Goal: Task Accomplishment & Management: Use online tool/utility

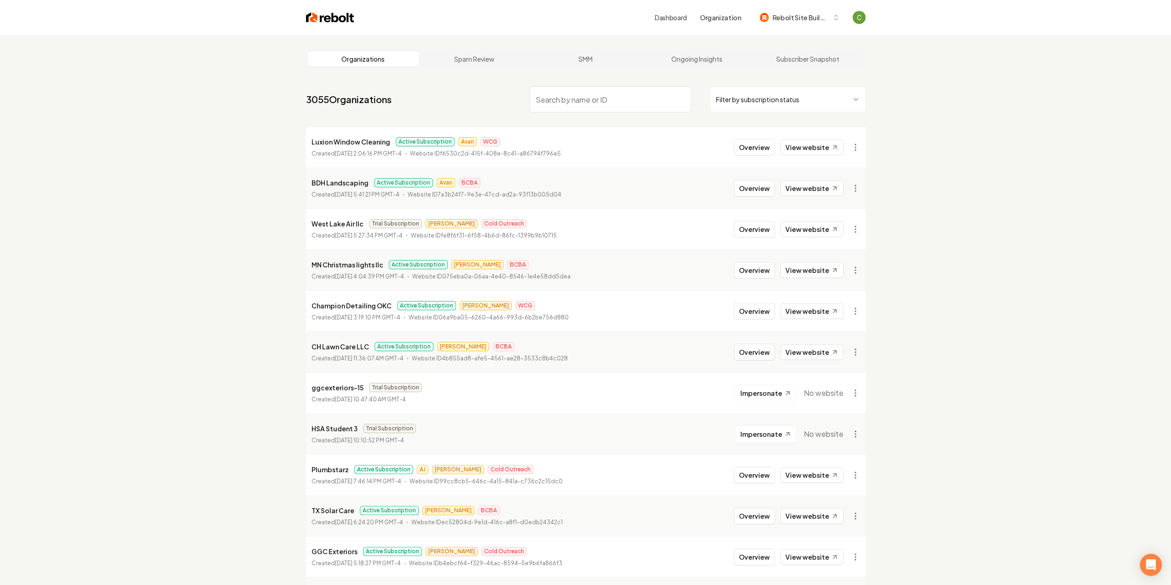
click at [608, 103] on input "search" at bounding box center [611, 100] width 162 height 26
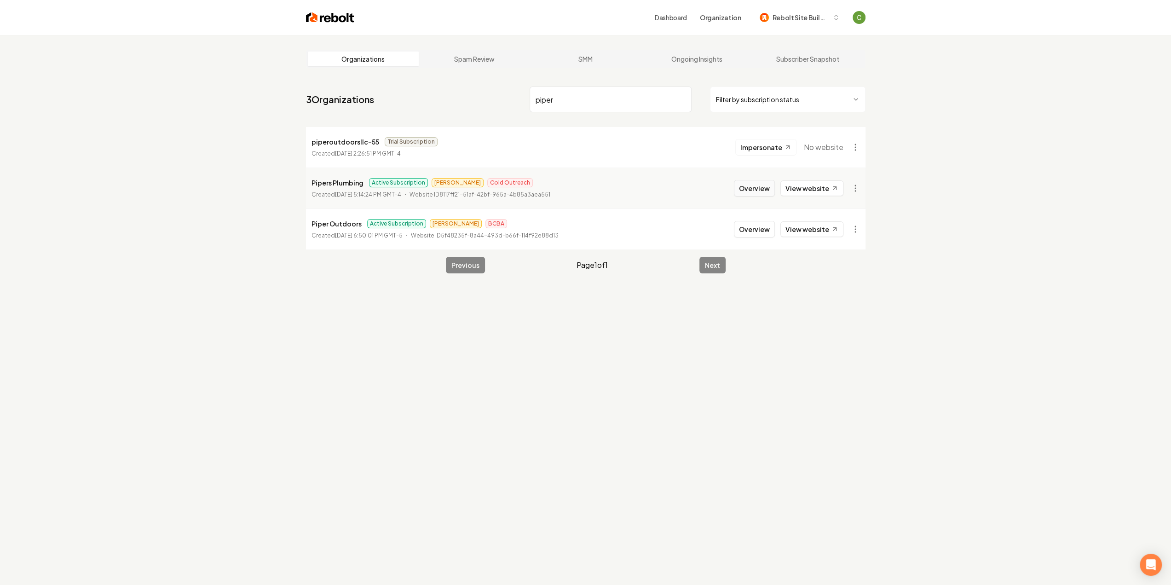
type input "piper"
click at [760, 185] on button "Overview" at bounding box center [754, 188] width 41 height 17
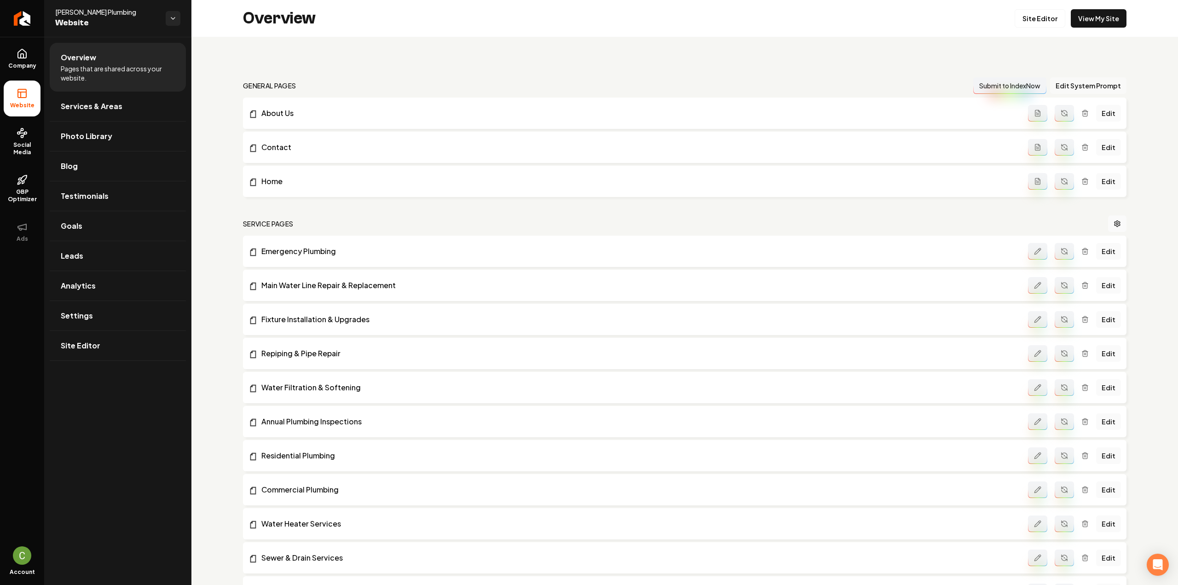
click at [1086, 88] on button "Edit System Prompt" at bounding box center [1088, 85] width 76 height 17
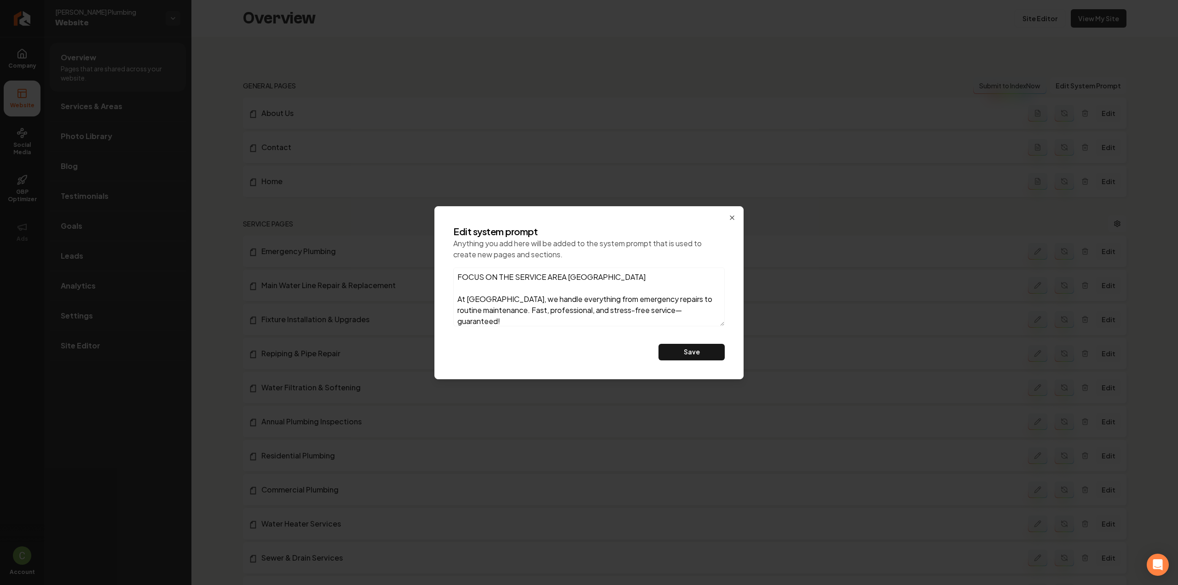
type textarea "FOCUS ON THE SERVICE AREA CHATTANOOGA At Piper's Plumbing, we handle everything…"
drag, startPoint x: 563, startPoint y: 276, endPoint x: 638, endPoint y: 278, distance: 75.5
click at [638, 278] on textarea "FOCUS ON THE SERVICE AREA CHATTANOOGA At Piper's Plumbing, we handle everything…" at bounding box center [589, 296] width 272 height 59
click at [697, 348] on button "Save" at bounding box center [692, 352] width 66 height 17
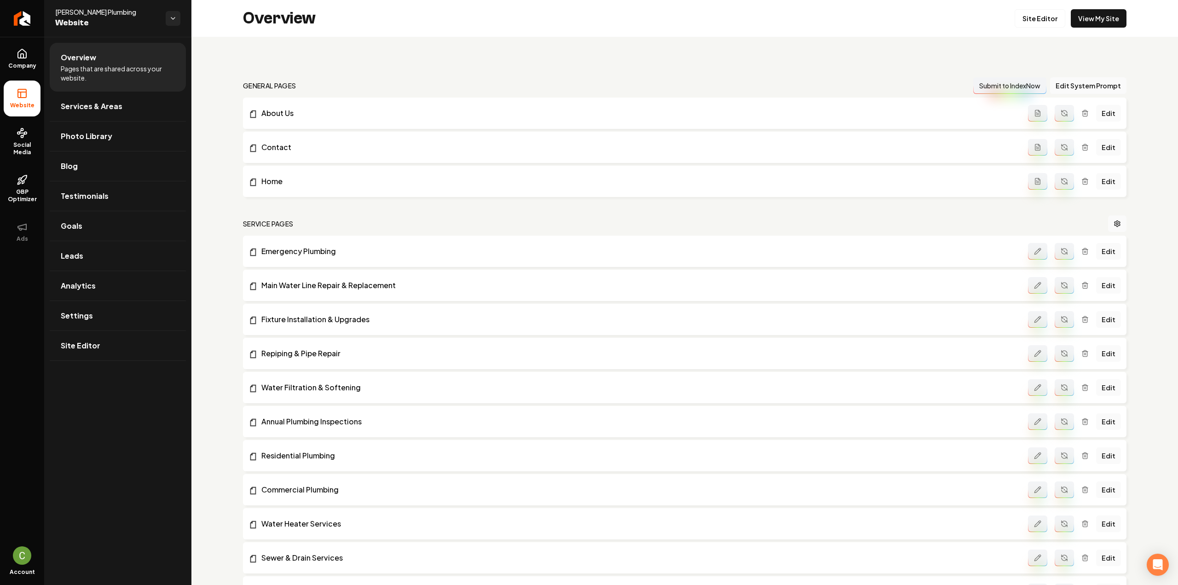
click at [1062, 251] on icon "Main content area" at bounding box center [1065, 252] width 6 height 3
click at [1071, 290] on div "Edit" at bounding box center [1074, 285] width 93 height 17
click at [1062, 289] on button "Main content area" at bounding box center [1064, 285] width 19 height 17
click at [1062, 316] on icon "Main content area" at bounding box center [1063, 317] width 2 height 2
click at [1056, 358] on button "Main content area" at bounding box center [1064, 353] width 19 height 17
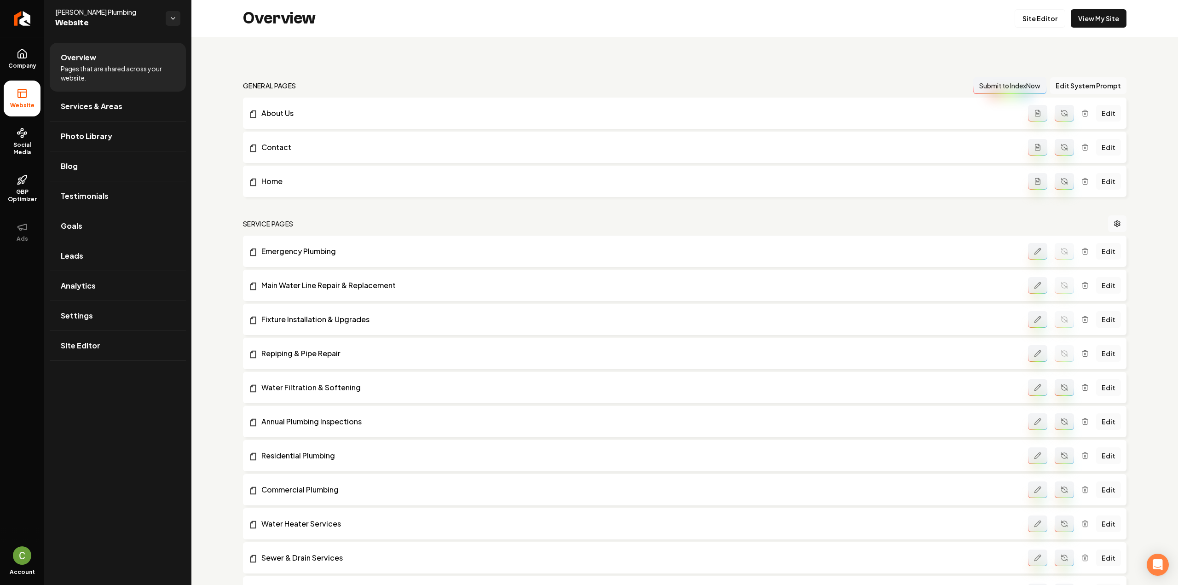
click at [1061, 385] on icon "Main content area" at bounding box center [1064, 387] width 7 height 7
click at [1062, 423] on icon "Main content area" at bounding box center [1065, 423] width 6 height 3
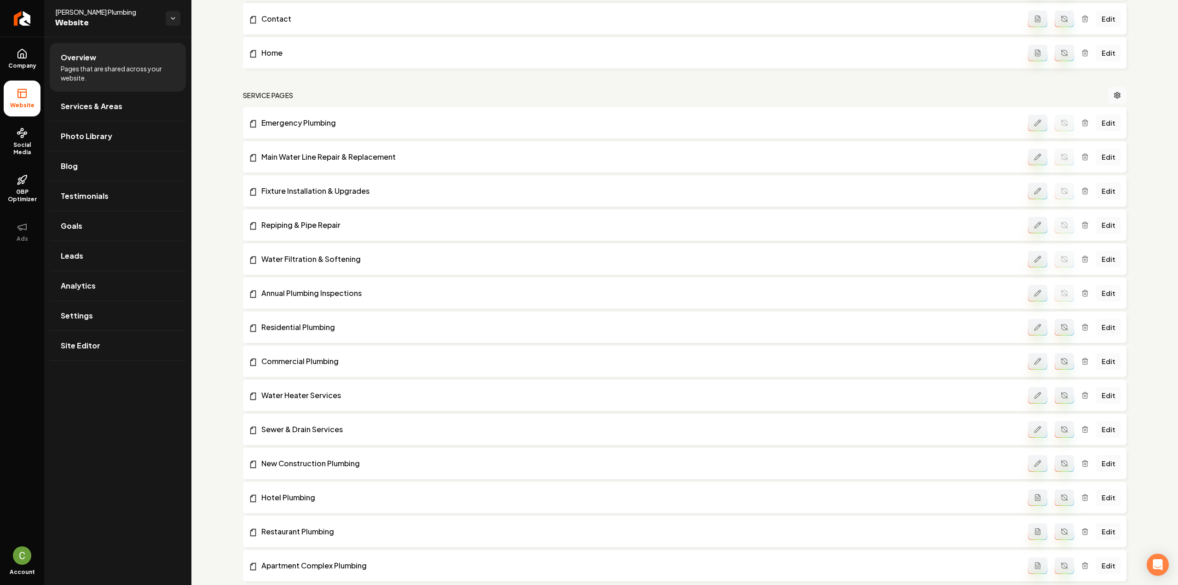
scroll to position [138, 0]
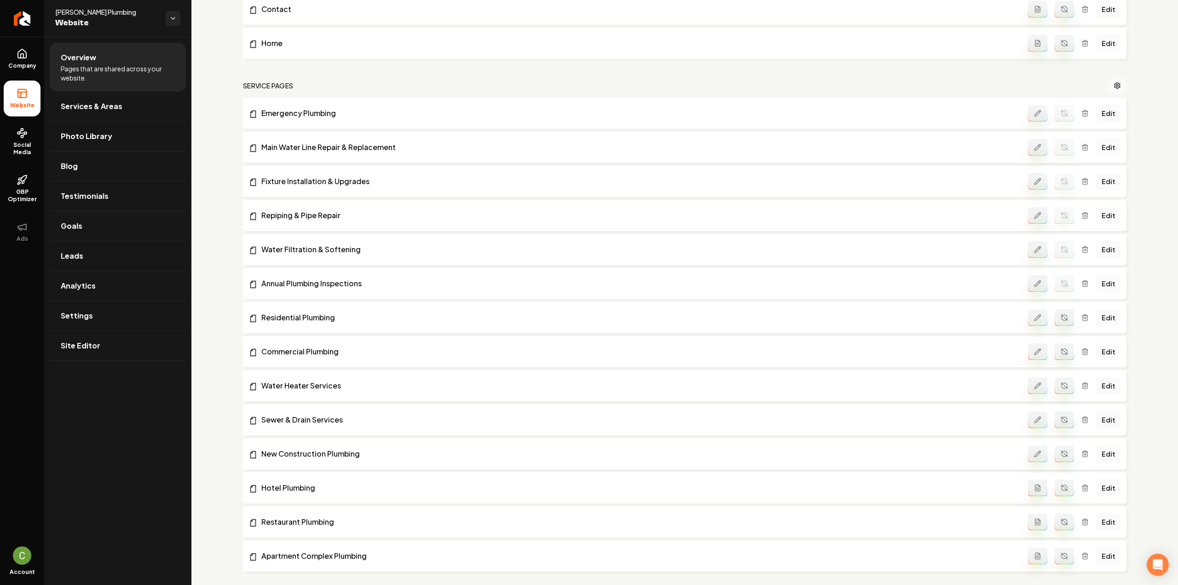
click at [1055, 320] on button "Main content area" at bounding box center [1064, 317] width 19 height 17
click at [1062, 353] on icon "Main content area" at bounding box center [1065, 353] width 6 height 3
click at [1061, 385] on icon "Main content area" at bounding box center [1064, 385] width 7 height 7
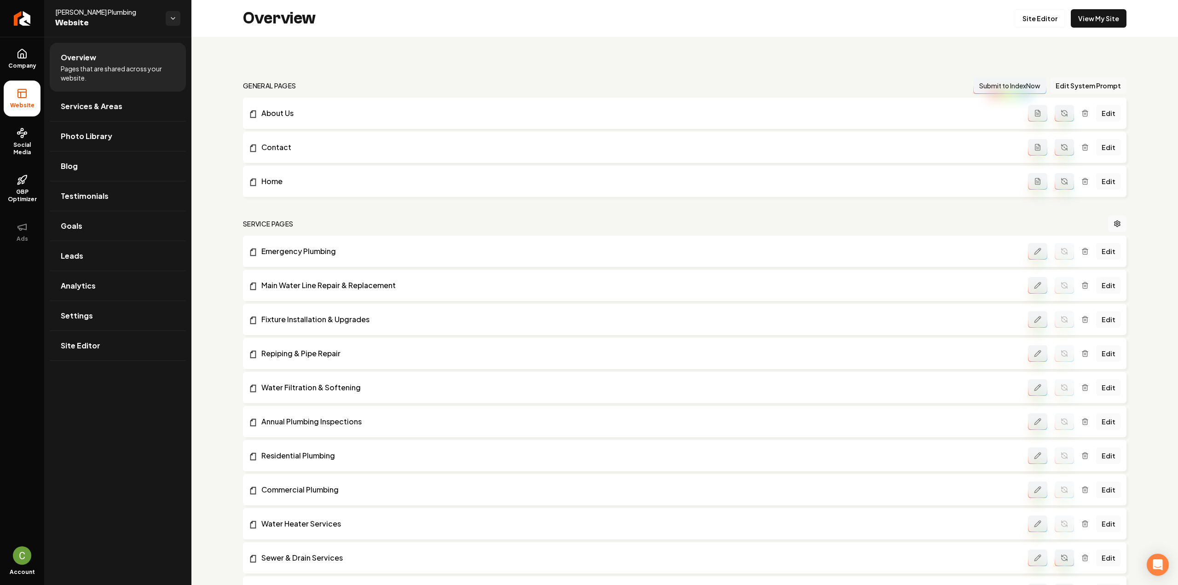
click at [1098, 82] on button "Edit System Prompt" at bounding box center [1088, 85] width 76 height 17
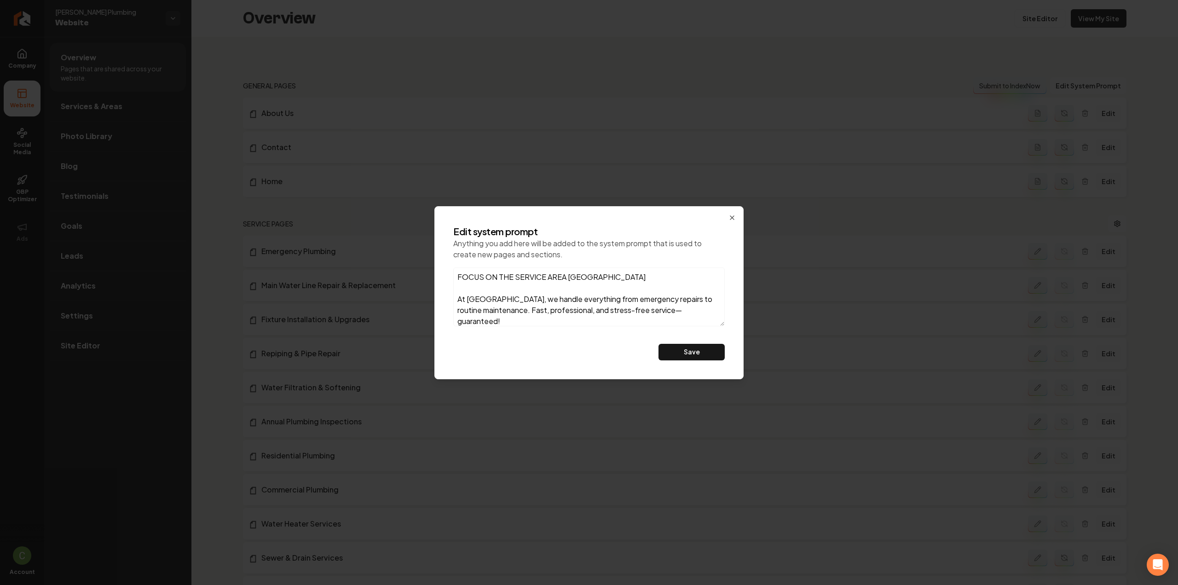
click at [645, 277] on textarea "FOCUS ON THE SERVICE AREA CHATTANOOGA At Piper's Plumbing, we handle everything…" at bounding box center [589, 296] width 272 height 59
type textarea "FOCUS ON THE SERVICE AREA CHATTANOOGA and be very descriptive of each service o…"
click at [696, 343] on div "Edit system prompt Anything you add here will be added to the system prompt tha…" at bounding box center [589, 293] width 286 height 150
click at [693, 350] on button "Save" at bounding box center [692, 352] width 66 height 17
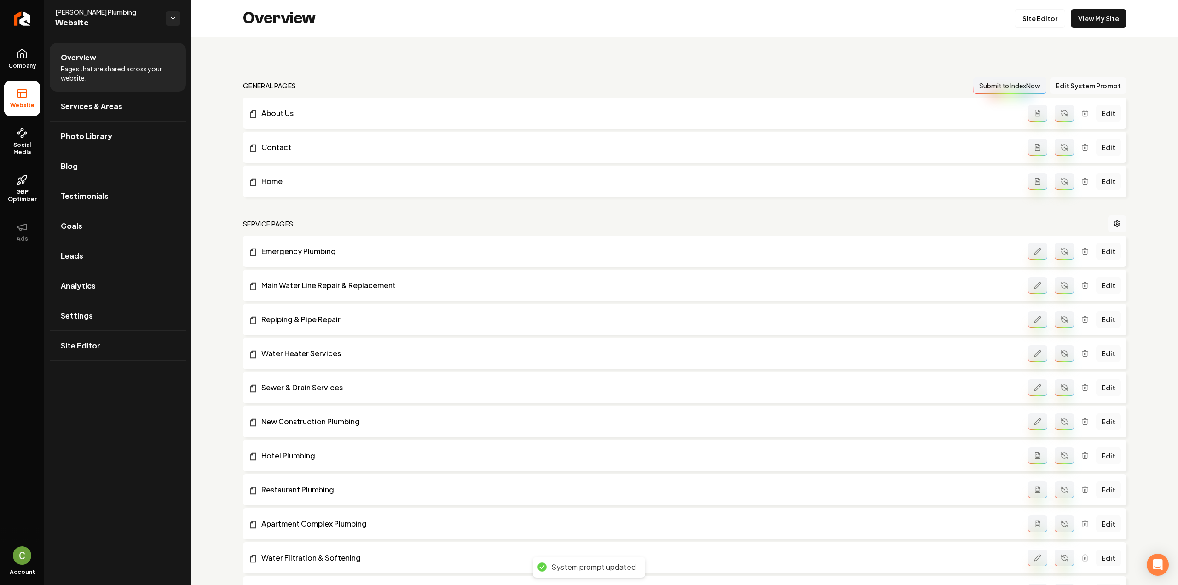
click at [1055, 256] on button "Main content area" at bounding box center [1064, 251] width 19 height 17
click at [1055, 283] on button "Main content area" at bounding box center [1064, 285] width 19 height 17
click at [1060, 319] on icon "Main content area" at bounding box center [1064, 319] width 9 height 9
click at [1061, 356] on icon "Main content area" at bounding box center [1062, 354] width 2 height 2
click at [1062, 390] on icon "Main content area" at bounding box center [1065, 388] width 6 height 3
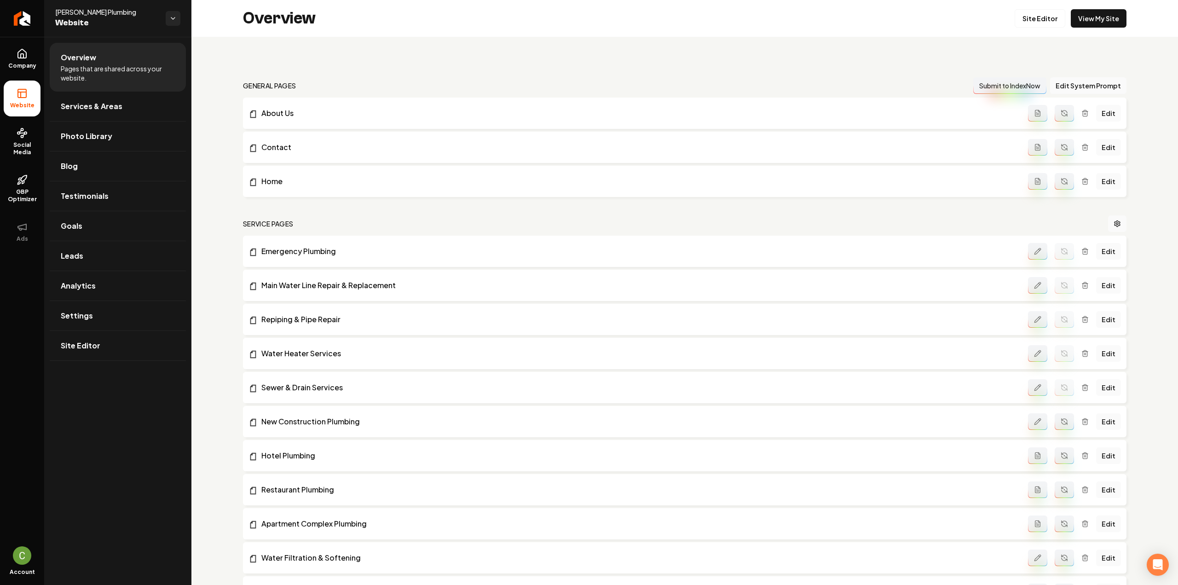
click at [1063, 422] on button "Main content area" at bounding box center [1064, 421] width 19 height 17
click at [1062, 458] on icon "Main content area" at bounding box center [1065, 457] width 6 height 3
click at [1055, 496] on button "Main content area" at bounding box center [1064, 489] width 19 height 17
click at [1062, 523] on icon "Main content area" at bounding box center [1065, 522] width 6 height 3
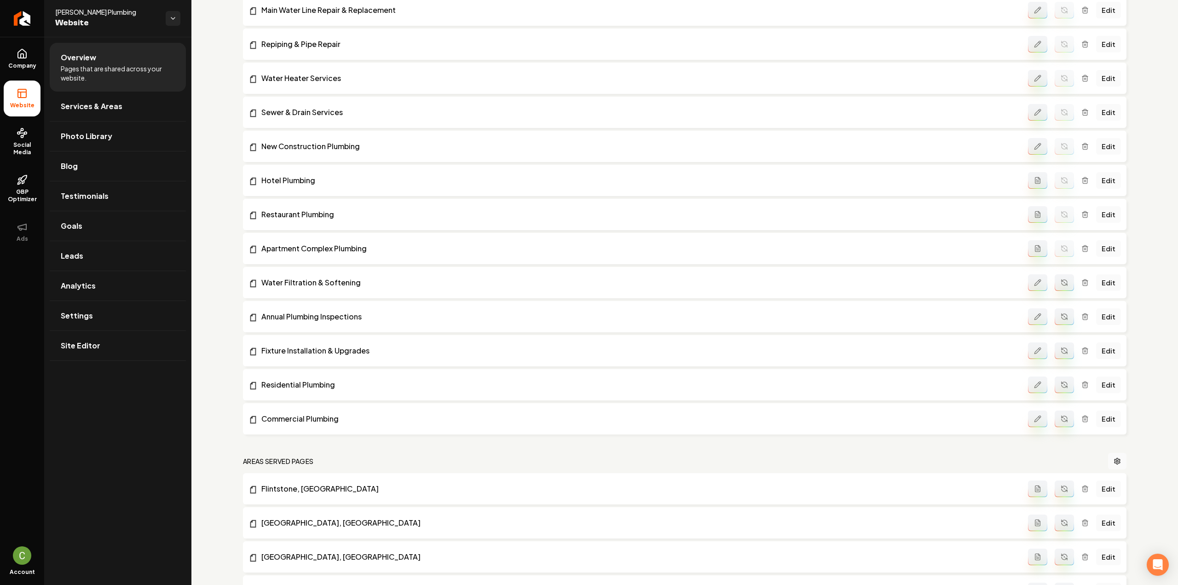
scroll to position [276, 0]
click at [1061, 278] on icon "Main content area" at bounding box center [1064, 281] width 7 height 7
click at [1061, 318] on icon "Main content area" at bounding box center [1064, 315] width 7 height 7
click at [1065, 353] on icon "Main content area" at bounding box center [1066, 352] width 2 height 2
click at [1061, 383] on icon "Main content area" at bounding box center [1064, 383] width 7 height 7
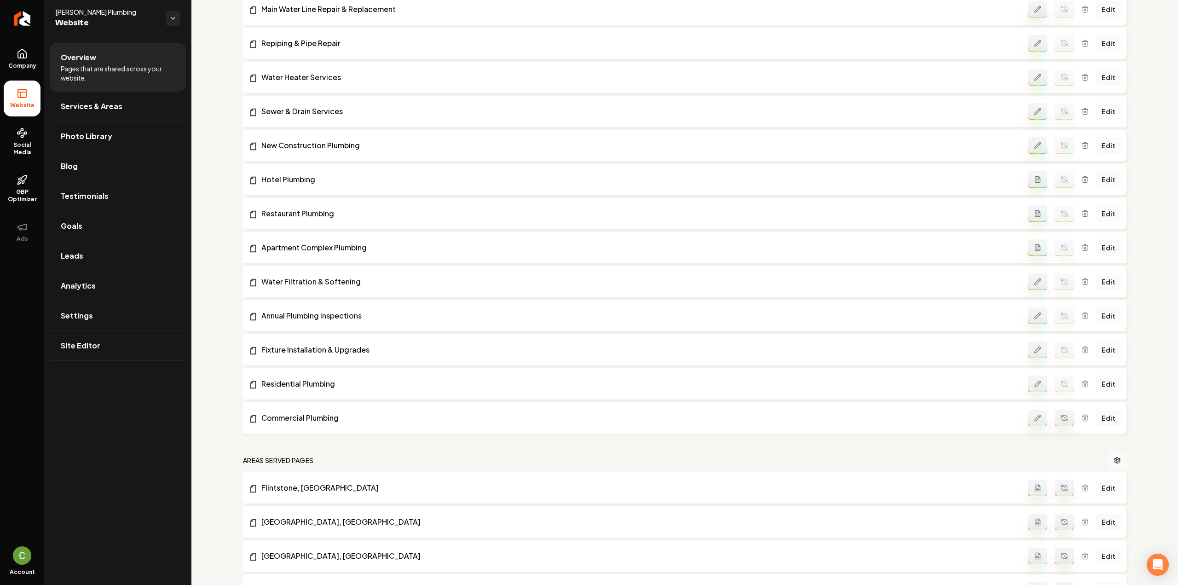
click at [1057, 410] on button "Main content area" at bounding box center [1064, 418] width 19 height 17
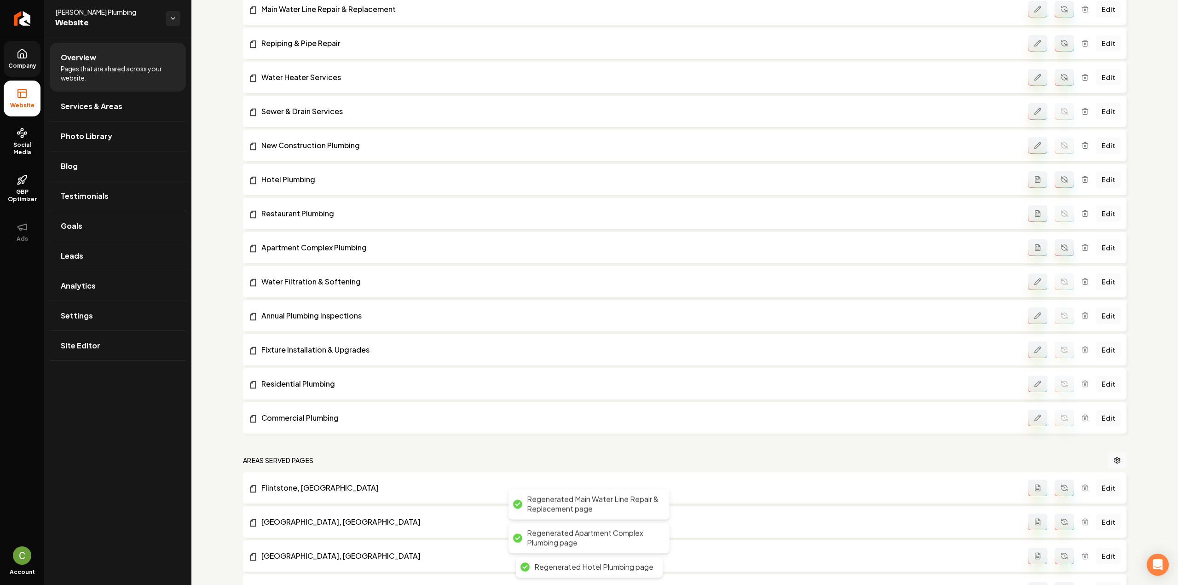
click at [26, 61] on link "Company" at bounding box center [22, 59] width 37 height 36
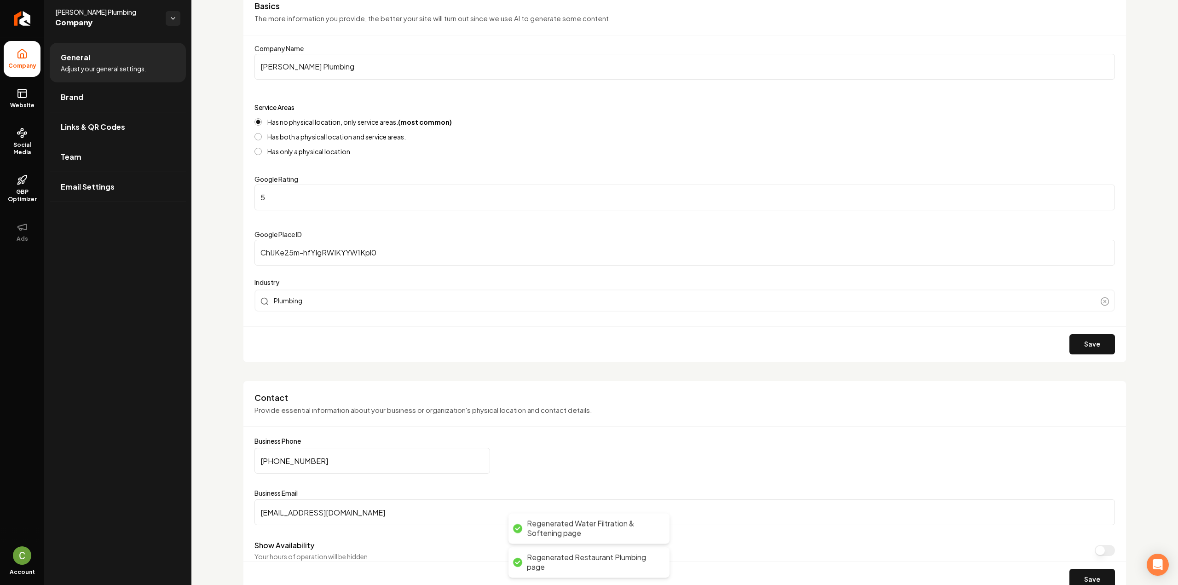
scroll to position [46, 0]
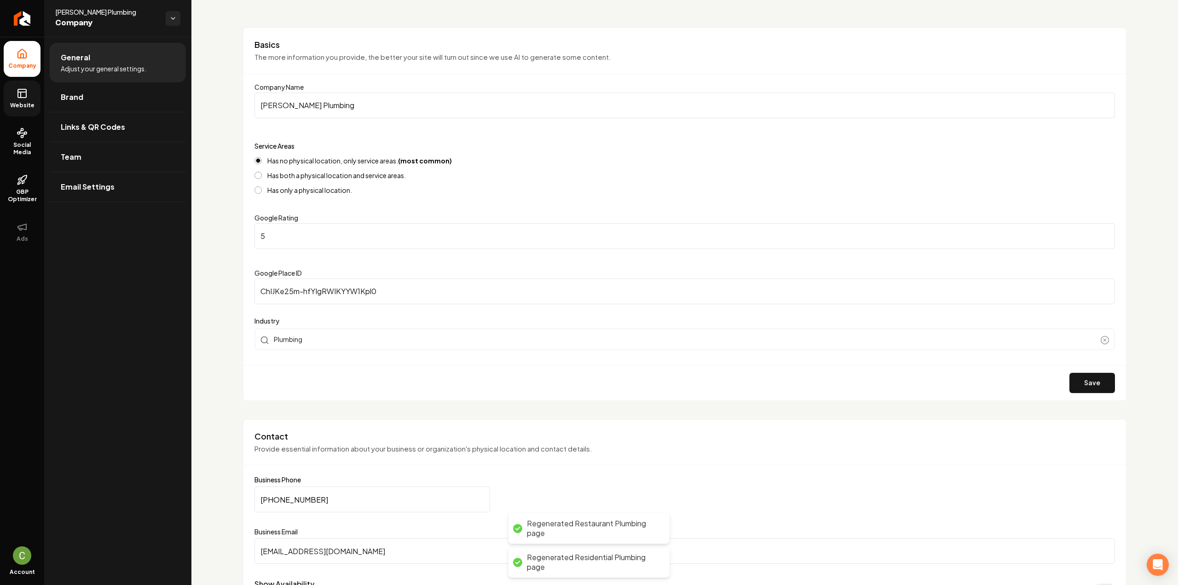
click at [23, 95] on icon at bounding box center [22, 93] width 11 height 11
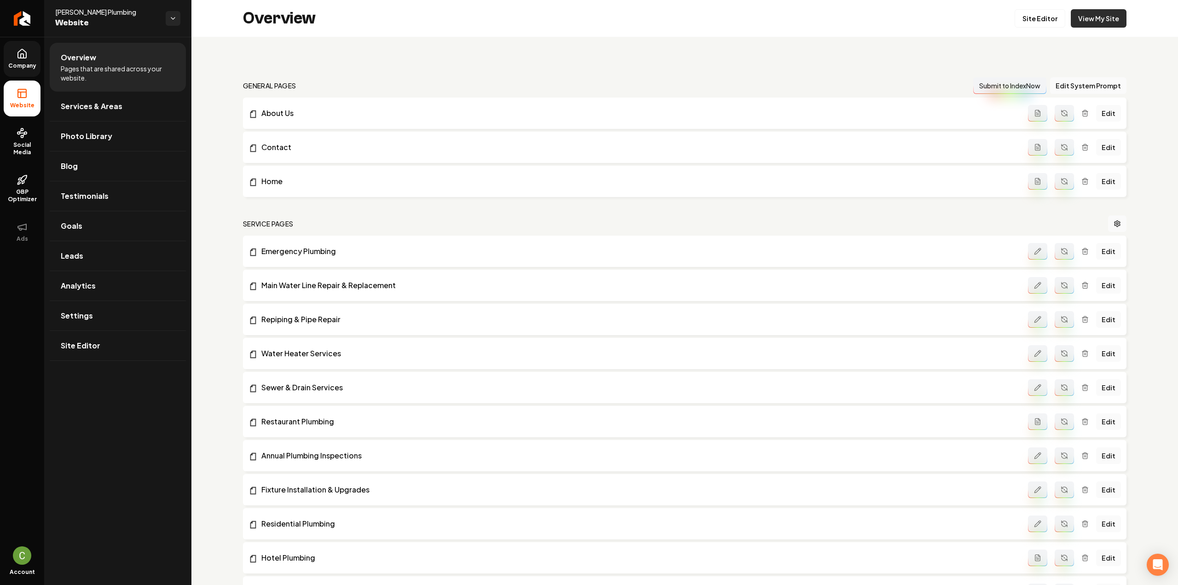
click at [1087, 15] on link "View My Site" at bounding box center [1099, 18] width 56 height 18
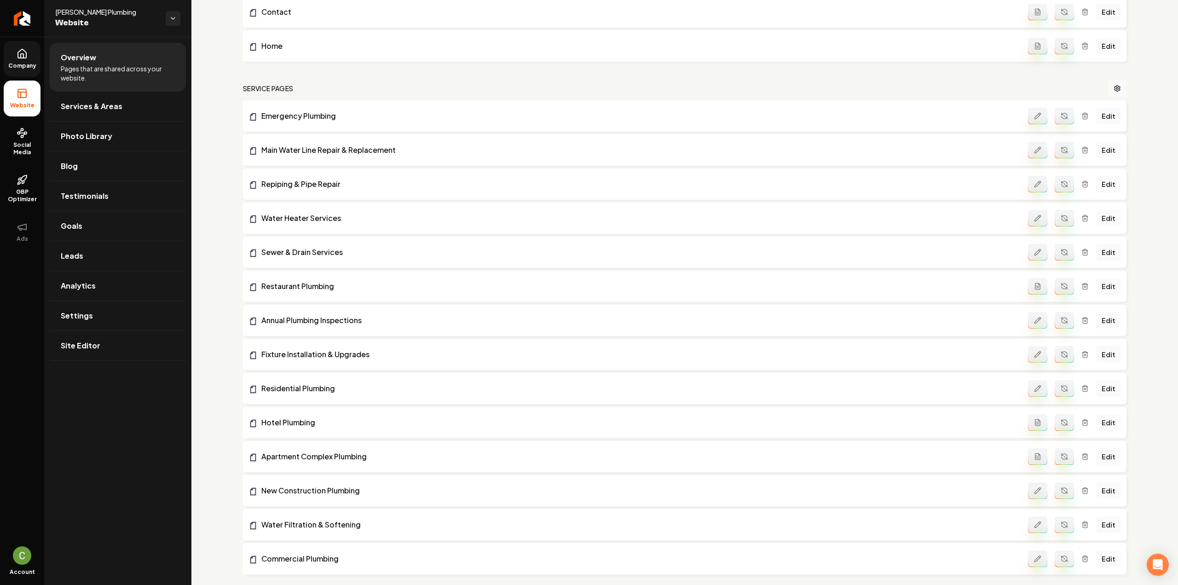
scroll to position [368, 0]
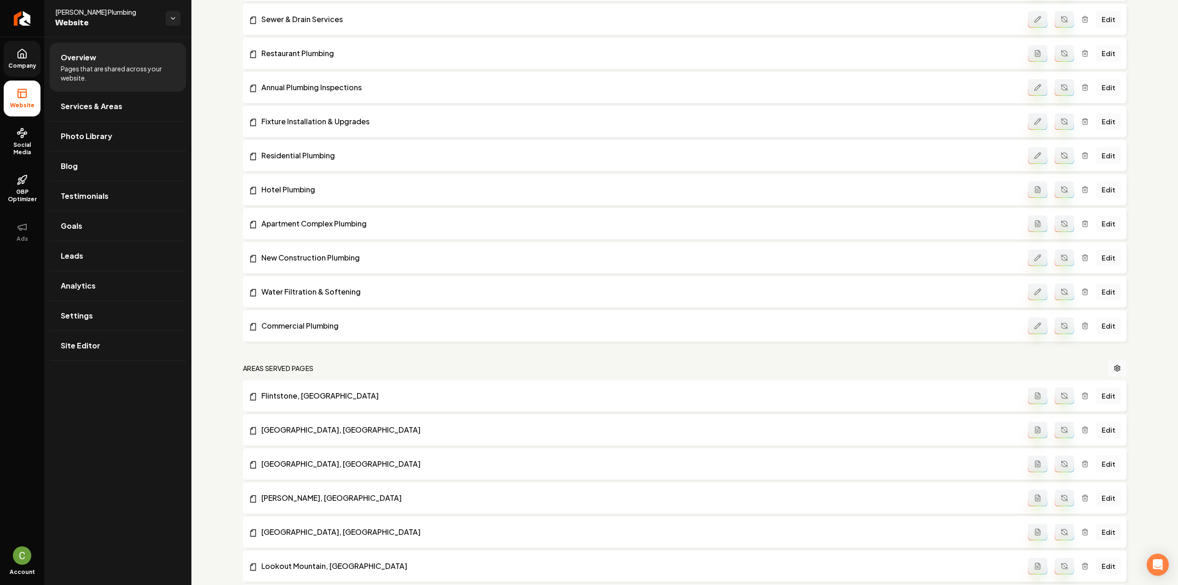
click at [19, 52] on icon at bounding box center [22, 53] width 8 height 9
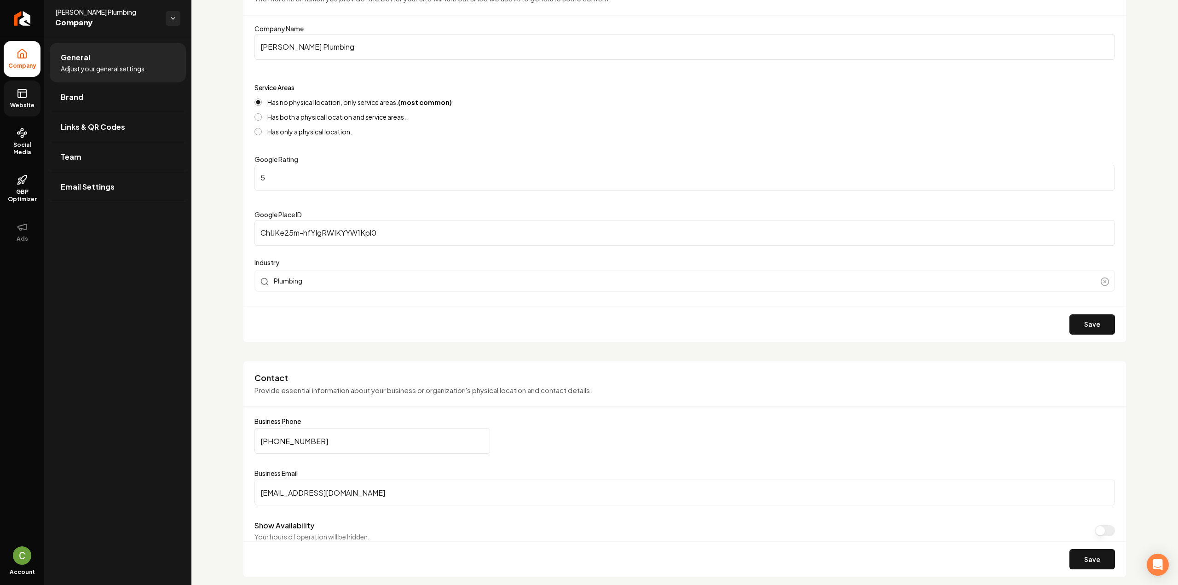
scroll to position [92, 0]
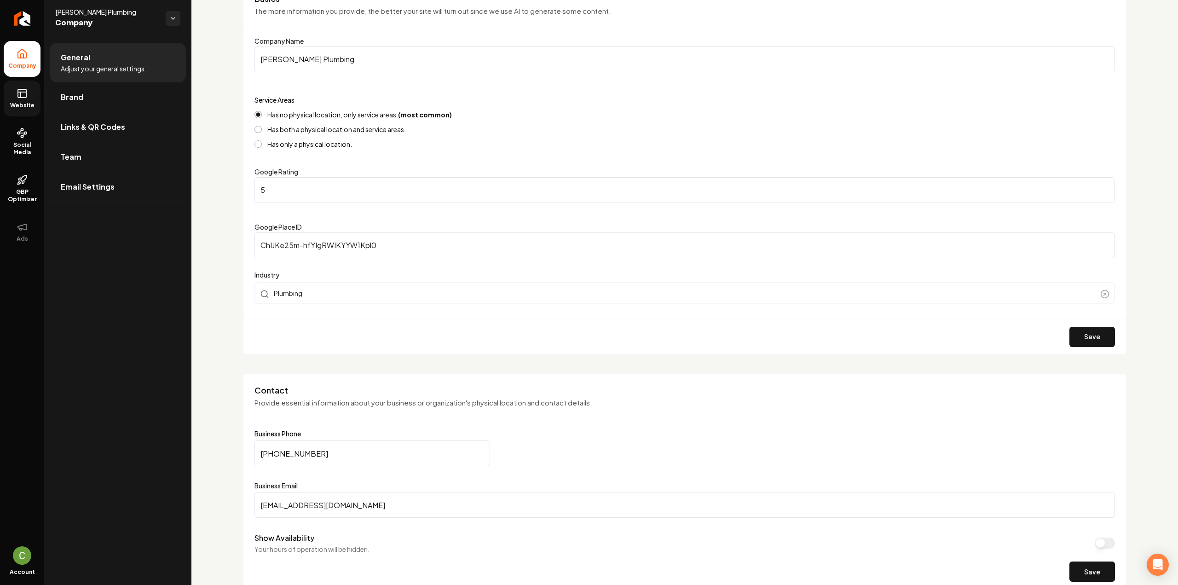
click at [273, 129] on label "Has both a physical location and service areas." at bounding box center [336, 129] width 139 height 6
click at [262, 129] on button "Has both a physical location and service areas." at bounding box center [257, 129] width 7 height 7
click at [1076, 348] on div "Save" at bounding box center [684, 336] width 883 height 35
click at [1076, 342] on button "Save" at bounding box center [1092, 337] width 46 height 20
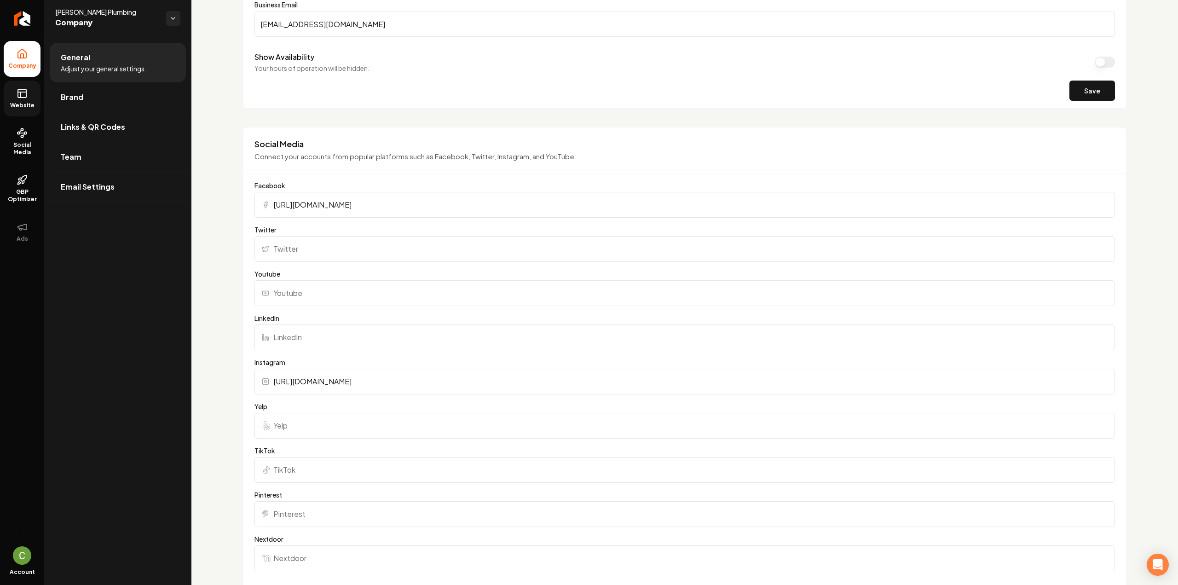
scroll to position [414, 0]
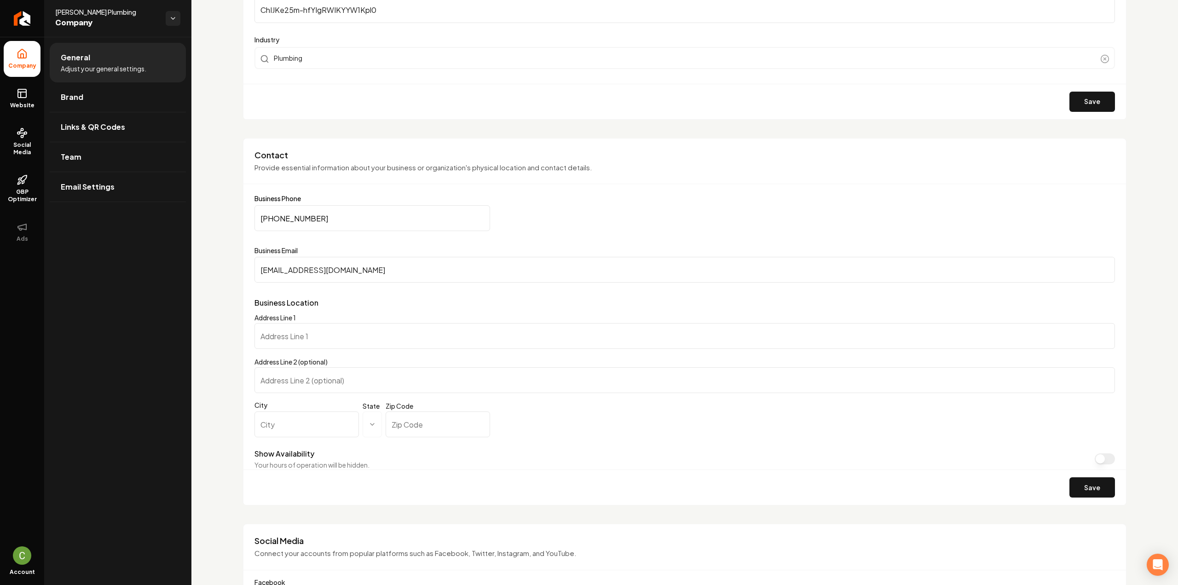
scroll to position [479, 0]
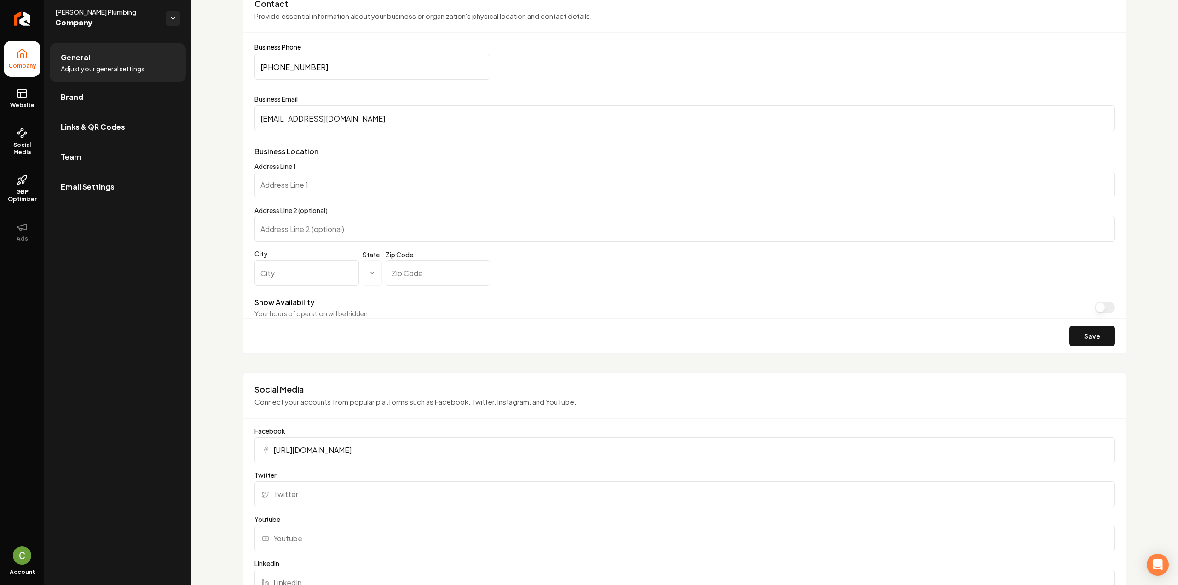
click at [323, 186] on input "Address Line 1" at bounding box center [684, 185] width 861 height 26
paste input "754 Mauldeth Rd, Chattanooga, TN 37415, United States"
drag, startPoint x: 317, startPoint y: 184, endPoint x: 515, endPoint y: 181, distance: 198.4
click at [515, 181] on input "754 Mauldeth Rd, Chattanooga, TN 37415, United States" at bounding box center [684, 185] width 861 height 26
type input "754 Mauldeth Rd, Chattanooga, TN 37415, United States"
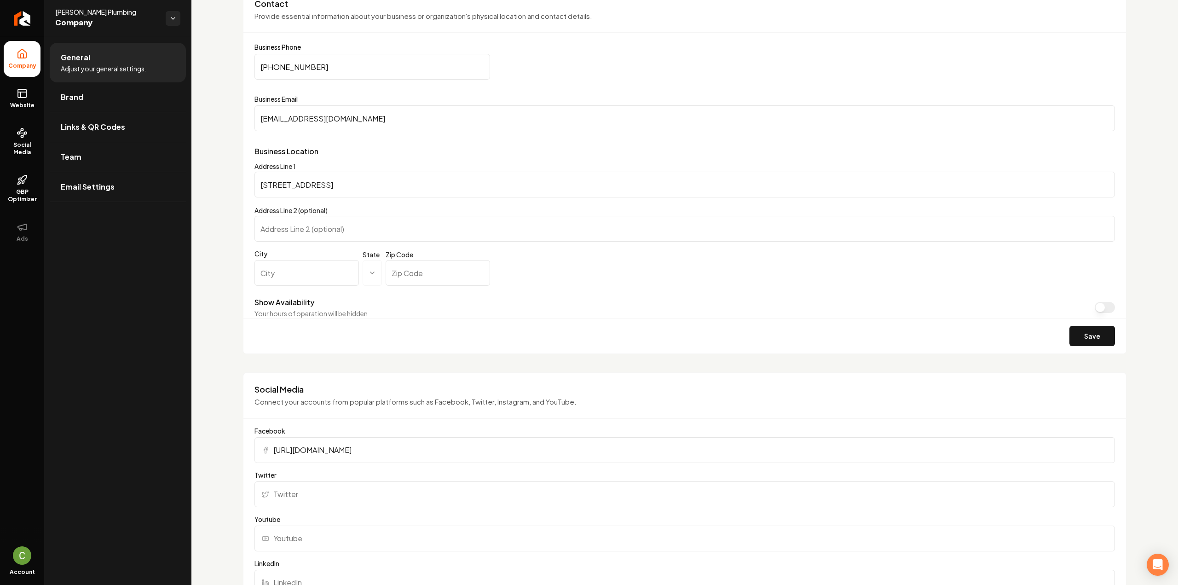
click at [291, 274] on input "City" at bounding box center [306, 273] width 104 height 26
type input "c"
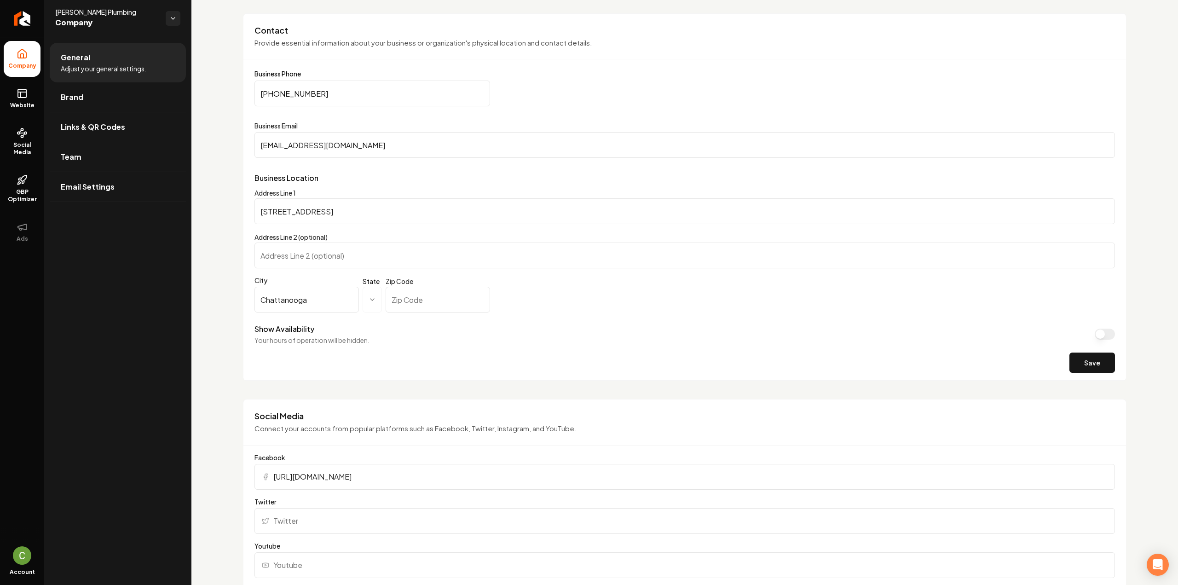
scroll to position [433, 0]
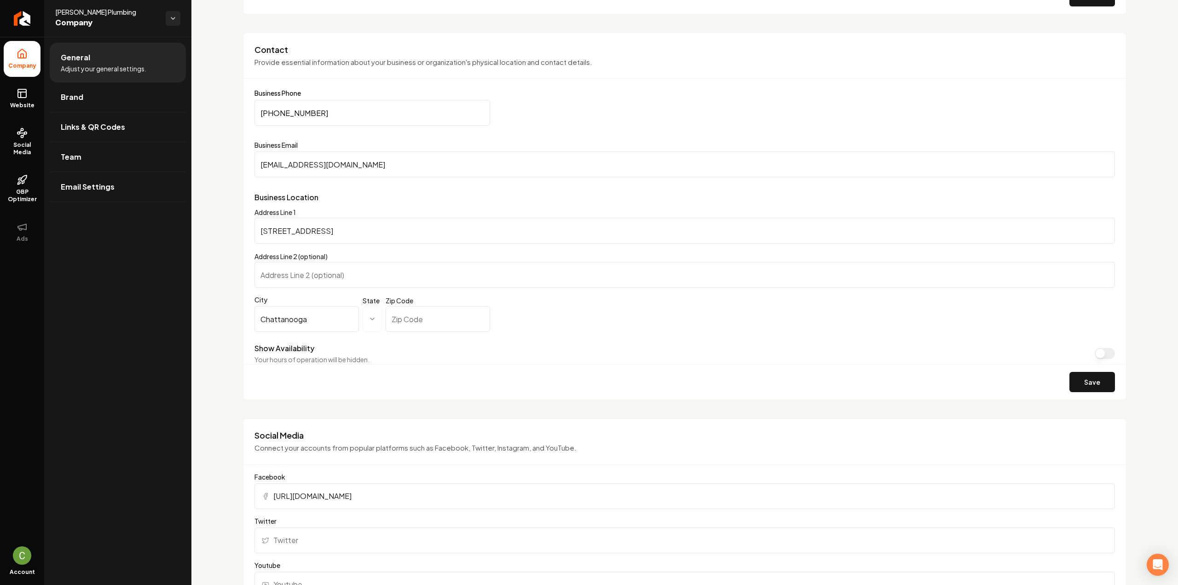
type input "Chattanooga"
click at [369, 317] on html "**********" at bounding box center [589, 292] width 1178 height 585
select select "**"
click at [428, 320] on input "Zip Code" at bounding box center [446, 319] width 87 height 26
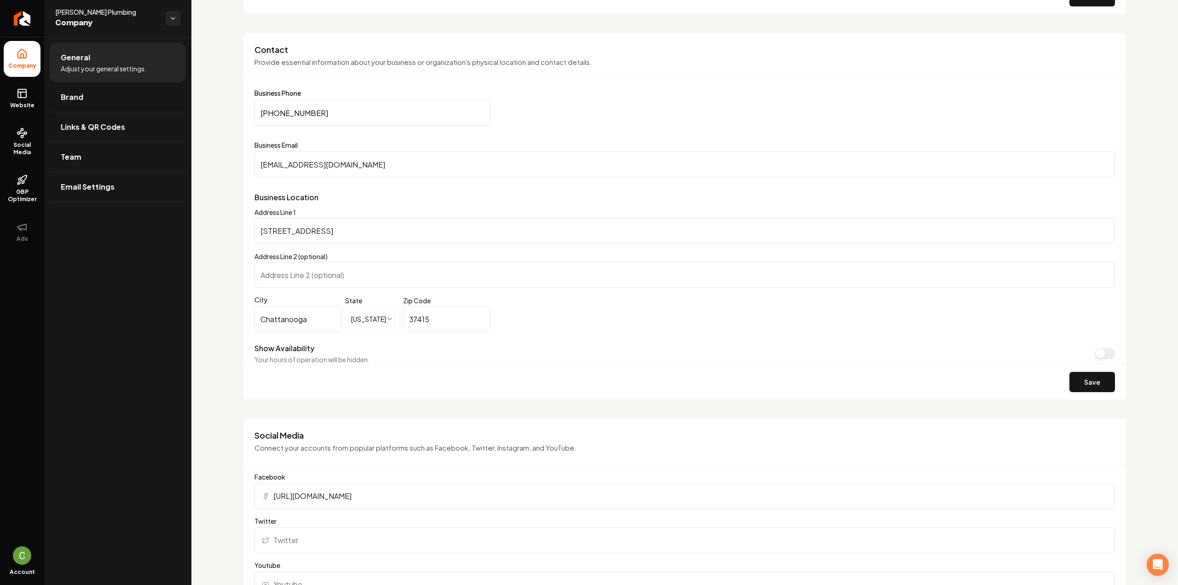
type input "37415"
drag, startPoint x: 319, startPoint y: 229, endPoint x: 685, endPoint y: 220, distance: 366.4
click at [685, 220] on input "754 Mauldeth Rd, Chattanooga, TN 37415, United States" at bounding box center [684, 231] width 861 height 26
type input "754 Mauldeth Rd"
click at [1091, 381] on button "Save" at bounding box center [1092, 382] width 46 height 20
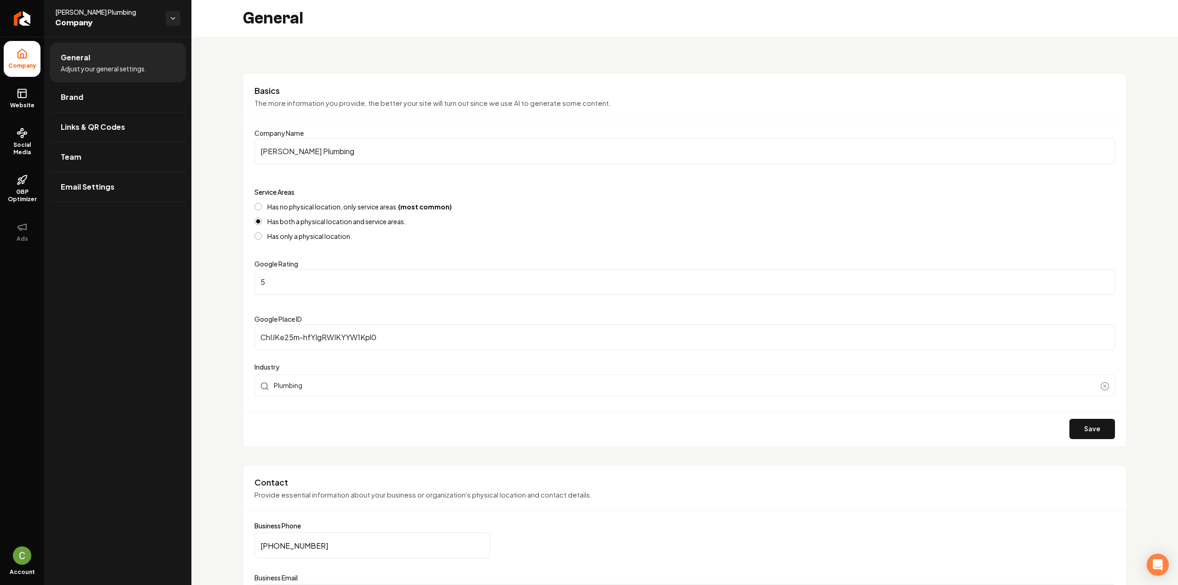
scroll to position [521, 0]
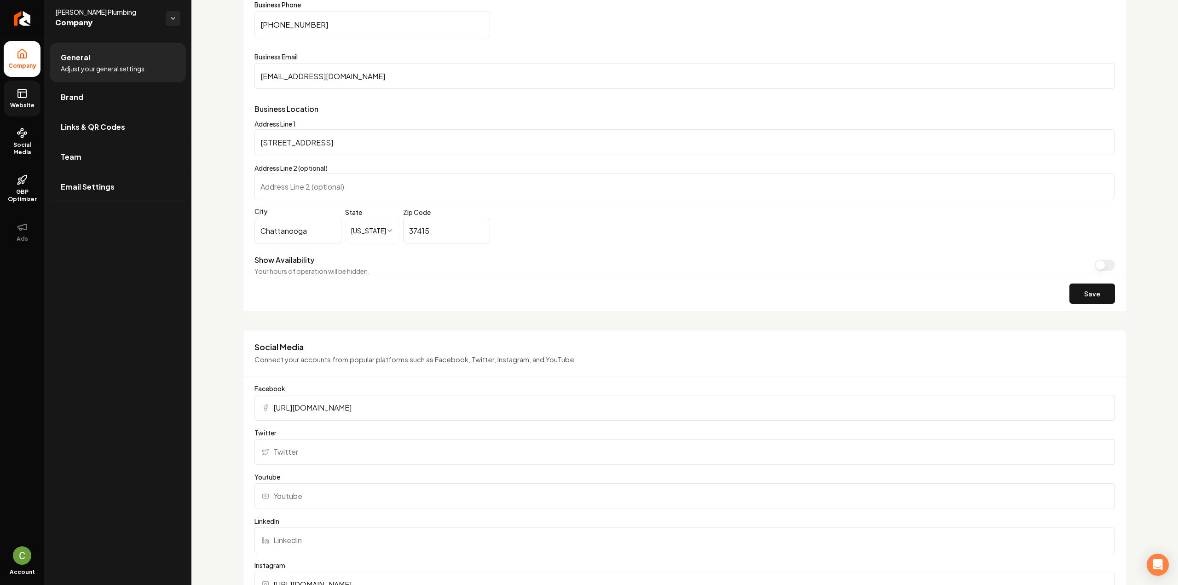
click at [30, 108] on span "Website" at bounding box center [22, 105] width 32 height 7
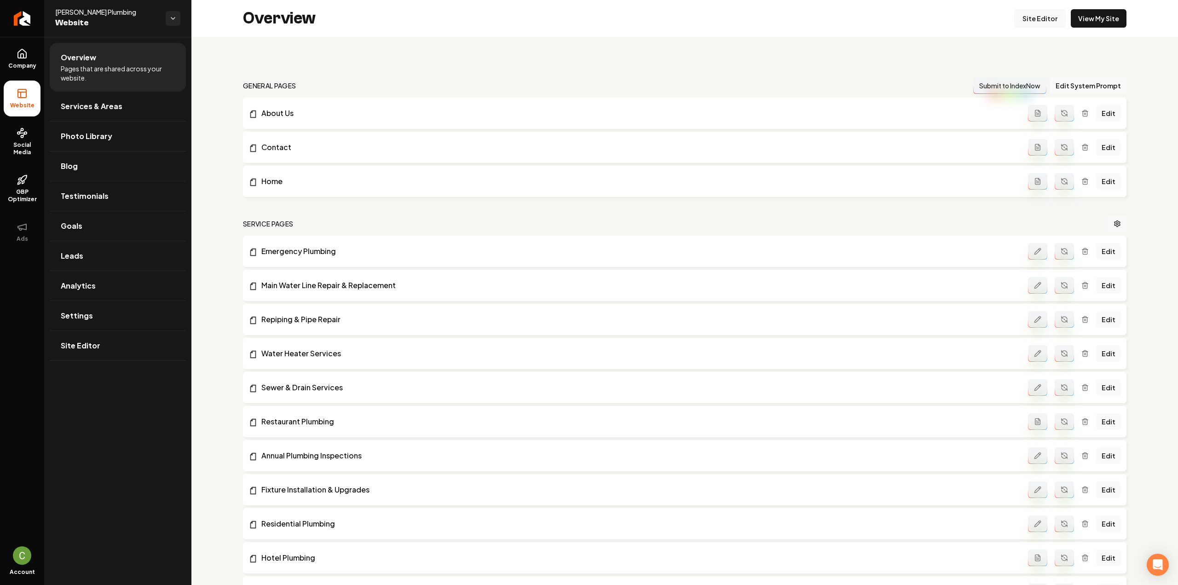
click at [1033, 16] on link "Site Editor" at bounding box center [1040, 18] width 51 height 18
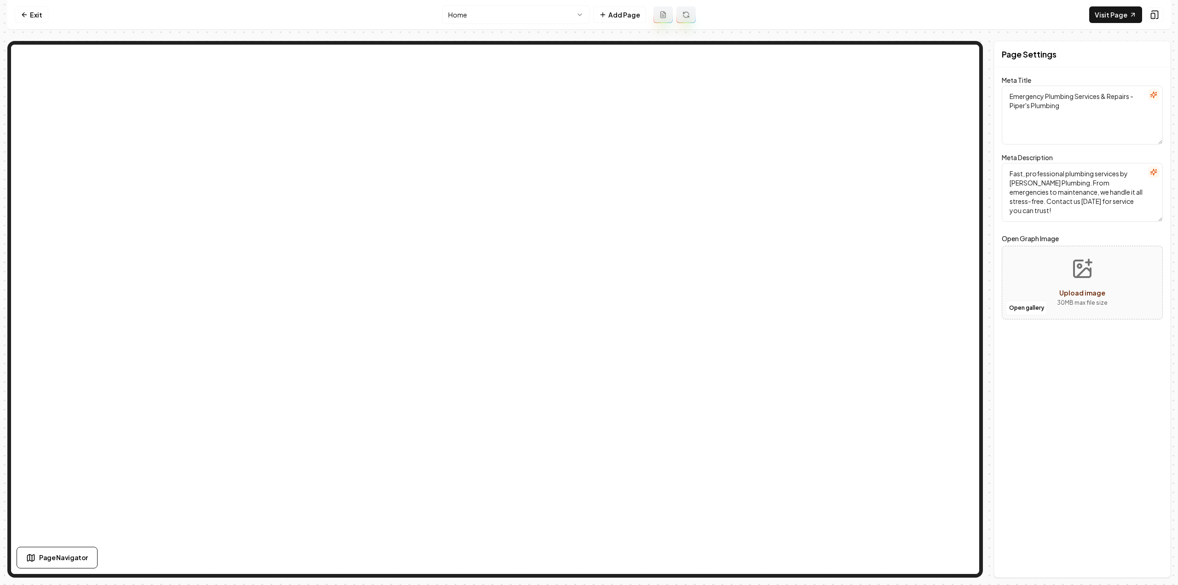
click at [1062, 120] on textarea "Emergency Plumbing Services & Repairs - Piper's Plumbing" at bounding box center [1082, 115] width 161 height 59
click at [1153, 94] on icon "button" at bounding box center [1153, 94] width 7 height 7
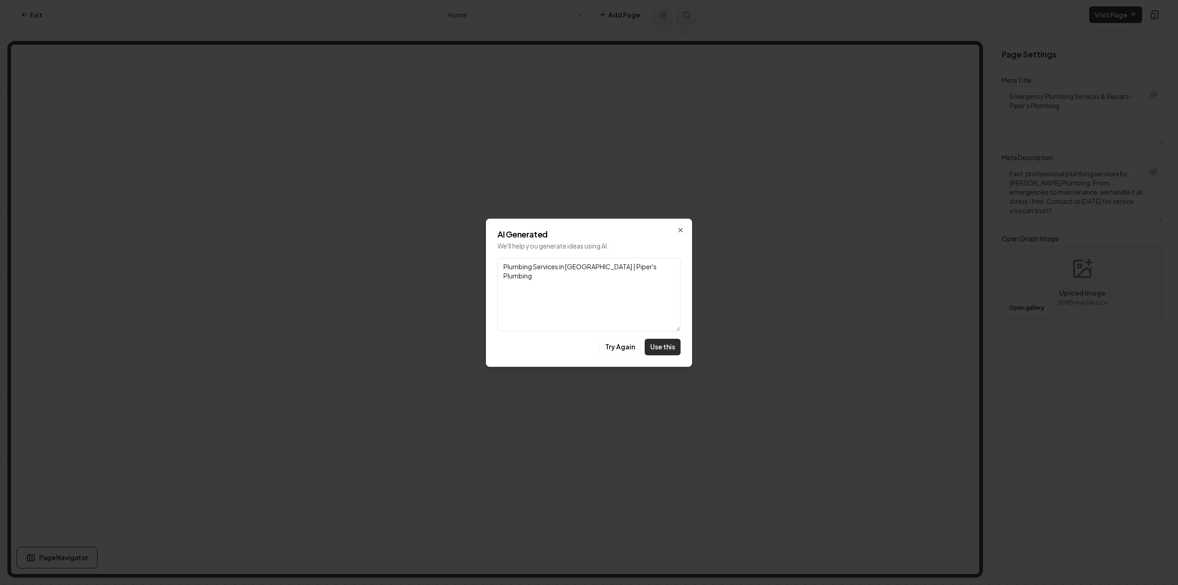
click at [667, 351] on button "Use this" at bounding box center [663, 347] width 36 height 17
type textarea "Plumbing Services in [GEOGRAPHIC_DATA] | Piper's Plumbing"
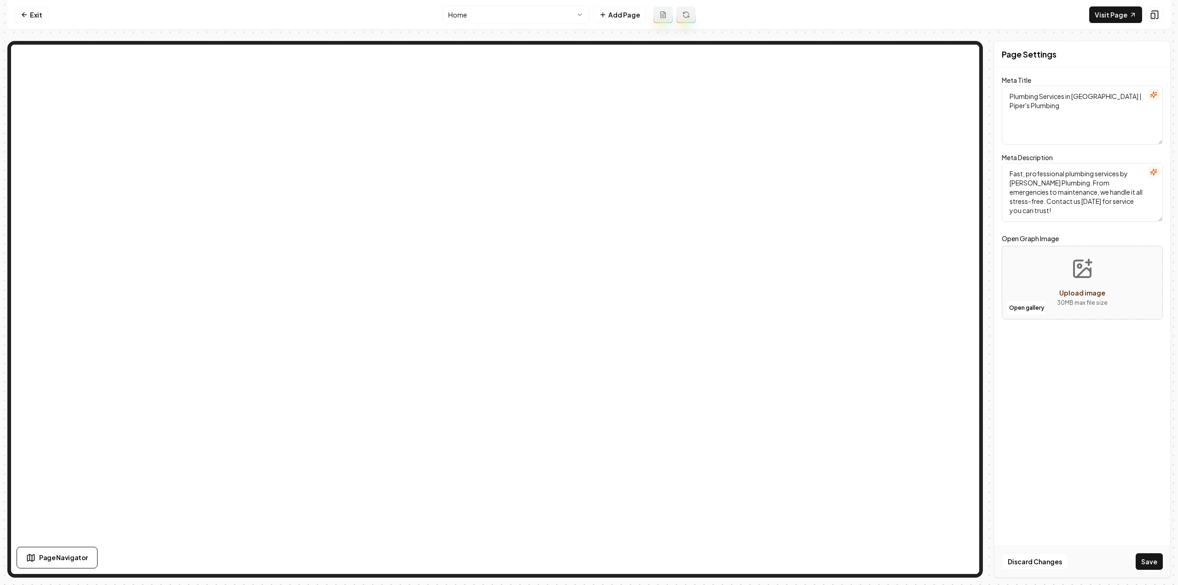
click at [1152, 174] on icon "button" at bounding box center [1153, 171] width 7 height 7
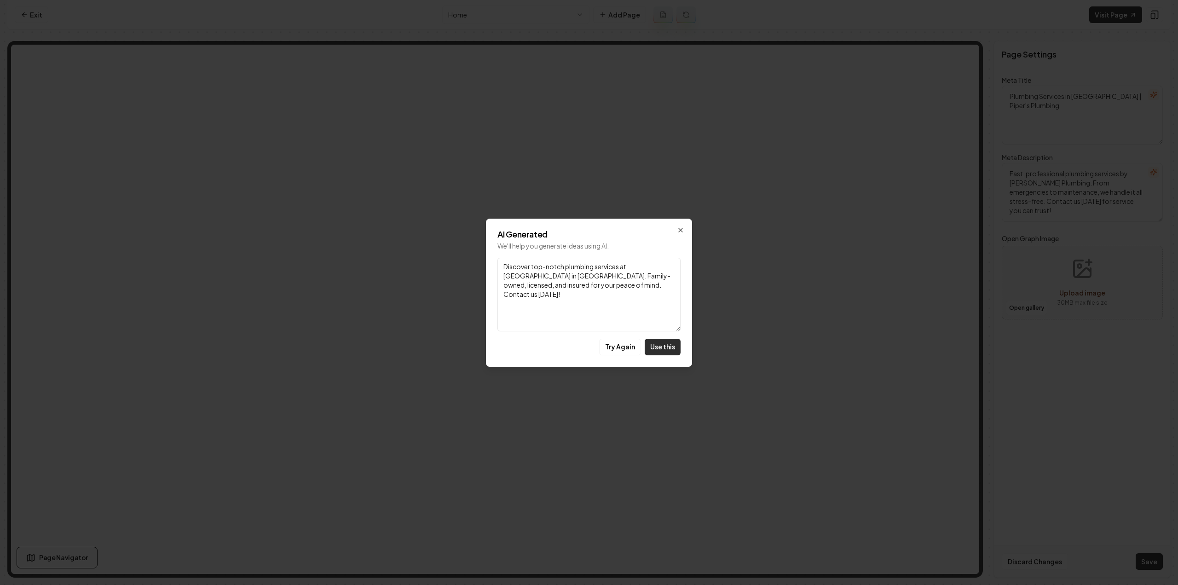
click at [663, 347] on button "Use this" at bounding box center [663, 347] width 36 height 17
type textarea "Discover top-notch plumbing services at [GEOGRAPHIC_DATA] in [GEOGRAPHIC_DATA].…"
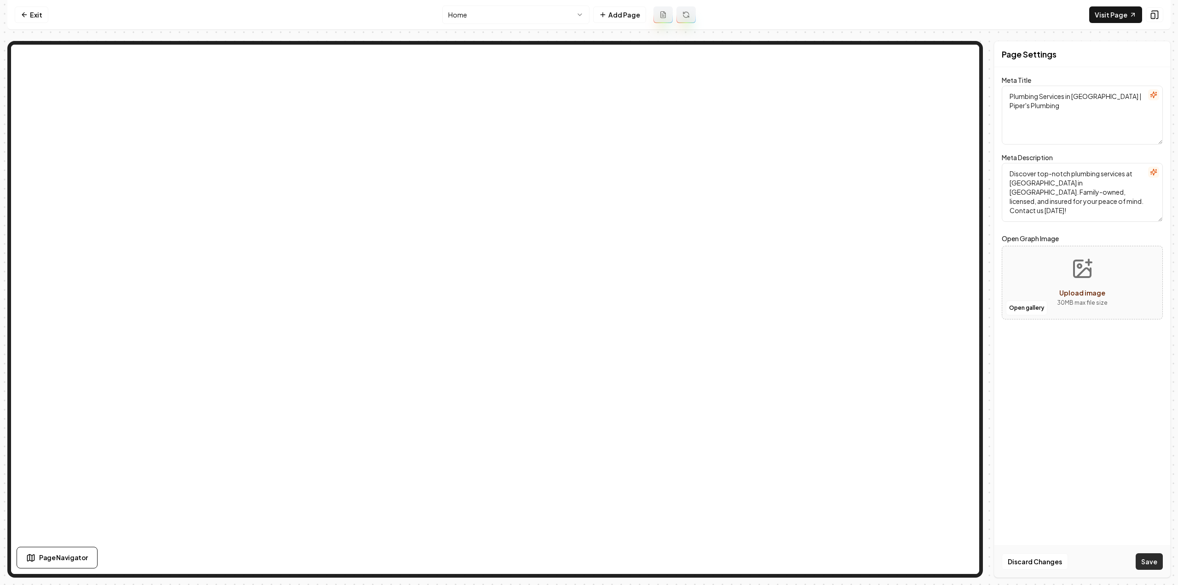
click at [1148, 561] on button "Save" at bounding box center [1149, 561] width 27 height 17
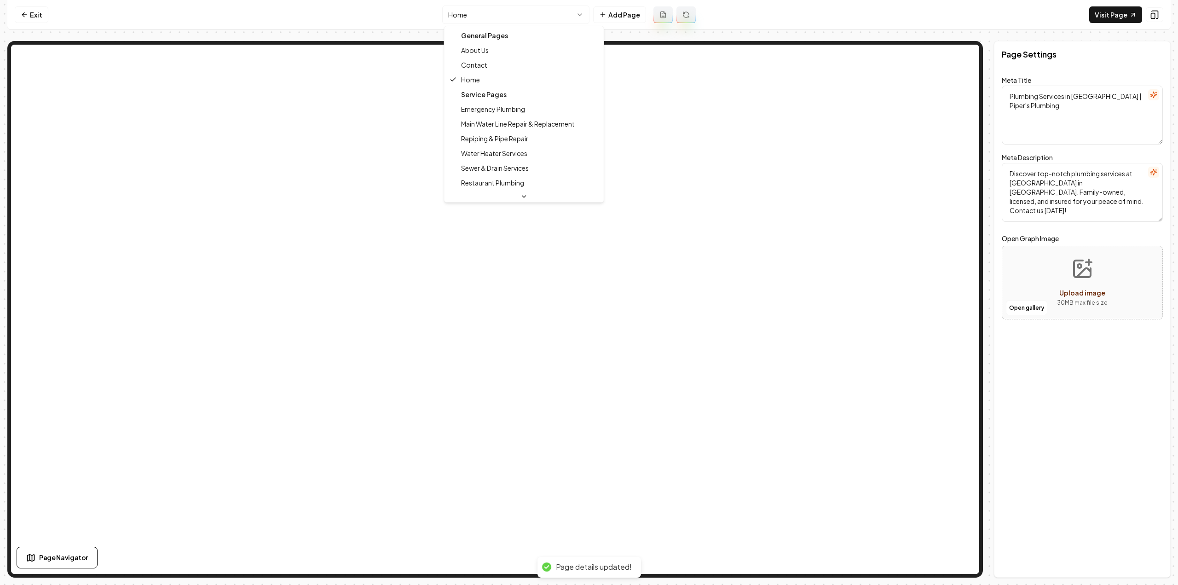
click at [463, 22] on html "Computer Required This feature is only available on a computer. Please switch t…" at bounding box center [589, 292] width 1178 height 585
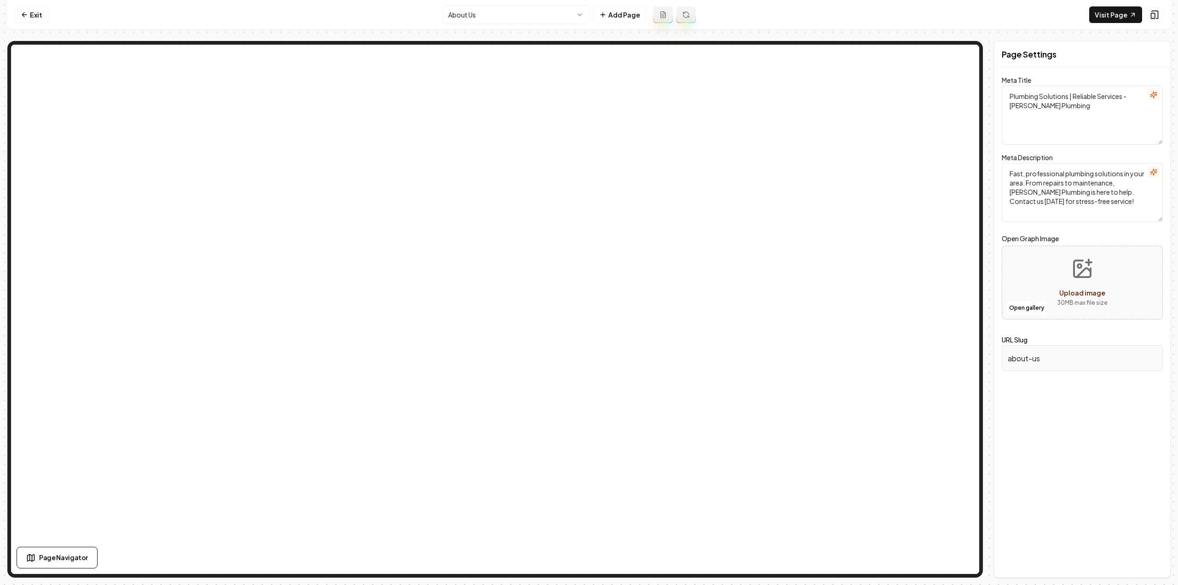
click at [1157, 95] on icon "button" at bounding box center [1153, 94] width 7 height 7
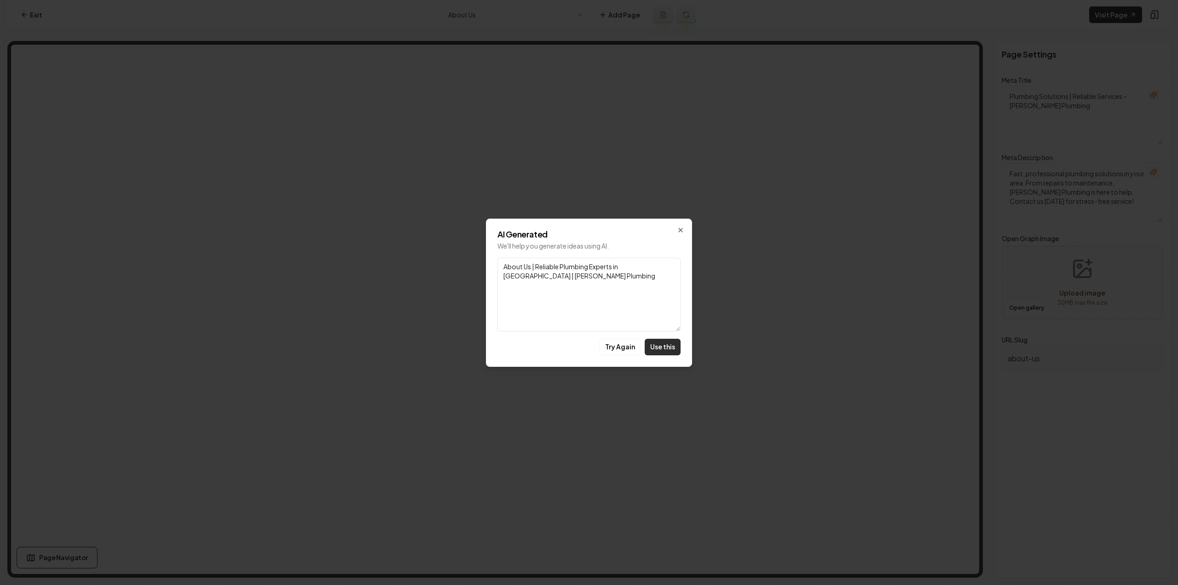
click at [663, 349] on button "Use this" at bounding box center [663, 347] width 36 height 17
type textarea "About Us | Reliable Plumbing Experts in Chattanooga | Piper's Plumbing"
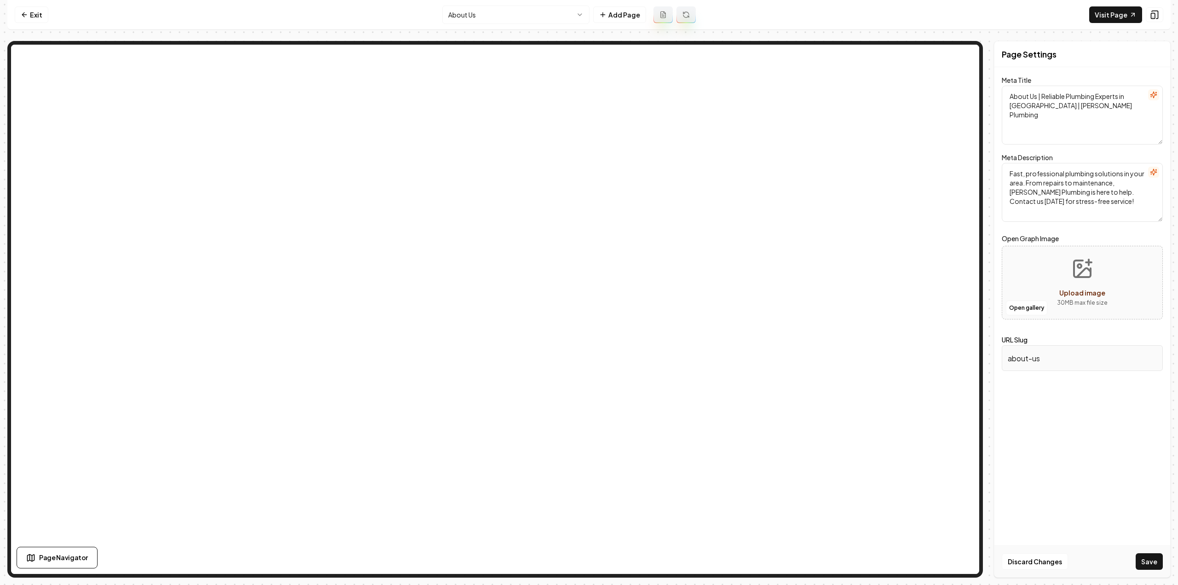
click at [1151, 168] on icon "button" at bounding box center [1153, 171] width 7 height 7
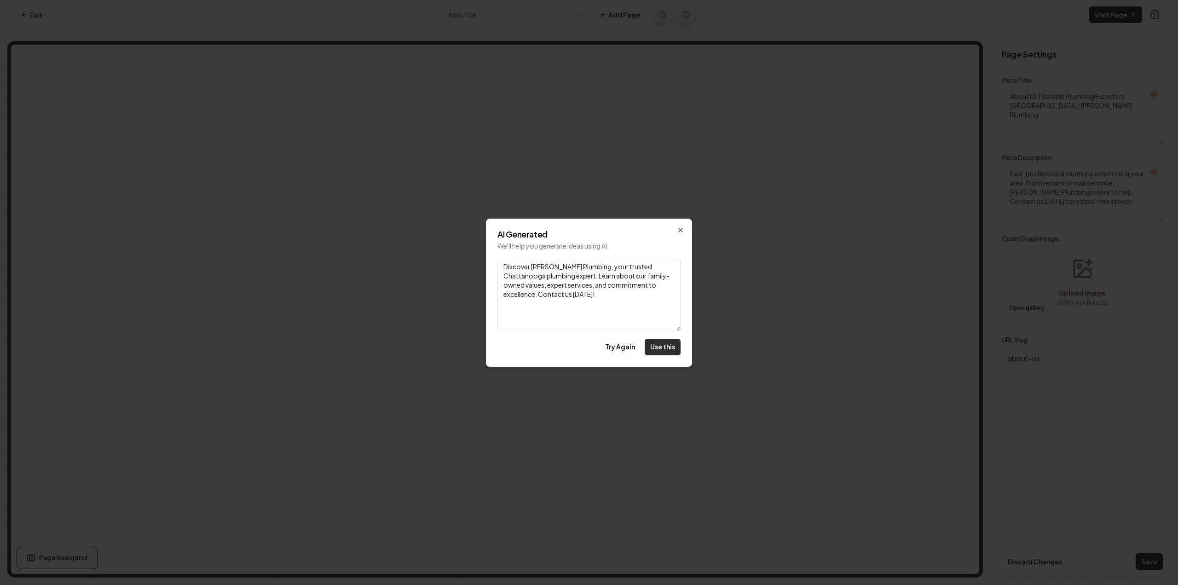
click at [670, 347] on button "Use this" at bounding box center [663, 347] width 36 height 17
type textarea "Discover Piper's Plumbing, your trusted Chattanooga plumbing expert. Learn abou…"
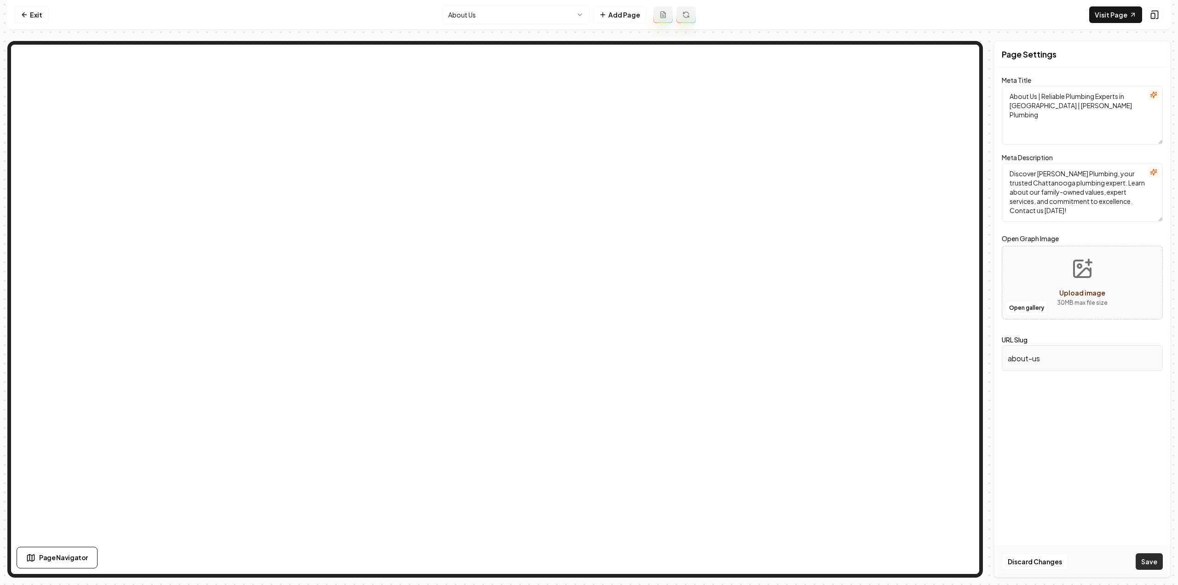
click at [1150, 559] on button "Save" at bounding box center [1149, 561] width 27 height 17
click at [461, 6] on html "Computer Required This feature is only available on a computer. Please switch t…" at bounding box center [589, 292] width 1178 height 585
click at [1148, 91] on textarea "Emergency Plumbing Services & Maintenance | Piper's Plumbing" at bounding box center [1082, 115] width 161 height 59
click at [1151, 92] on icon "button" at bounding box center [1153, 94] width 7 height 7
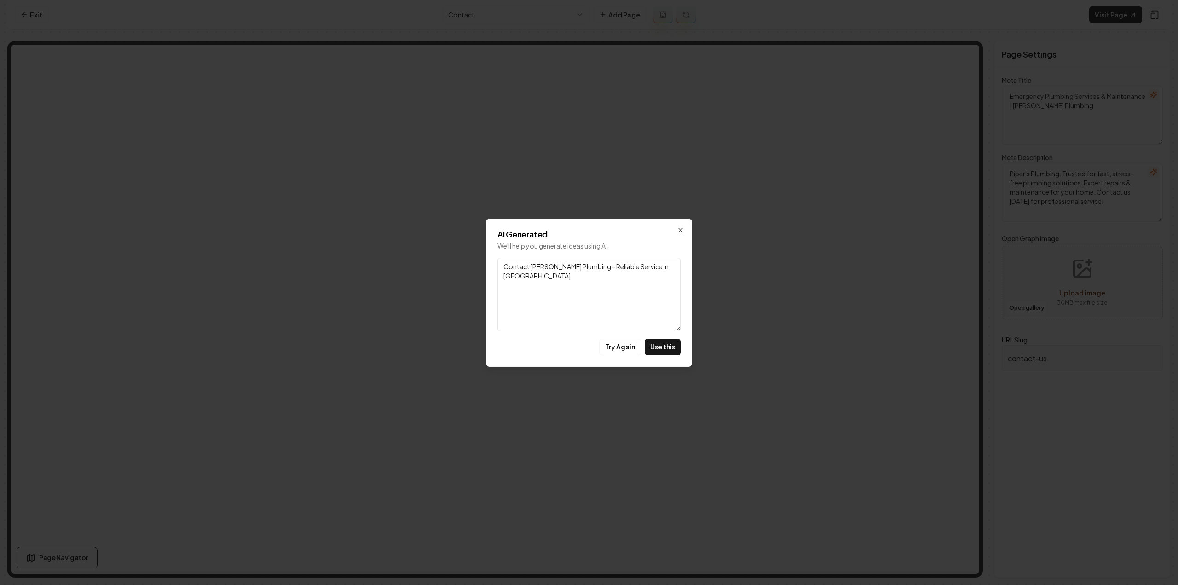
click at [660, 336] on div "AI Generated We'll help you generate ideas using AI. Link Contact Piper's Plumb…" at bounding box center [589, 293] width 206 height 148
click at [663, 340] on button "Use this" at bounding box center [663, 347] width 36 height 17
type textarea "Contact Piper's Plumbing - Reliable Service in Chattanooga"
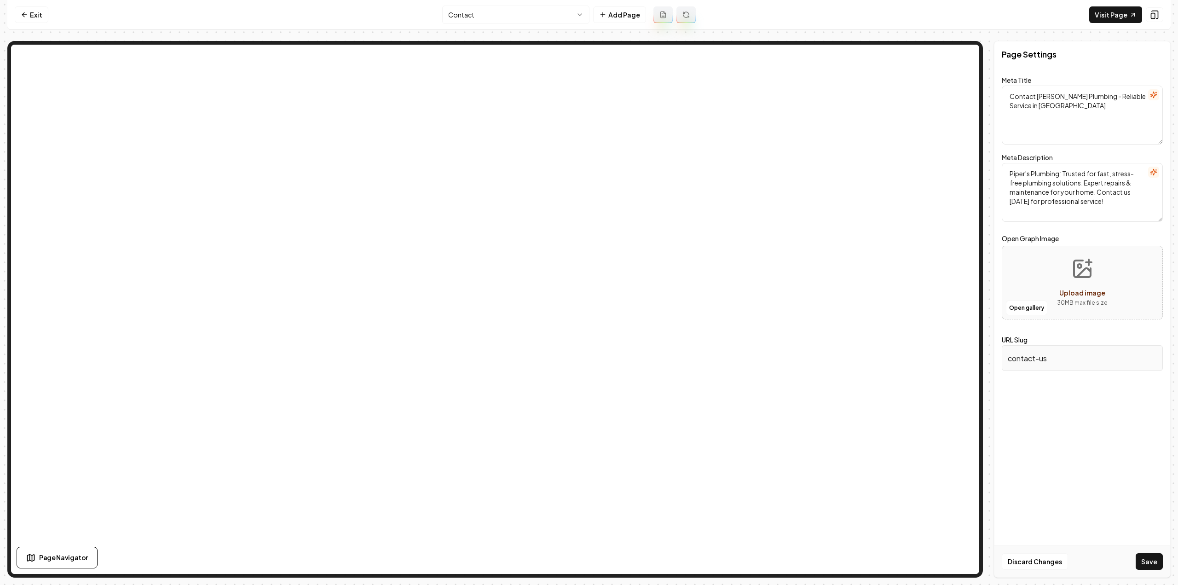
click at [1156, 171] on icon "button" at bounding box center [1153, 171] width 7 height 7
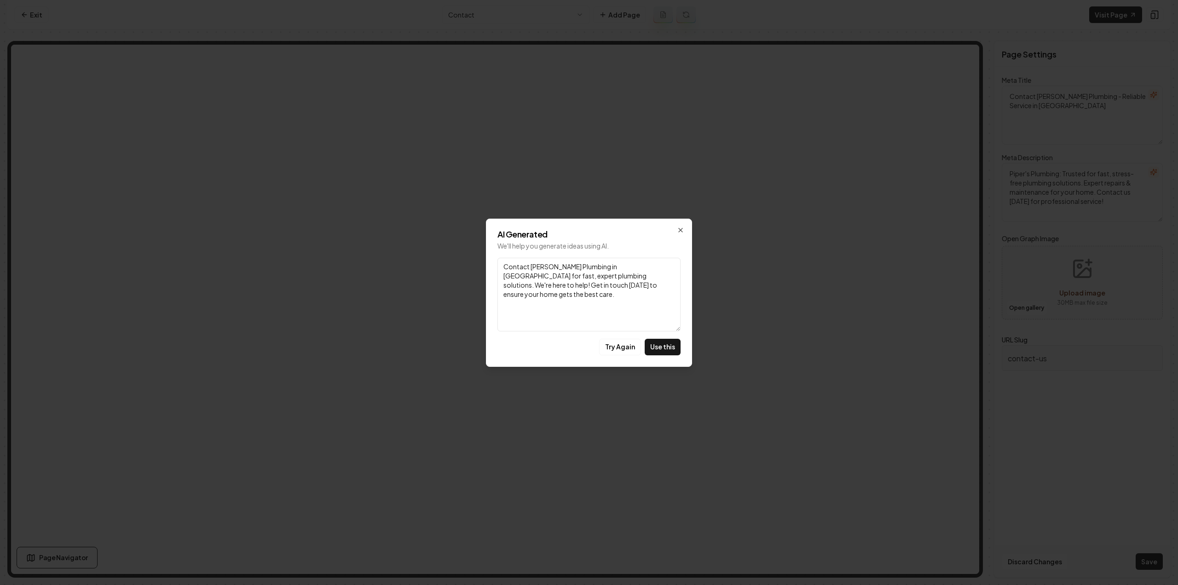
click at [677, 344] on button "Use this" at bounding box center [663, 347] width 36 height 17
type textarea "Contact Piper's Plumbing in Chattanooga for fast, expert plumbing solutions. We…"
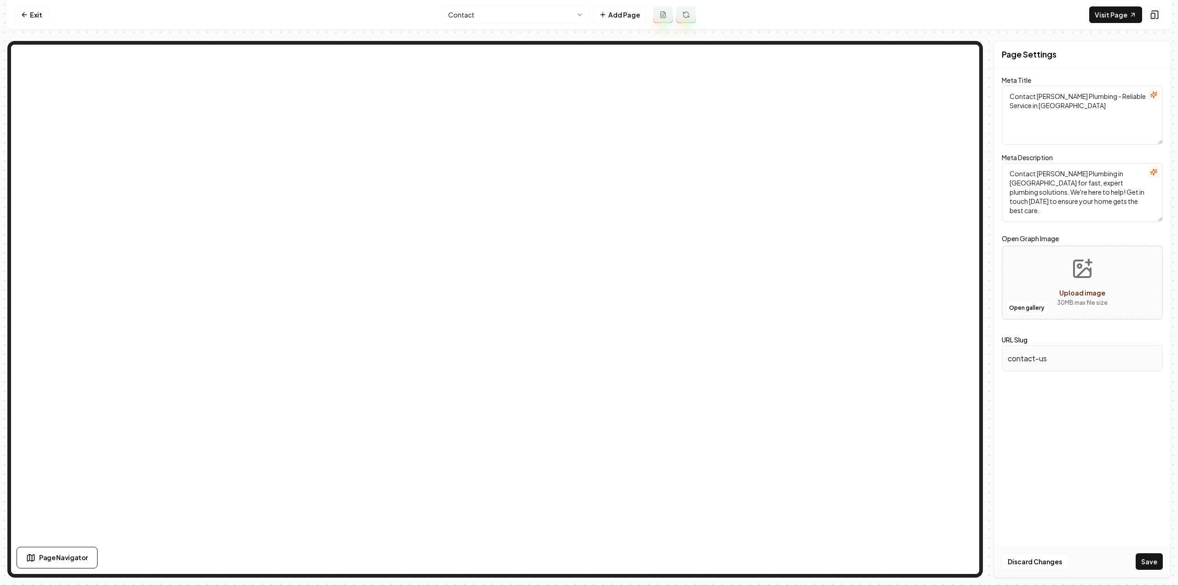
click at [1144, 550] on div "Discard Changes Save" at bounding box center [1082, 561] width 176 height 32
click at [1145, 553] on button "Save" at bounding box center [1149, 561] width 27 height 17
click at [504, 11] on html "Computer Required This feature is only available on a computer. Please switch t…" at bounding box center [589, 292] width 1178 height 585
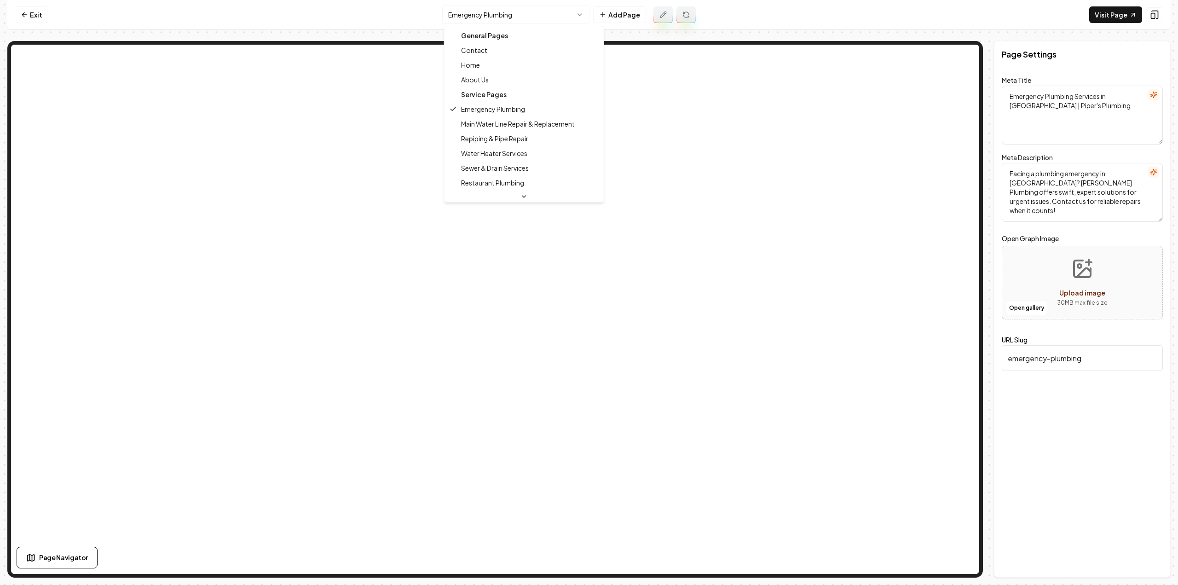
click at [464, 17] on html "Computer Required This feature is only available on a computer. Please switch t…" at bounding box center [589, 292] width 1178 height 585
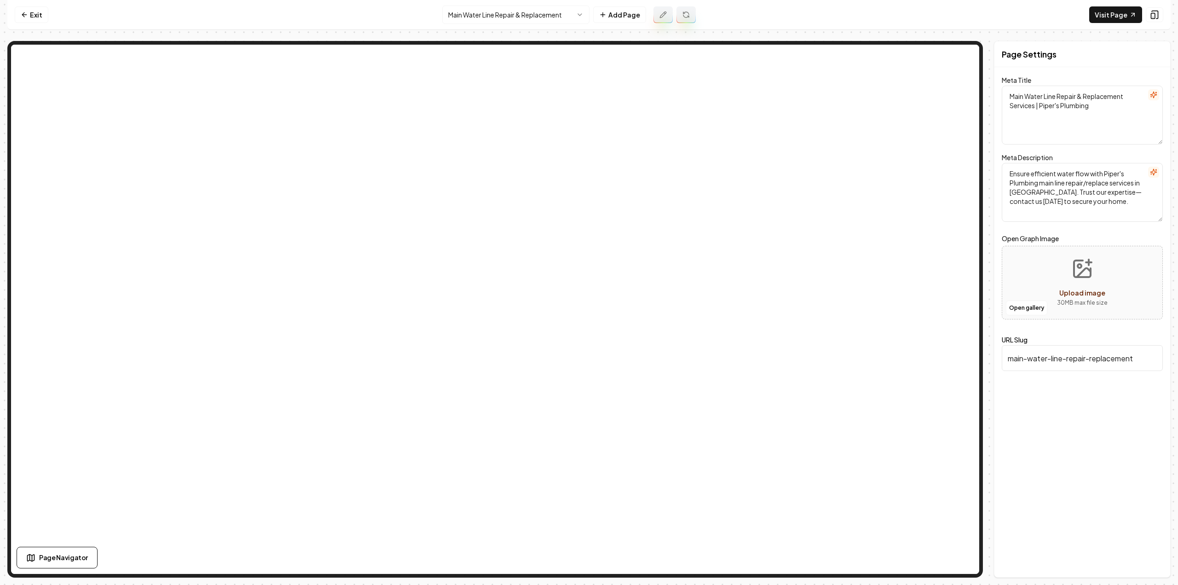
click at [1151, 90] on button "button" at bounding box center [1153, 94] width 11 height 11
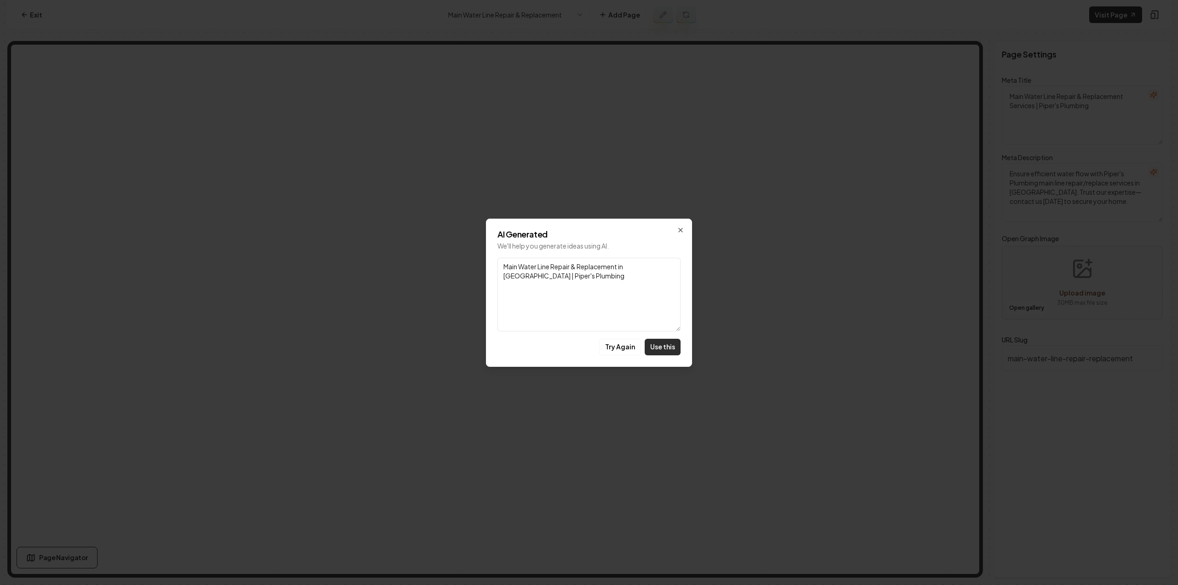
click at [668, 341] on button "Use this" at bounding box center [663, 347] width 36 height 17
type textarea "Main Water Line Repair & Replacement in [GEOGRAPHIC_DATA] | Piper's Plumbing"
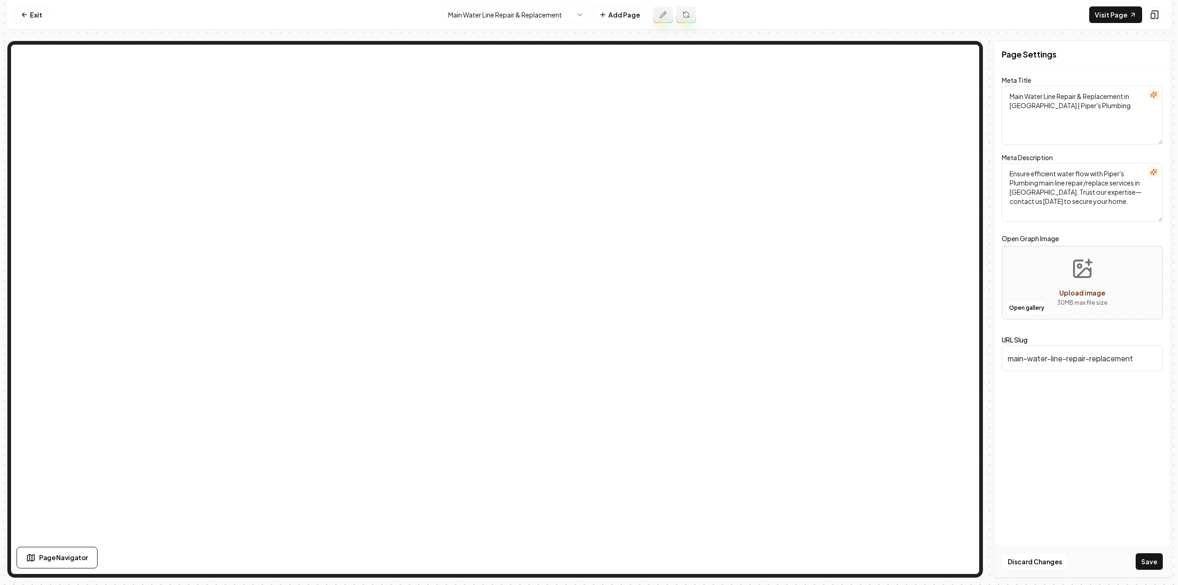
click at [1152, 562] on button "Save" at bounding box center [1149, 561] width 27 height 17
click at [477, 6] on html "Computer Required This feature is only available on a computer. Please switch t…" at bounding box center [589, 292] width 1178 height 585
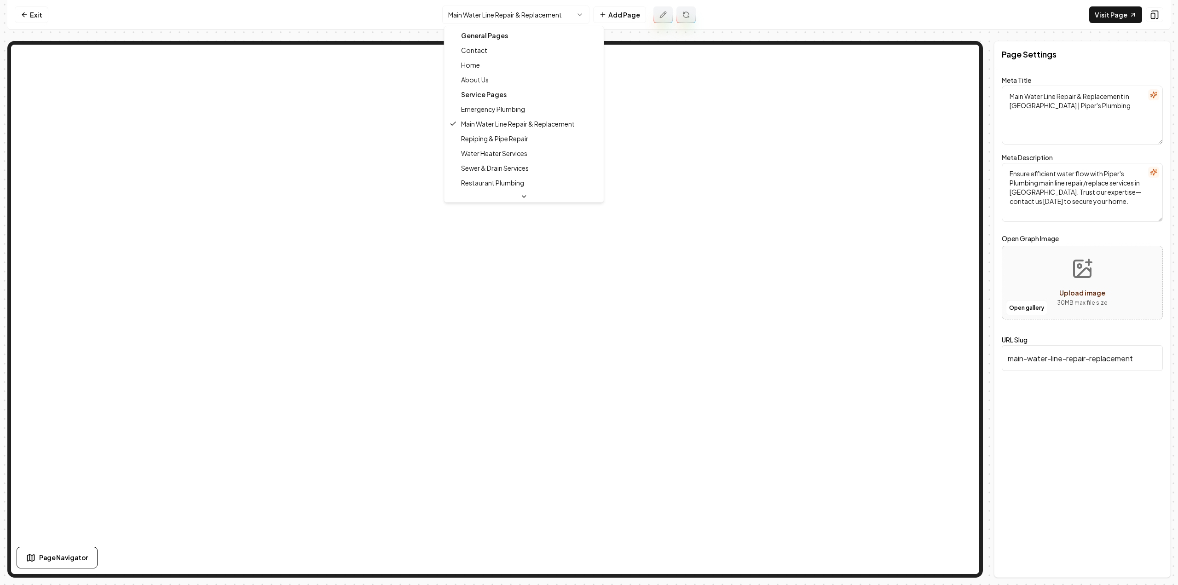
click at [560, 21] on html "Computer Required This feature is only available on a computer. Please switch t…" at bounding box center [589, 292] width 1178 height 585
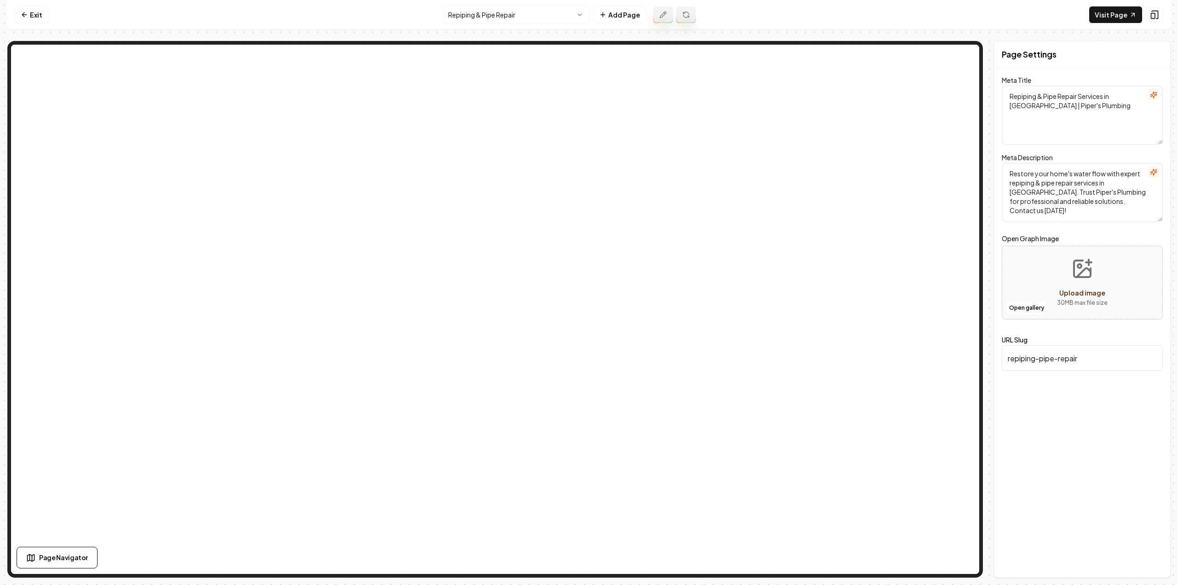
click at [470, 15] on html "Computer Required This feature is only available on a computer. Please switch t…" at bounding box center [589, 292] width 1178 height 585
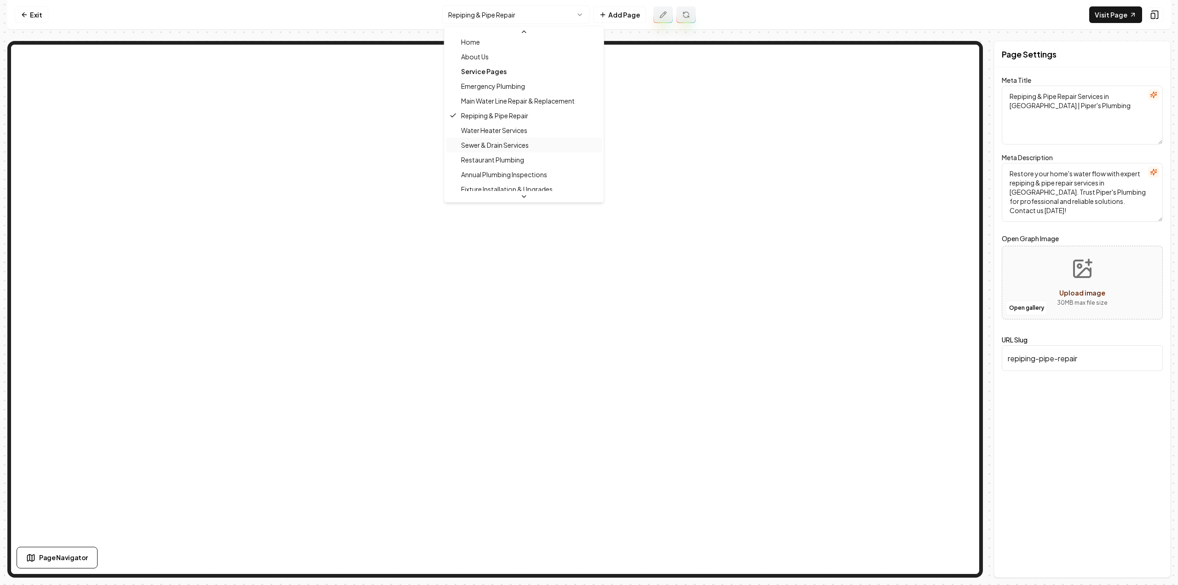
scroll to position [46, 0]
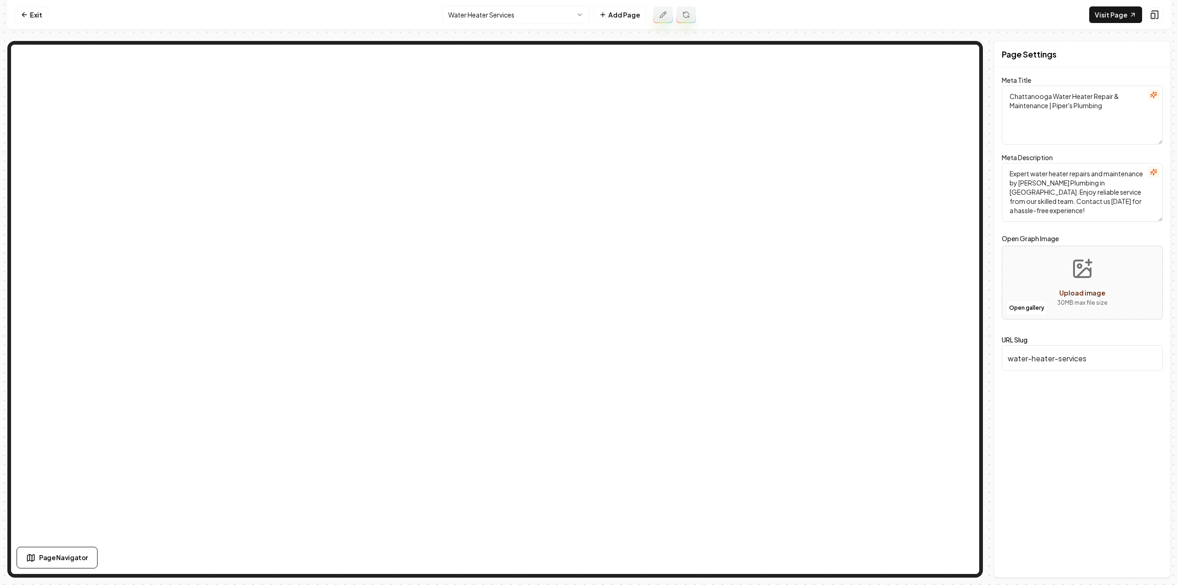
click at [509, 18] on html "Computer Required This feature is only available on a computer. Please switch t…" at bounding box center [589, 292] width 1178 height 585
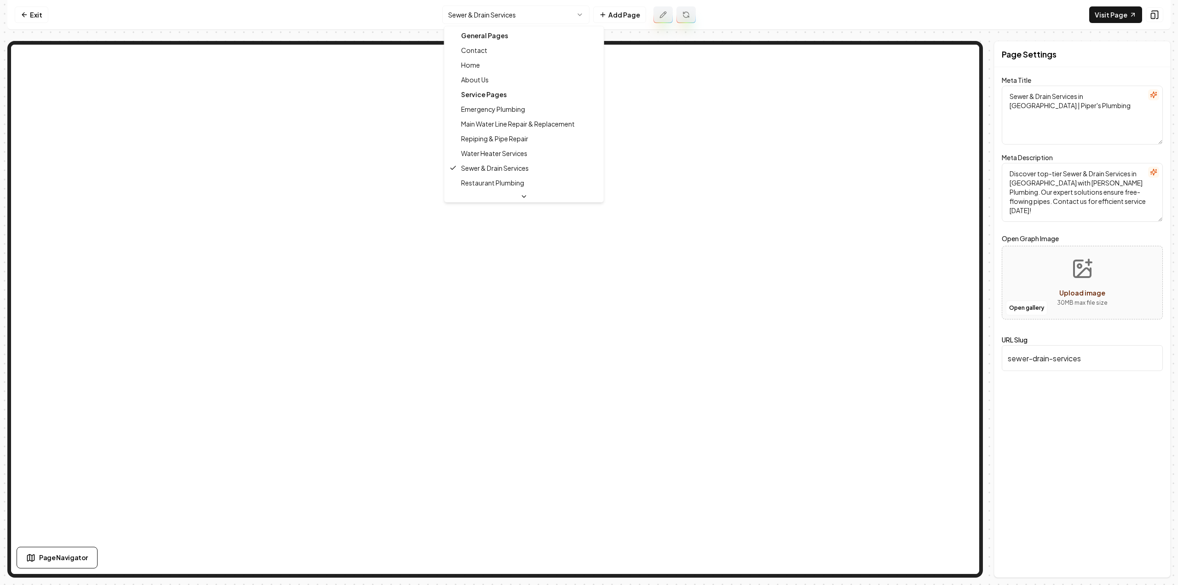
click at [552, 9] on html "Computer Required This feature is only available on a computer. Please switch t…" at bounding box center [589, 292] width 1178 height 585
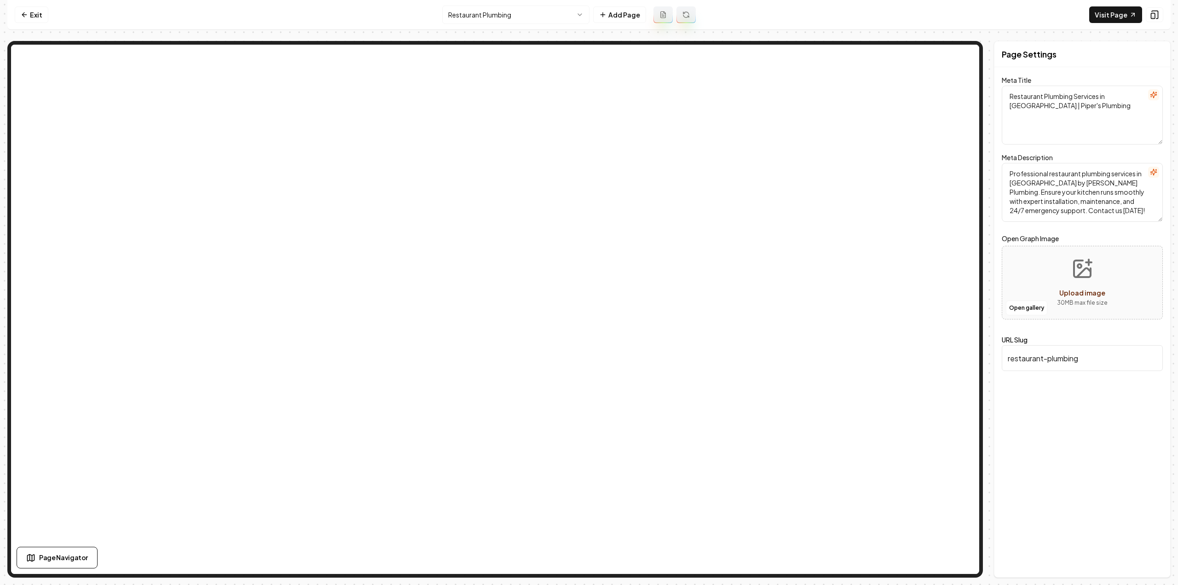
click at [687, 12] on icon at bounding box center [686, 13] width 6 height 3
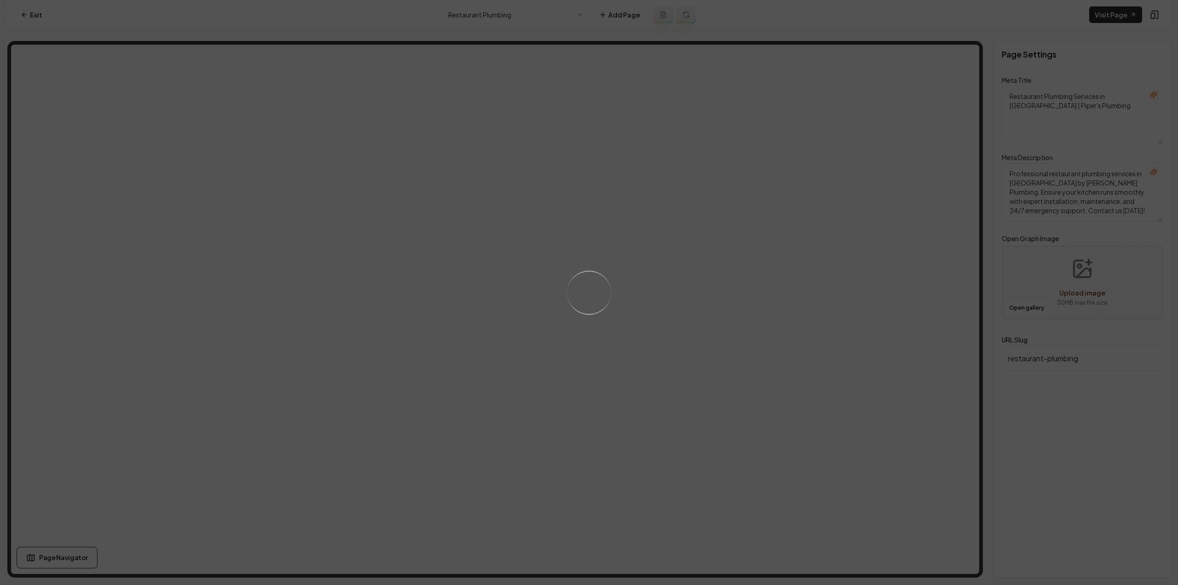
type textarea "Restaurant Plumbing Solutions in [GEOGRAPHIC_DATA] | Piper’s Plumbing"
type textarea "Ensure your restaurant's plumbing runs smoothly with [PERSON_NAME] Plumbing. We…"
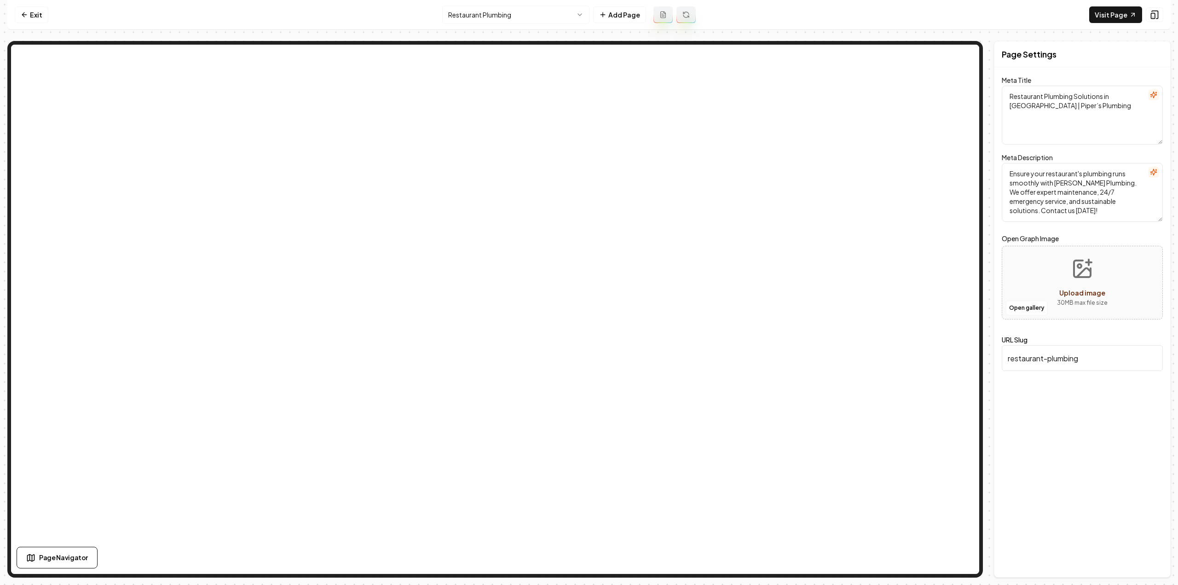
click at [457, 13] on html "Computer Required This feature is only available on a computer. Please switch t…" at bounding box center [589, 292] width 1178 height 585
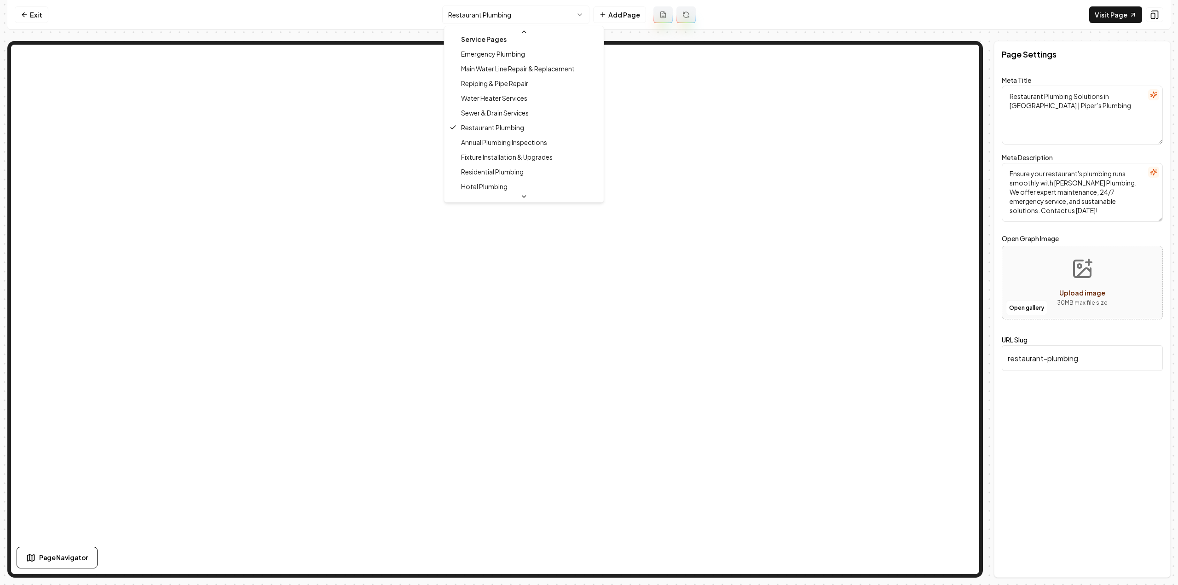
scroll to position [99, 0]
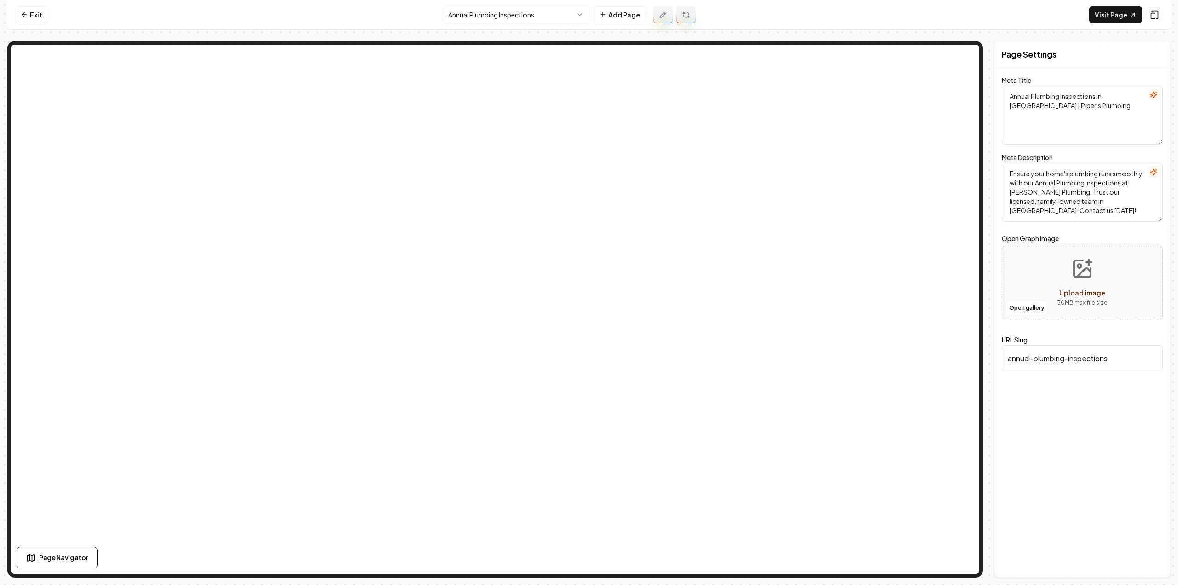
click at [505, 16] on html "Computer Required This feature is only available on a computer. Please switch t…" at bounding box center [589, 292] width 1178 height 585
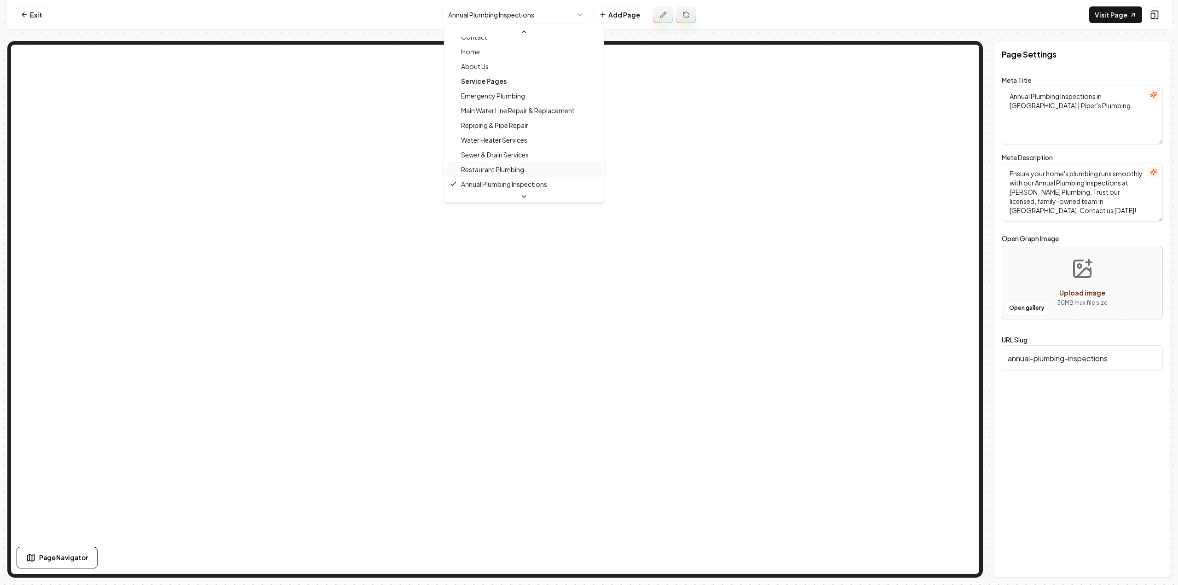
scroll to position [116, 0]
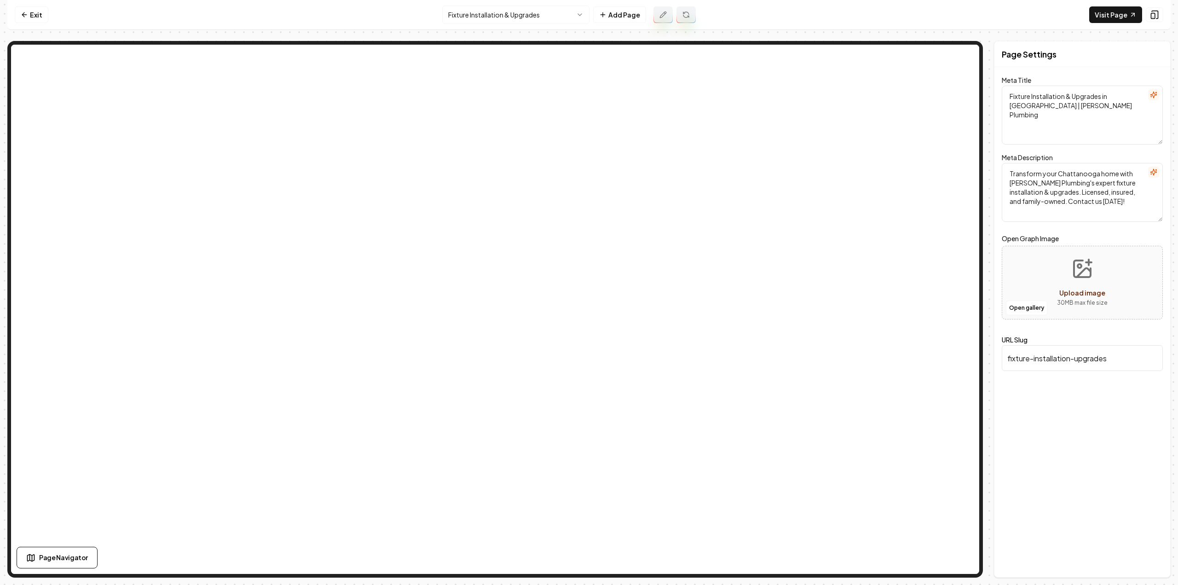
click at [514, 16] on html "Computer Required This feature is only available on a computer. Please switch t…" at bounding box center [589, 292] width 1178 height 585
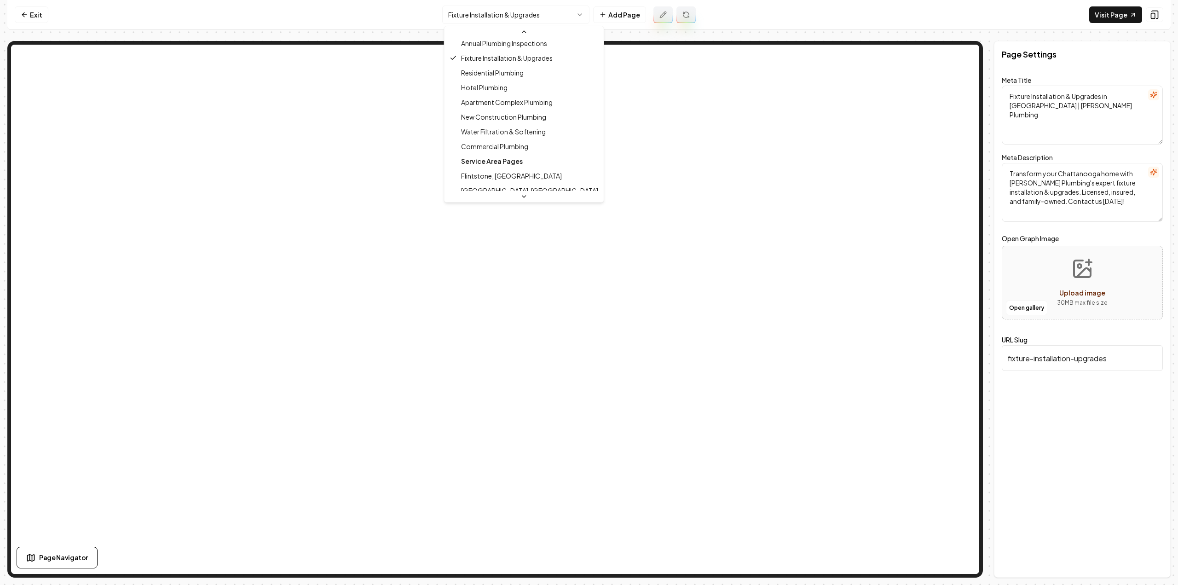
scroll to position [177, 0]
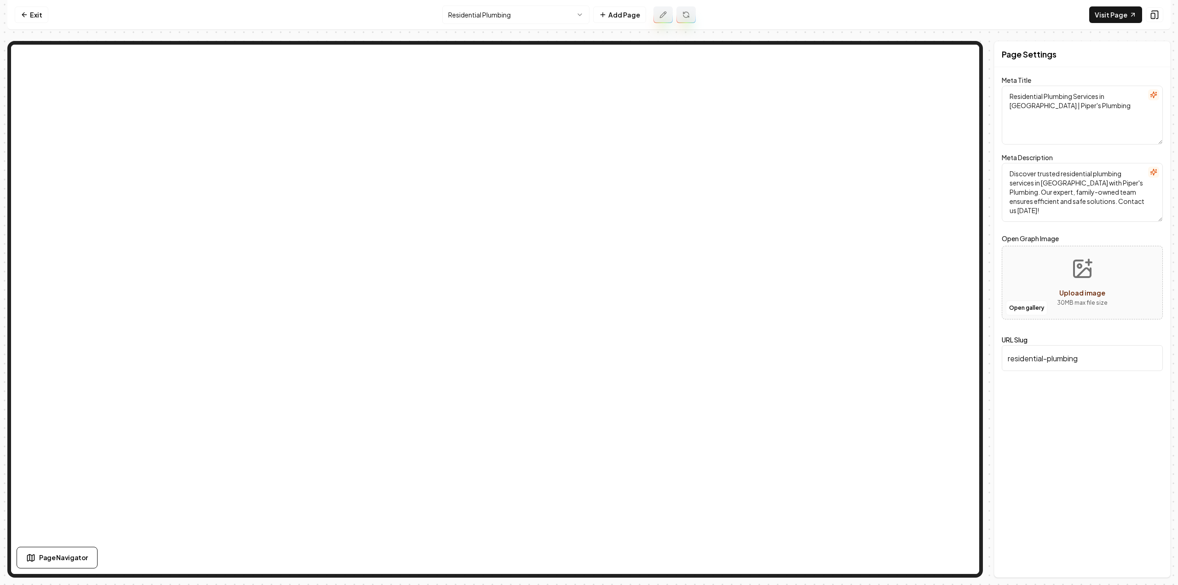
click at [463, 5] on html "Computer Required This feature is only available on a computer. Please switch t…" at bounding box center [589, 292] width 1178 height 585
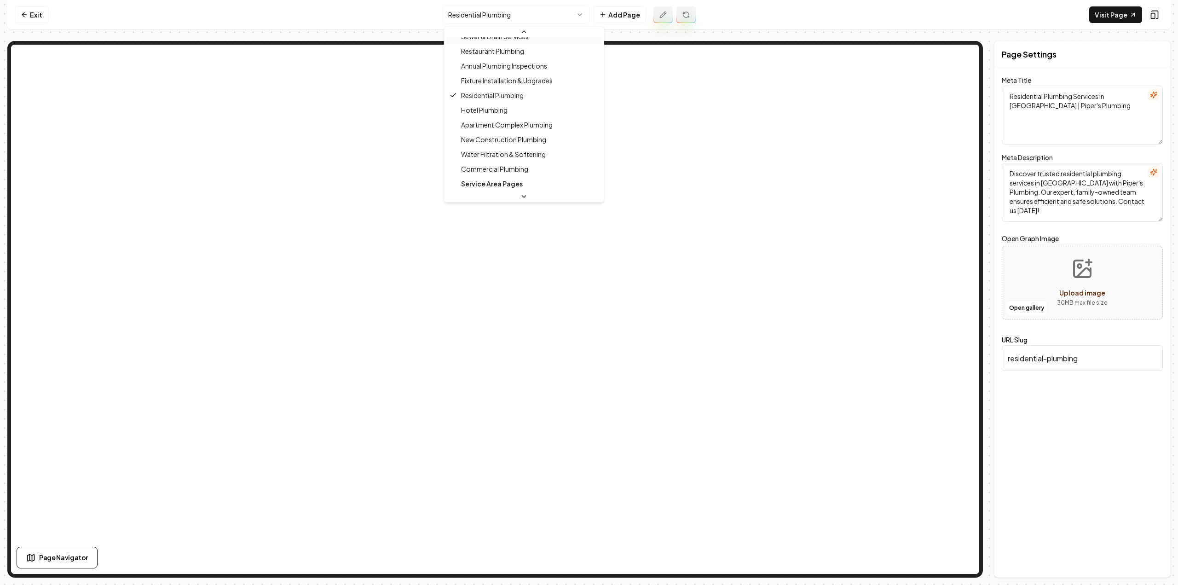
scroll to position [146, 0]
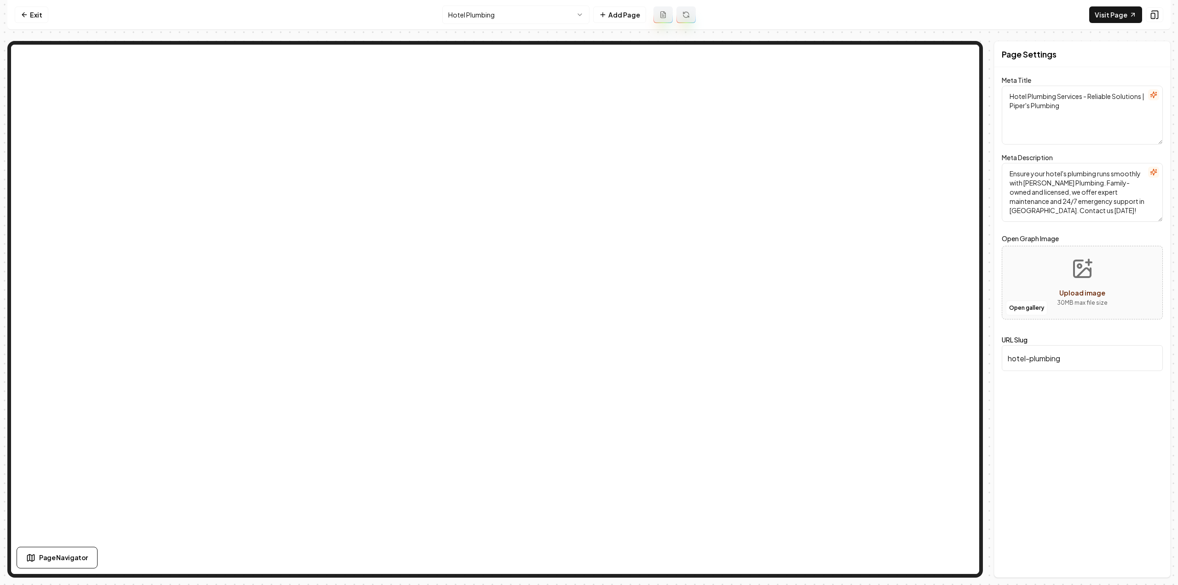
click at [557, 10] on html "Computer Required This feature is only available on a computer. Please switch t…" at bounding box center [589, 292] width 1178 height 585
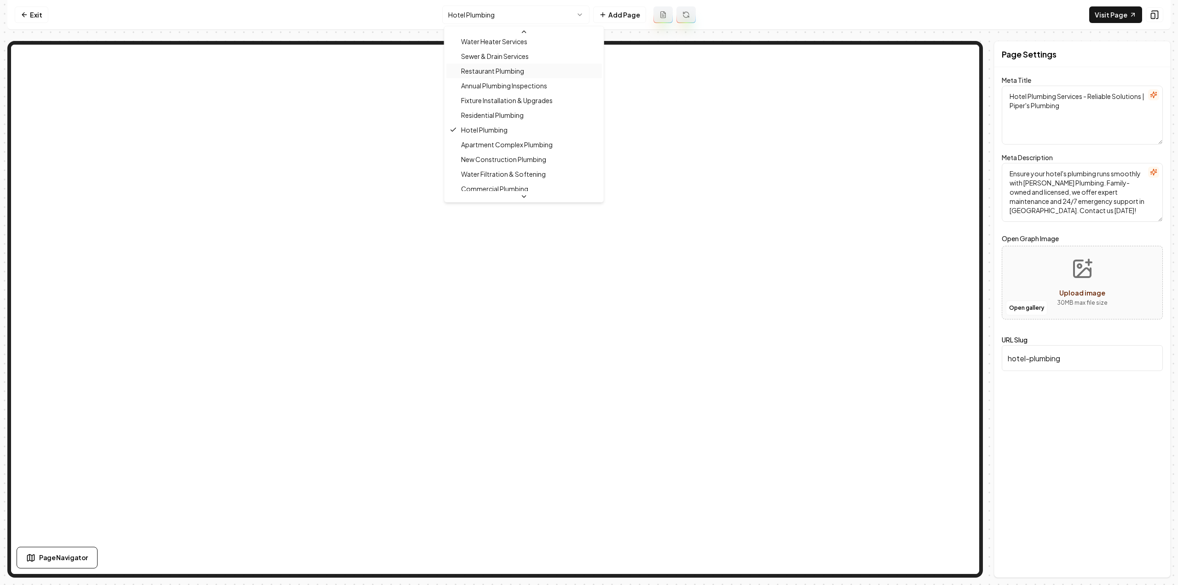
scroll to position [161, 0]
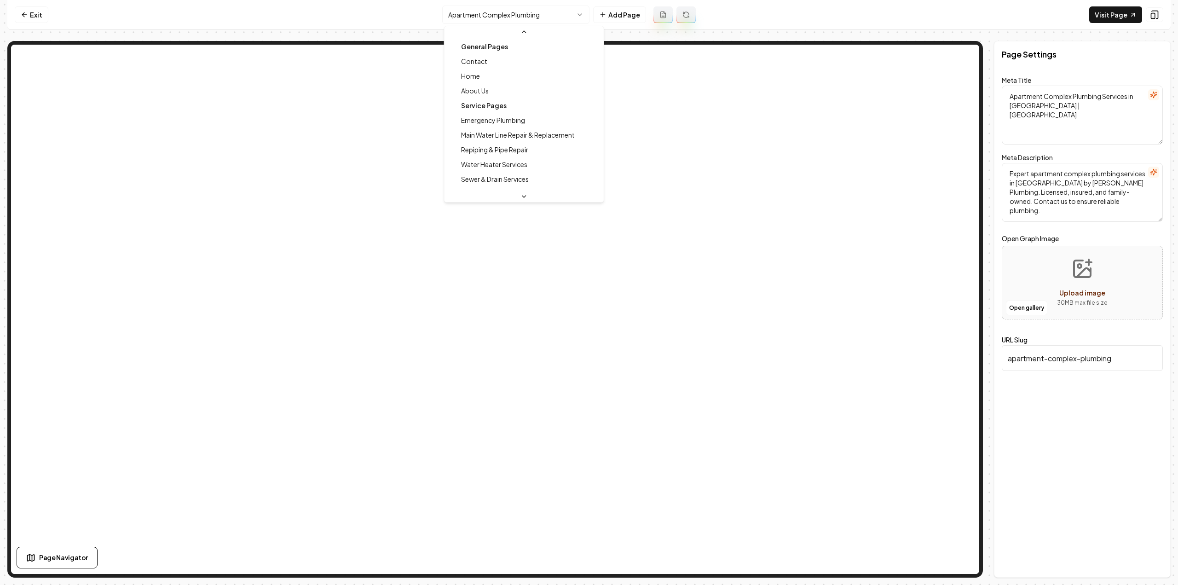
click at [530, 15] on html "Computer Required This feature is only available on a computer. Please switch t…" at bounding box center [589, 292] width 1178 height 585
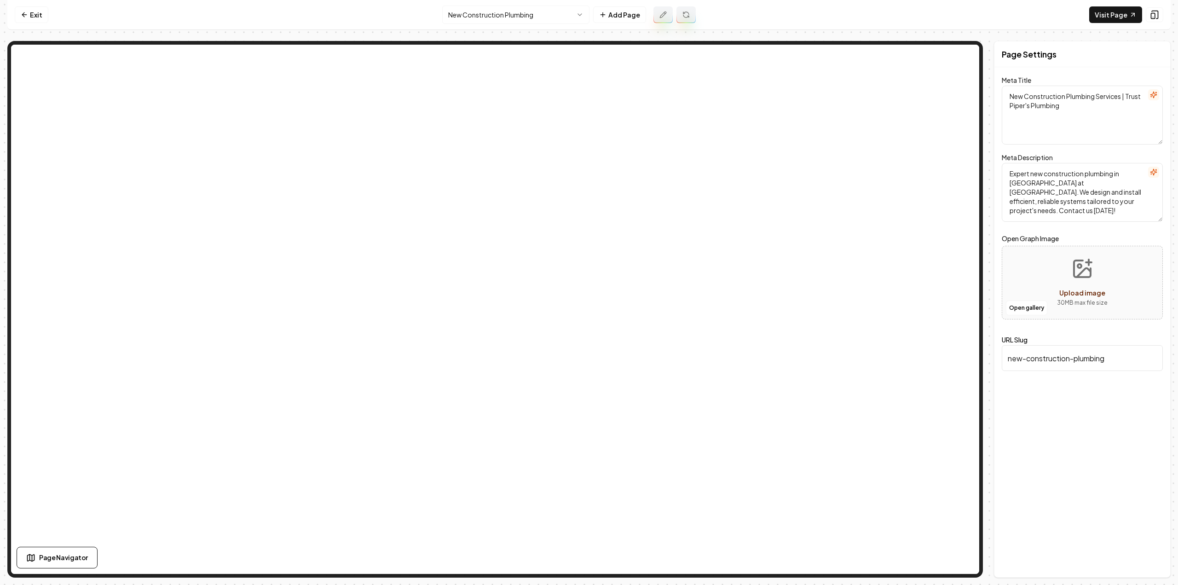
click at [1151, 92] on icon "button" at bounding box center [1153, 94] width 7 height 7
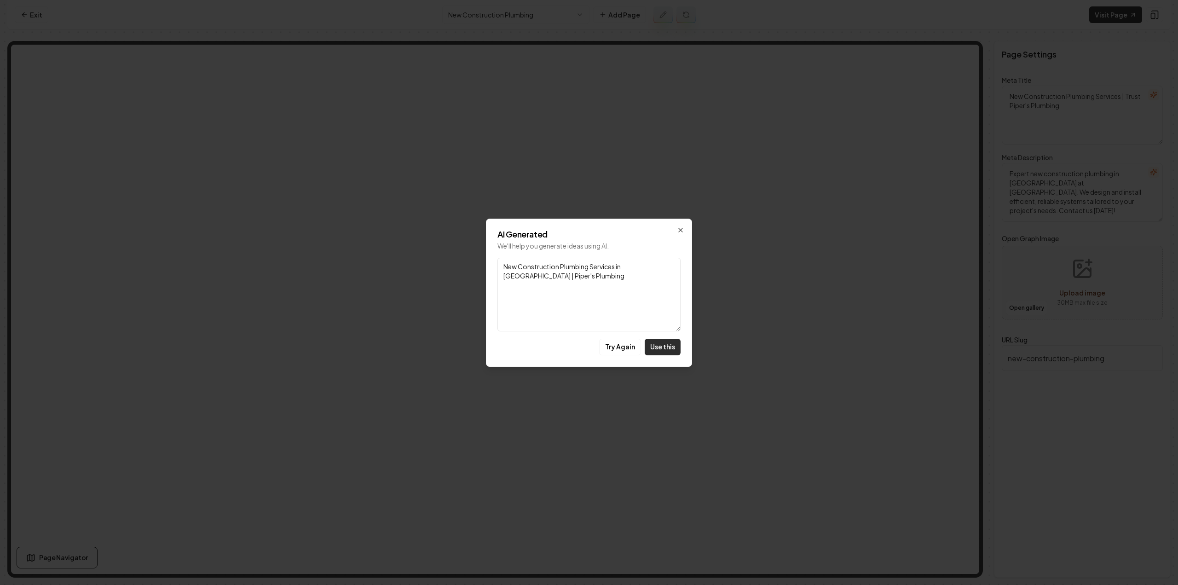
click at [648, 356] on div "AI Generated We'll help you generate ideas using AI. Link New Construction Plum…" at bounding box center [589, 293] width 206 height 148
click at [653, 353] on button "Use this" at bounding box center [663, 347] width 36 height 17
type textarea "New Construction Plumbing Services in [GEOGRAPHIC_DATA] | Piper's Plumbing"
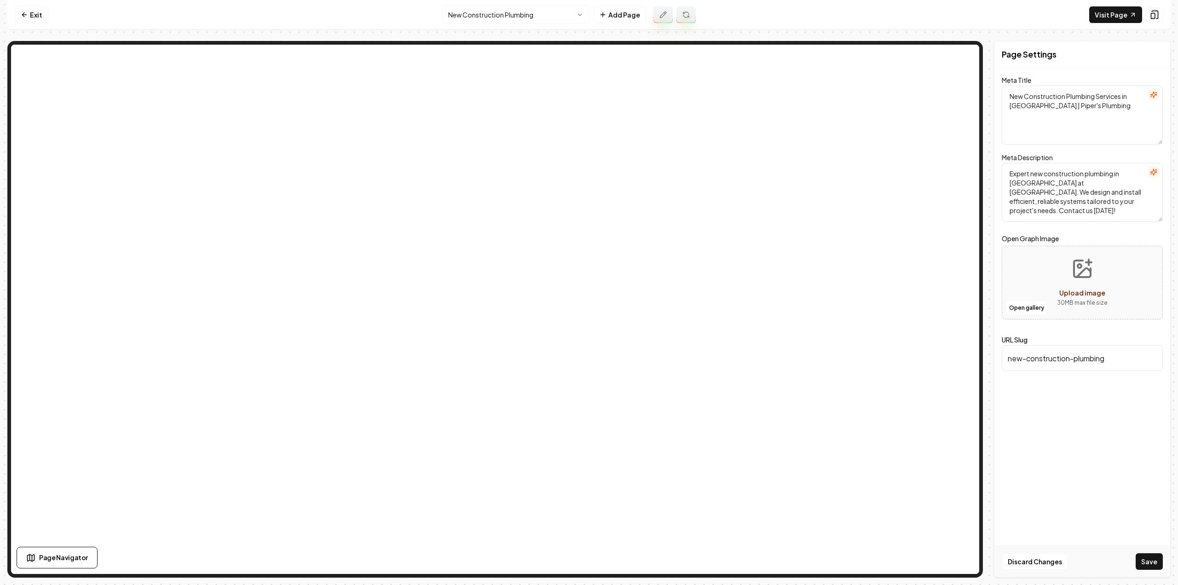
click at [1155, 555] on button "Save" at bounding box center [1149, 561] width 27 height 17
click at [474, 19] on html "Computer Required This feature is only available on a computer. Please switch t…" at bounding box center [589, 292] width 1178 height 585
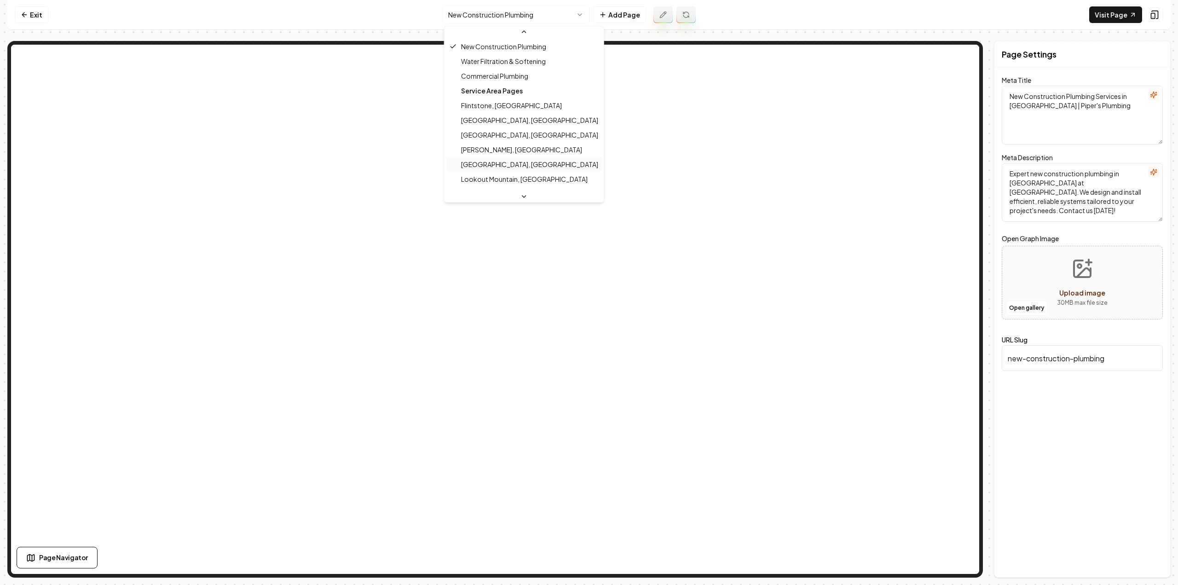
scroll to position [236, 0]
click at [464, 6] on html "Computer Required This feature is only available on a computer. Please switch t…" at bounding box center [589, 292] width 1178 height 585
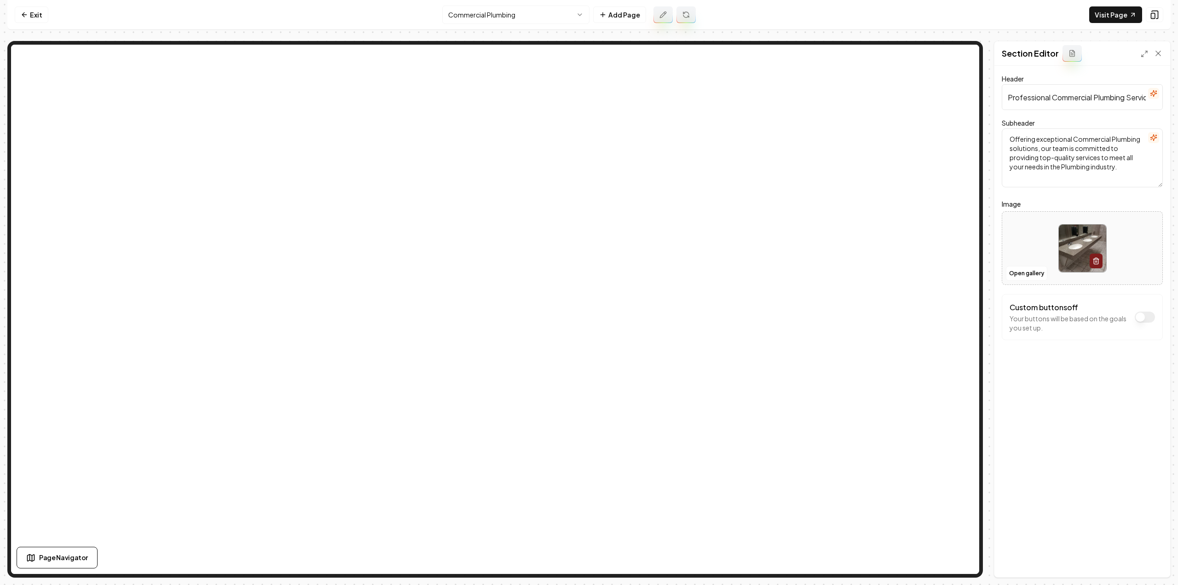
click at [1153, 93] on icon "button" at bounding box center [1153, 93] width 7 height 7
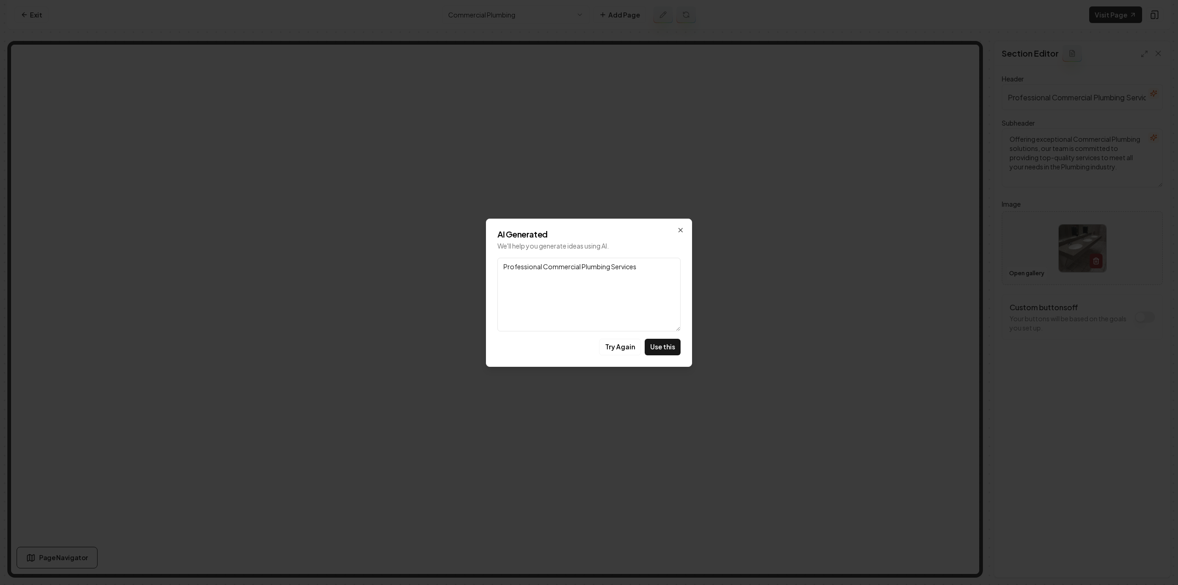
click at [682, 230] on icon "button" at bounding box center [680, 229] width 7 height 7
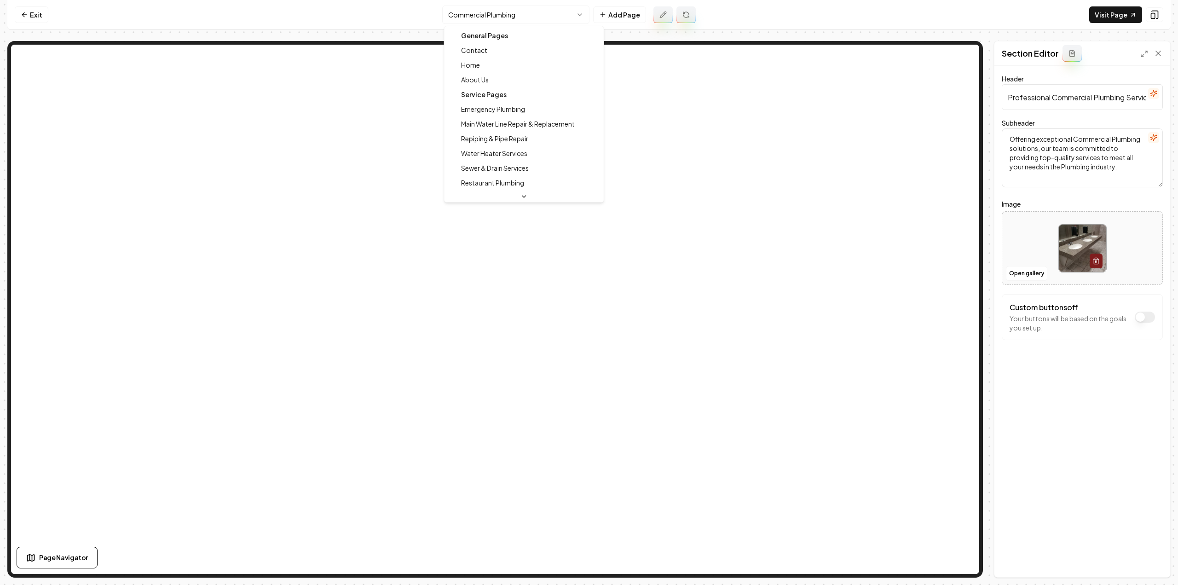
click at [452, 15] on html "Computer Required This feature is only available on a computer. Please switch t…" at bounding box center [589, 292] width 1178 height 585
drag, startPoint x: 457, startPoint y: 2, endPoint x: 458, endPoint y: 42, distance: 40.1
click at [457, 3] on html "Computer Required This feature is only available on a computer. Please switch t…" at bounding box center [589, 292] width 1178 height 585
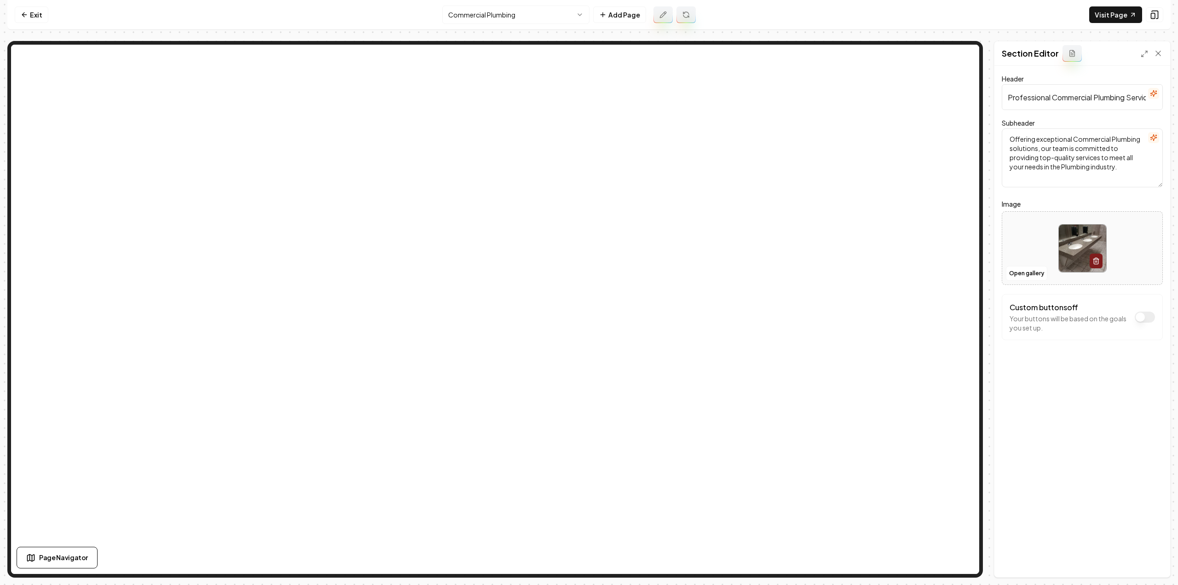
click at [665, 13] on icon at bounding box center [663, 15] width 6 height 6
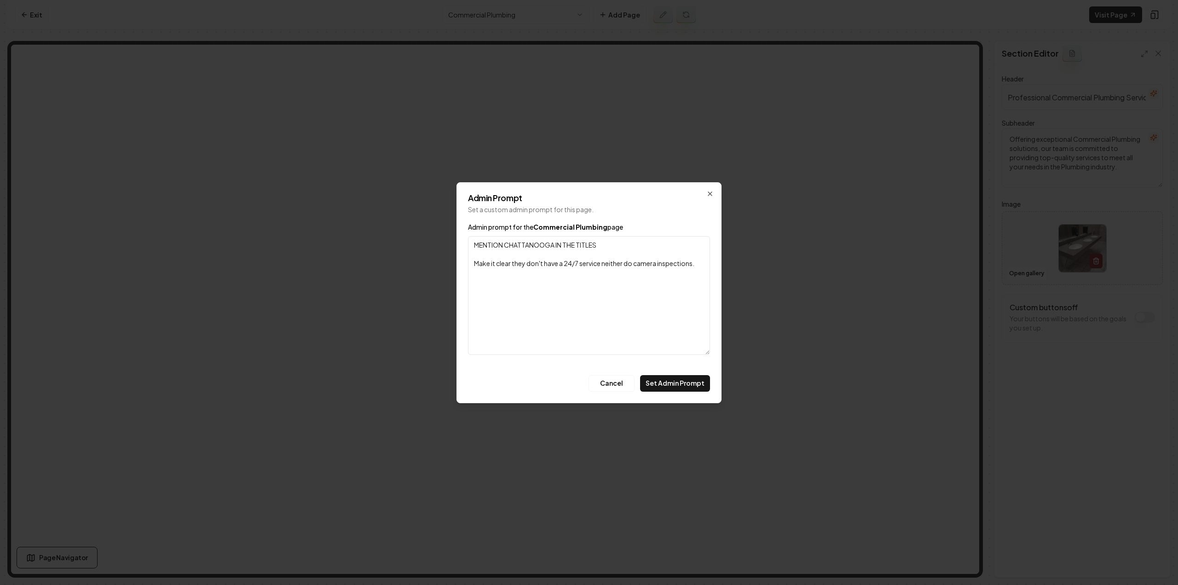
drag, startPoint x: 634, startPoint y: 248, endPoint x: 423, endPoint y: 241, distance: 210.9
click at [423, 241] on body "Computer Required This feature is only available on a computer. Please switch t…" at bounding box center [589, 292] width 1178 height 585
type textarea "MENTION CHATTANOOGA IN THE TITLES Make it clear they don't have a 24/7 service …"
click at [696, 375] on button "Set Admin Prompt" at bounding box center [675, 383] width 70 height 17
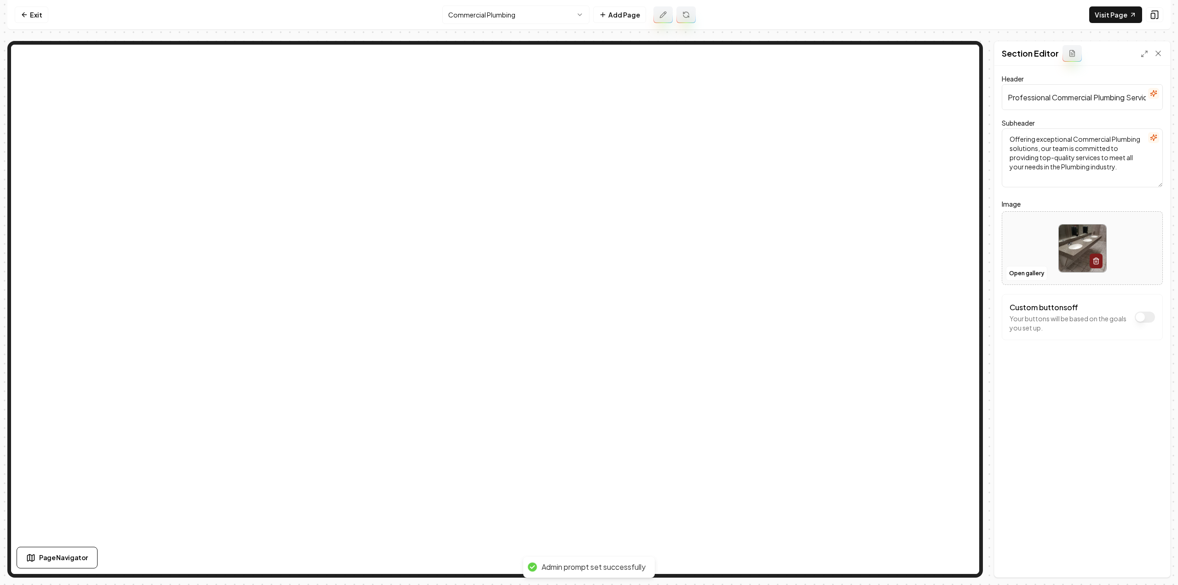
click at [682, 16] on icon at bounding box center [685, 14] width 7 height 7
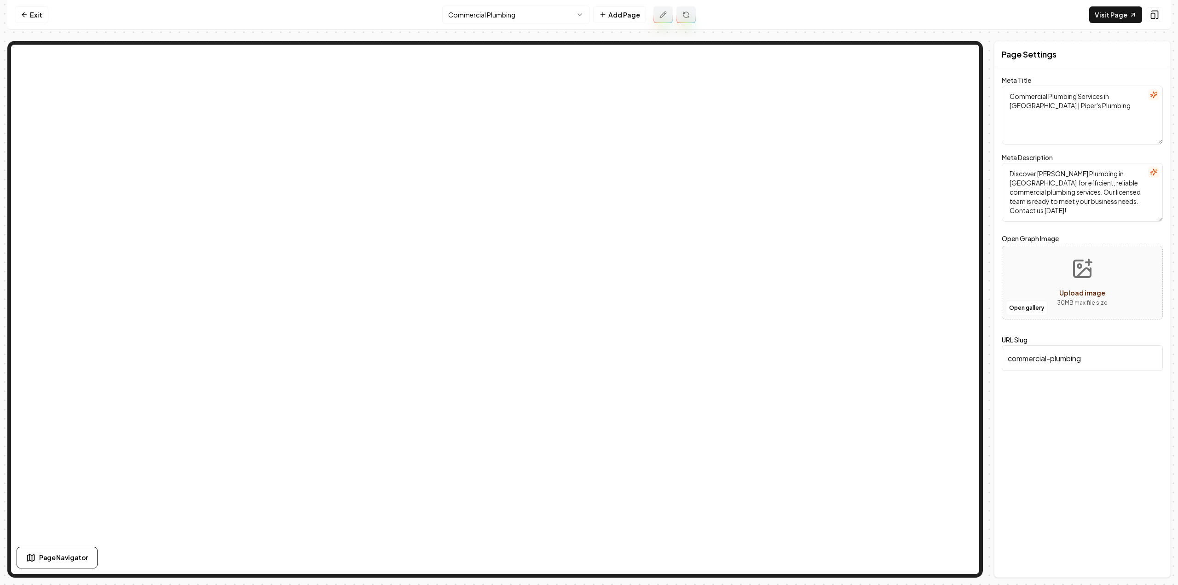
click at [526, 13] on html "Computer Required This feature is only available on a computer. Please switch t…" at bounding box center [589, 292] width 1178 height 585
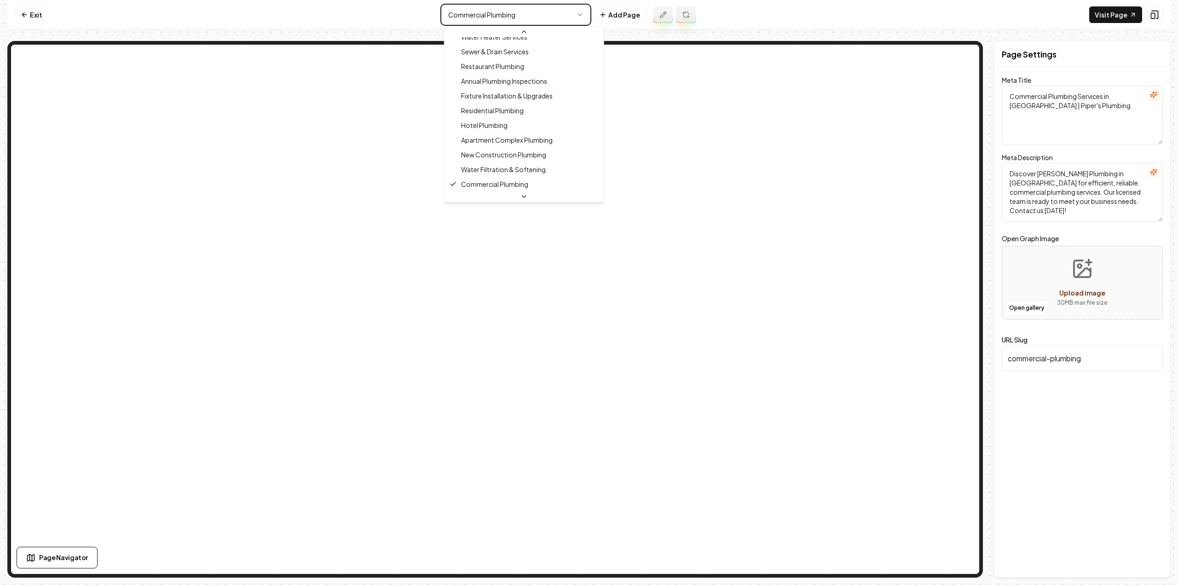
type textarea "Water Filtration & Softening in [GEOGRAPHIC_DATA] | Piper's Plumbing"
type textarea "Enjoy crisp, mineral-free water with [PERSON_NAME] Plumbing's expert water filt…"
type input "water-filtration-softening"
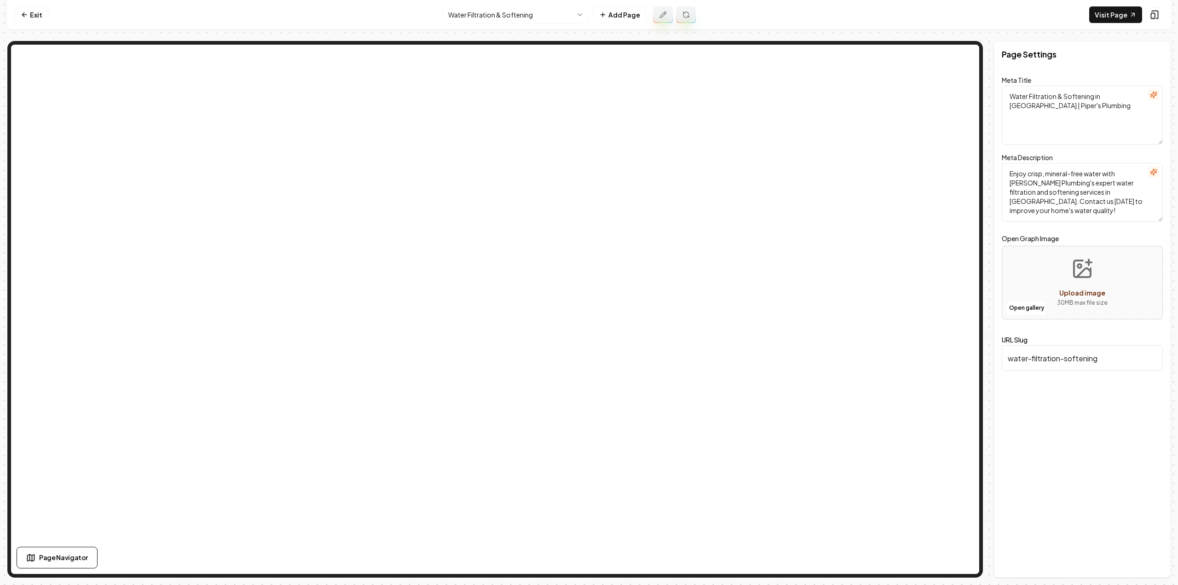
click at [662, 16] on icon at bounding box center [662, 14] width 7 height 7
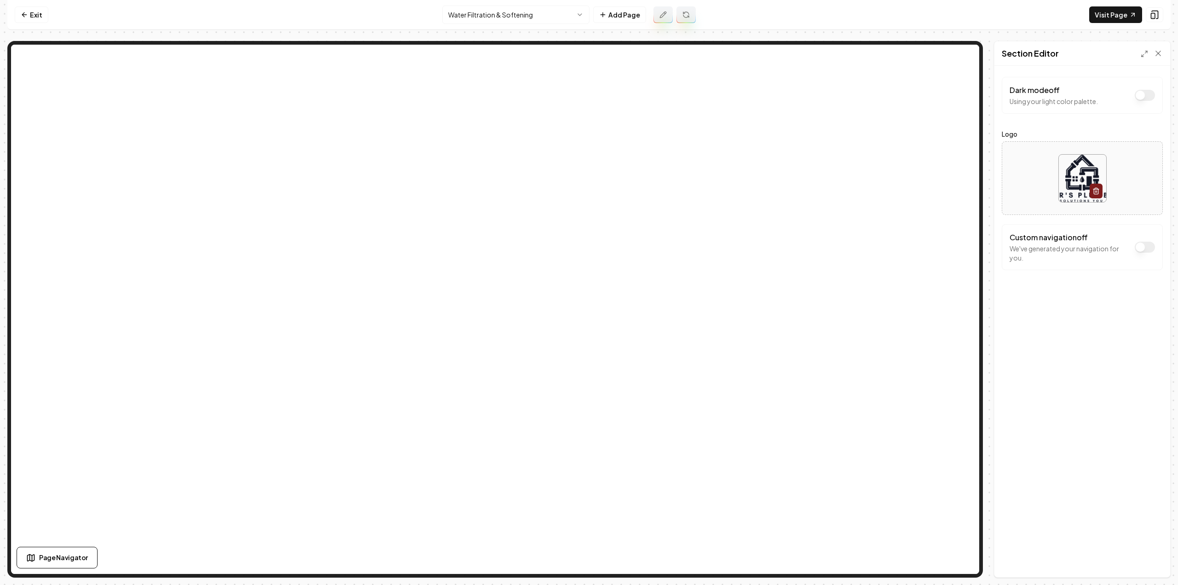
click at [486, 11] on html "Computer Required This feature is only available on a computer. Please switch t…" at bounding box center [589, 292] width 1178 height 585
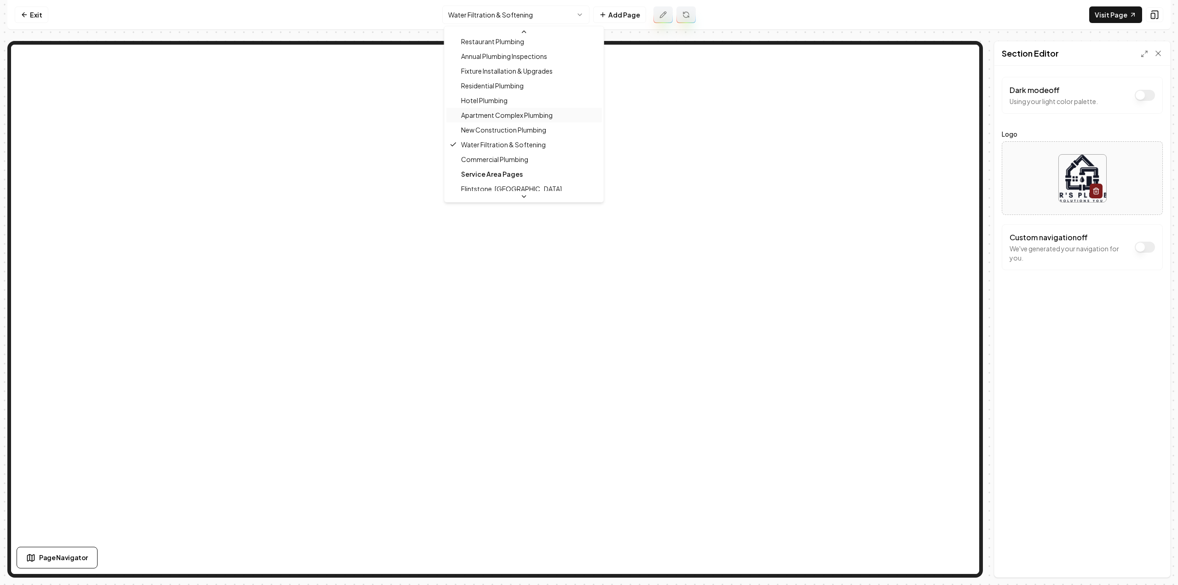
scroll to position [205, 0]
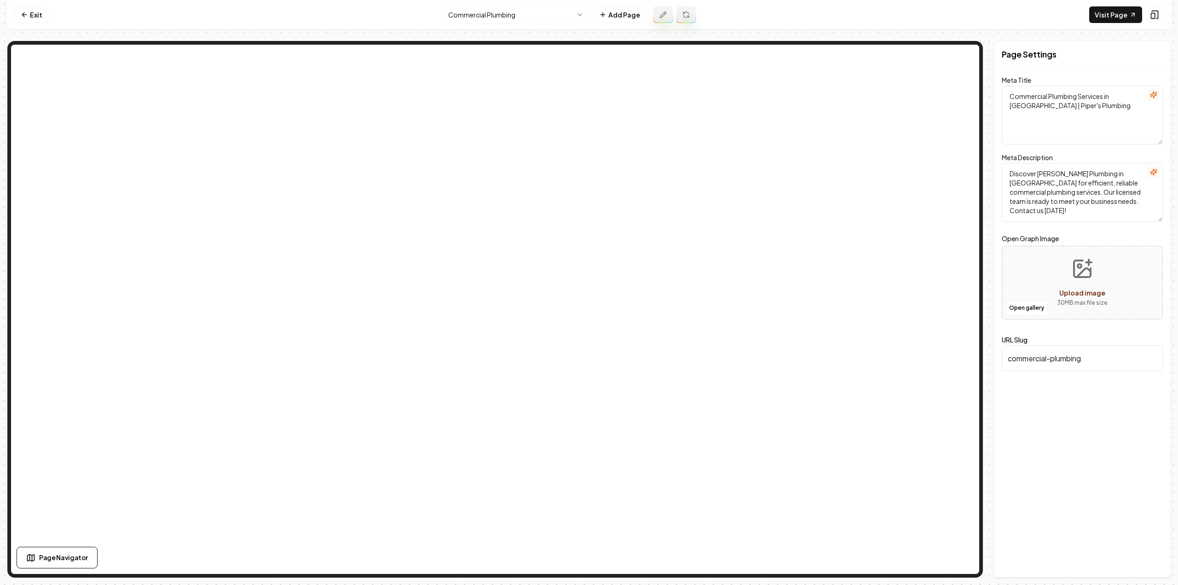
click at [659, 13] on icon at bounding box center [662, 14] width 7 height 7
click at [497, 14] on html "Computer Required This feature is only available on a computer. Please switch t…" at bounding box center [589, 292] width 1178 height 585
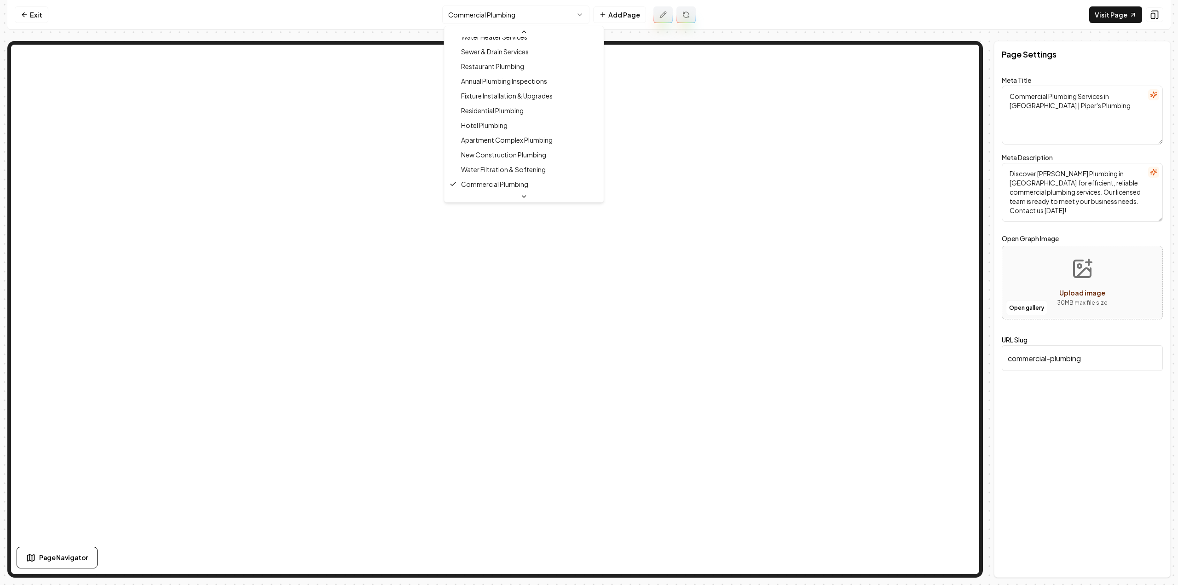
scroll to position [157, 0]
type textarea "Water Filtration & Softening in Chattanooga | Piper's Plumbing"
type textarea "Enjoy crisp, mineral-free water with Piper's Plumbing's expert water filtration…"
type input "water-filtration-softening"
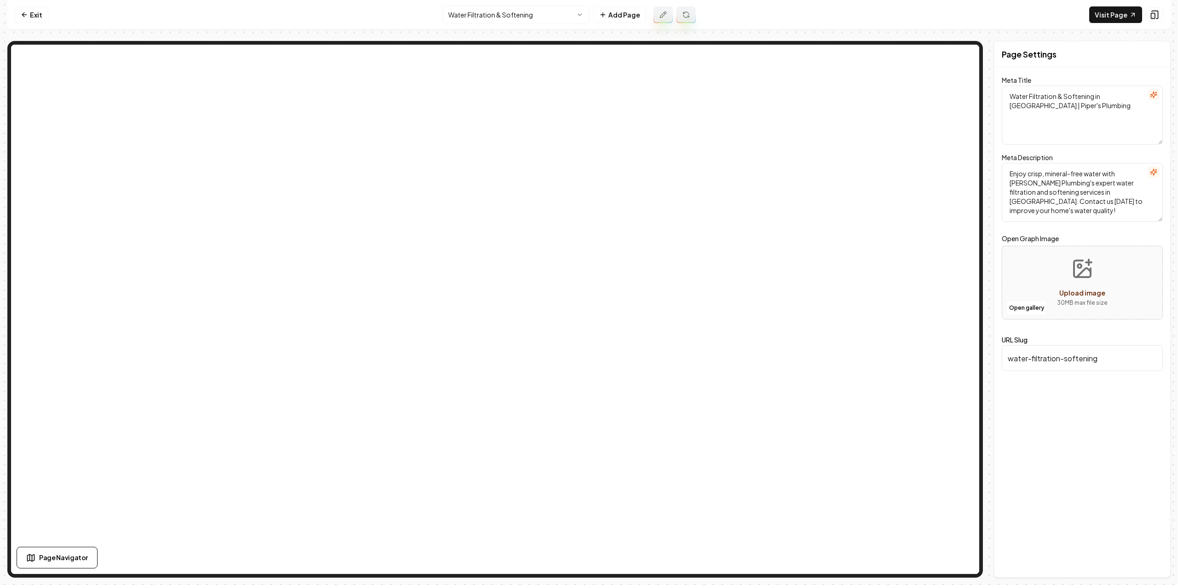
click at [659, 12] on icon at bounding box center [662, 14] width 7 height 7
click at [666, 13] on icon at bounding box center [662, 14] width 7 height 7
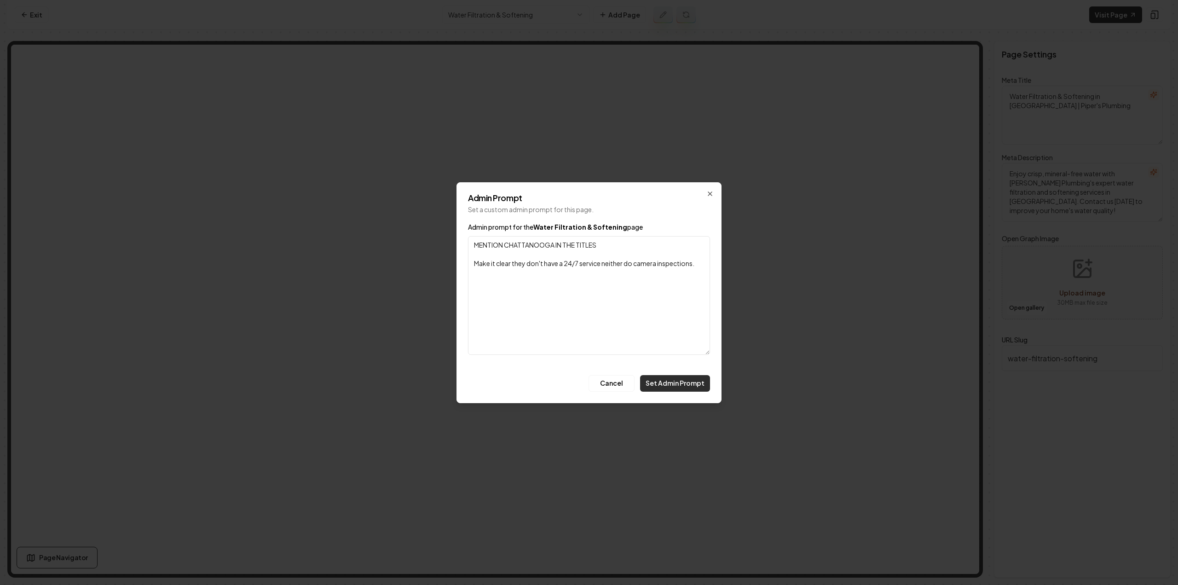
type textarea "MENTION CHATTANOOGA IN THE TITLES Make it clear they don't have a 24/7 service …"
click at [669, 385] on button "Set Admin Prompt" at bounding box center [675, 383] width 70 height 17
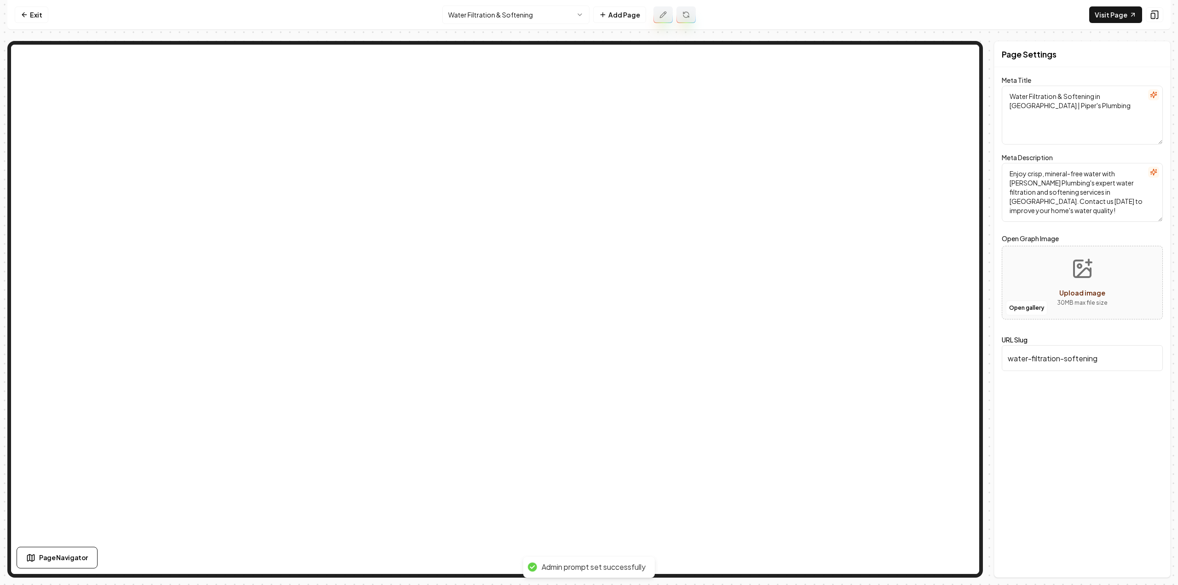
click at [688, 10] on button at bounding box center [685, 14] width 19 height 17
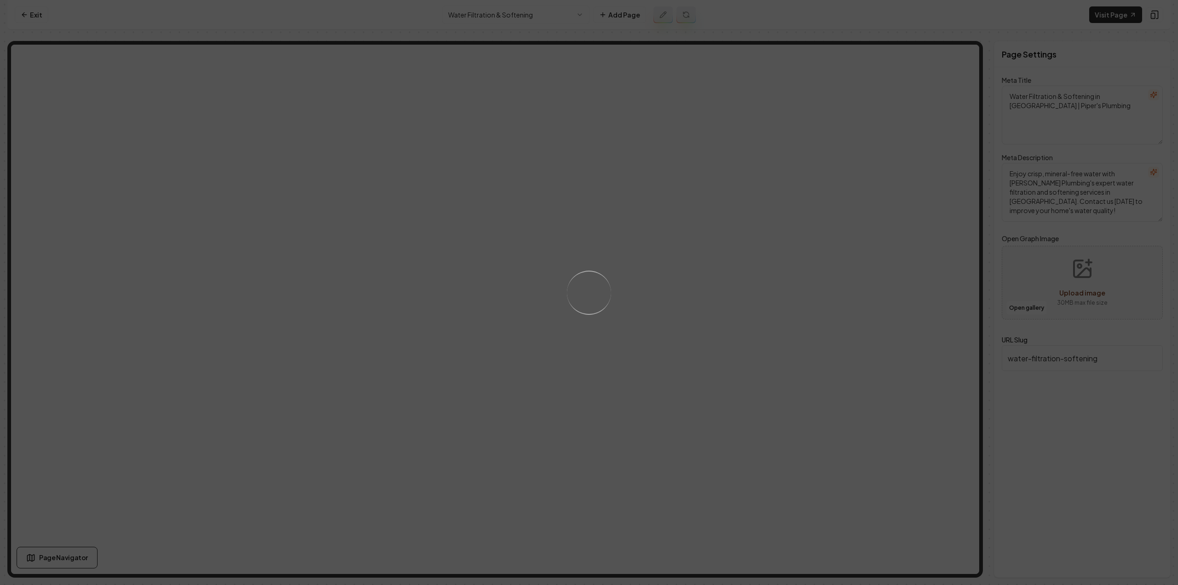
type textarea "Enjoy clean, mineral-free water with [PERSON_NAME] Plumbing's Water Filtration …"
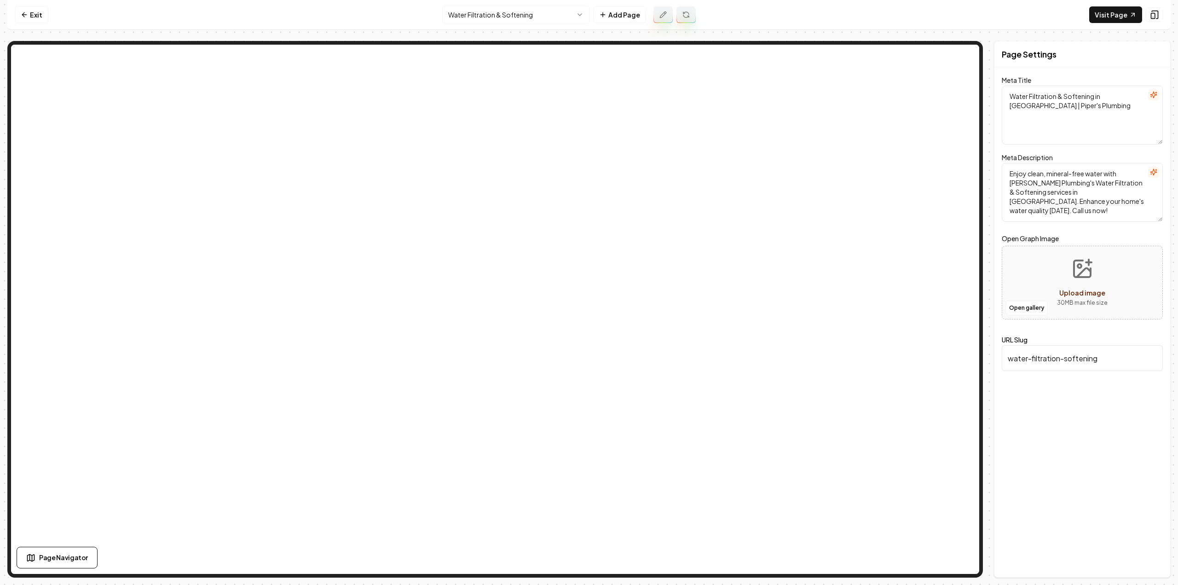
click at [529, 5] on html "Computer Required This feature is only available on a computer. Please switch t…" at bounding box center [589, 292] width 1178 height 585
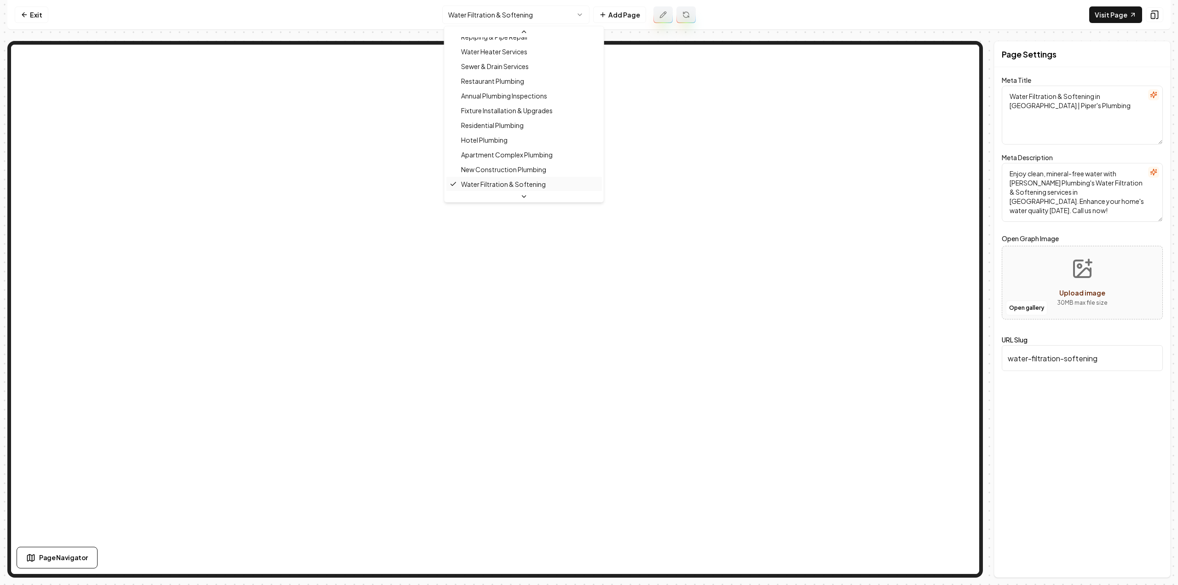
scroll to position [127, 0]
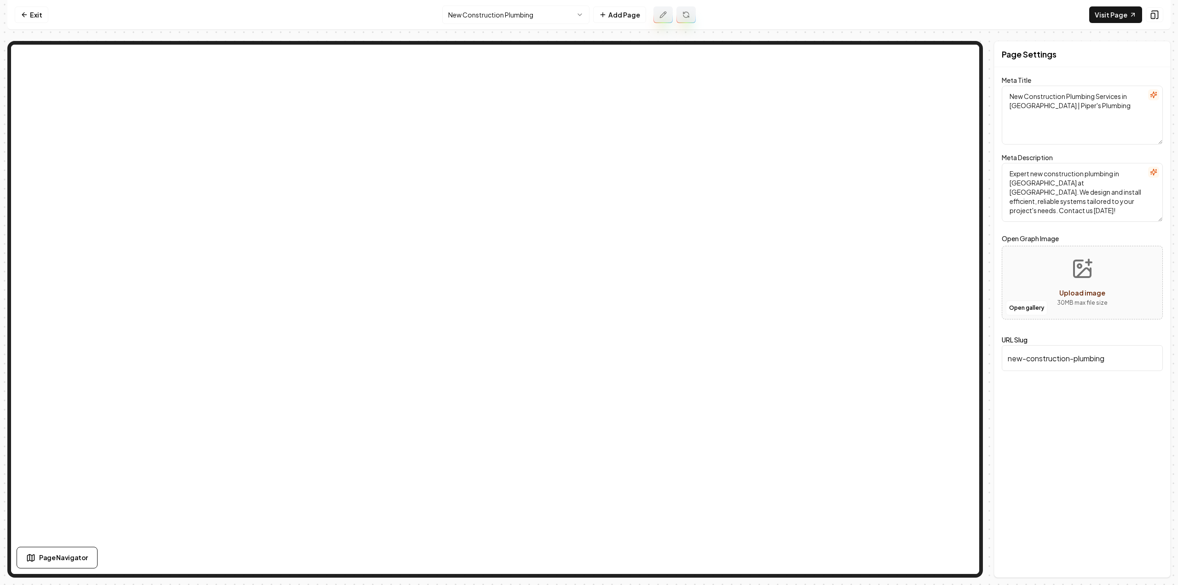
click at [661, 19] on button at bounding box center [662, 14] width 19 height 17
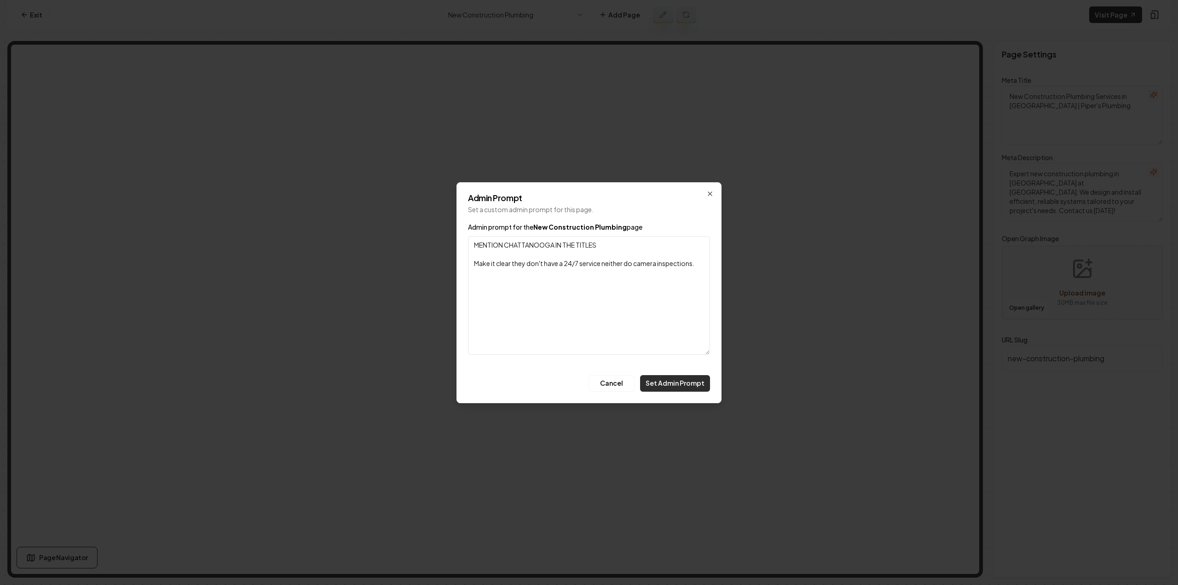
type textarea "MENTION CHATTANOOGA IN THE TITLES Make it clear they don't have a 24/7 service …"
click at [668, 378] on button "Set Admin Prompt" at bounding box center [675, 383] width 70 height 17
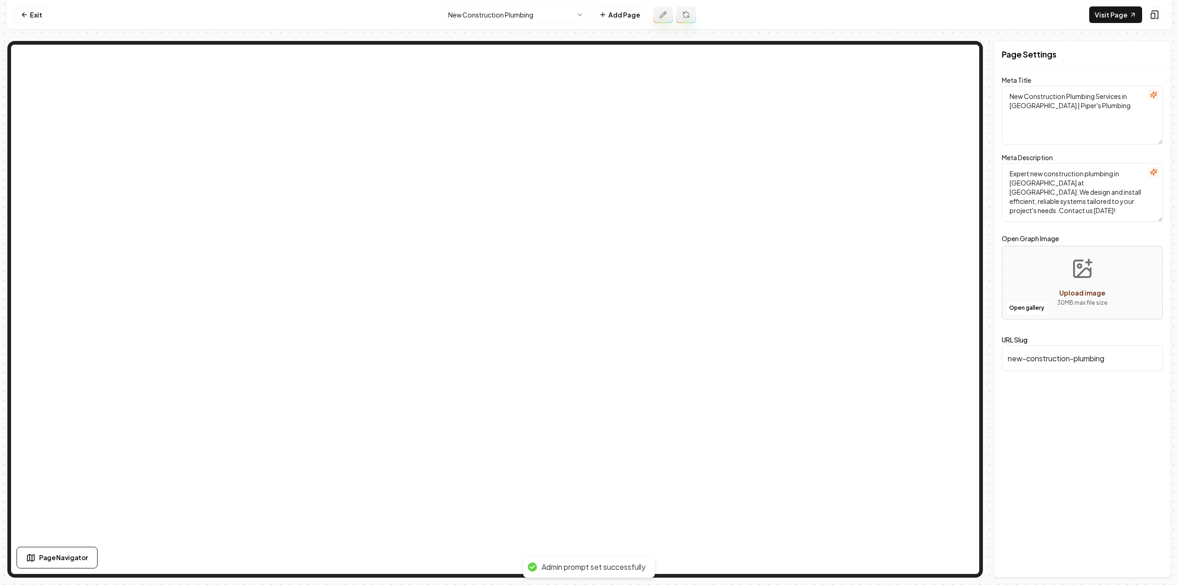
click at [688, 15] on icon at bounding box center [685, 14] width 7 height 7
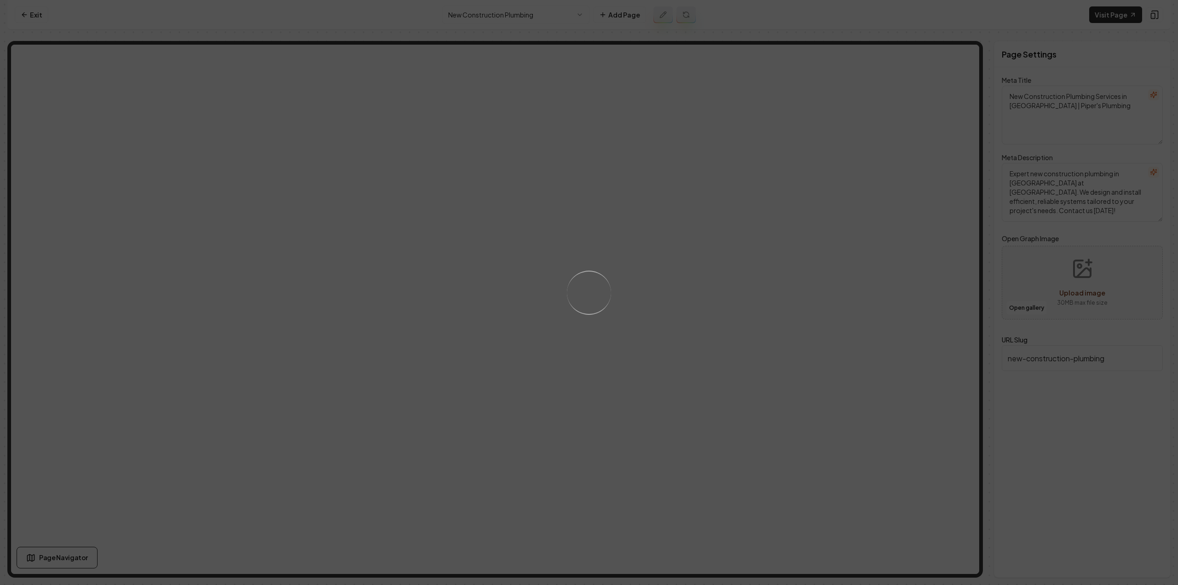
type textarea "New Construction Plumbing in [GEOGRAPHIC_DATA] | Piper's Plumbing"
type textarea "Discover expert new construction plumbing in [GEOGRAPHIC_DATA] with [PERSON_NAM…"
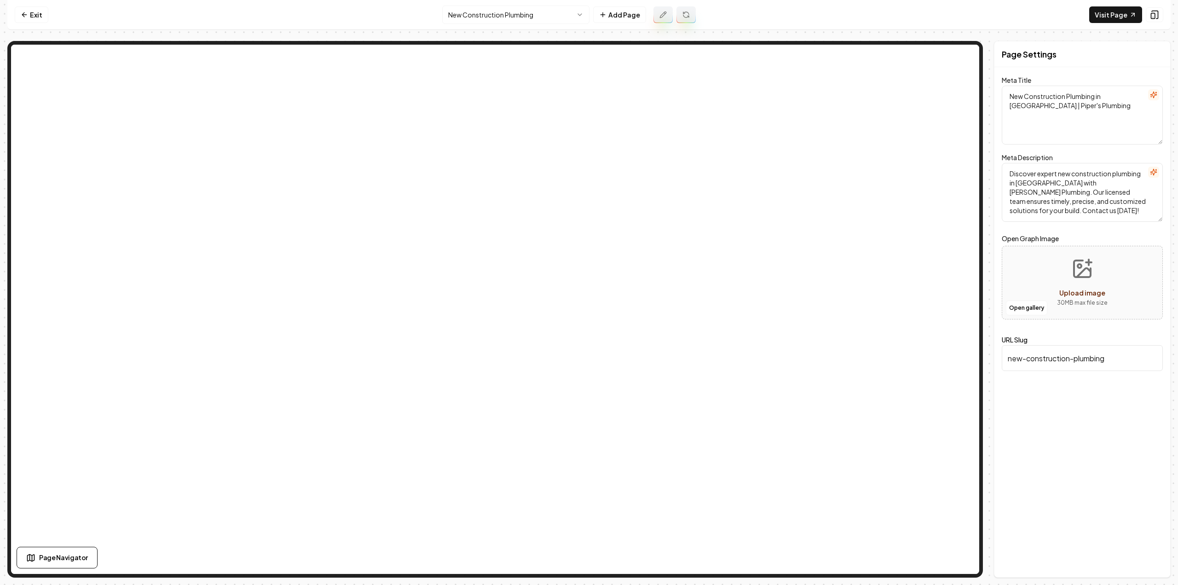
click at [685, 19] on button at bounding box center [685, 14] width 19 height 17
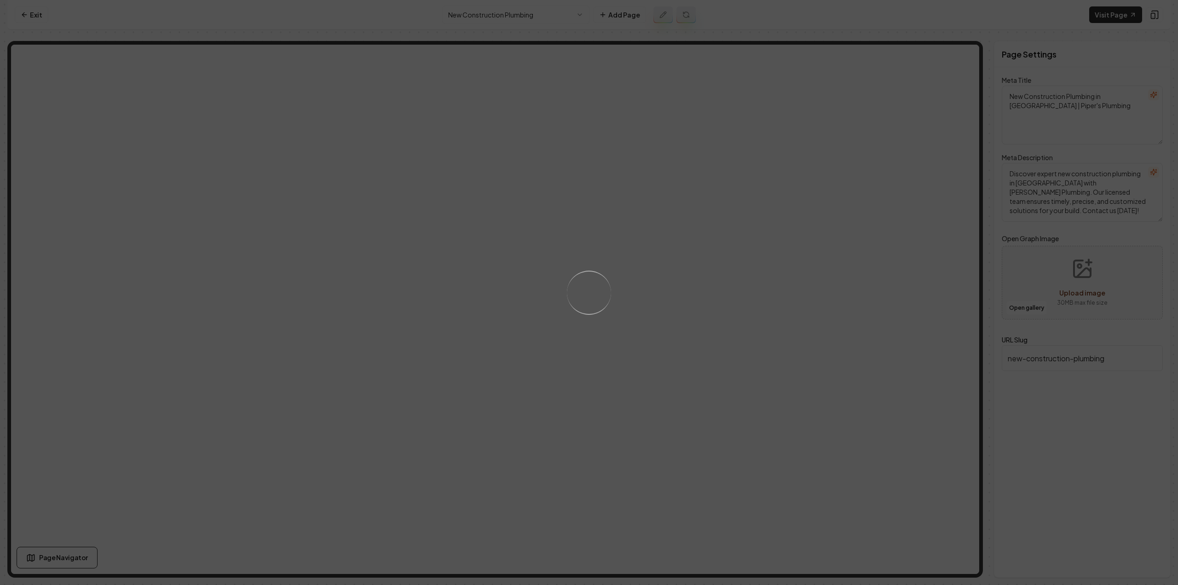
type textarea "Chattanooga New Construction Plumbing Services | Piper's Plumbing"
type textarea "Discover Chattanooga's top new construction plumbing with [PERSON_NAME] Plumbin…"
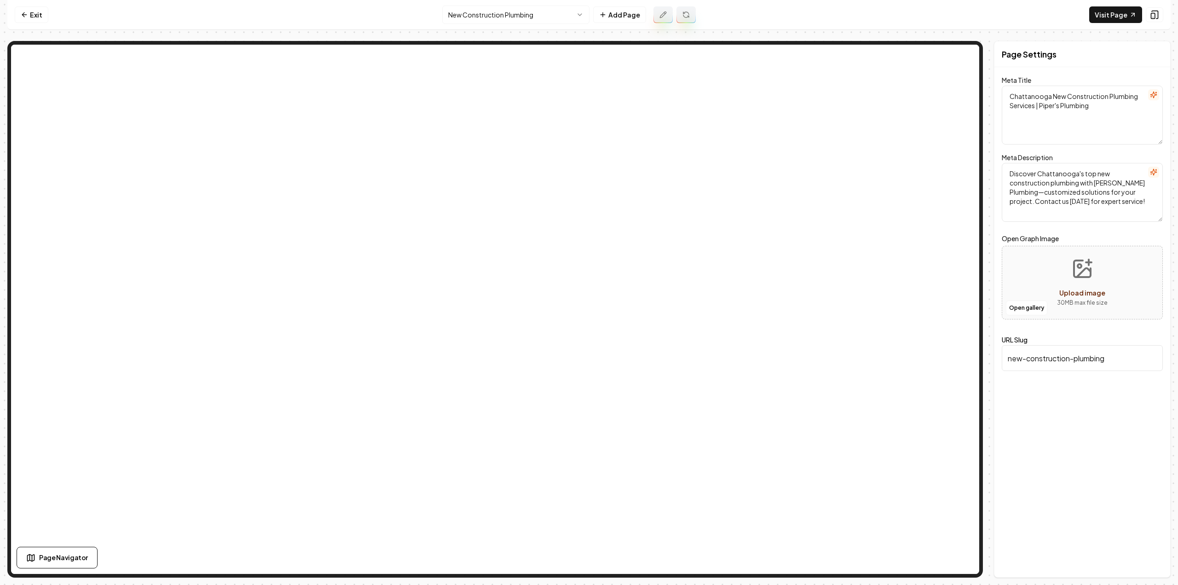
click at [544, 14] on html "Computer Required This feature is only available on a computer. Please switch t…" at bounding box center [589, 292] width 1178 height 585
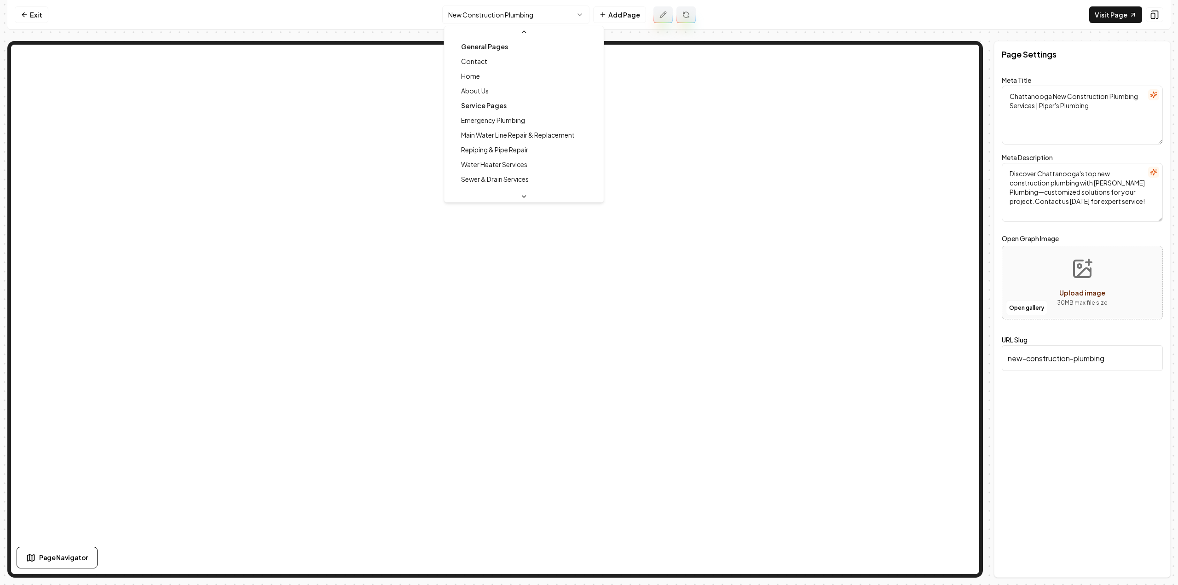
scroll to position [98, 0]
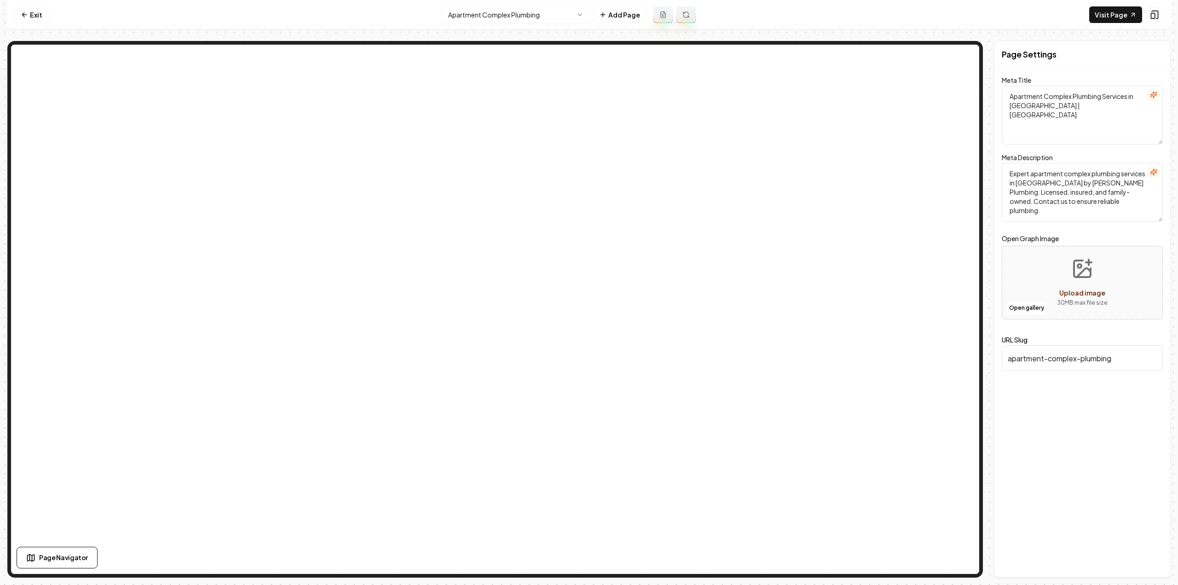
click at [657, 17] on button at bounding box center [662, 14] width 19 height 17
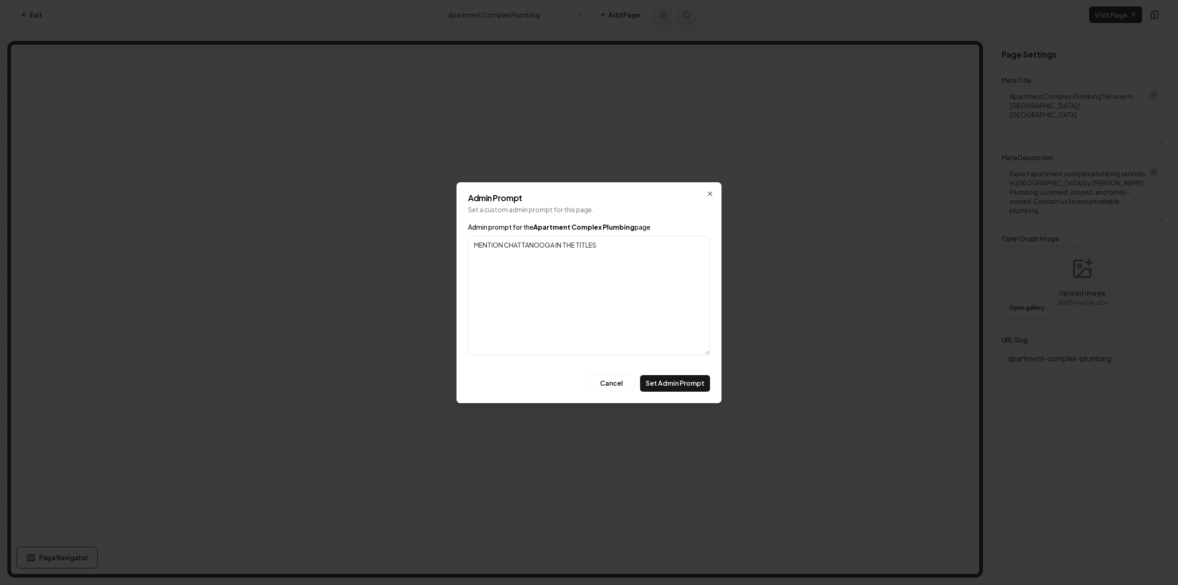
type textarea "MENTION CHATTANOOGA IN THE TITLES"
click at [695, 391] on div "Admin Prompt Set a custom admin prompt for this page. Admin prompt for the Apar…" at bounding box center [589, 292] width 265 height 221
click at [694, 386] on button "Set Admin Prompt" at bounding box center [675, 383] width 70 height 17
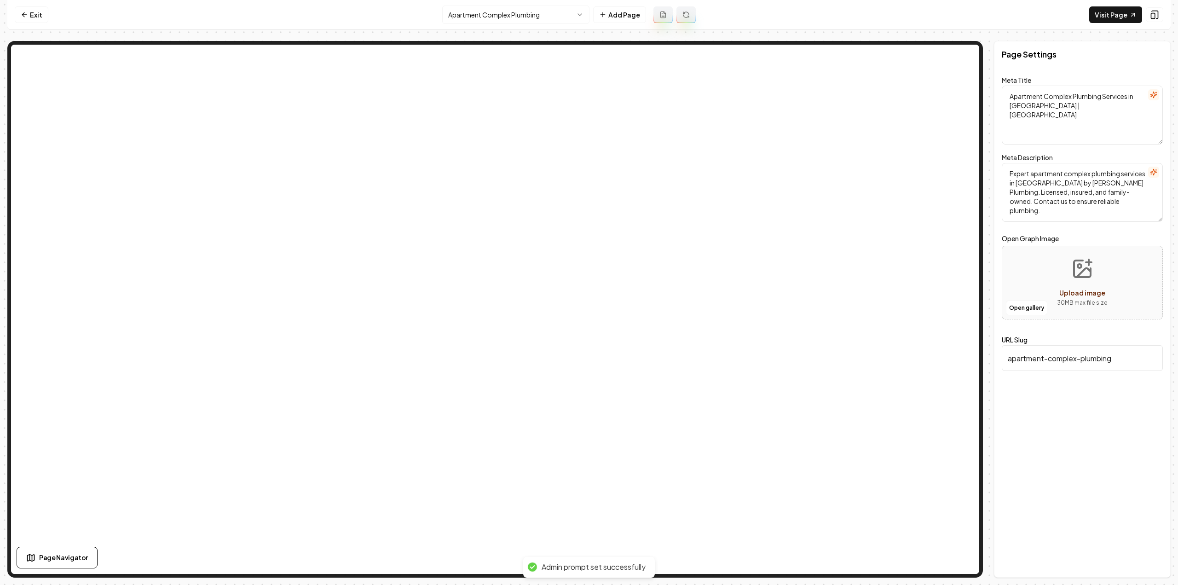
click at [687, 12] on icon at bounding box center [685, 14] width 7 height 7
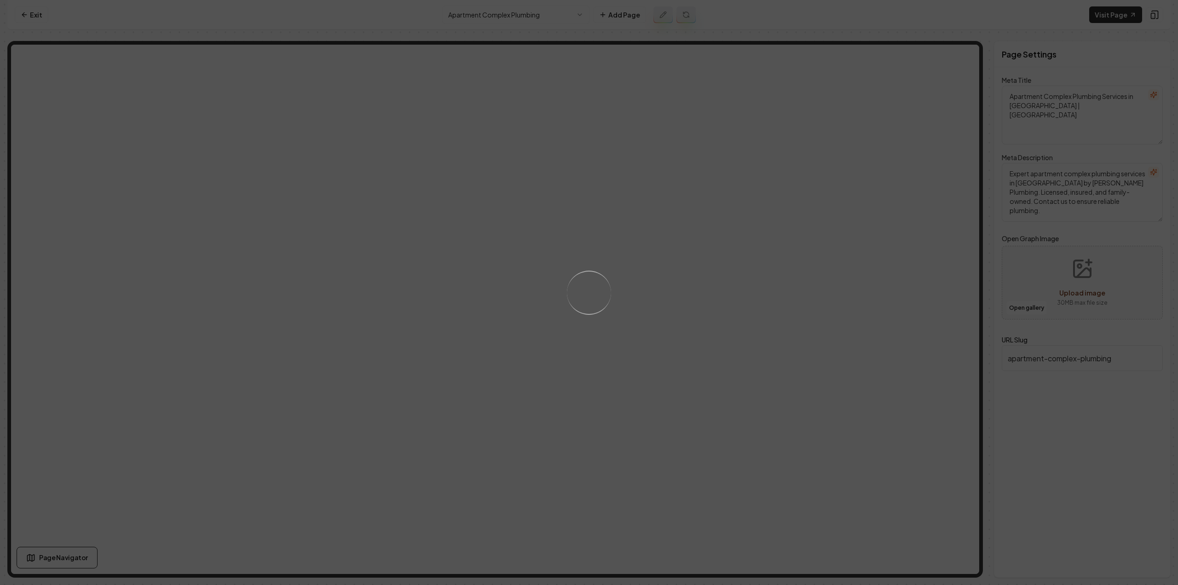
type textarea "Apartment Complex Plumbing in [GEOGRAPHIC_DATA] | [GEOGRAPHIC_DATA]"
type textarea "Looking for reliable apartment complex plumbing in [GEOGRAPHIC_DATA]? [PERSON_N…"
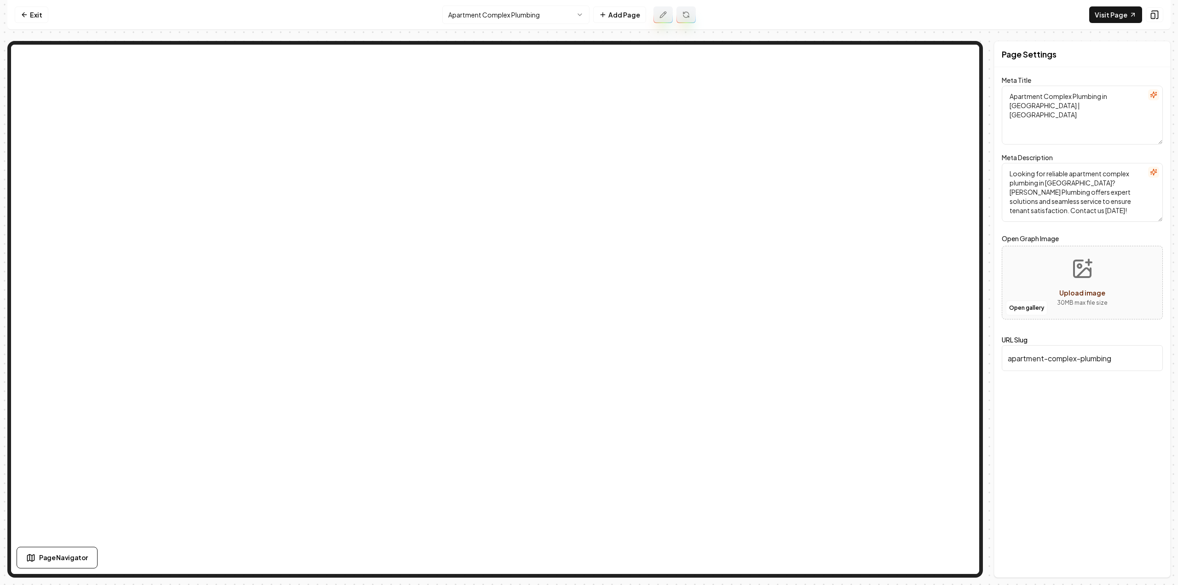
click at [542, 19] on html "Computer Required This feature is only available on a computer. Please switch t…" at bounding box center [589, 292] width 1178 height 585
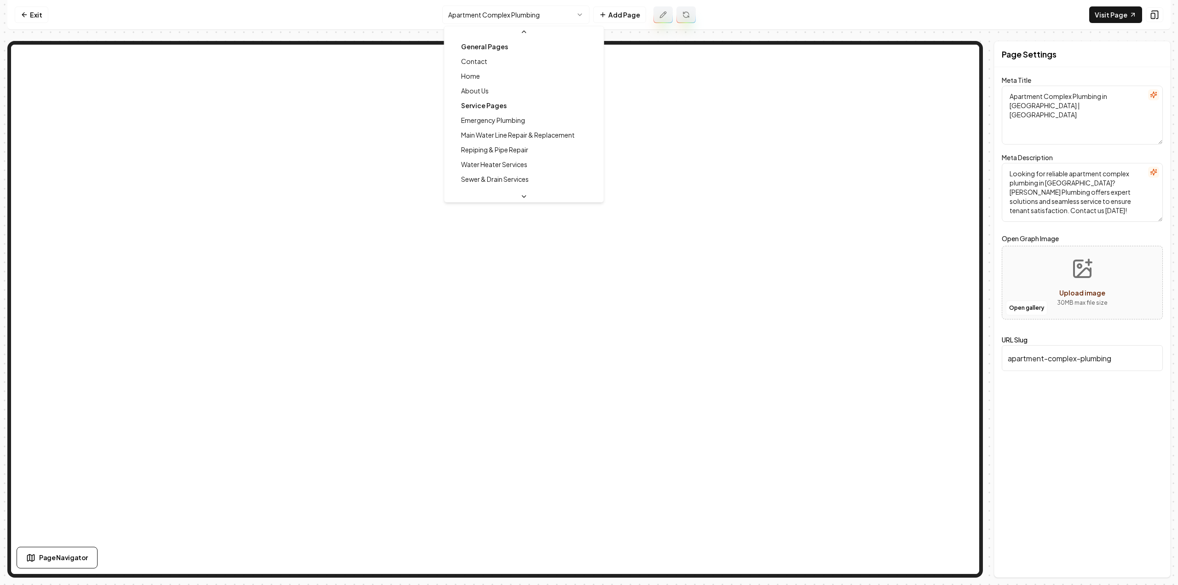
scroll to position [83, 0]
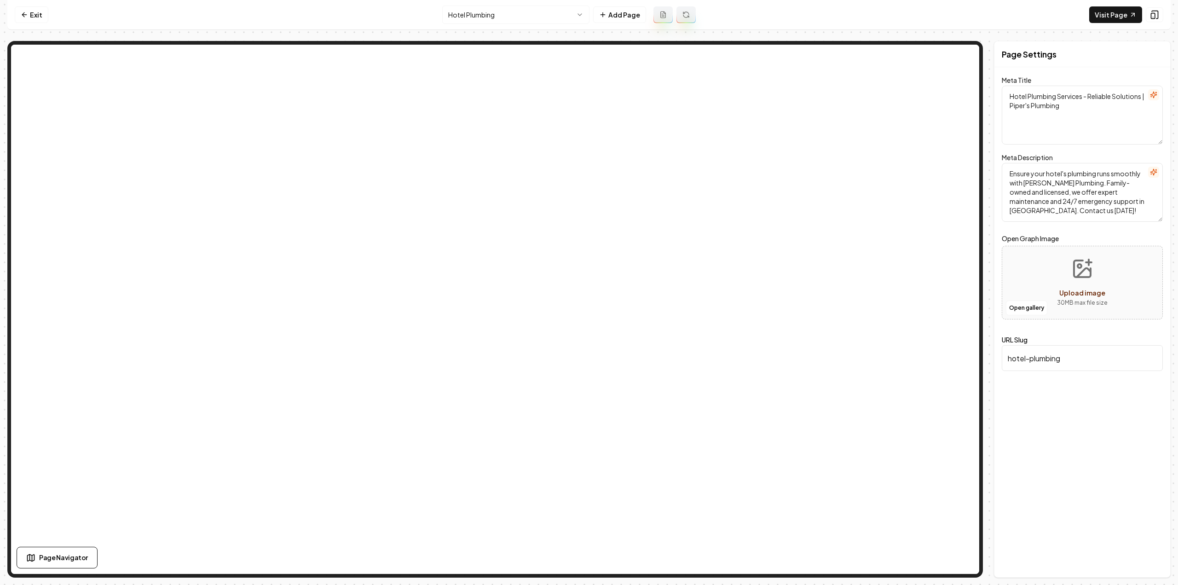
click at [676, 16] on button at bounding box center [685, 14] width 19 height 17
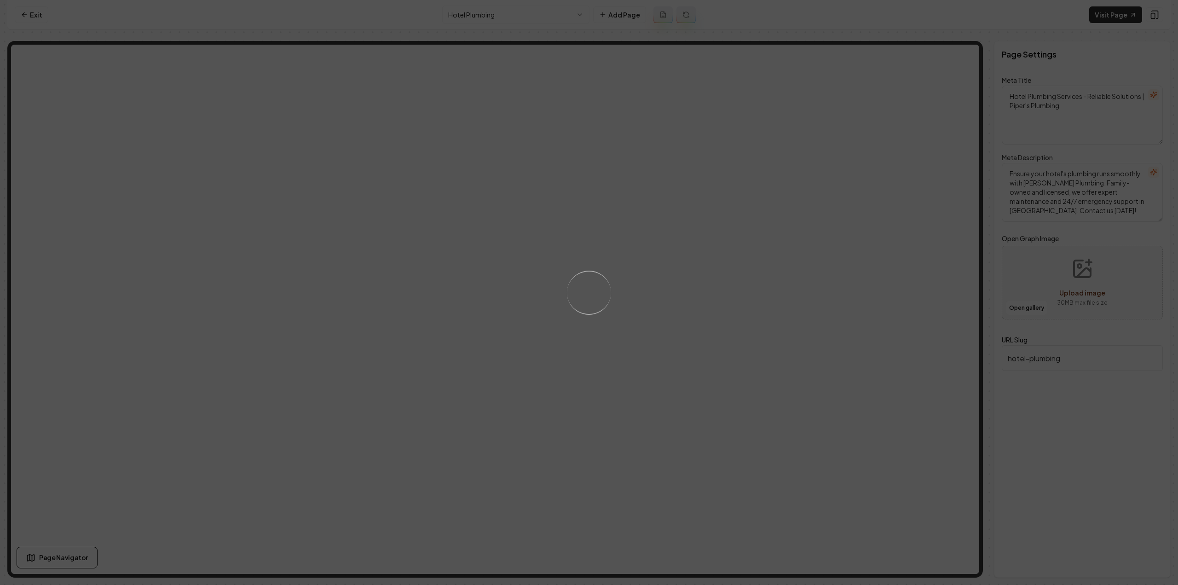
type textarea "Hotel Plumbing Services in [GEOGRAPHIC_DATA] | Piper's Plumbing"
type textarea "Dependable hotel plumbing services in [GEOGRAPHIC_DATA] by Piper's Plumbing ens…"
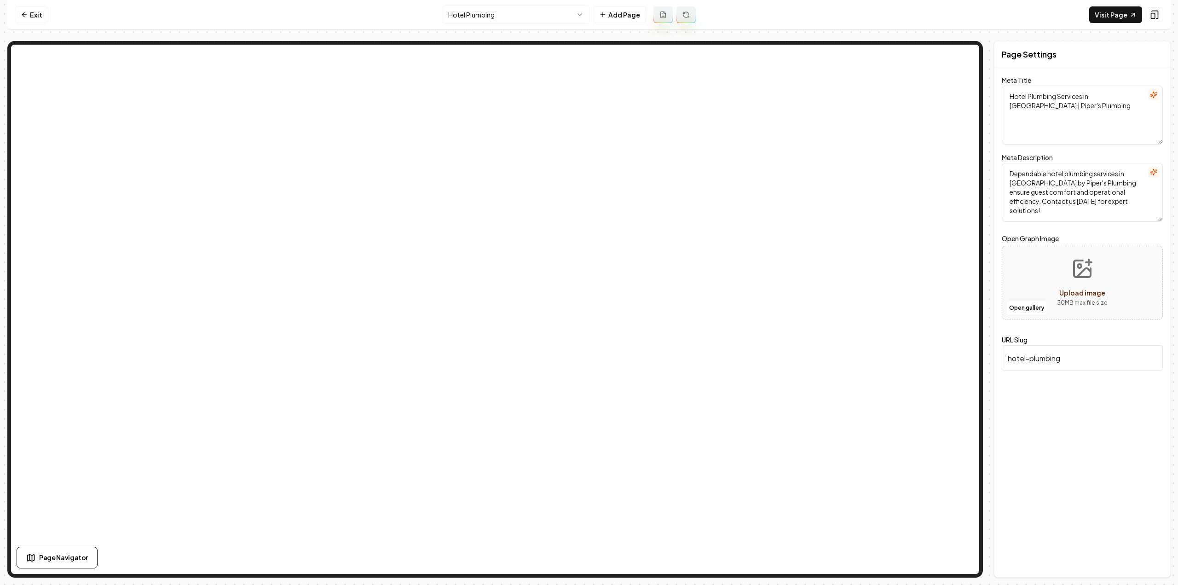
click at [576, 18] on html "Computer Required This feature is only available on a computer. Please switch t…" at bounding box center [589, 292] width 1178 height 585
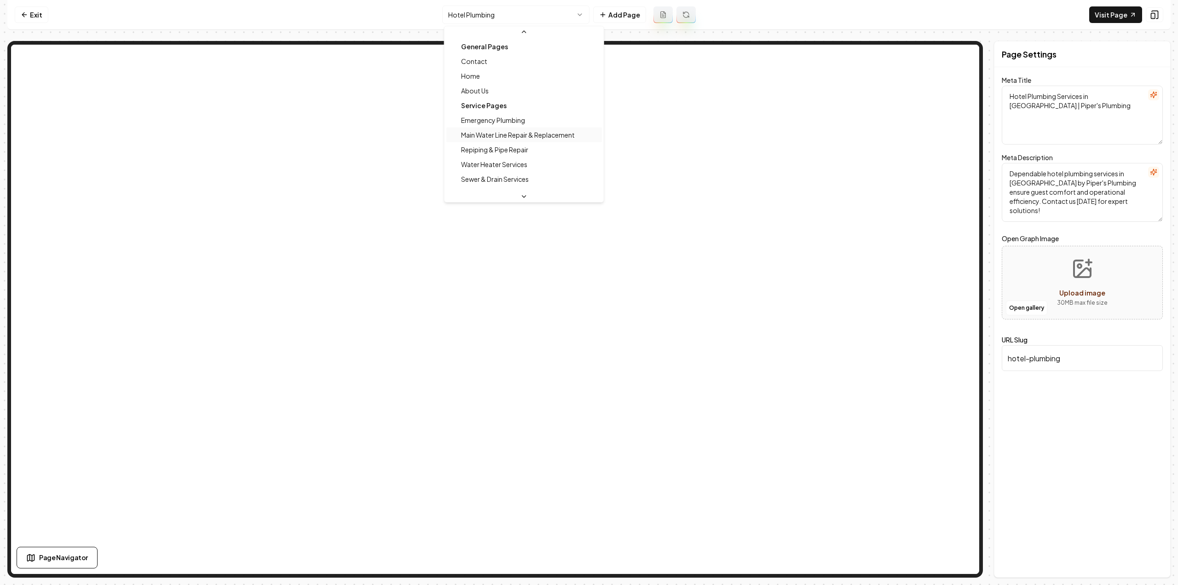
scroll to position [69, 0]
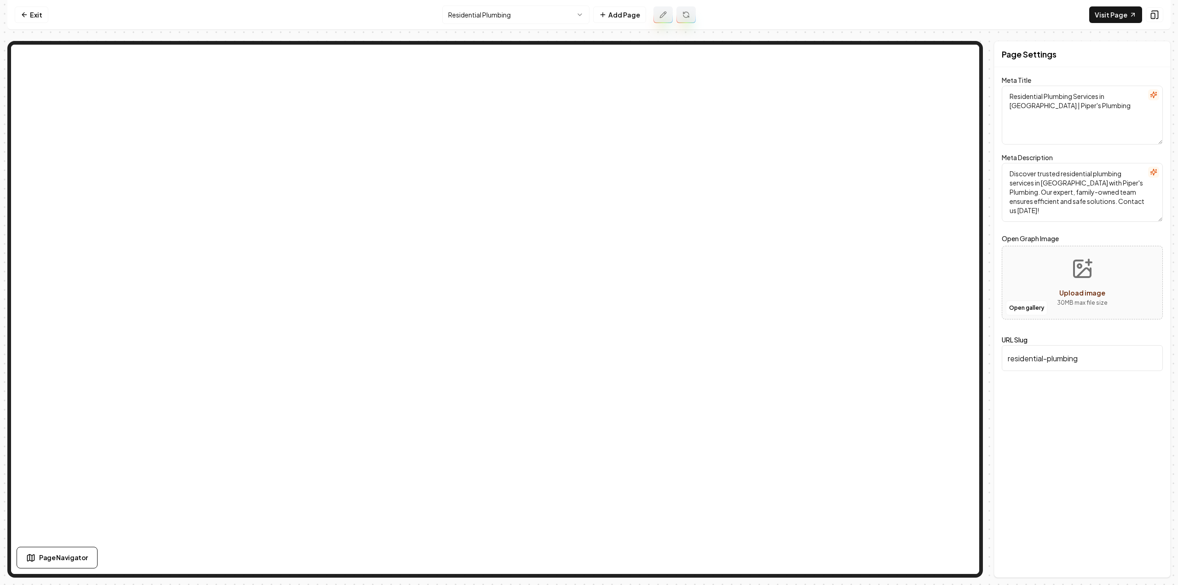
click at [661, 17] on icon at bounding box center [663, 15] width 6 height 6
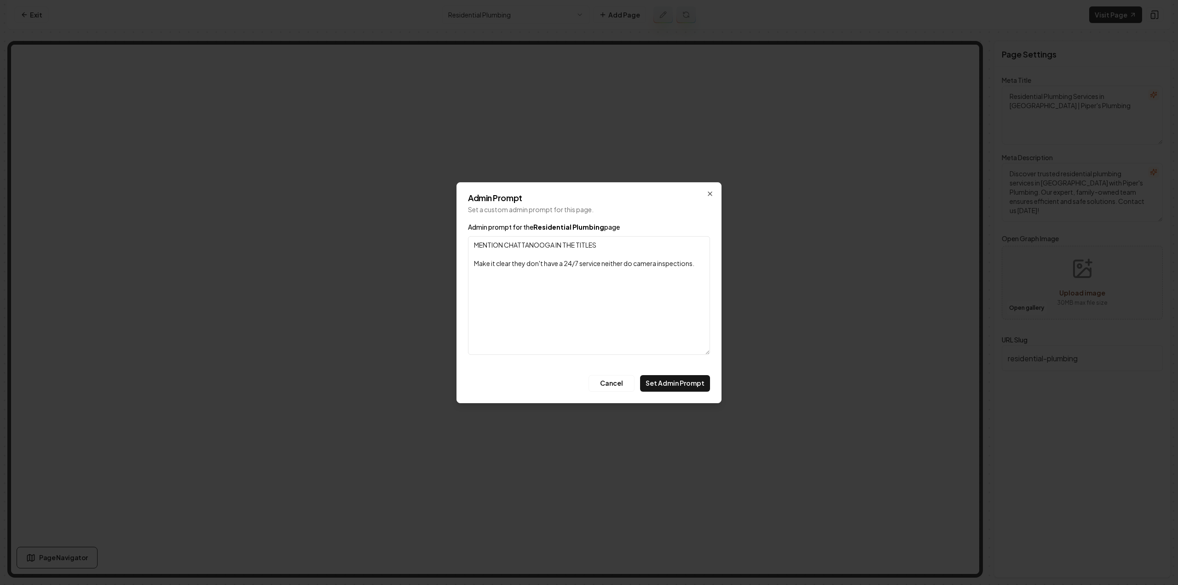
type textarea "MENTION CHATTANOOGA IN THE TITLES Make it clear they don't have a 24/7 service …"
click at [680, 393] on div "Admin Prompt Set a custom admin prompt for this page. Admin prompt for the Resi…" at bounding box center [589, 292] width 265 height 221
click at [684, 386] on button "Set Admin Prompt" at bounding box center [675, 383] width 70 height 17
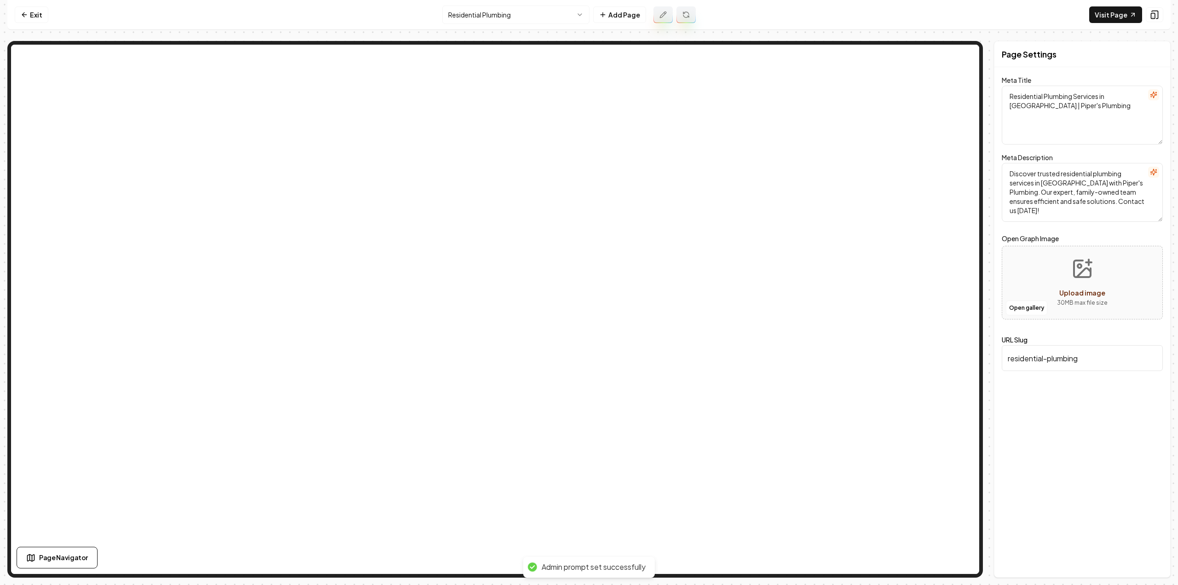
click at [683, 8] on button at bounding box center [685, 14] width 19 height 17
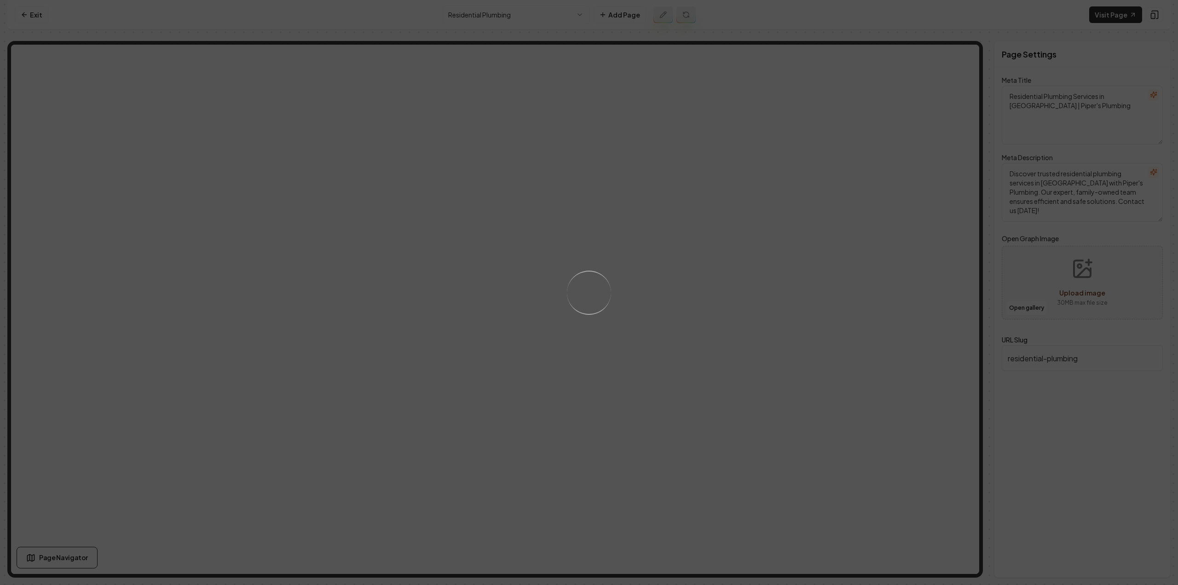
type textarea "Residential Plumbing Services | [GEOGRAPHIC_DATA] | Piper's Plumbing"
type textarea "Discover expert residential plumbing services in [GEOGRAPHIC_DATA] with Piper's…"
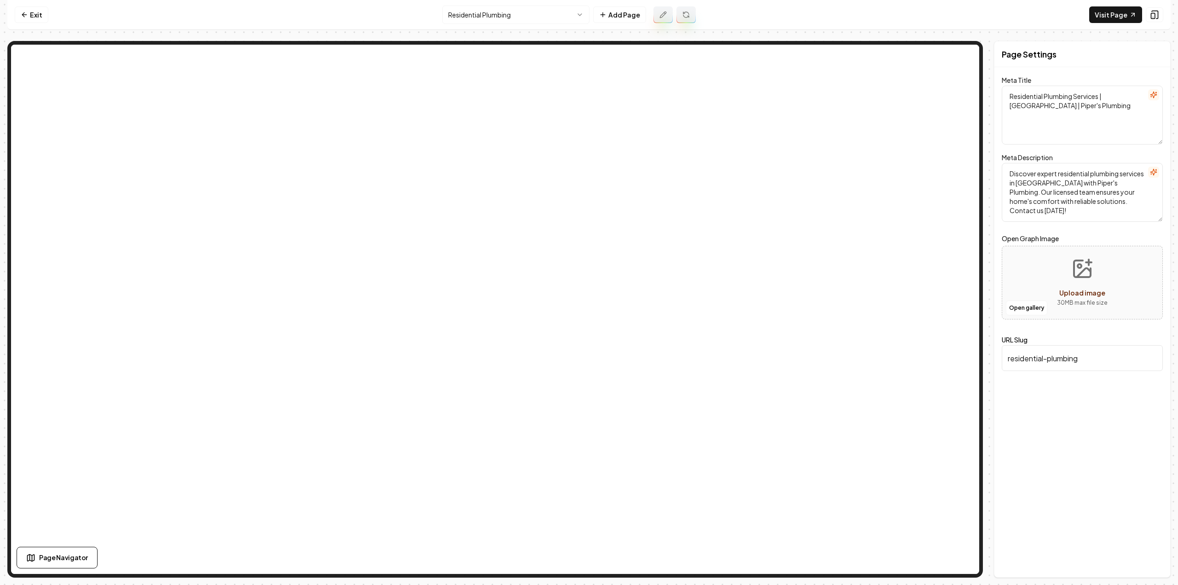
click at [494, 17] on html "Computer Required This feature is only available on a computer. Please switch t…" at bounding box center [589, 292] width 1178 height 585
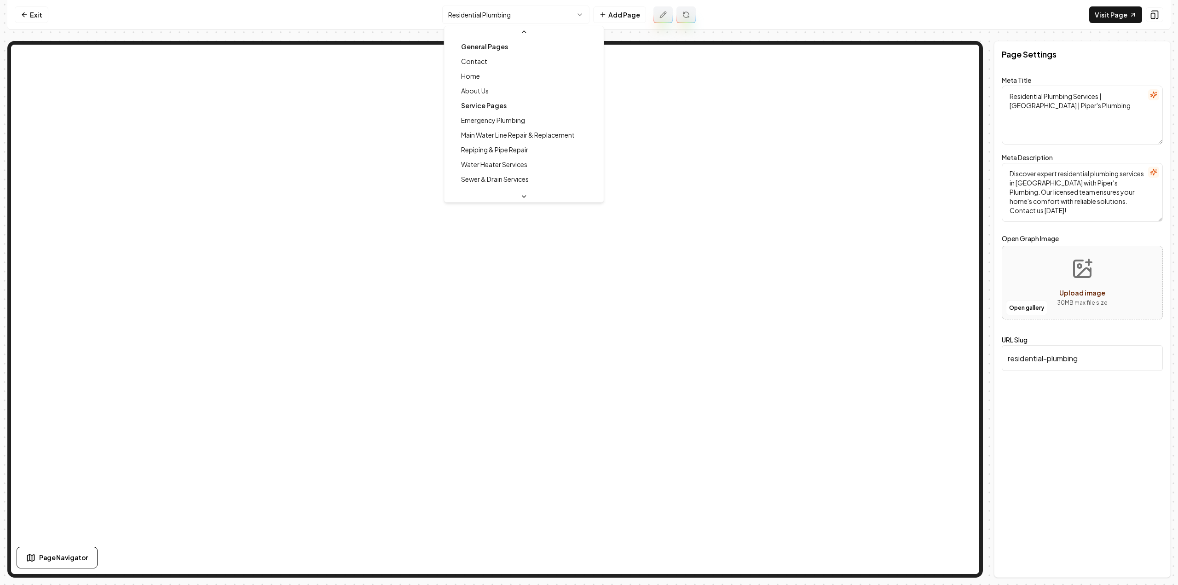
scroll to position [54, 0]
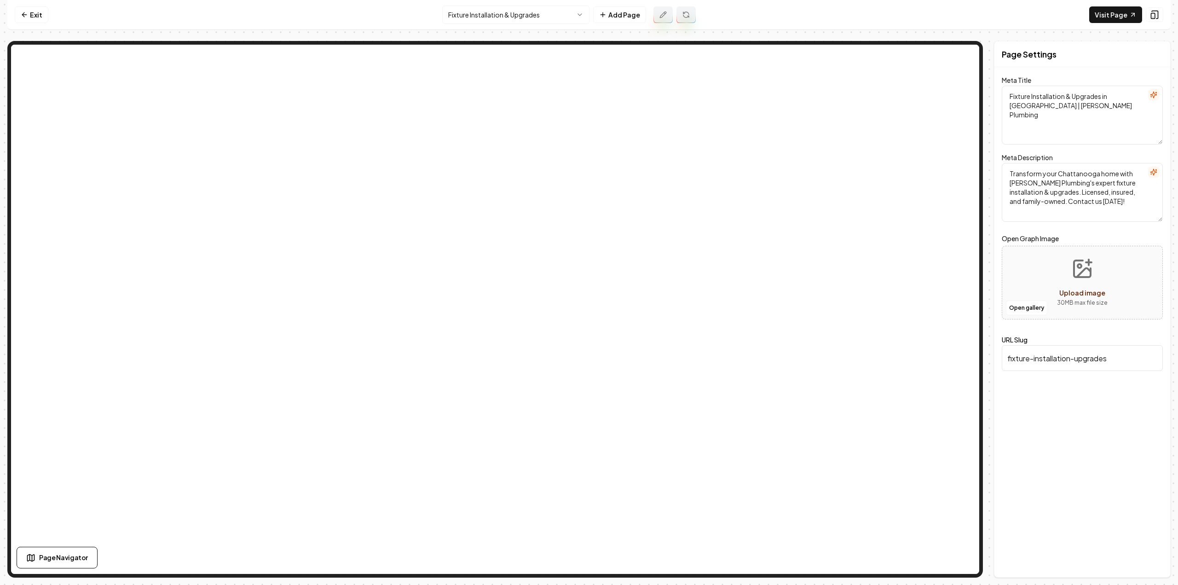
click at [663, 17] on icon at bounding box center [662, 14] width 7 height 7
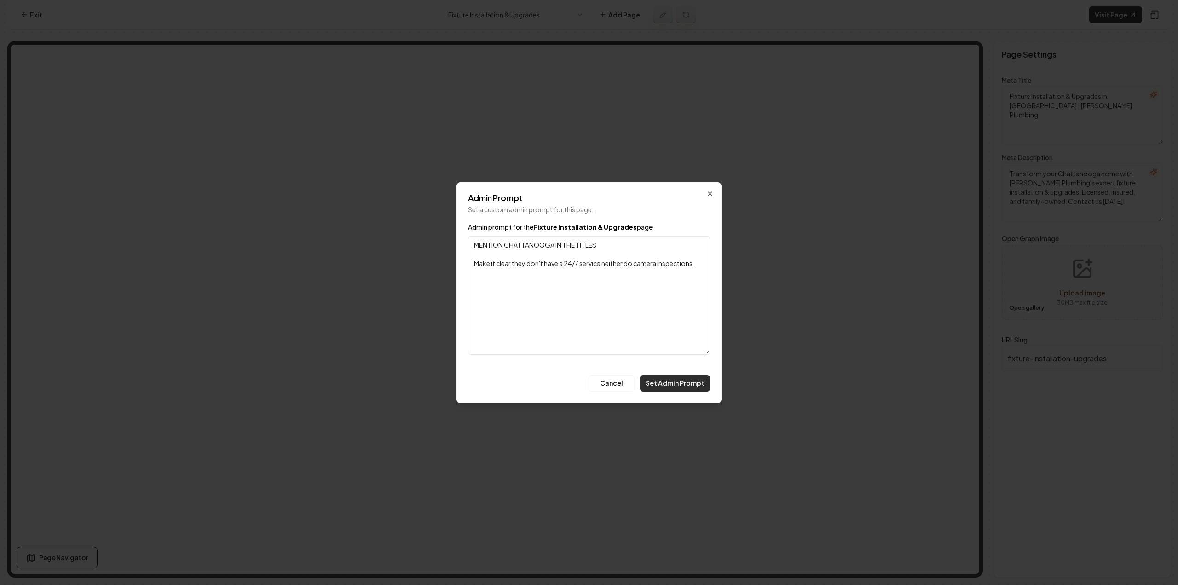
type textarea "MENTION CHATTANOOGA IN THE TITLES Make it clear they don't have a 24/7 service …"
click at [687, 387] on button "Set Admin Prompt" at bounding box center [675, 383] width 70 height 17
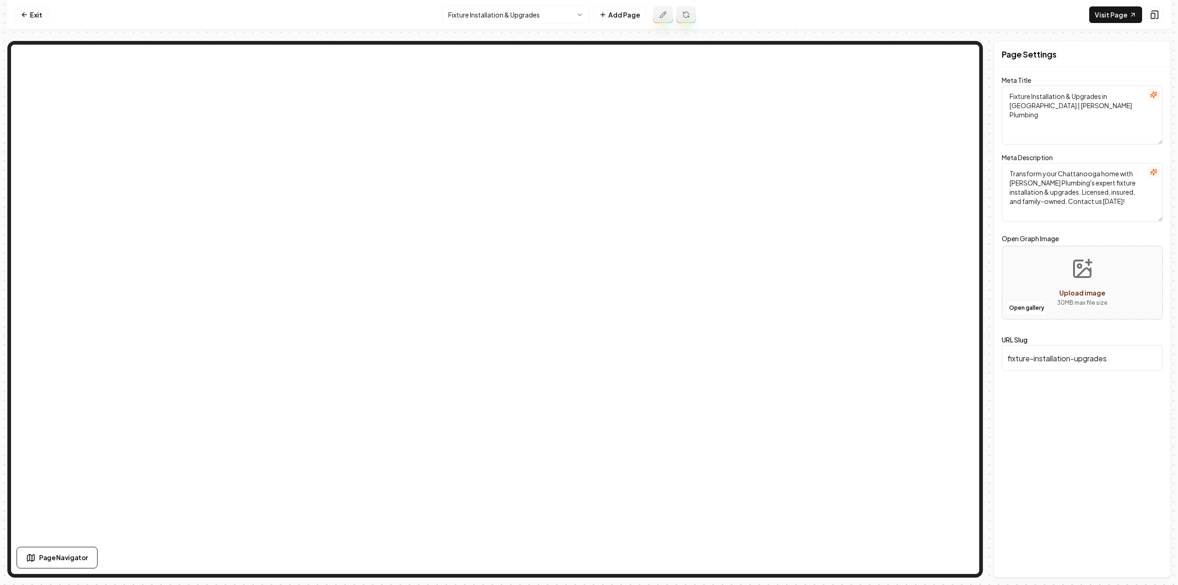
click at [686, 15] on icon at bounding box center [685, 14] width 7 height 7
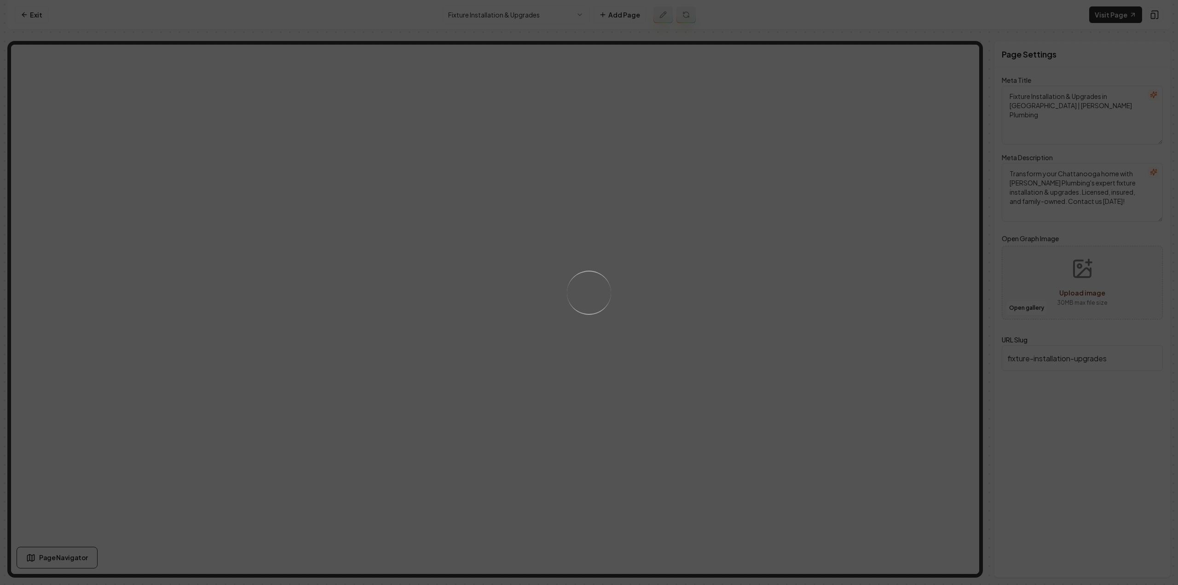
type textarea "Chattanooga Fixture Installation & Upgrades - Piper's Plumbing"
type textarea "Upgrade your Chattanooga home with Piper's Plumbing's expert fixture installati…"
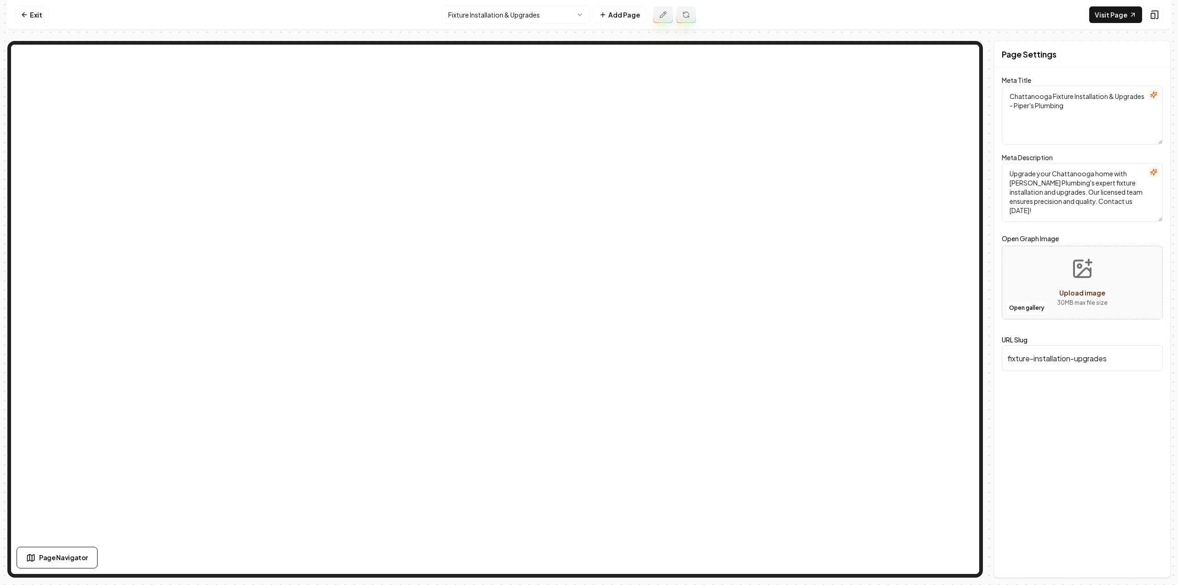
click at [493, 11] on html "Computer Required This feature is only available on a computer. Please switch t…" at bounding box center [589, 292] width 1178 height 585
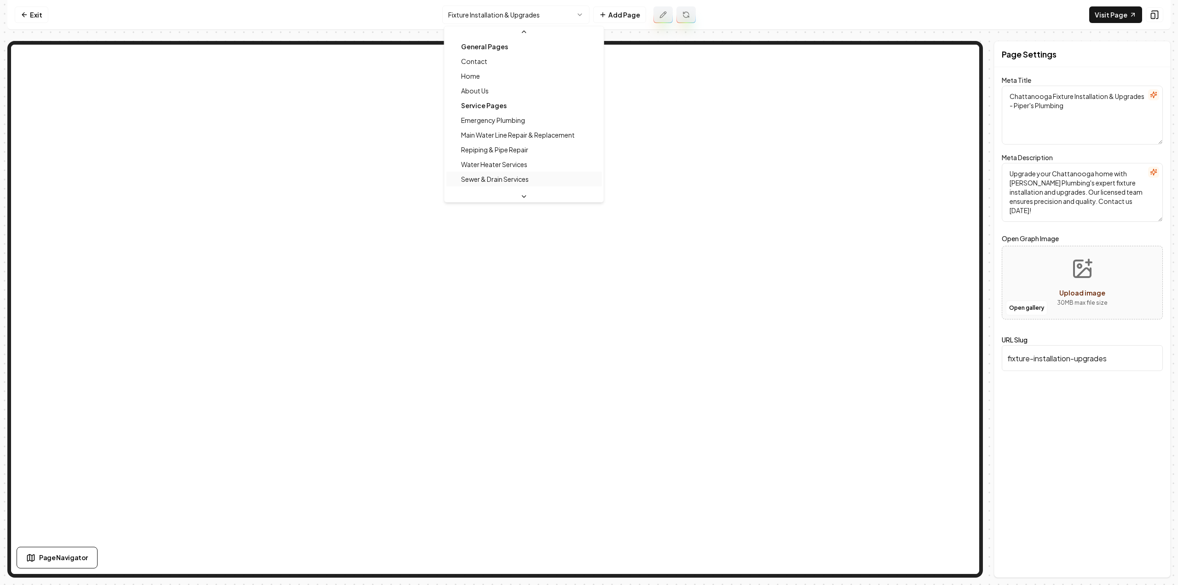
scroll to position [39, 0]
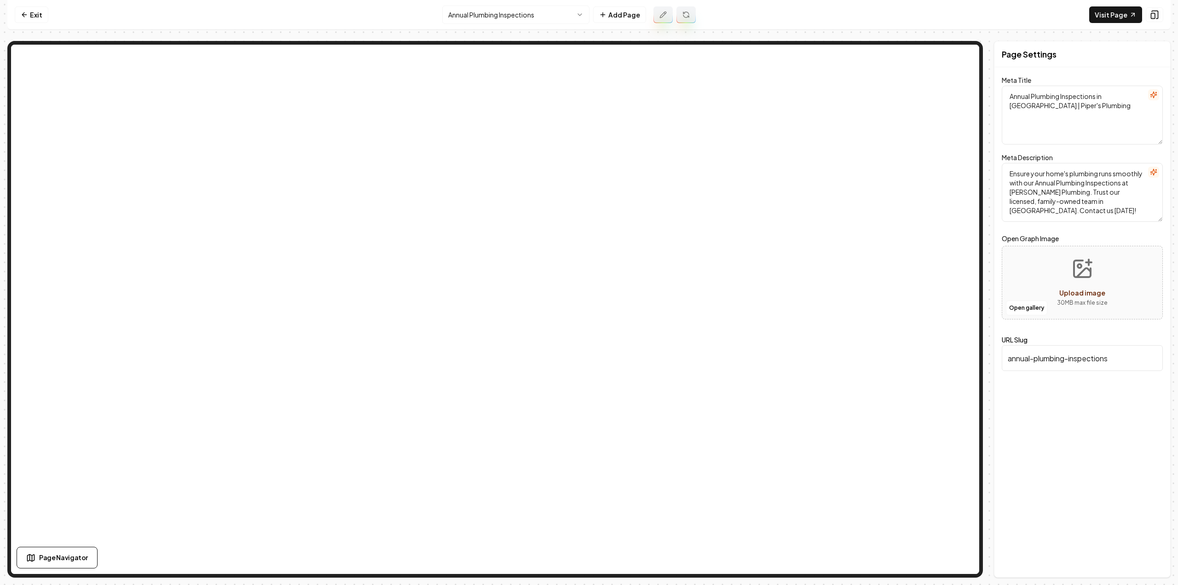
click at [668, 13] on button at bounding box center [662, 14] width 19 height 17
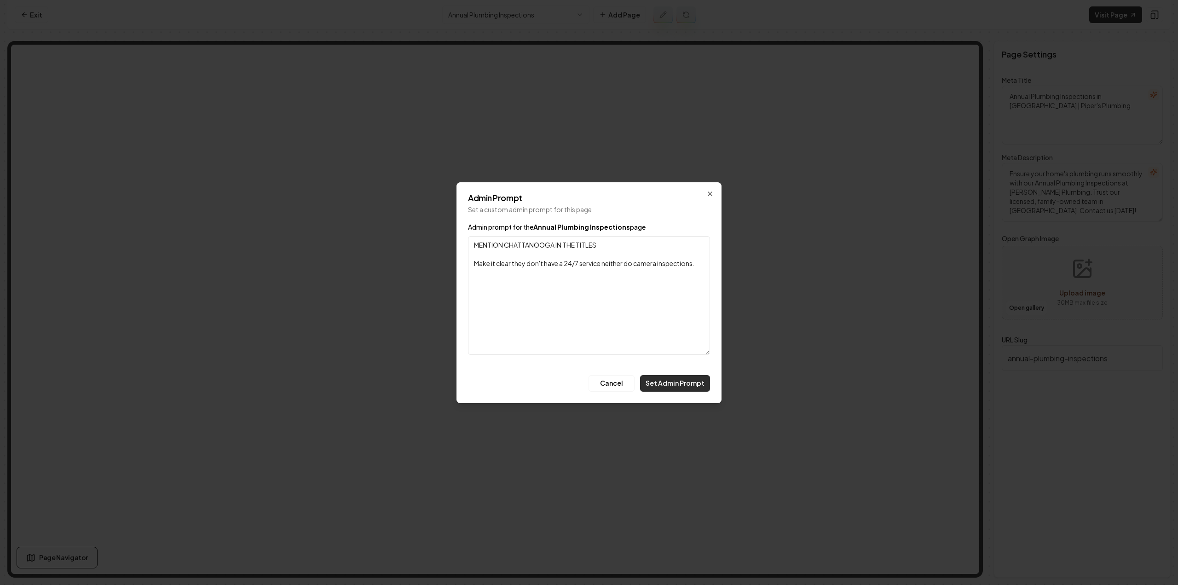
type textarea "MENTION CHATTANOOGA IN THE TITLES Make it clear they don't have a 24/7 service …"
click at [691, 376] on button "Set Admin Prompt" at bounding box center [675, 383] width 70 height 17
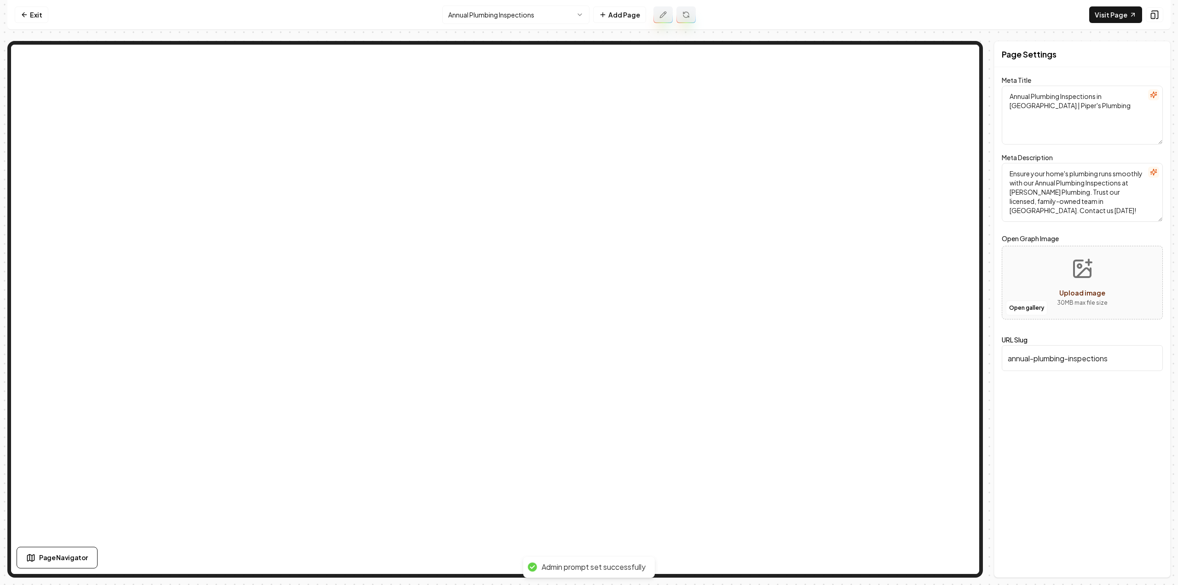
click at [682, 19] on button at bounding box center [685, 14] width 19 height 17
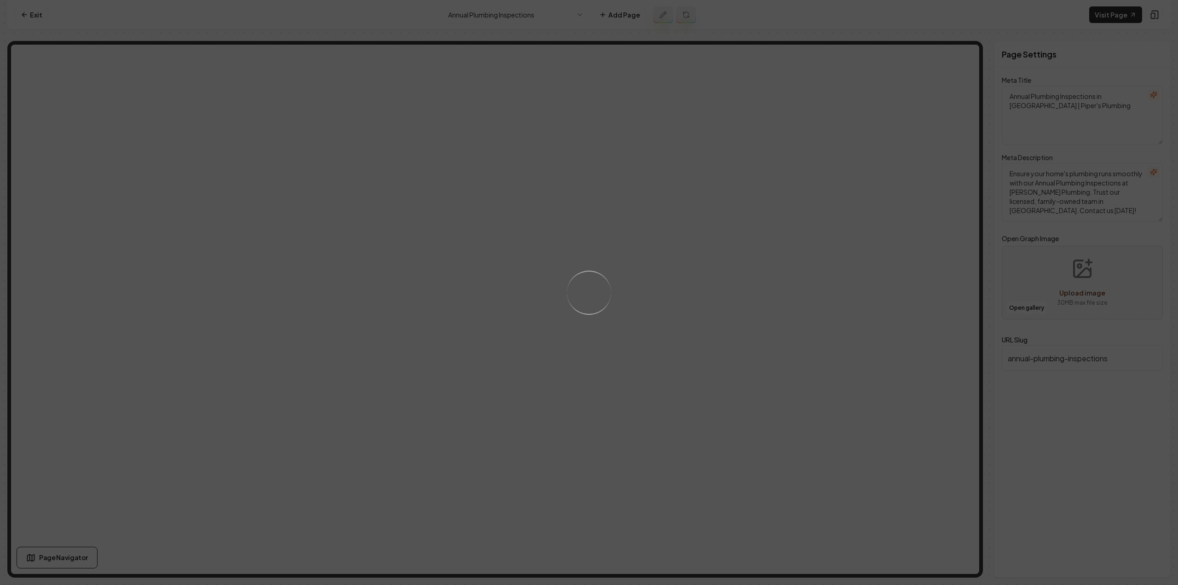
type textarea "Chattanooga Annual Plumbing Inspections - Piper's Plumbing"
type textarea "Ensure your home's plumbing health with Piper's Plumbing in Chattanooga. Our An…"
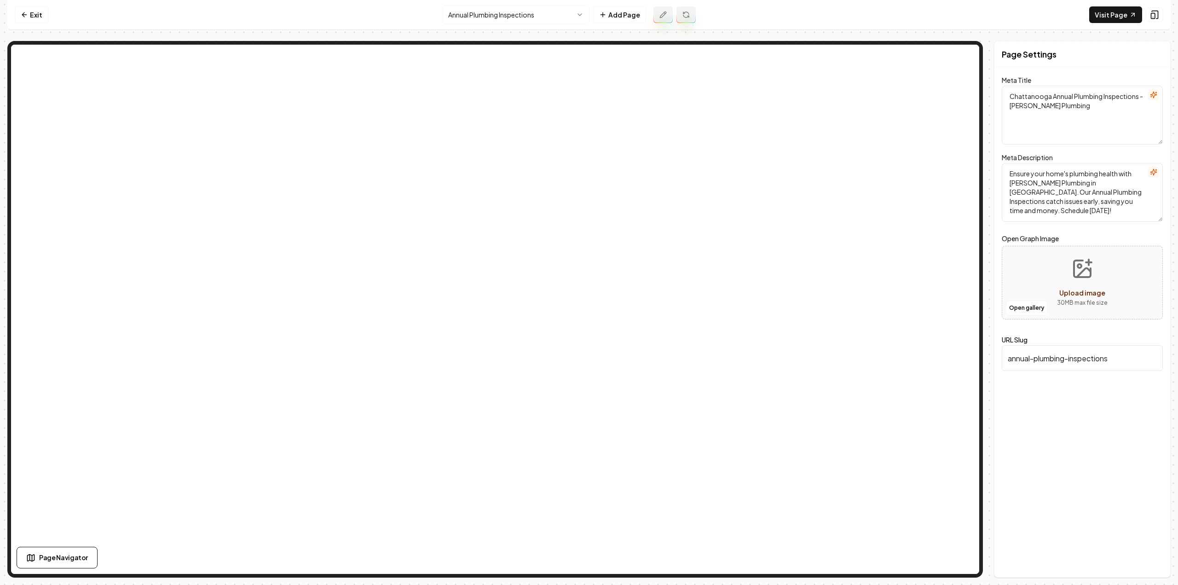
click at [570, 15] on html "Computer Required This feature is only available on a computer. Please switch t…" at bounding box center [589, 292] width 1178 height 585
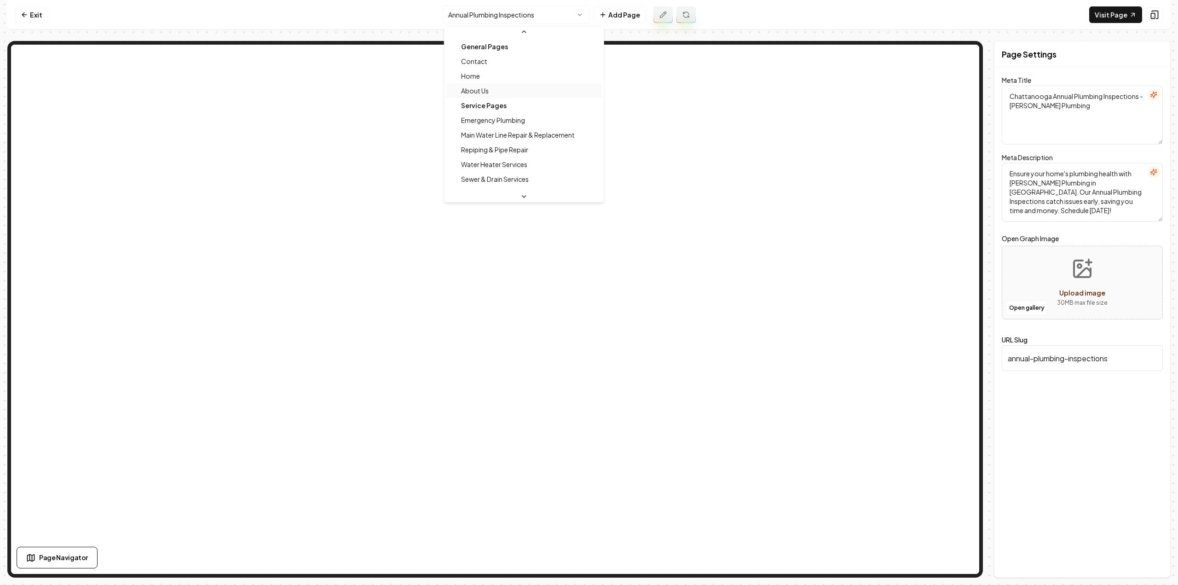
scroll to position [24, 0]
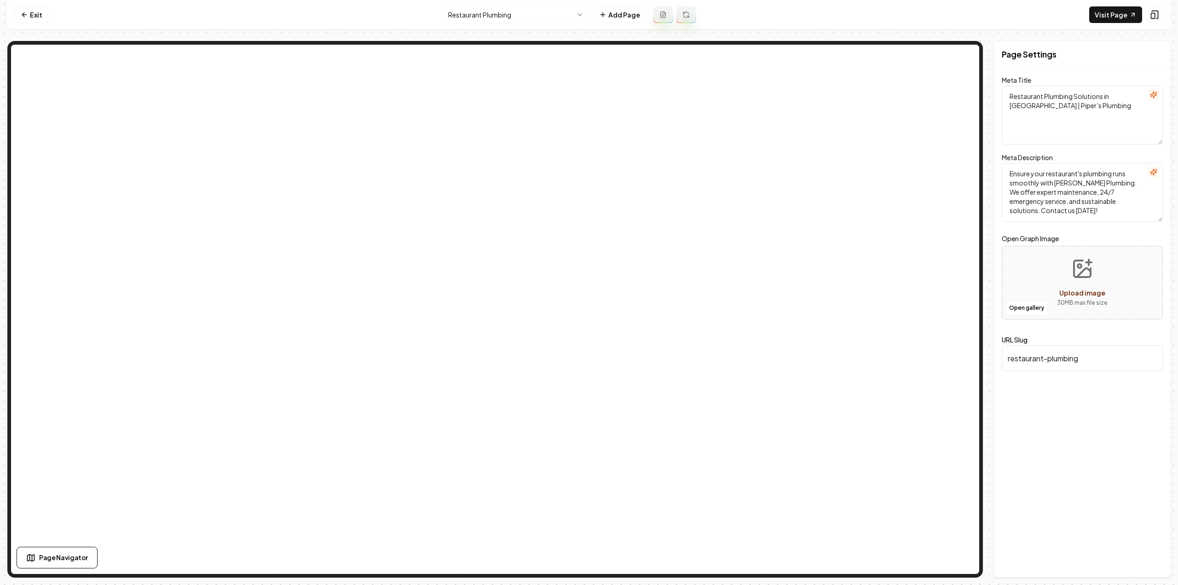
click at [669, 10] on button at bounding box center [662, 14] width 19 height 17
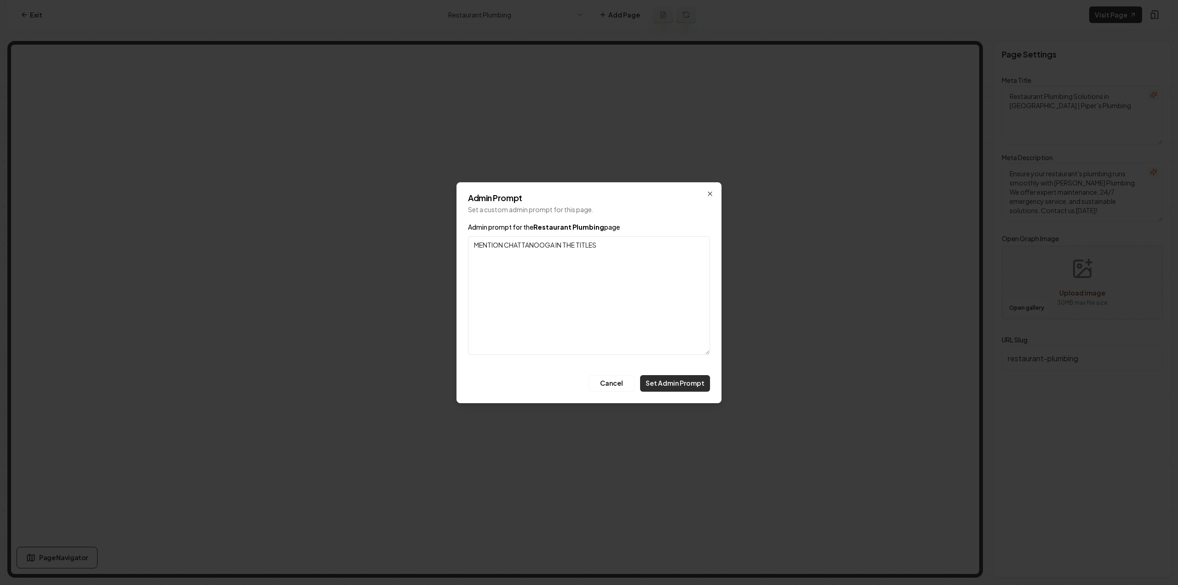
type textarea "MENTION CHATTANOOGA IN THE TITLES"
click at [676, 387] on button "Set Admin Prompt" at bounding box center [675, 383] width 70 height 17
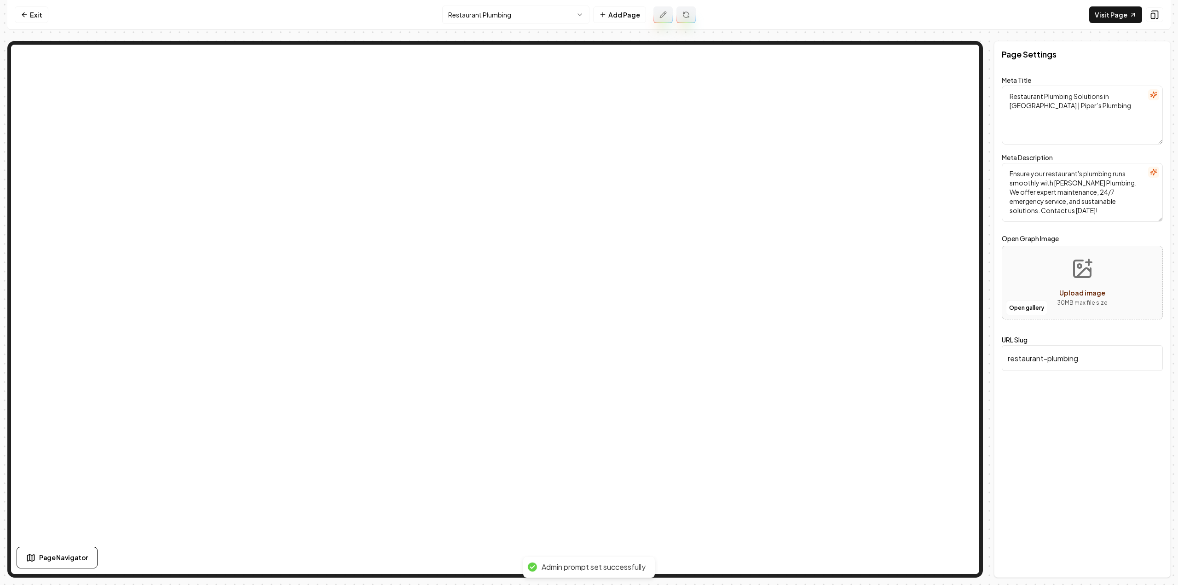
click at [682, 14] on icon at bounding box center [685, 14] width 7 height 7
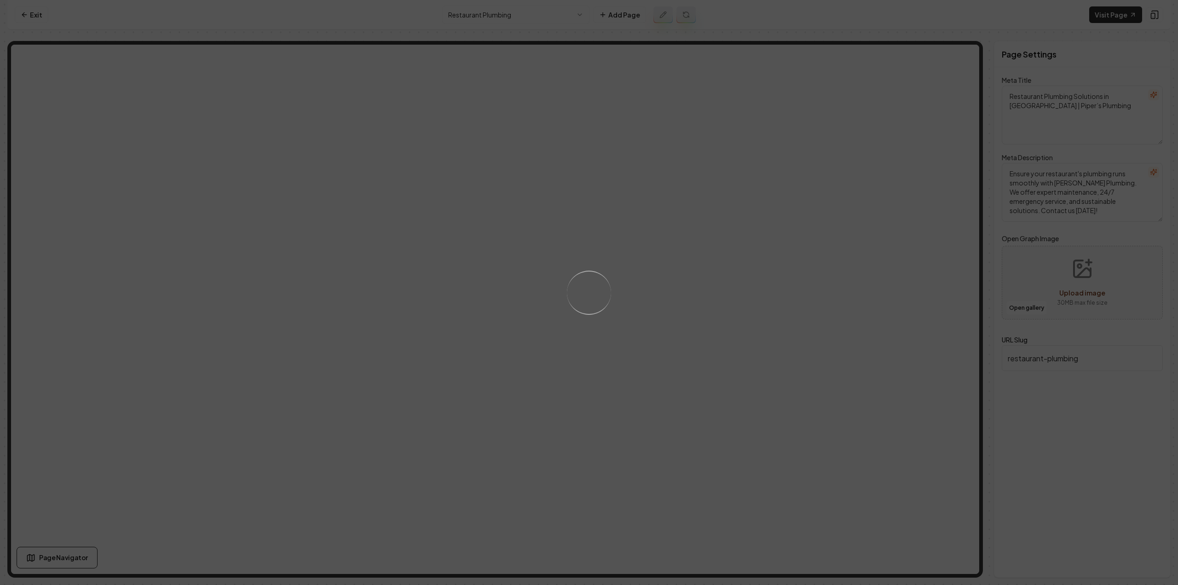
type textarea "Restaurant Plumbing in Chattanooga | Piper's Plumbing"
type textarea "Keep your Chattanooga restaurant running smoothly with Piper's Plumbing's exper…"
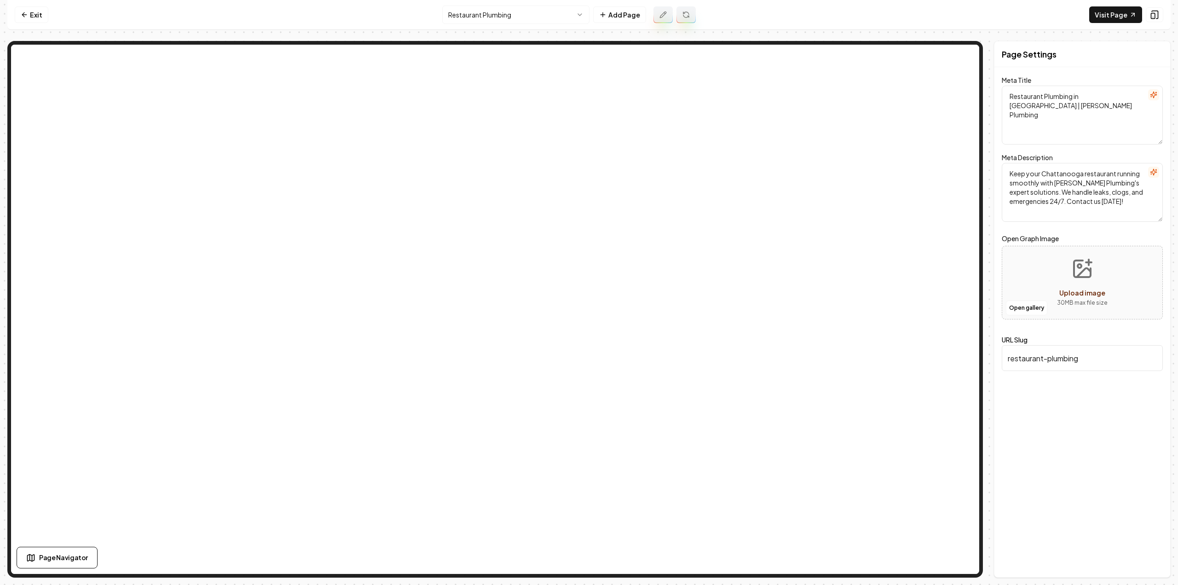
click at [495, 9] on html "Computer Required This feature is only available on a computer. Please switch t…" at bounding box center [589, 292] width 1178 height 585
click at [655, 13] on button at bounding box center [662, 14] width 19 height 17
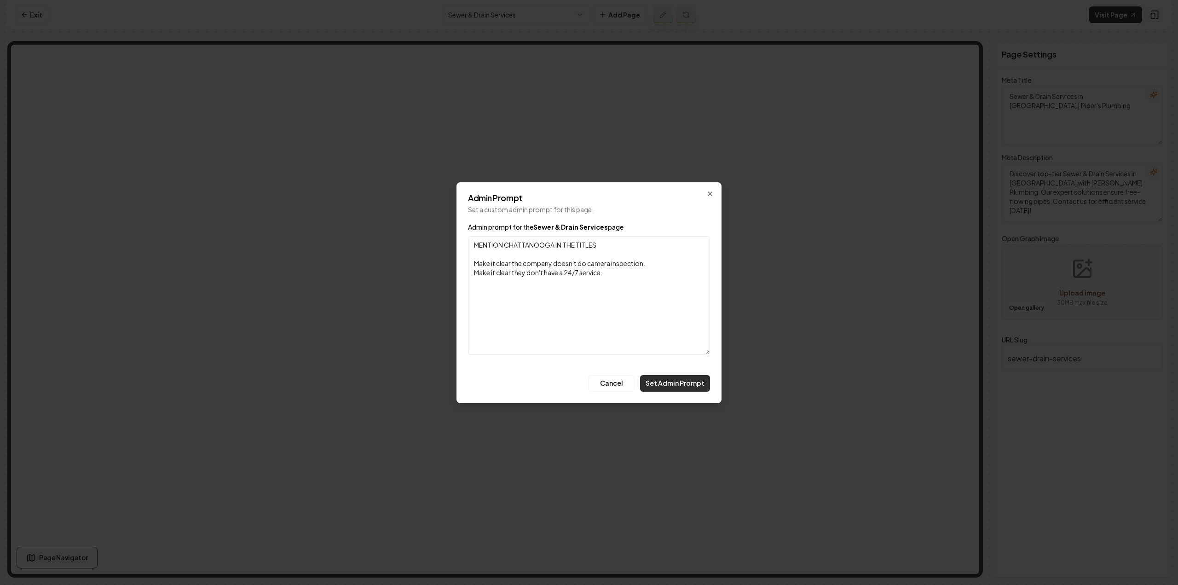
type textarea "MENTION CHATTANOOGA IN THE TITLES Make it clear the company doesn't do camera i…"
click at [680, 381] on button "Set Admin Prompt" at bounding box center [675, 383] width 70 height 17
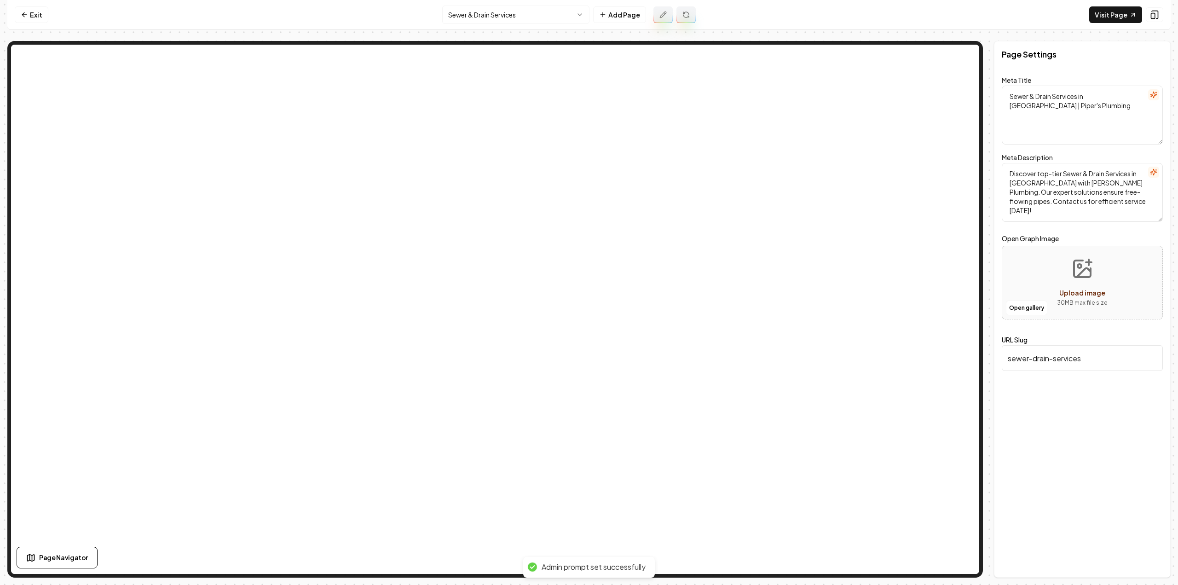
click at [682, 16] on icon at bounding box center [685, 14] width 7 height 7
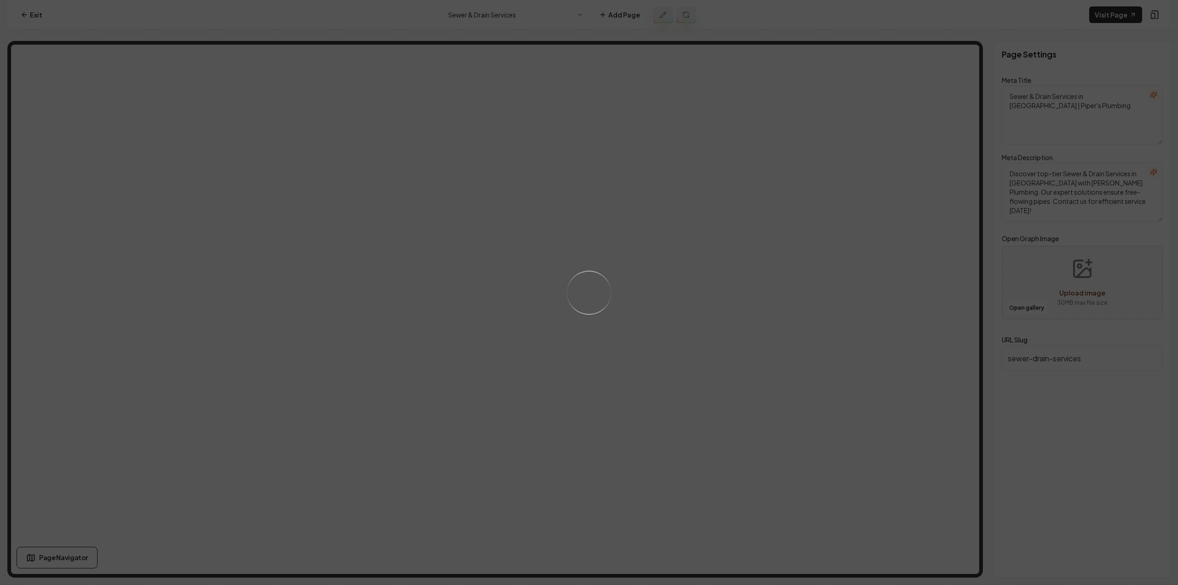
type textarea "Looking for expert sewer and drain services in Chattanooga? Piper's Plumbing de…"
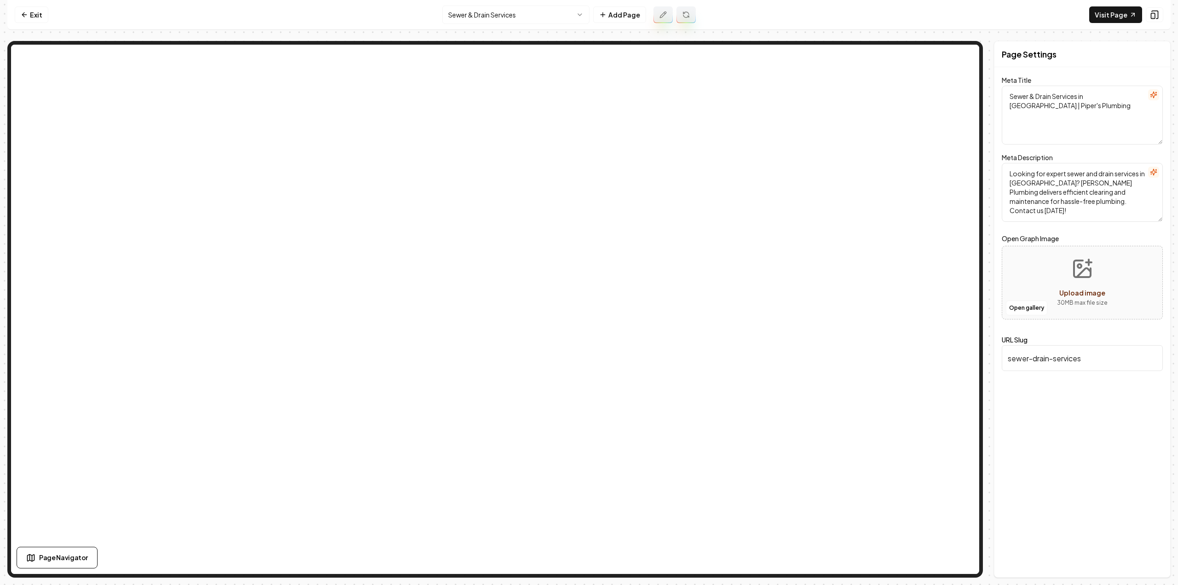
click at [542, 8] on html "Computer Required This feature is only available on a computer. Please switch t…" at bounding box center [589, 292] width 1178 height 585
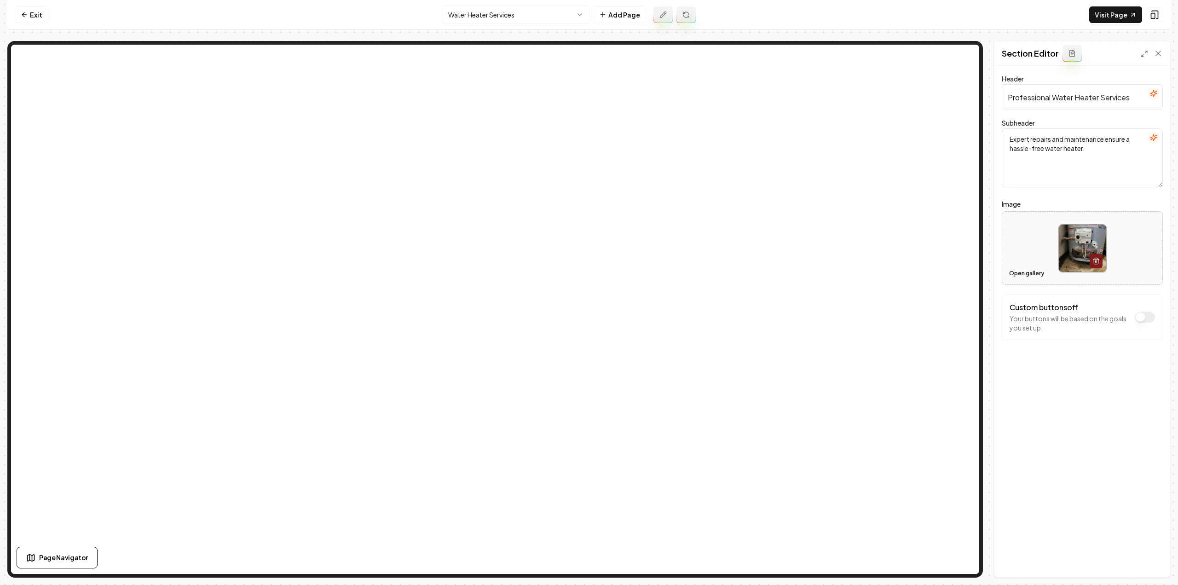
click at [1026, 275] on button "Open gallery" at bounding box center [1026, 273] width 41 height 15
click at [664, 12] on icon at bounding box center [662, 14] width 7 height 7
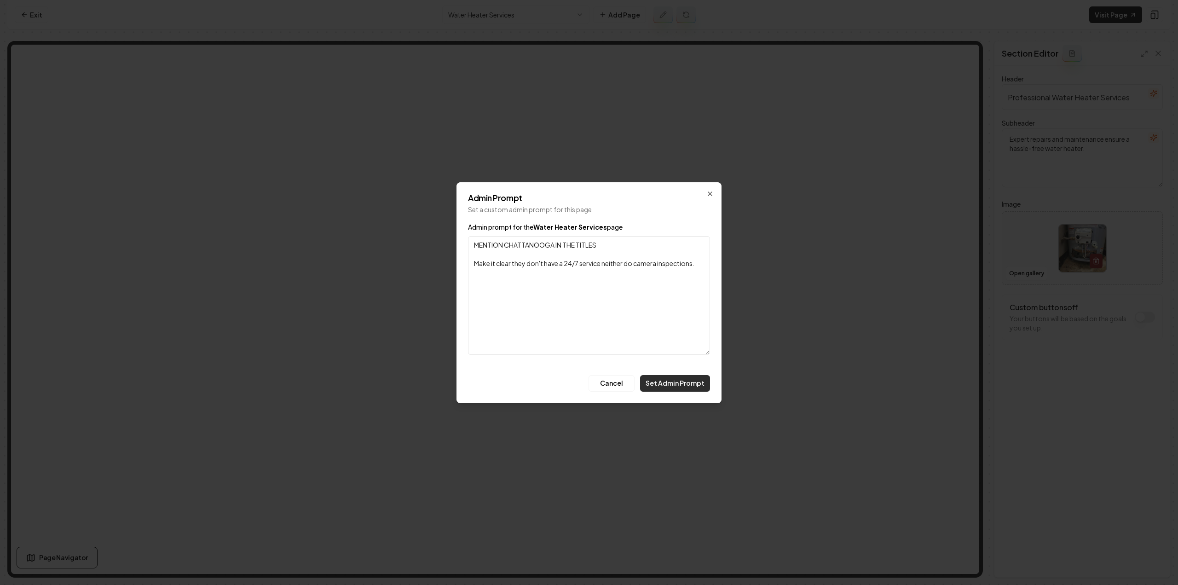
type textarea "MENTION CHATTANOOGA IN THE TITLES Make it clear they don't have a 24/7 service …"
click at [688, 386] on button "Set Admin Prompt" at bounding box center [675, 383] width 70 height 17
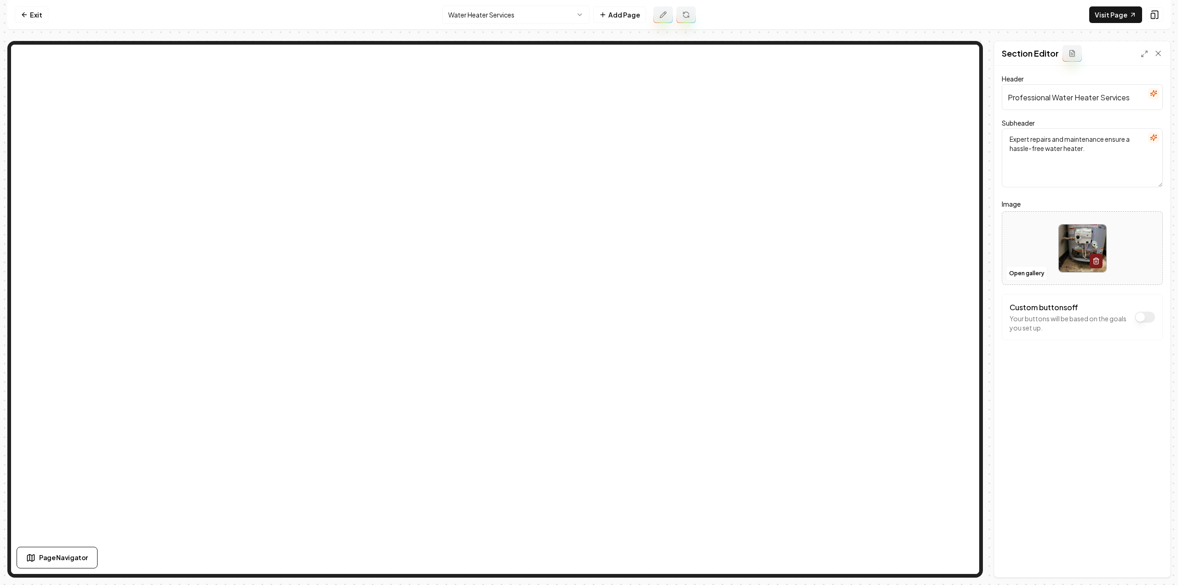
click at [688, 20] on button at bounding box center [685, 14] width 19 height 17
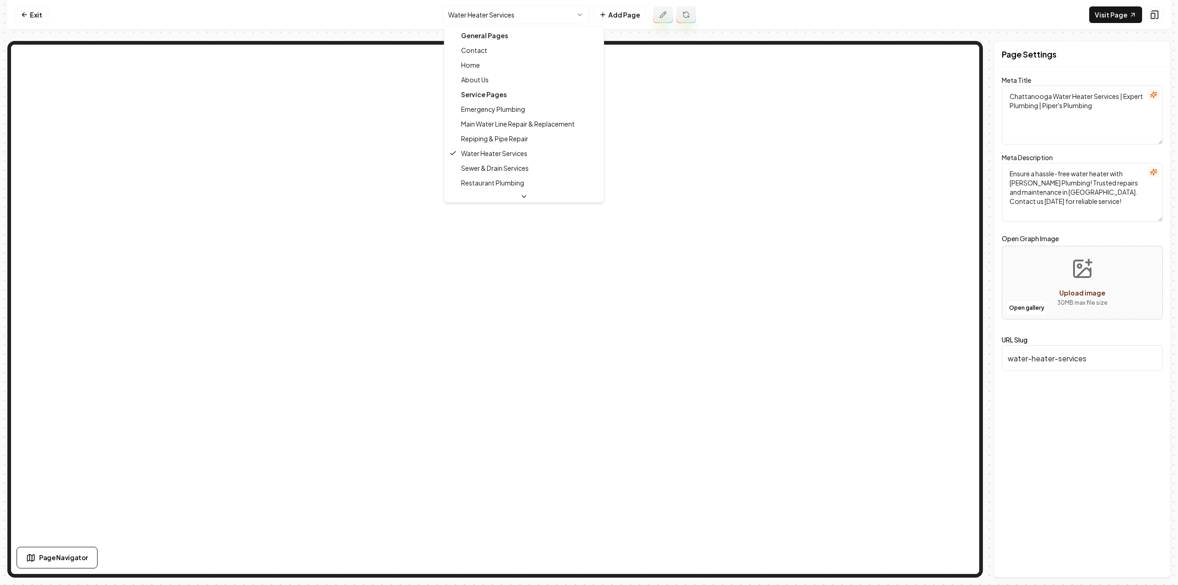
click at [501, 13] on html "Computer Required This feature is only available on a computer. Please switch t…" at bounding box center [589, 292] width 1178 height 585
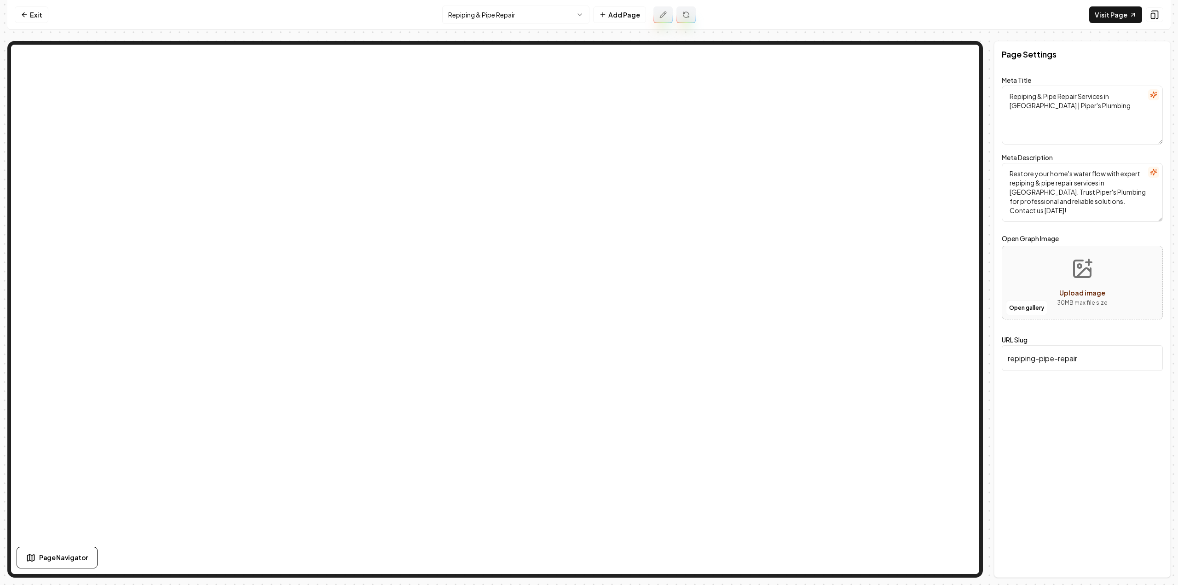
click at [661, 12] on icon at bounding box center [662, 14] width 7 height 7
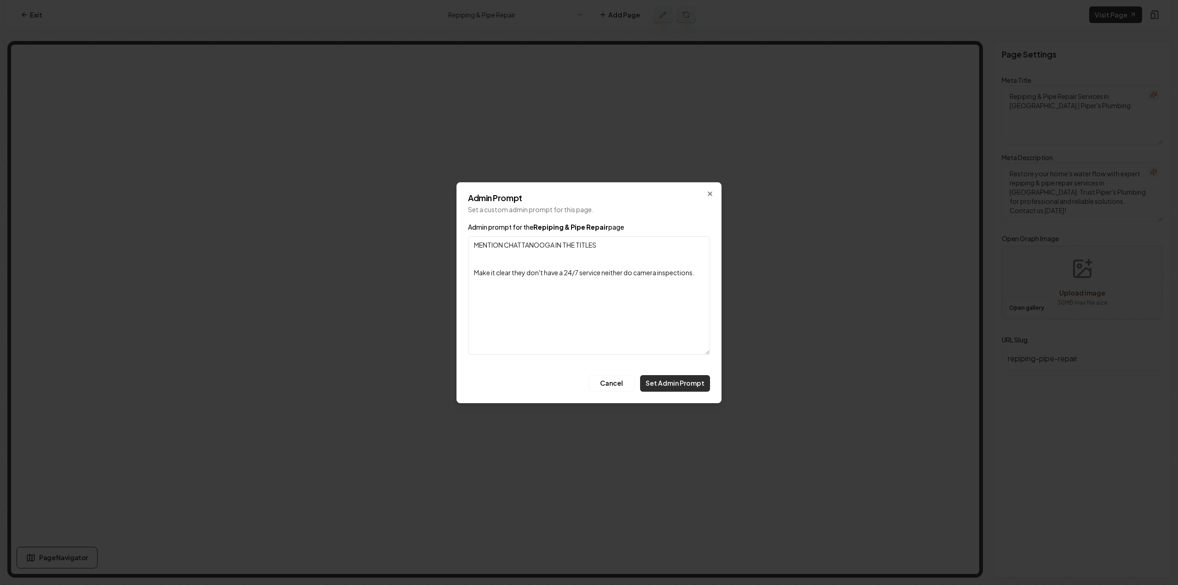
type textarea "MENTION CHATTANOOGA IN THE TITLES Make it clear they don't have a 24/7 service …"
click at [695, 390] on button "Set Admin Prompt" at bounding box center [675, 383] width 70 height 17
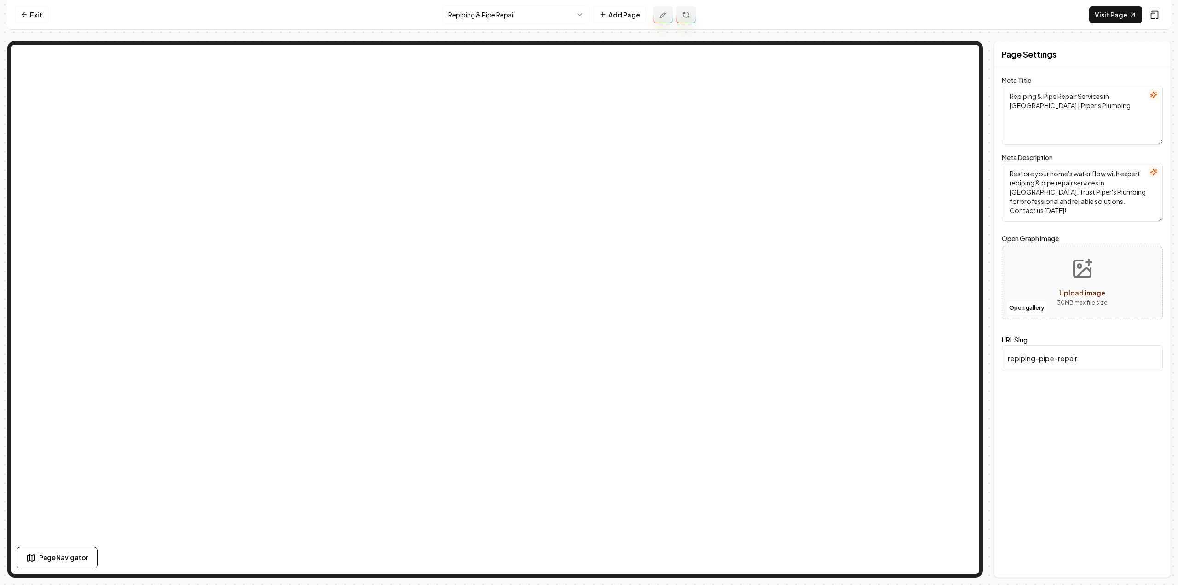
click at [687, 11] on icon at bounding box center [685, 14] width 7 height 7
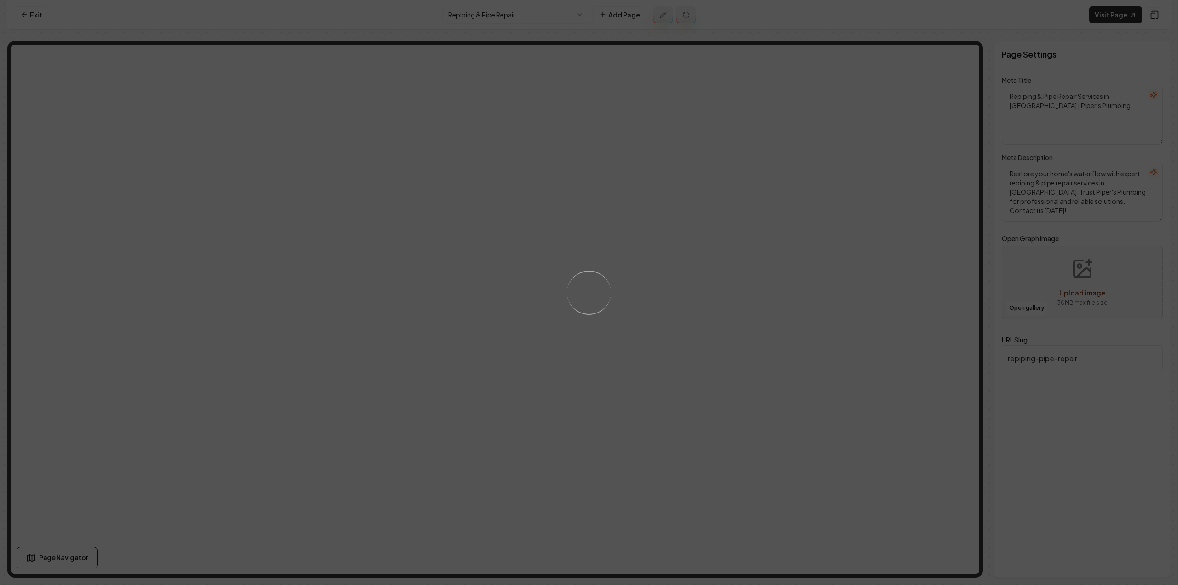
type textarea "Repiping & Pipe Repair in Chattanooga | Piper's Plumbing"
type textarea "Need repiping or pipe repair in Chattanooga? Piper's Plumbing offers expert sol…"
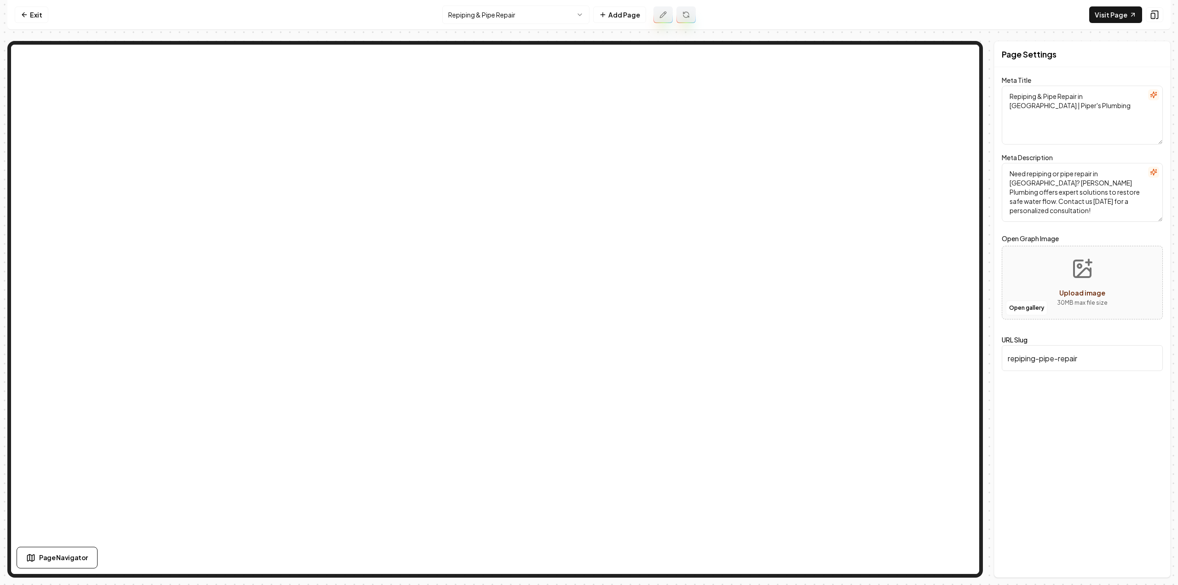
click at [561, 5] on html "Computer Required This feature is only available on a computer. Please switch t…" at bounding box center [589, 292] width 1178 height 585
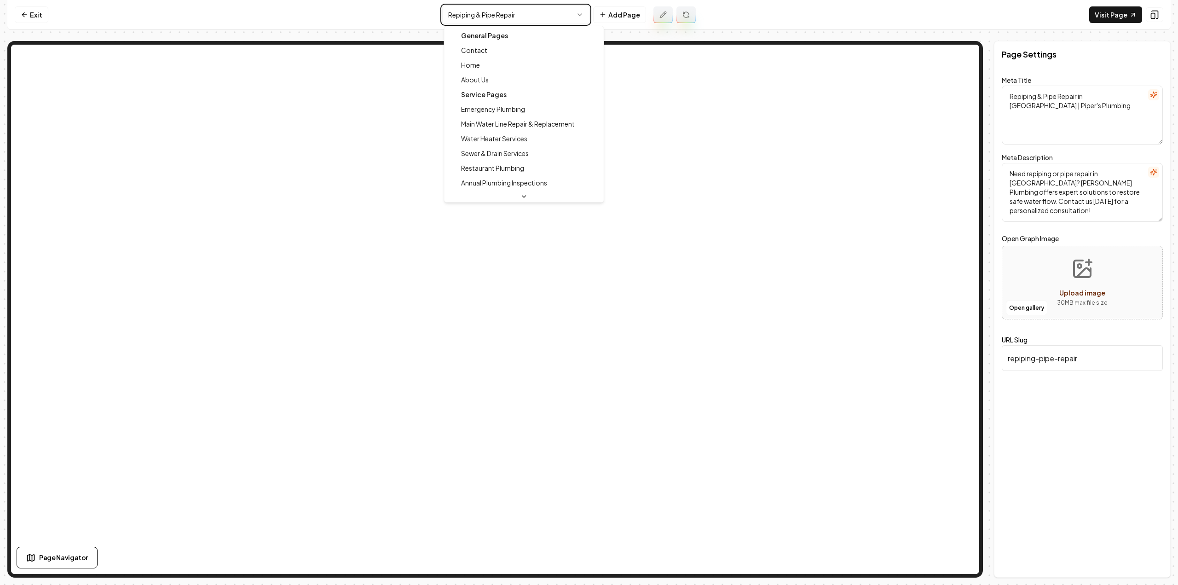
type textarea "Sewer & Drain Services in Chattanooga | Piper's Plumbing"
type textarea "Looking for expert sewer and drain services in Chattanooga? Piper's Plumbing de…"
type input "sewer-drain-services"
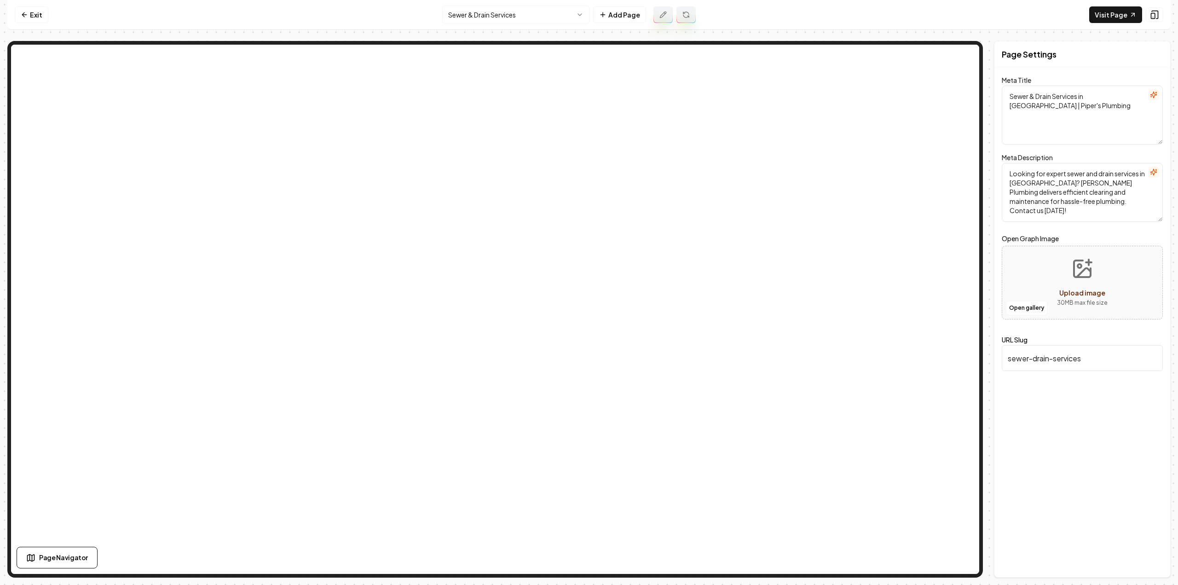
click at [659, 12] on icon at bounding box center [662, 14] width 7 height 7
click at [548, 14] on html "Computer Required This feature is only available on a computer. Please switch t…" at bounding box center [589, 292] width 1178 height 585
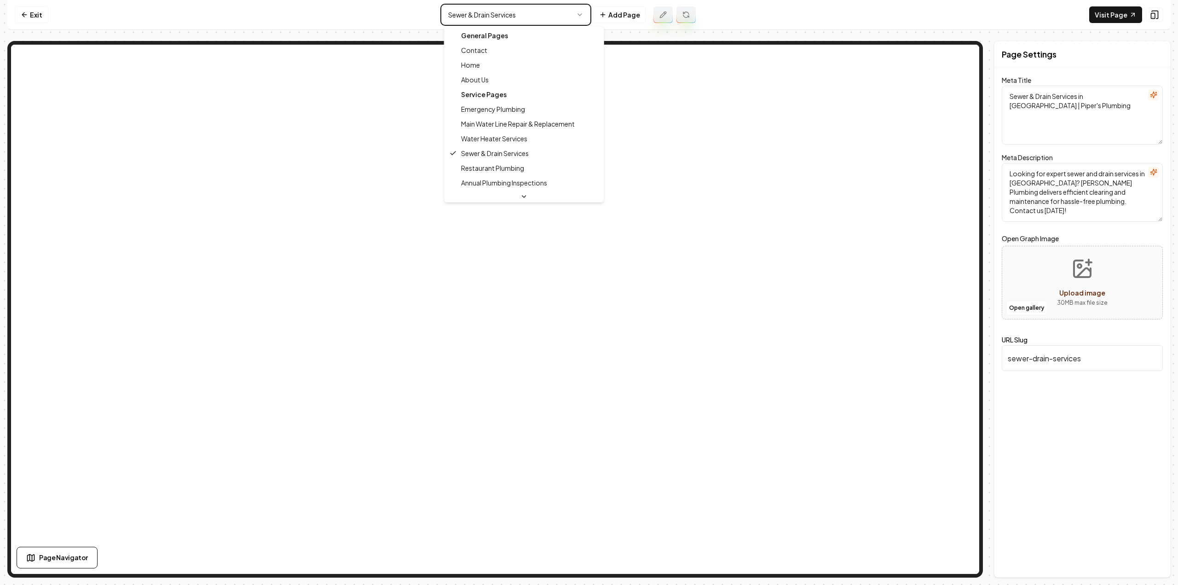
type textarea "Chattanooga Water Heater Services | Expert Plumbing | Piper's Plumbing"
type textarea "Ensure a hassle-free water heater with Piper's Plumbing! Trusted repairs and ma…"
type input "water-heater-services"
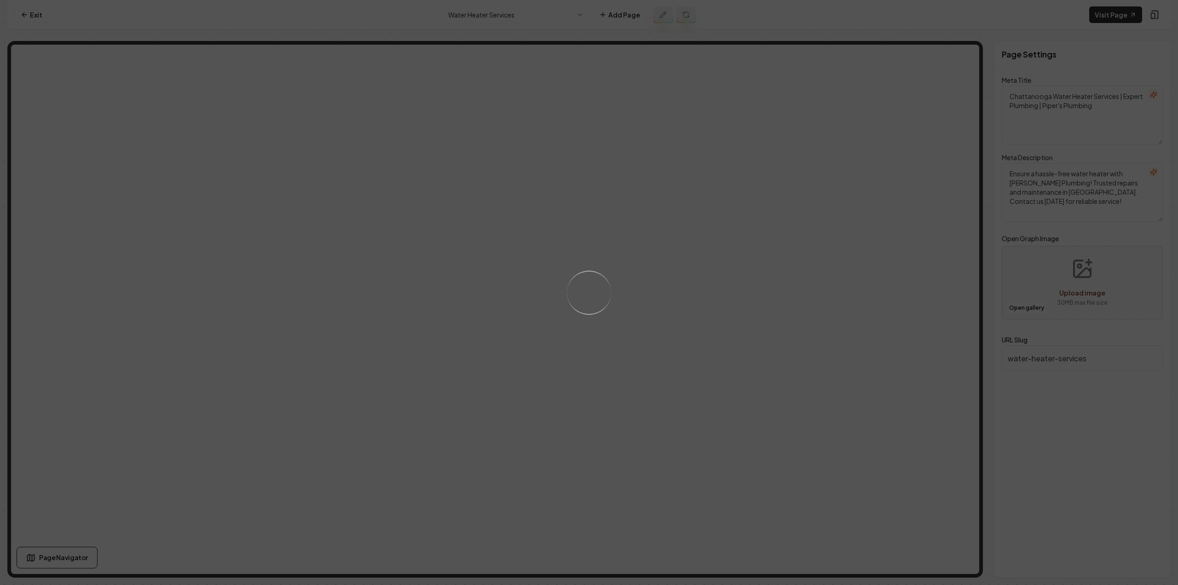
click at [543, 15] on html "Computer Required This feature is only available on a computer. Please switch t…" at bounding box center [589, 292] width 1178 height 585
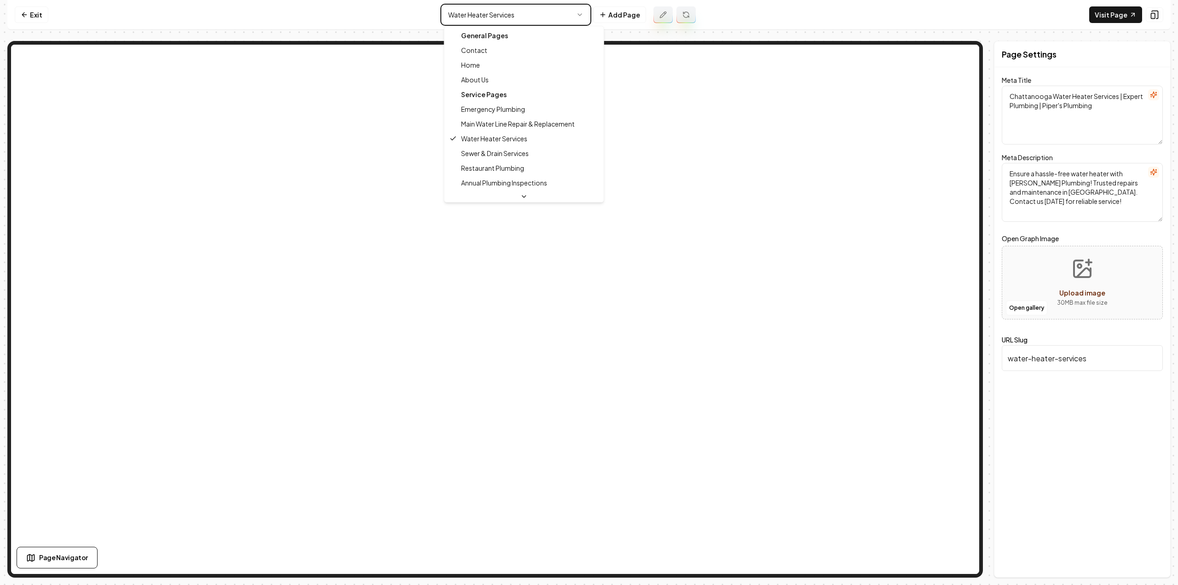
click at [661, 9] on html "Computer Required This feature is only available on a computer. Please switch t…" at bounding box center [589, 292] width 1178 height 585
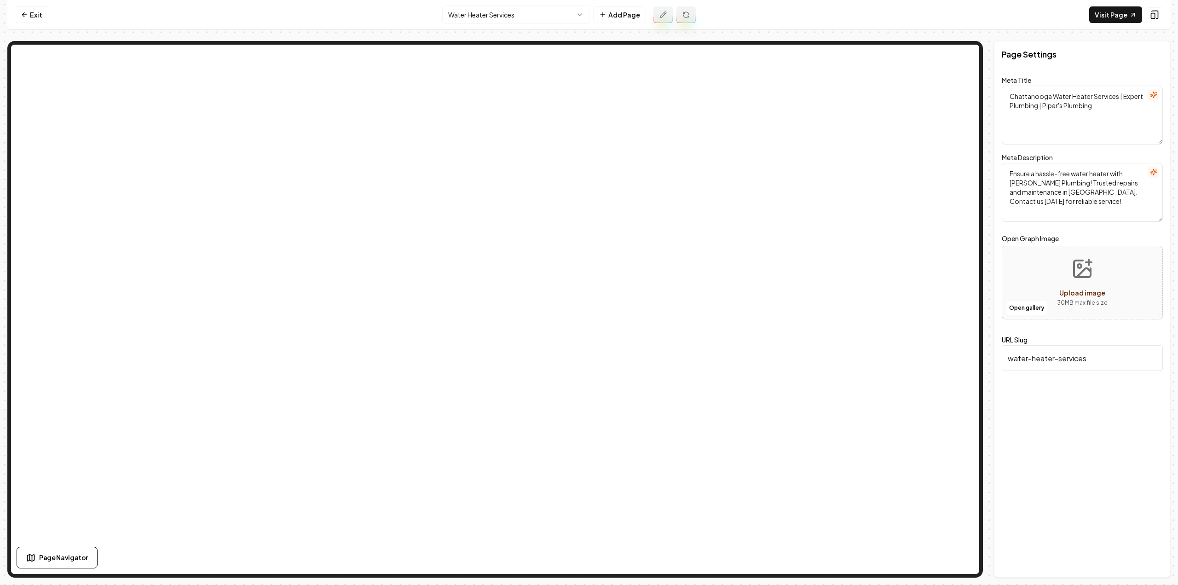
click at [661, 11] on button at bounding box center [662, 14] width 19 height 17
click at [554, 12] on html "Computer Required This feature is only available on a computer. Please switch t…" at bounding box center [589, 292] width 1178 height 585
click at [661, 16] on icon at bounding box center [662, 14] width 7 height 7
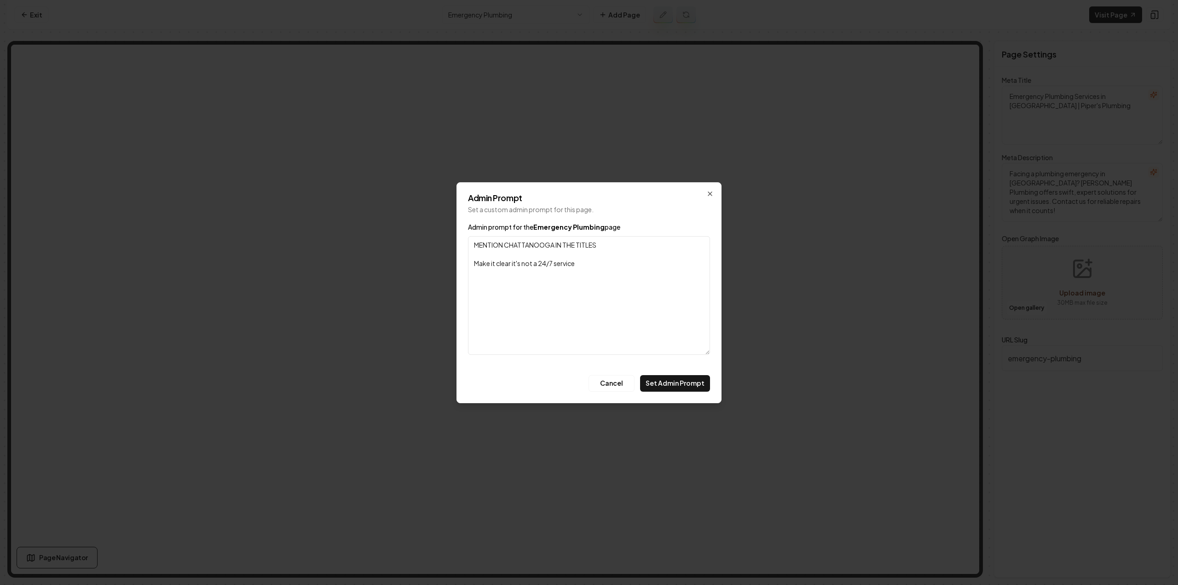
type textarea "MENTION CHATTANOOGA IN THE TITLES Make it clear it's not a 24/7 service"
click at [670, 386] on button "Set Admin Prompt" at bounding box center [675, 383] width 70 height 17
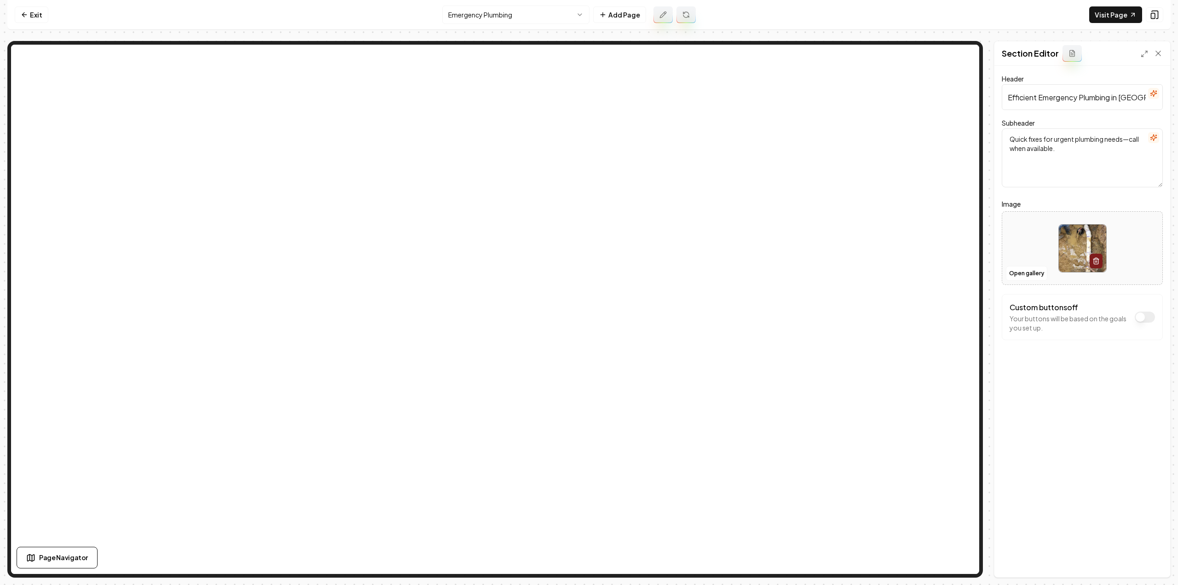
click at [664, 11] on icon at bounding box center [662, 14] width 7 height 7
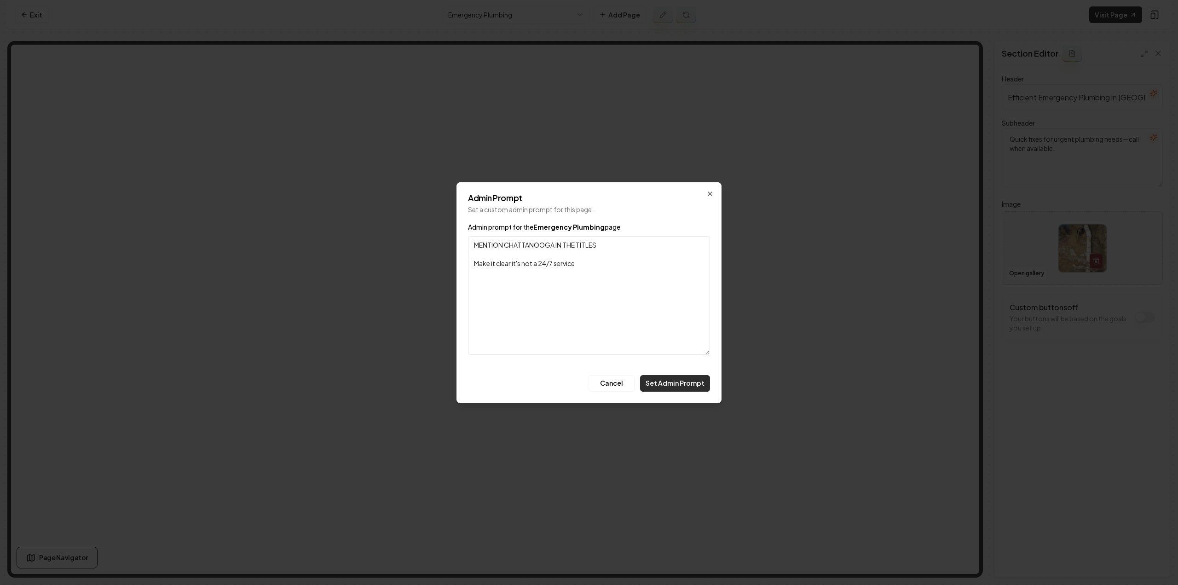
click at [656, 375] on button "Set Admin Prompt" at bounding box center [675, 383] width 70 height 17
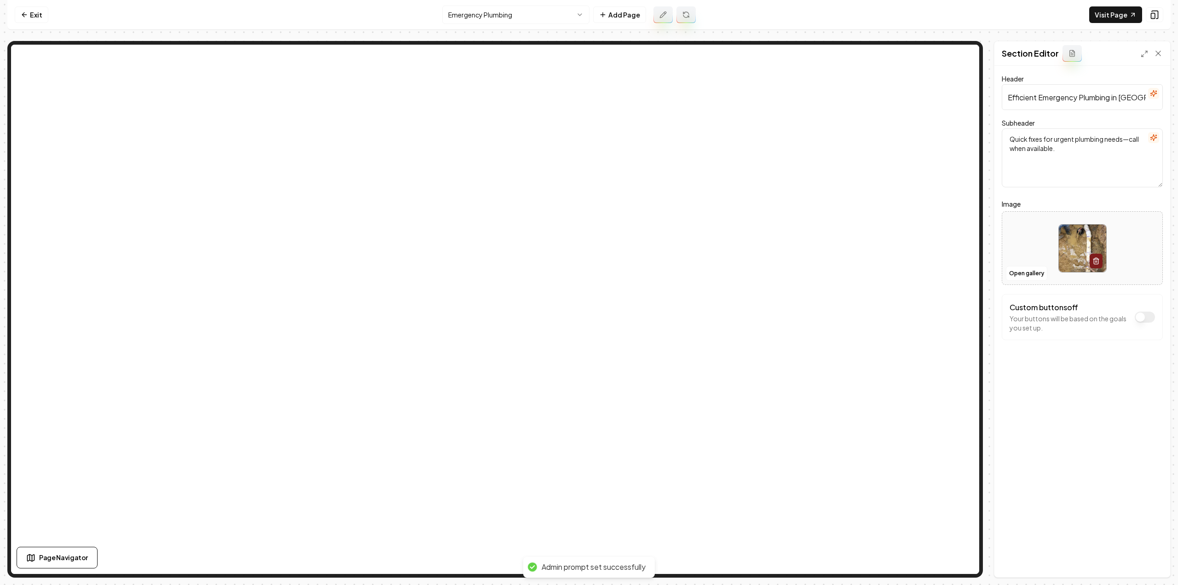
click at [517, 17] on html "Computer Required This feature is only available on a computer. Please switch t…" at bounding box center [589, 292] width 1178 height 585
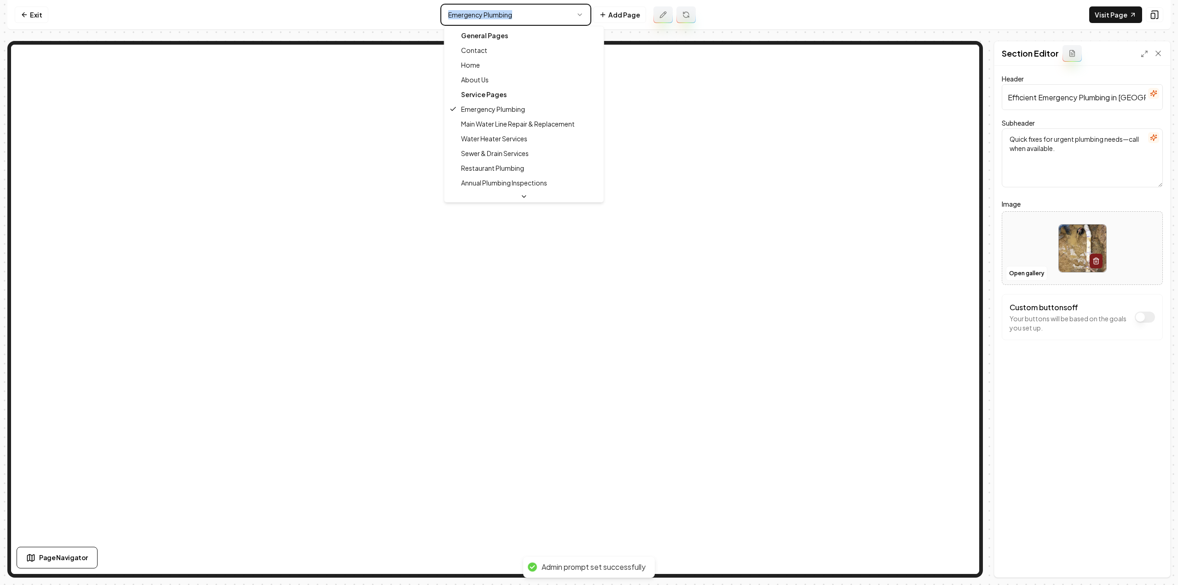
click at [517, 17] on html "Computer Required This feature is only available on a computer. Please switch t…" at bounding box center [589, 292] width 1178 height 585
click at [568, 12] on html "Computer Required This feature is only available on a computer. Please switch t…" at bounding box center [589, 292] width 1178 height 585
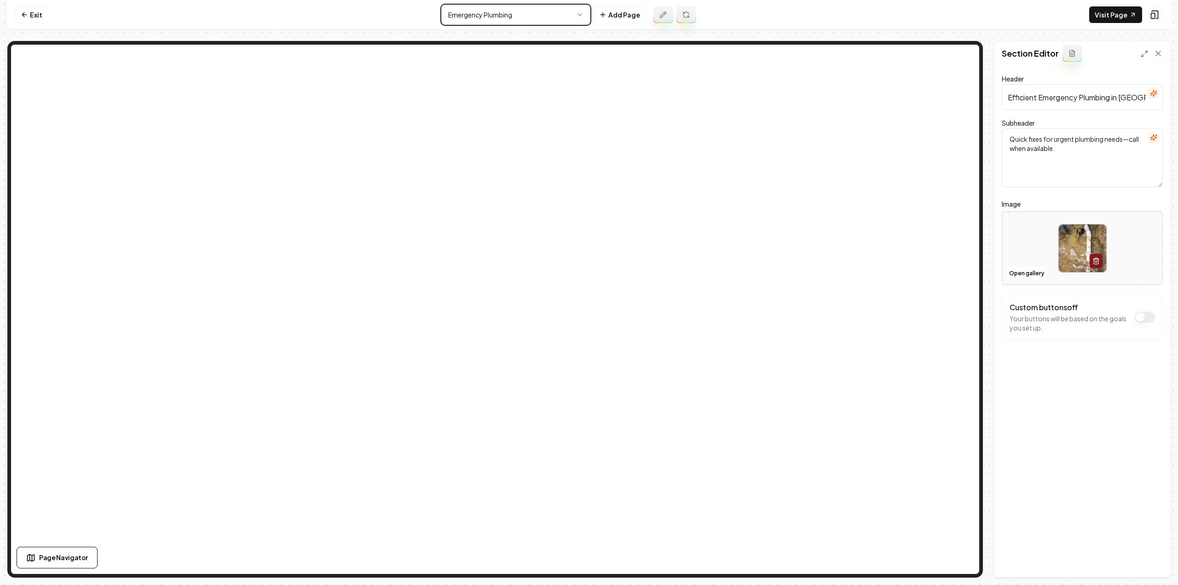
drag, startPoint x: 728, startPoint y: 4, endPoint x: 723, endPoint y: 30, distance: 27.1
click at [730, 4] on html "Computer Required This feature is only available on a computer. Please switch t…" at bounding box center [589, 292] width 1178 height 585
click at [527, 2] on nav "Exit Emergency Plumbing Add Page Visit Page" at bounding box center [588, 15] width 1163 height 30
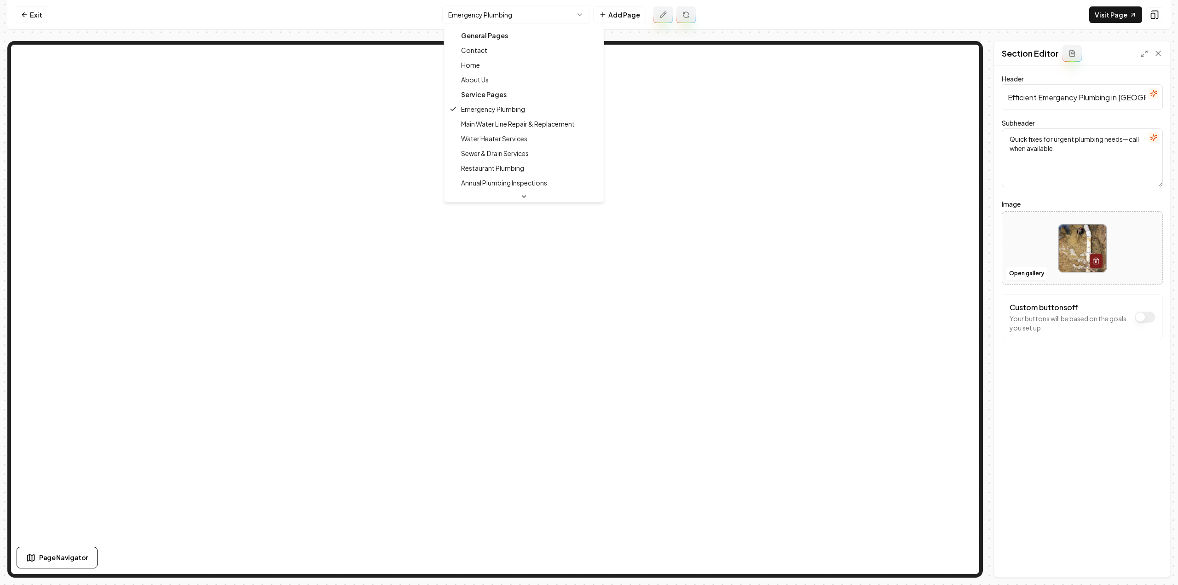
click at [526, 9] on html "Computer Required This feature is only available on a computer. Please switch t…" at bounding box center [589, 292] width 1178 height 585
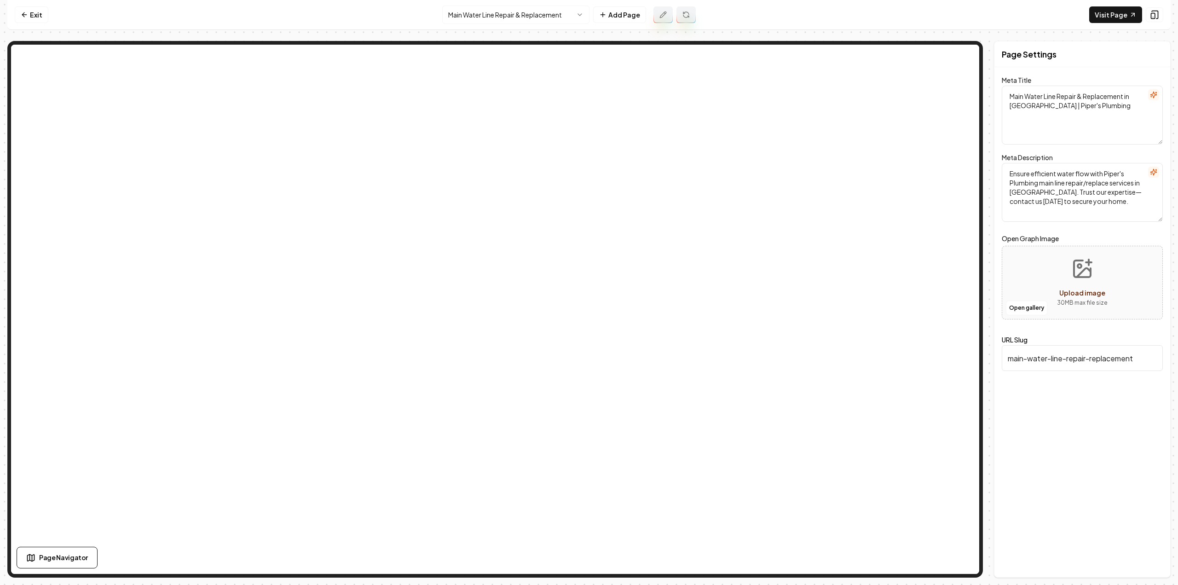
click at [670, 16] on button at bounding box center [662, 14] width 19 height 17
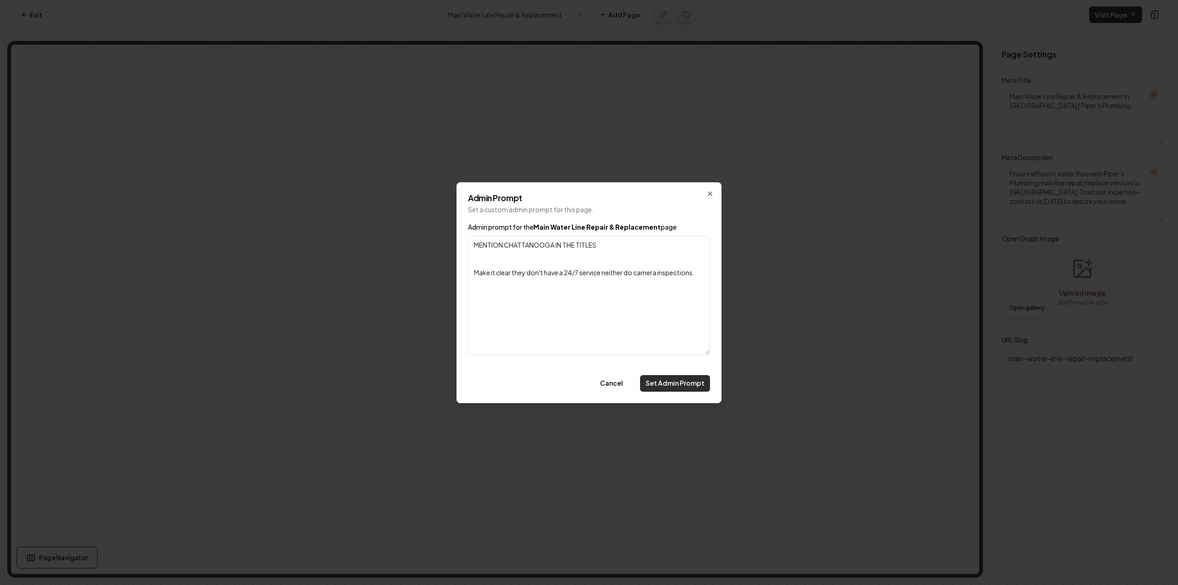
type textarea "MENTION CHATTANOOGA IN THE TITLES Make it clear they don't have a 24/7 service …"
click at [643, 383] on button "Set Admin Prompt" at bounding box center [675, 383] width 70 height 17
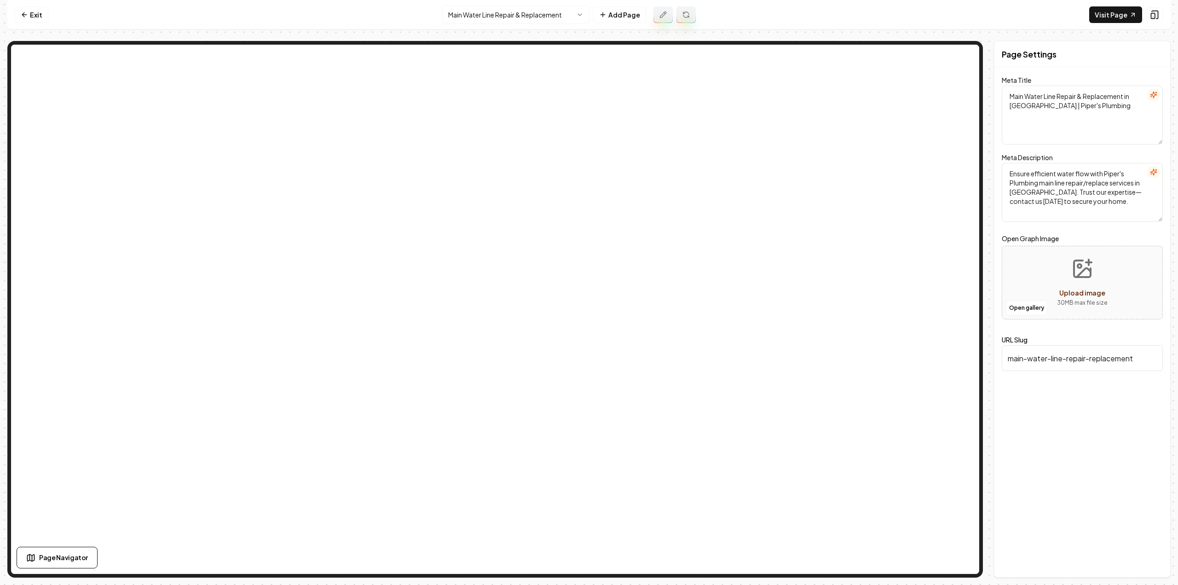
click at [688, 20] on button at bounding box center [685, 14] width 19 height 17
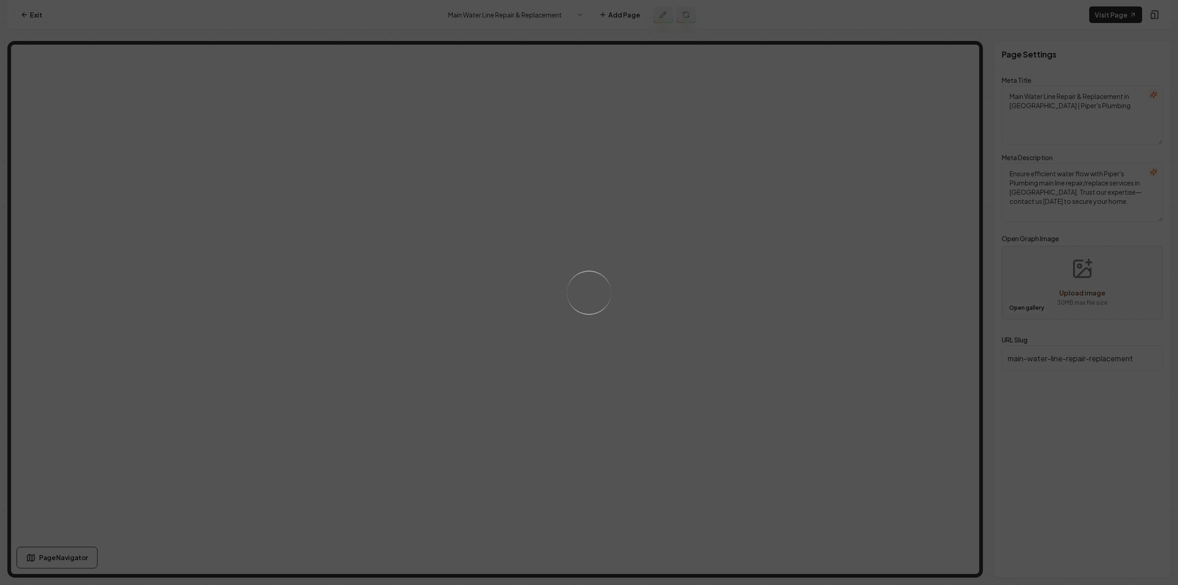
type textarea "Main Water Line Repair in Chattanooga | Piper's Plumbing"
type textarea "Ensure continuous water flow with expert main water line repair and replacement…"
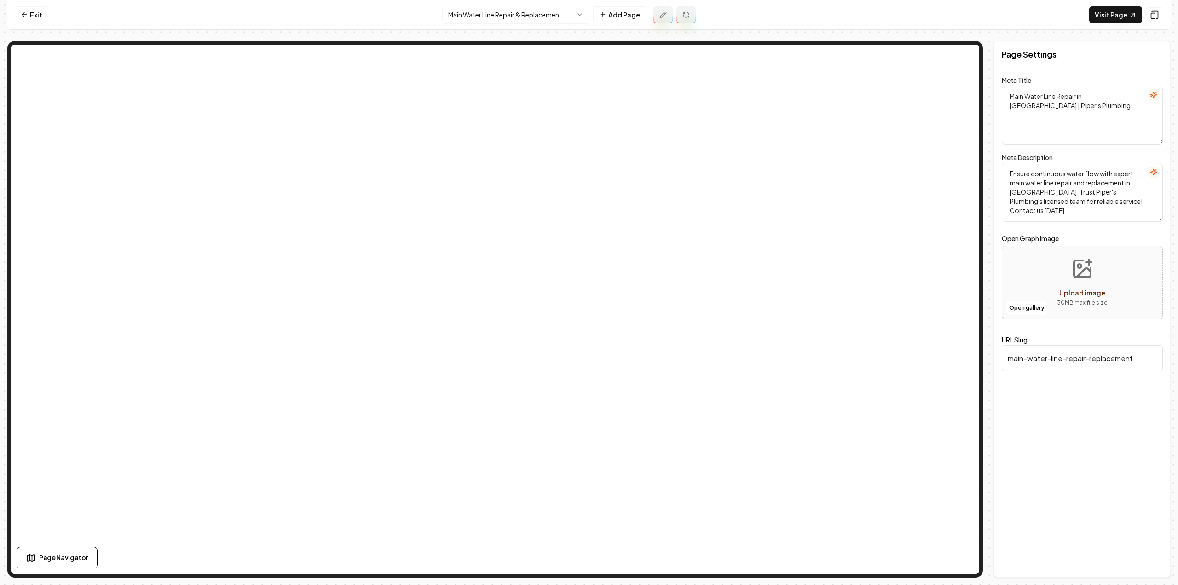
click at [539, 12] on html "Computer Required This feature is only available on a computer. Please switch t…" at bounding box center [589, 292] width 1178 height 585
click at [22, 12] on icon at bounding box center [24, 14] width 7 height 7
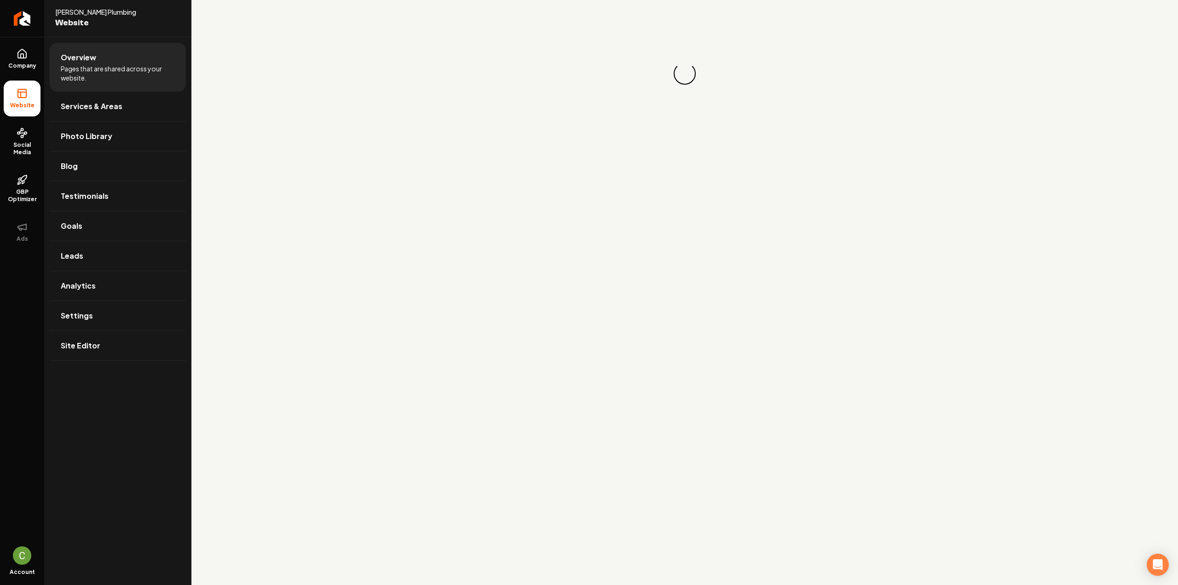
click at [22, 15] on icon "Return to dashboard" at bounding box center [21, 18] width 7 height 7
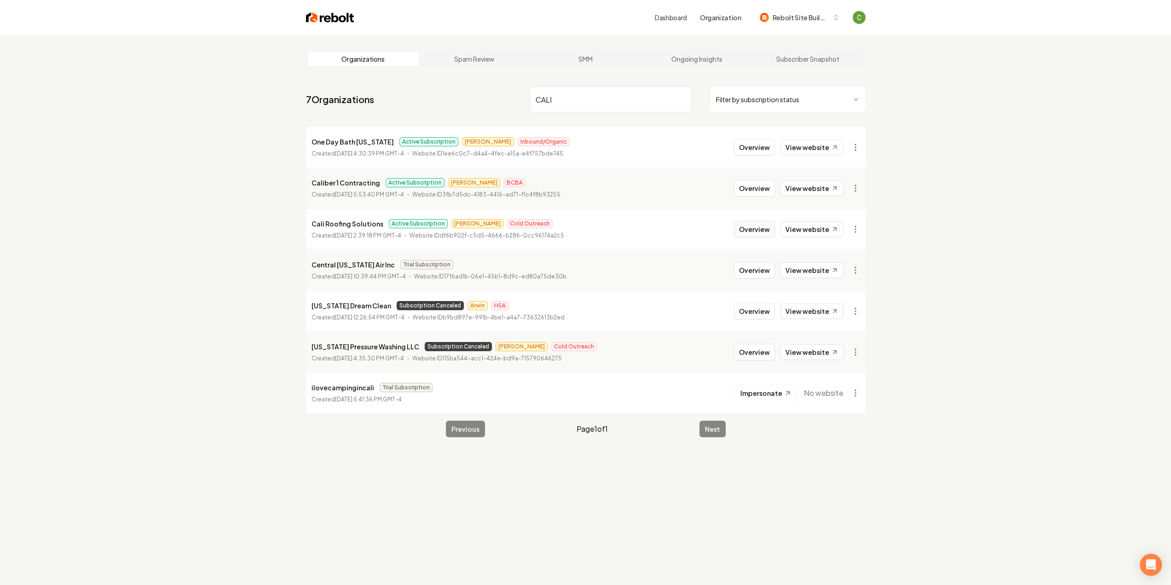
type input "CALI"
click at [763, 225] on button "Overview" at bounding box center [754, 229] width 41 height 17
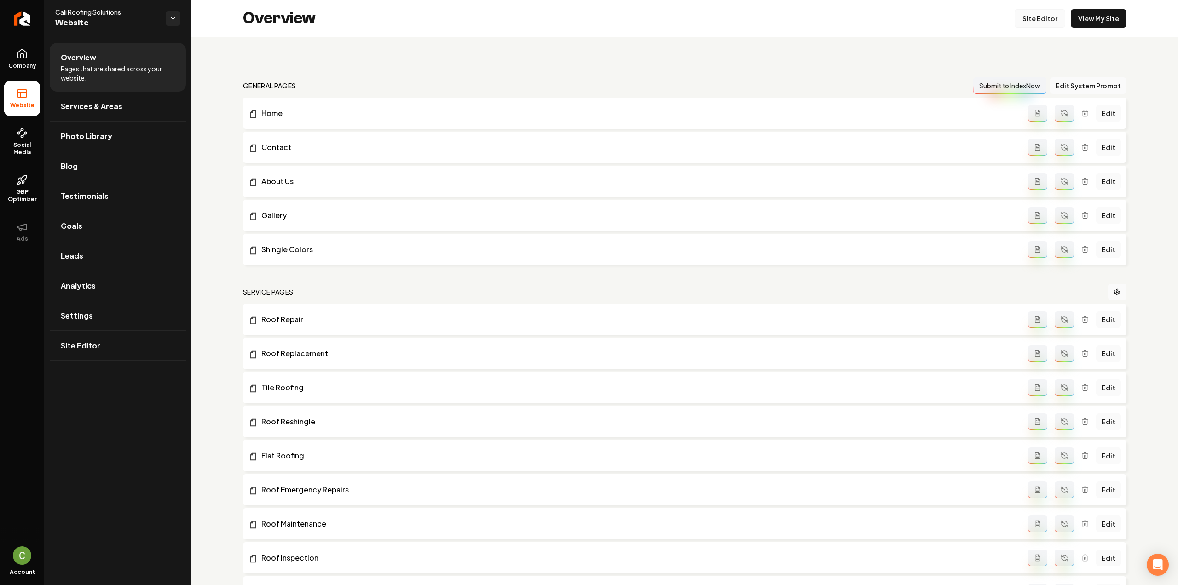
click at [1037, 16] on link "Site Editor" at bounding box center [1040, 18] width 51 height 18
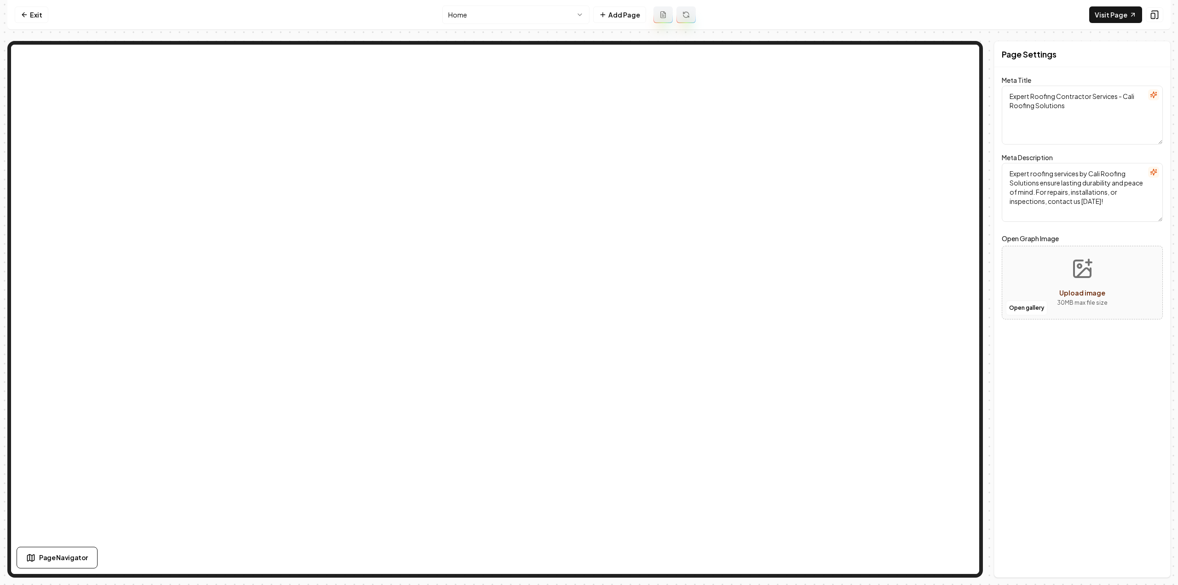
click at [478, 9] on html "Computer Required This feature is only available on a computer. Please switch t…" at bounding box center [589, 292] width 1178 height 585
click at [483, 8] on html "Computer Required This feature is only available on a computer. Please switch t…" at bounding box center [589, 292] width 1178 height 585
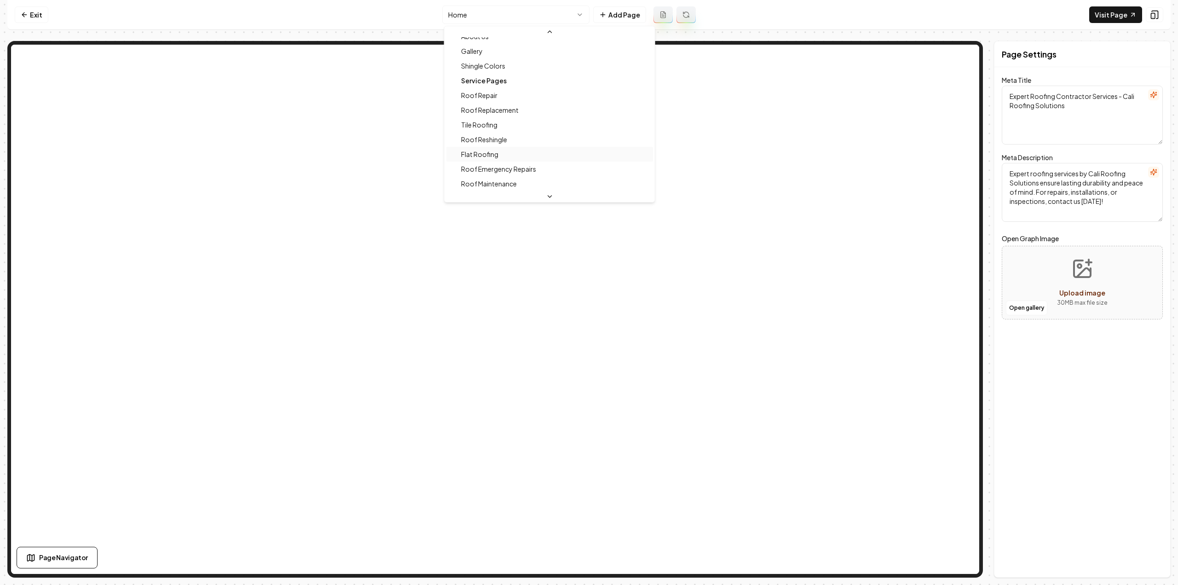
scroll to position [46, 0]
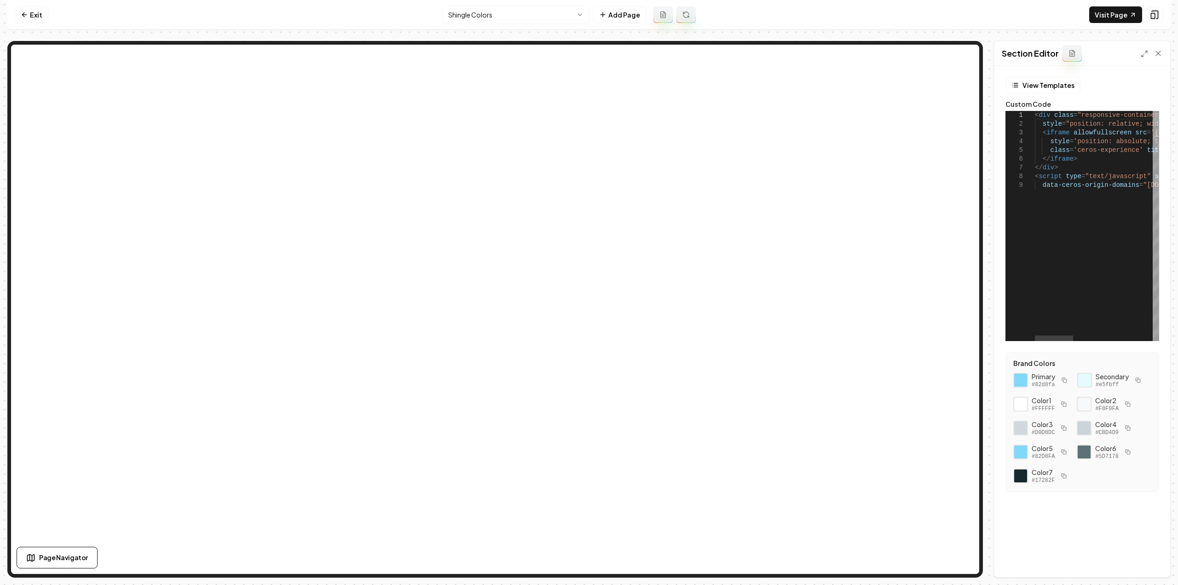
type textarea "**********"
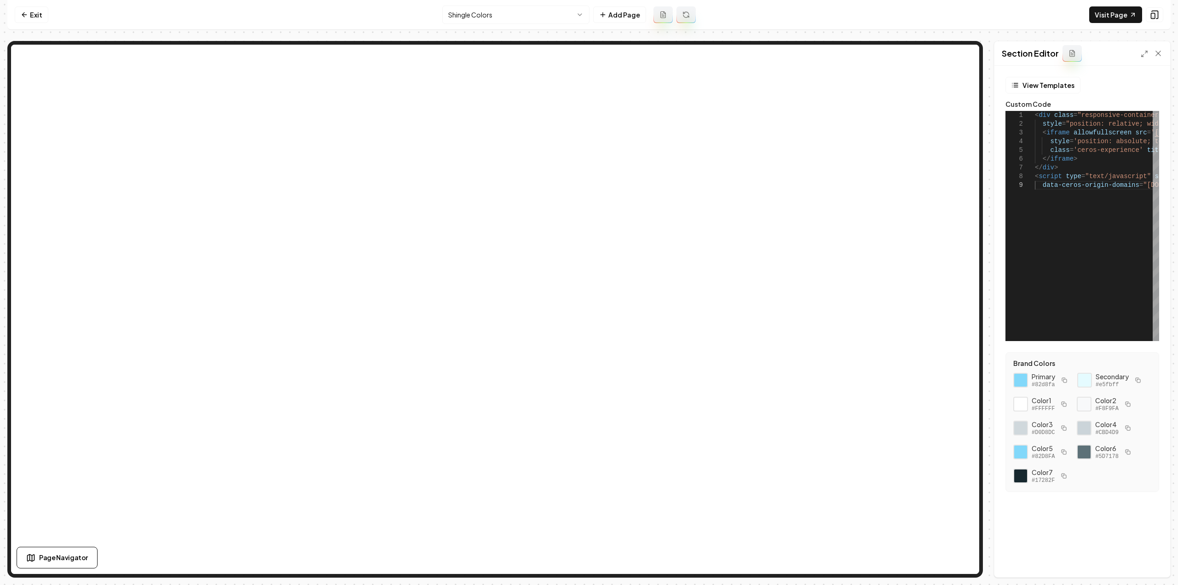
type textarea "**********"
click at [35, 24] on nav "Exit Shingle Colors Add Page Visit Page" at bounding box center [588, 15] width 1163 height 30
click at [35, 15] on link "Exit" at bounding box center [32, 14] width 34 height 17
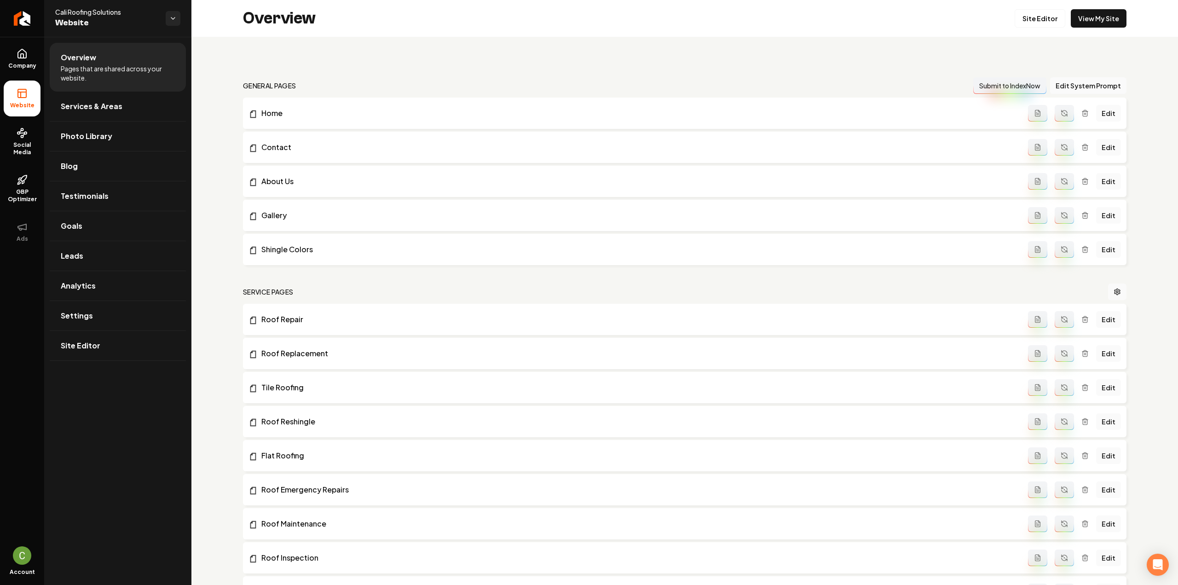
click at [1081, 252] on icon "Main content area" at bounding box center [1084, 249] width 7 height 7
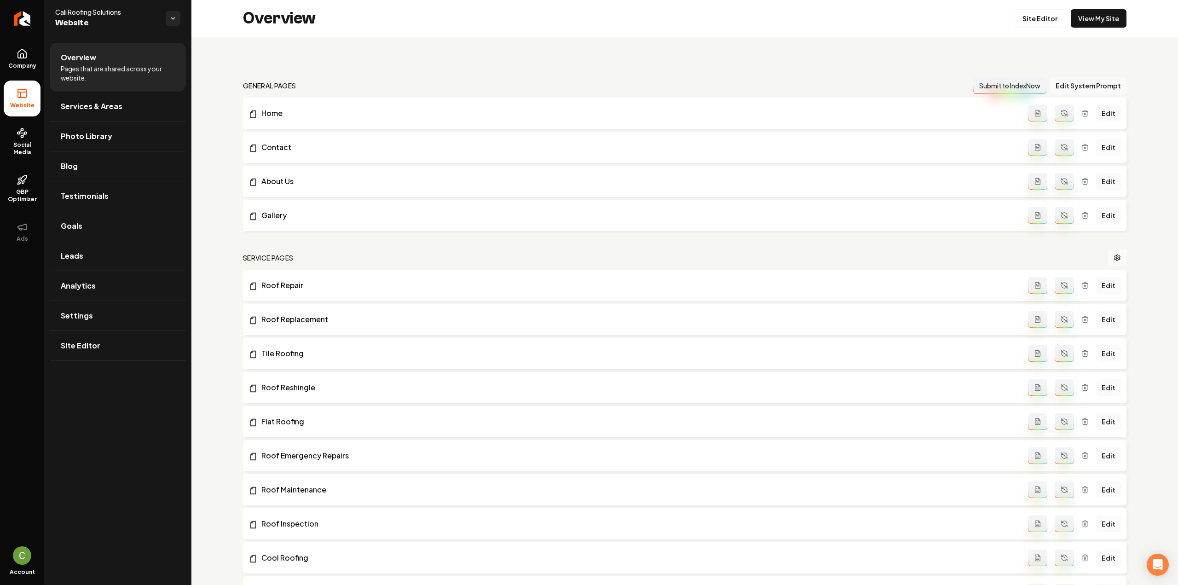
click at [23, 66] on span "Company" at bounding box center [22, 65] width 35 height 7
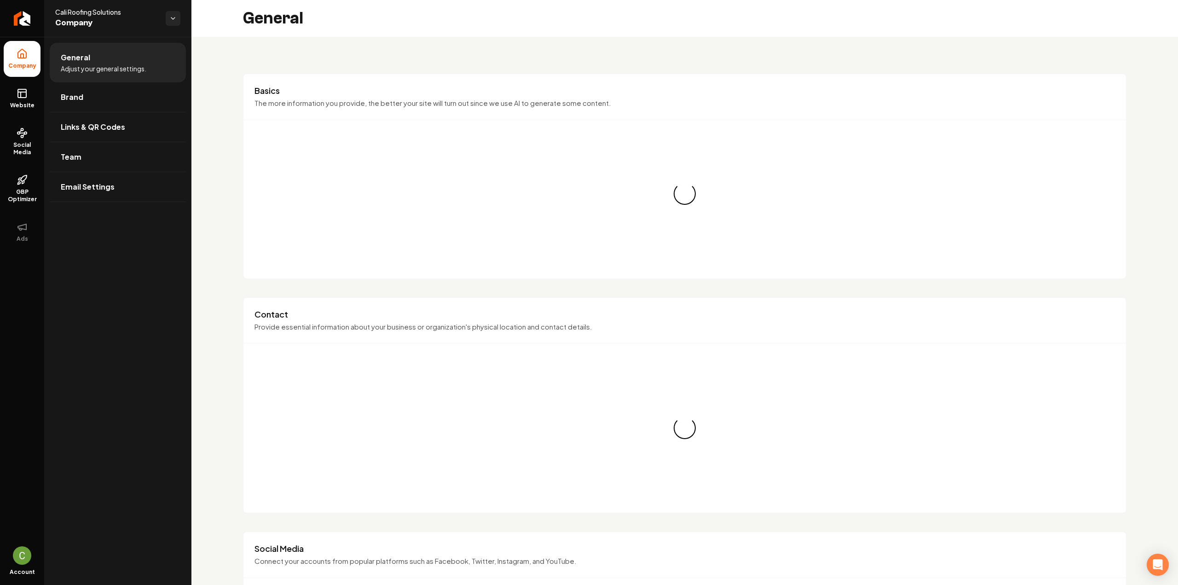
click at [105, 94] on link "Brand" at bounding box center [118, 96] width 136 height 29
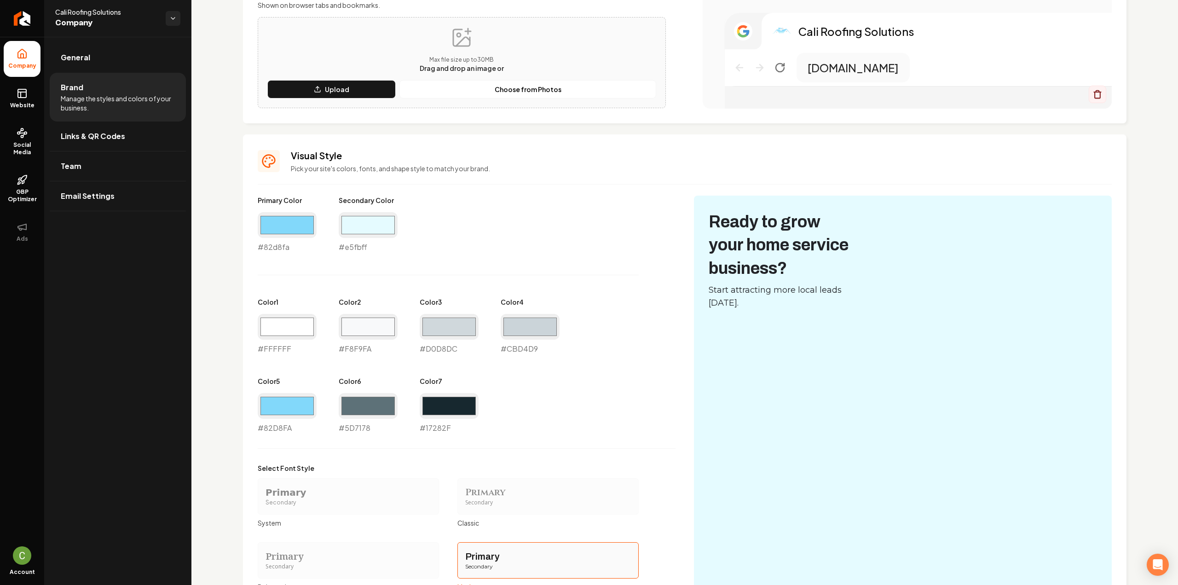
scroll to position [276, 0]
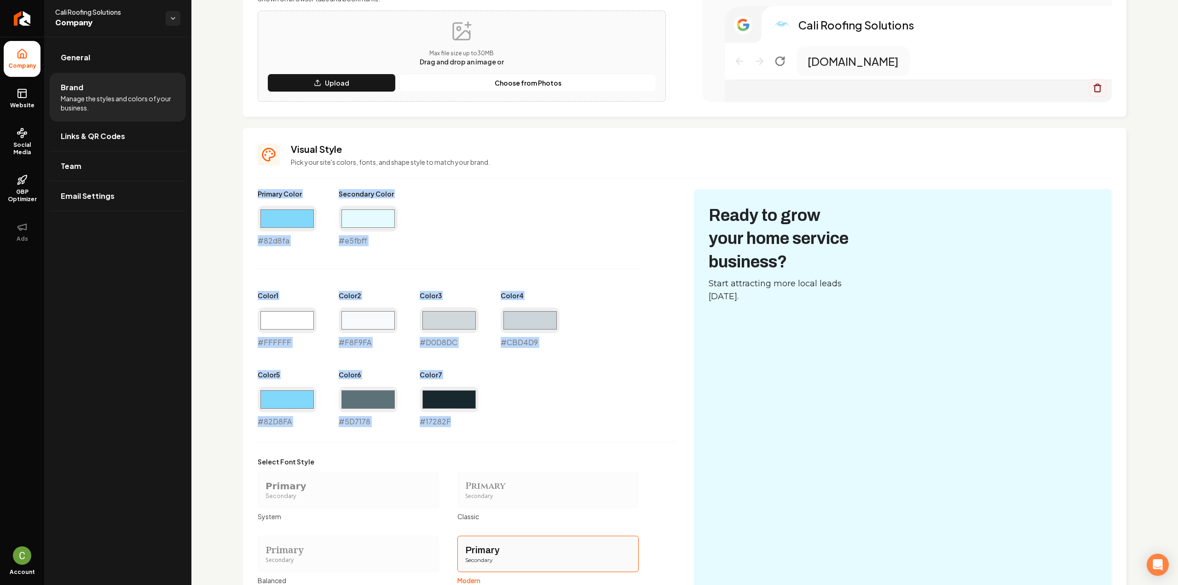
drag, startPoint x: 257, startPoint y: 186, endPoint x: 555, endPoint y: 426, distance: 382.0
click at [555, 426] on div "Visual Style Pick your site's colors, fonts, and shape style to match your bran…" at bounding box center [685, 407] width 884 height 559
copy div "Primary Color #82d8fa Secondary Color #e5fbff Color 1 #FFFFFF Color 2 #F8F9FA C…"
drag, startPoint x: 483, startPoint y: 256, endPoint x: 271, endPoint y: 157, distance: 234.3
click at [483, 256] on div "Primary Color #82d8fa #82d8fa Secondary Color #e5fbff #e5fbff Color 1 #ffffff #…" at bounding box center [467, 308] width 418 height 238
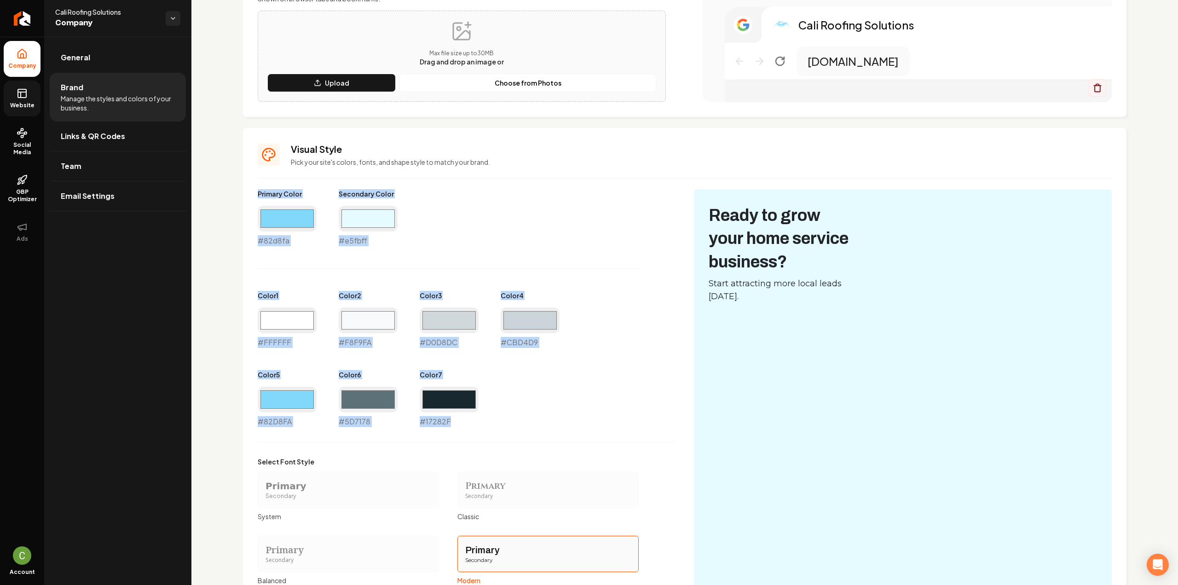
click at [22, 97] on rect at bounding box center [22, 93] width 8 height 8
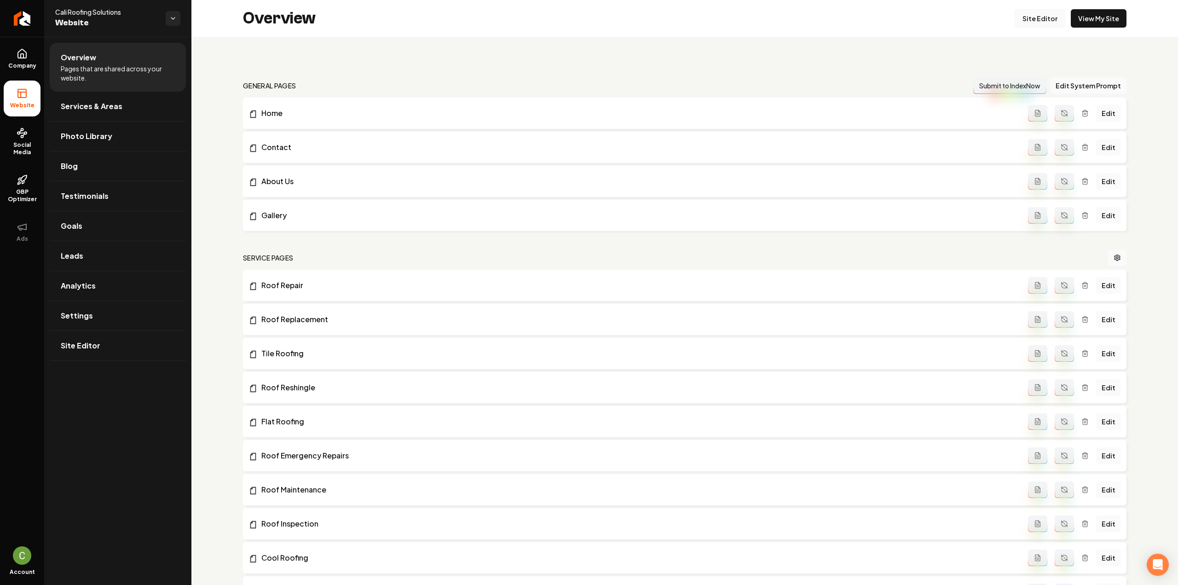
click at [1015, 19] on link "Site Editor" at bounding box center [1040, 18] width 51 height 18
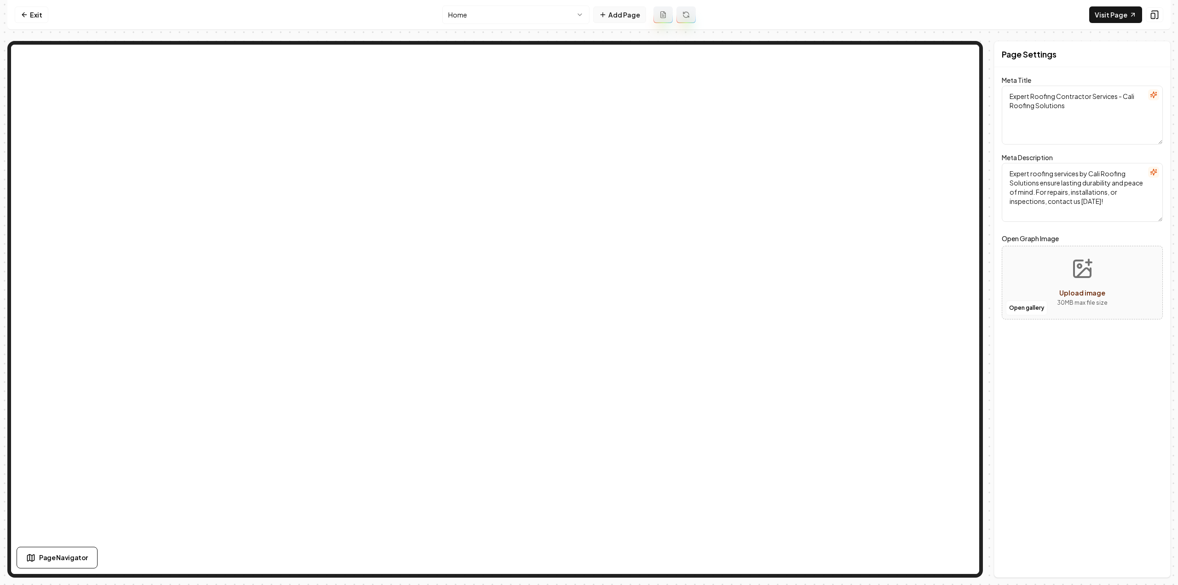
click at [601, 9] on button "Add Page" at bounding box center [619, 14] width 53 height 17
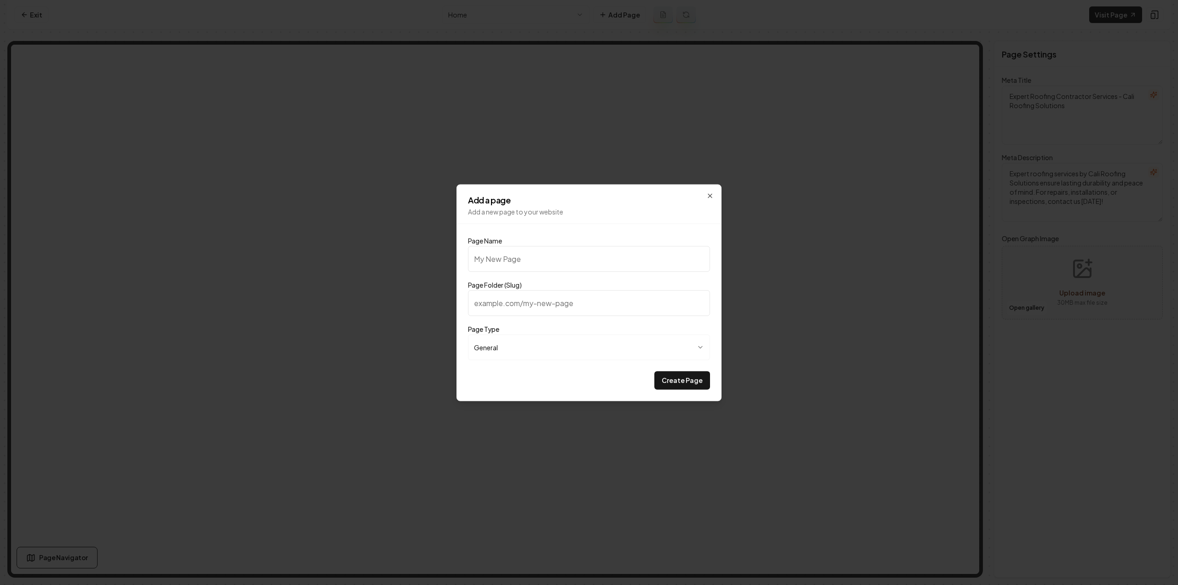
type input "R"
type input "r"
type input "Re"
type input "re"
type input "Ref"
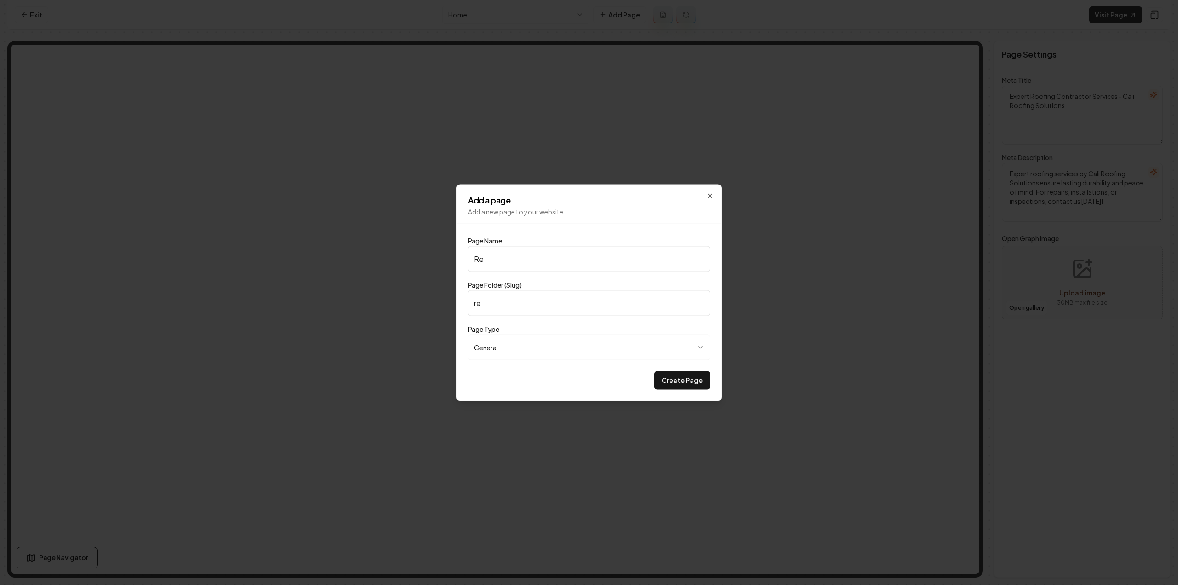
type input "ref"
type input "Refe"
type input "refe"
type input "Refer"
type input "refer"
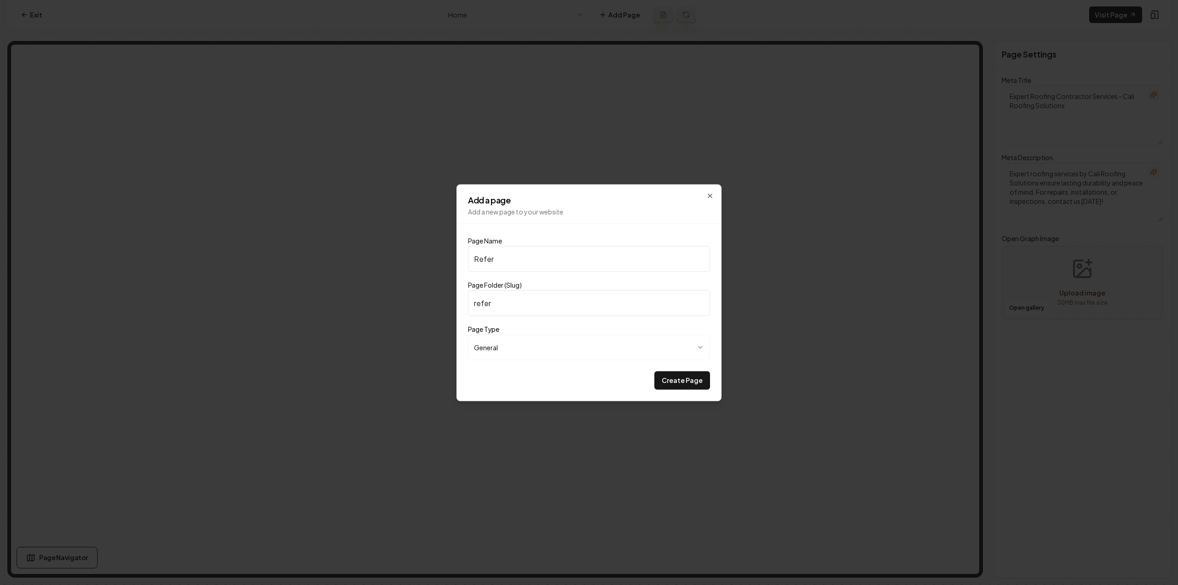
type input "Referr"
type input "referr"
type input "Referra"
type input "referra"
type input "Referral"
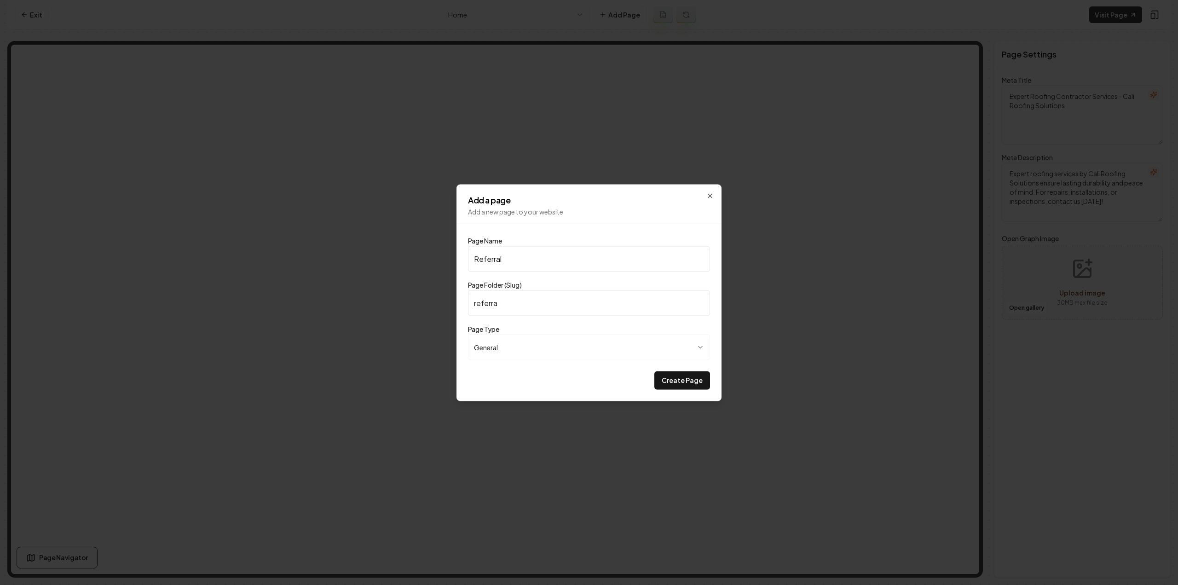
type input "referral"
type input "Referrals"
type input "referrals"
type input "Referrals"
click at [676, 381] on button "Create Page" at bounding box center [682, 380] width 56 height 18
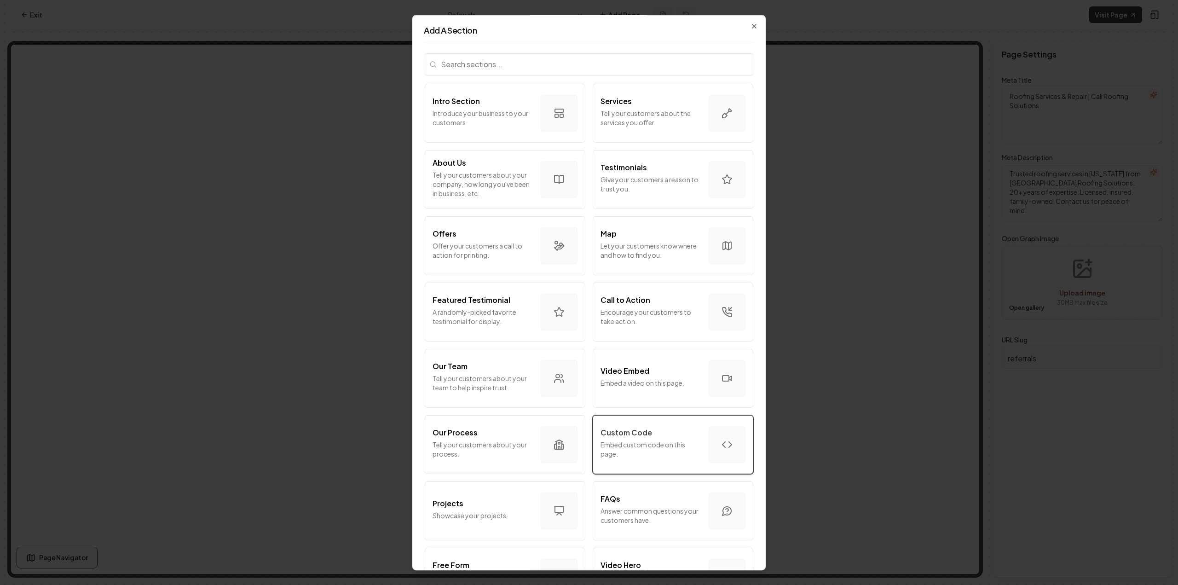
click at [655, 450] on p "Embed custom code on this page." at bounding box center [651, 449] width 101 height 18
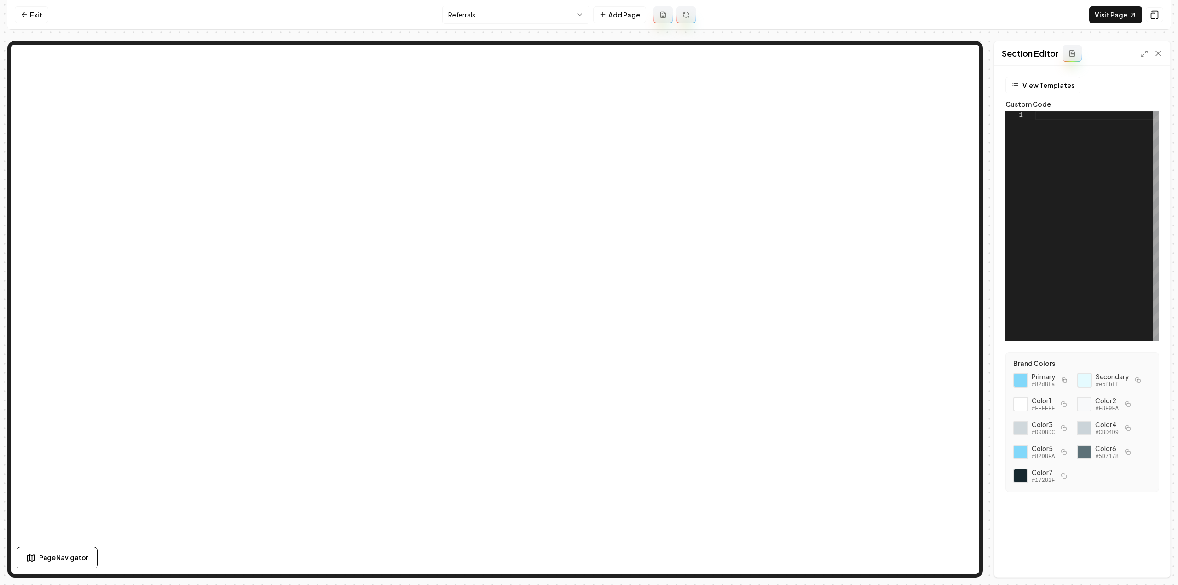
click at [1114, 173] on div at bounding box center [1097, 226] width 124 height 230
type textarea "**********"
click at [1095, 230] on div at bounding box center [1097, 226] width 124 height 230
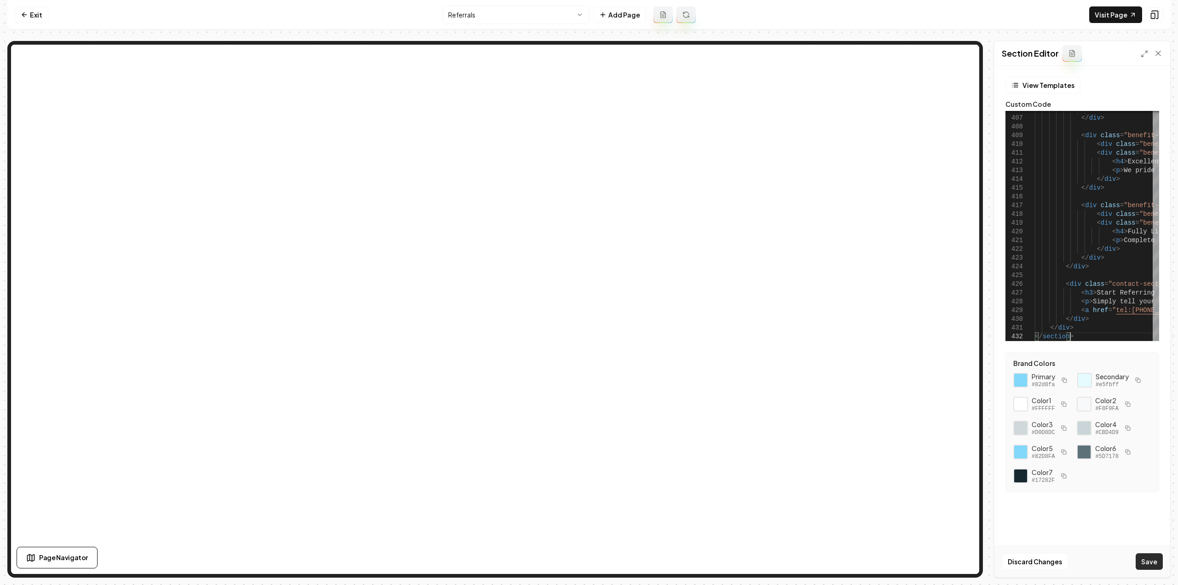
click at [1151, 562] on button "Save" at bounding box center [1149, 561] width 27 height 17
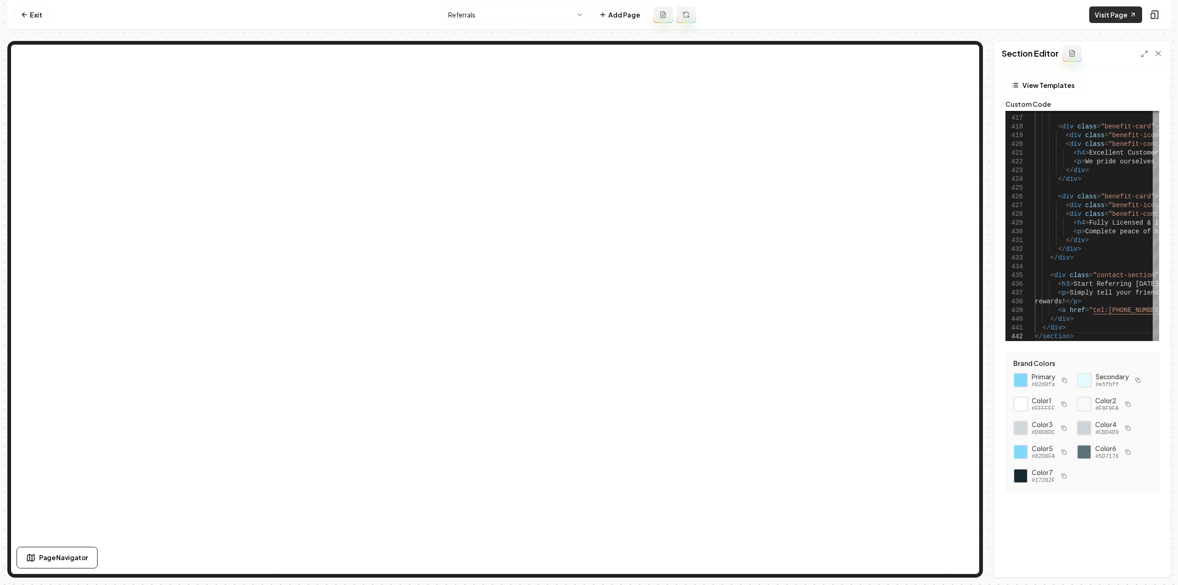
click at [1117, 13] on link "Visit Page" at bounding box center [1115, 14] width 53 height 17
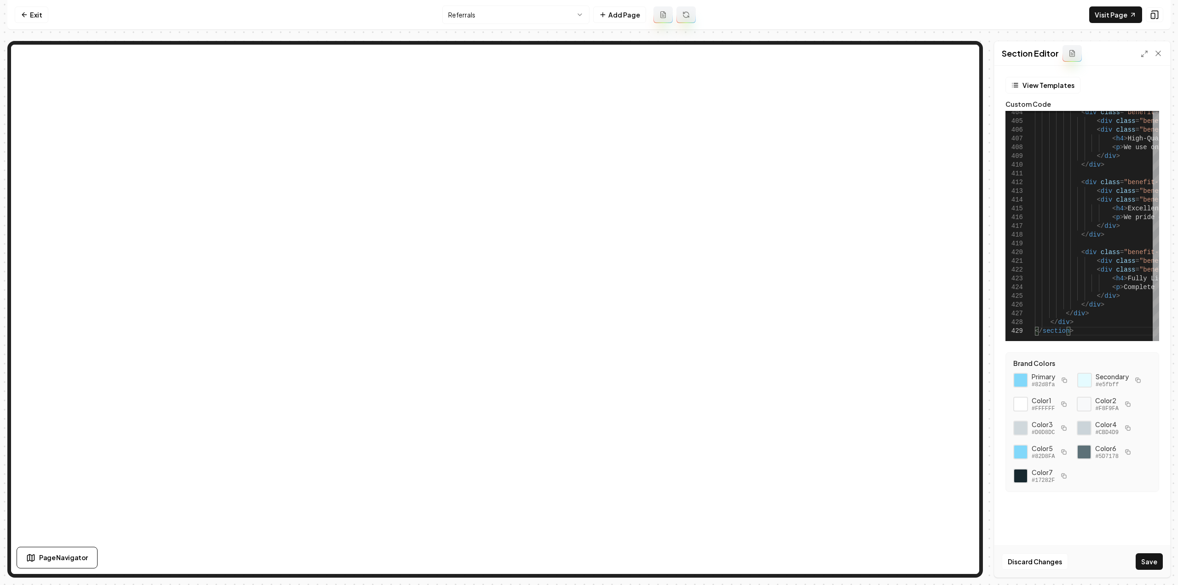
click at [1159, 555] on button "Save" at bounding box center [1149, 561] width 27 height 17
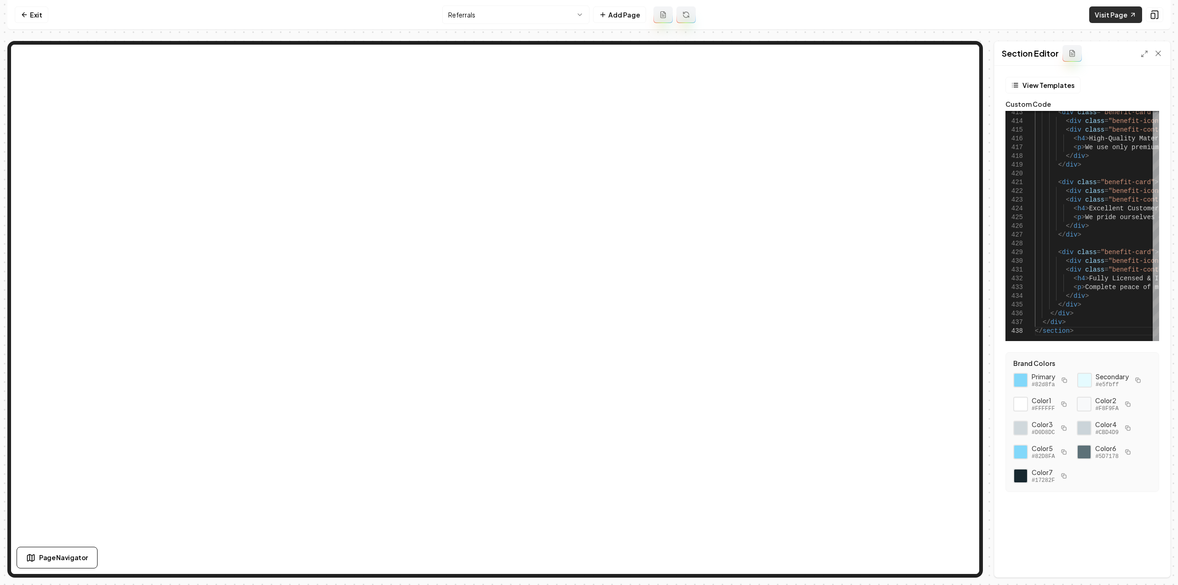
click at [1099, 12] on link "Visit Page" at bounding box center [1115, 14] width 53 height 17
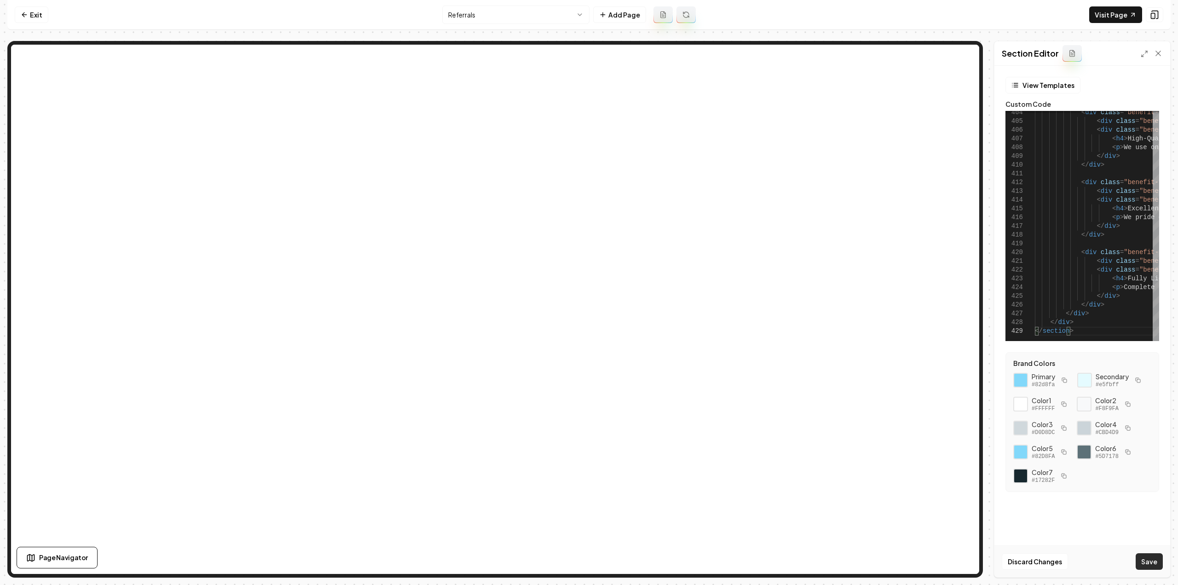
click at [1144, 556] on button "Save" at bounding box center [1149, 561] width 27 height 17
type textarea "**********"
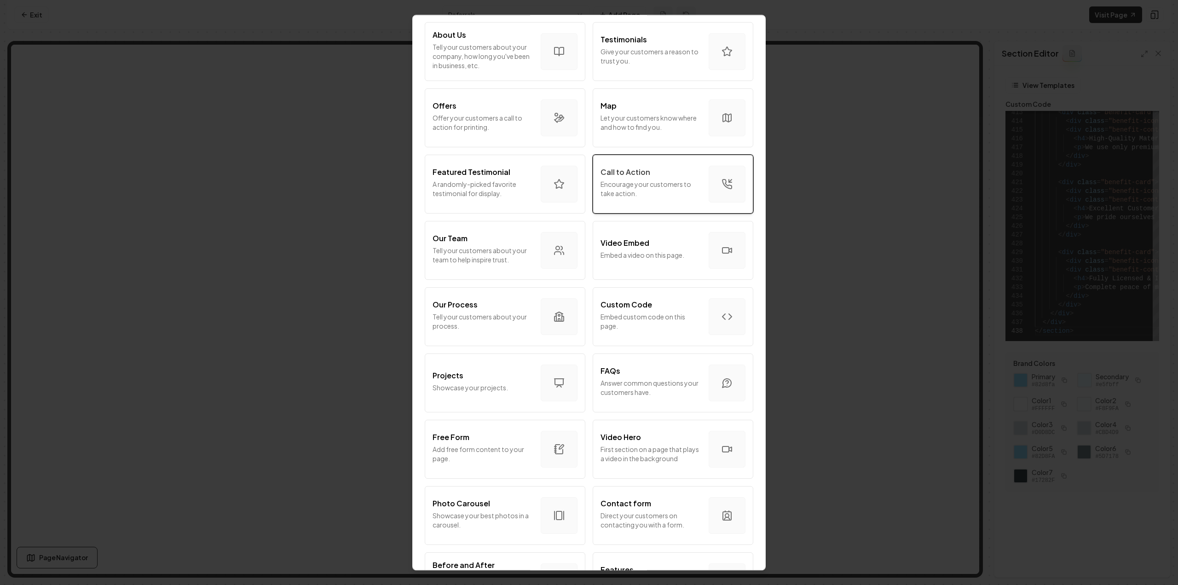
scroll to position [127, 0]
click at [672, 185] on p "Encourage your customers to take action." at bounding box center [651, 189] width 101 height 18
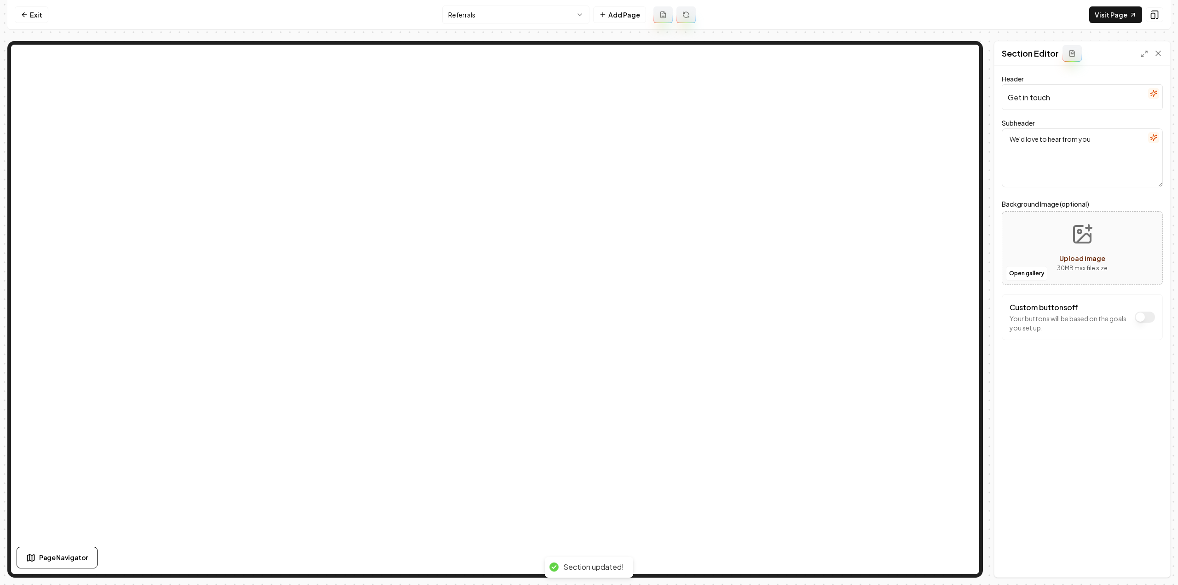
click at [1151, 93] on icon "button" at bounding box center [1153, 93] width 7 height 7
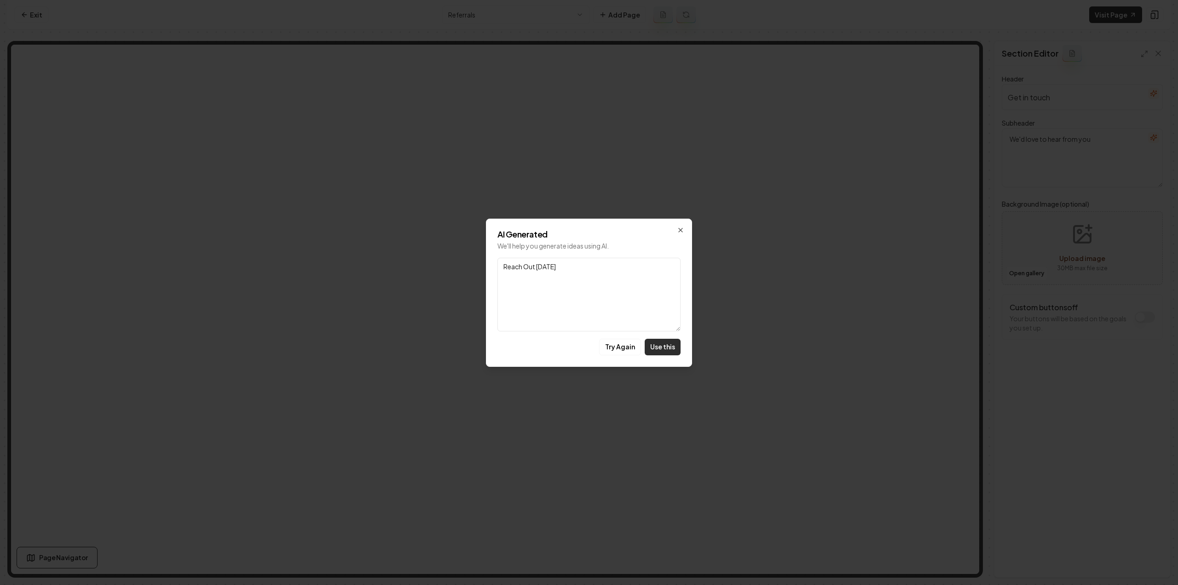
click at [655, 353] on button "Use this" at bounding box center [663, 347] width 36 height 17
type input "Reach Out Today"
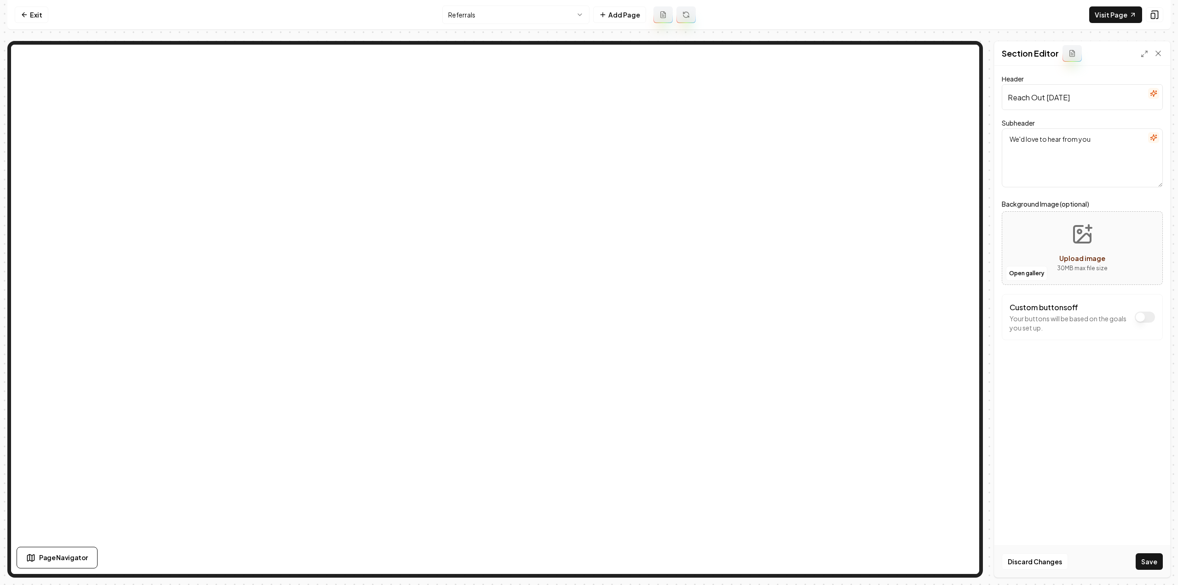
click at [1154, 135] on icon "button" at bounding box center [1153, 138] width 6 height 6
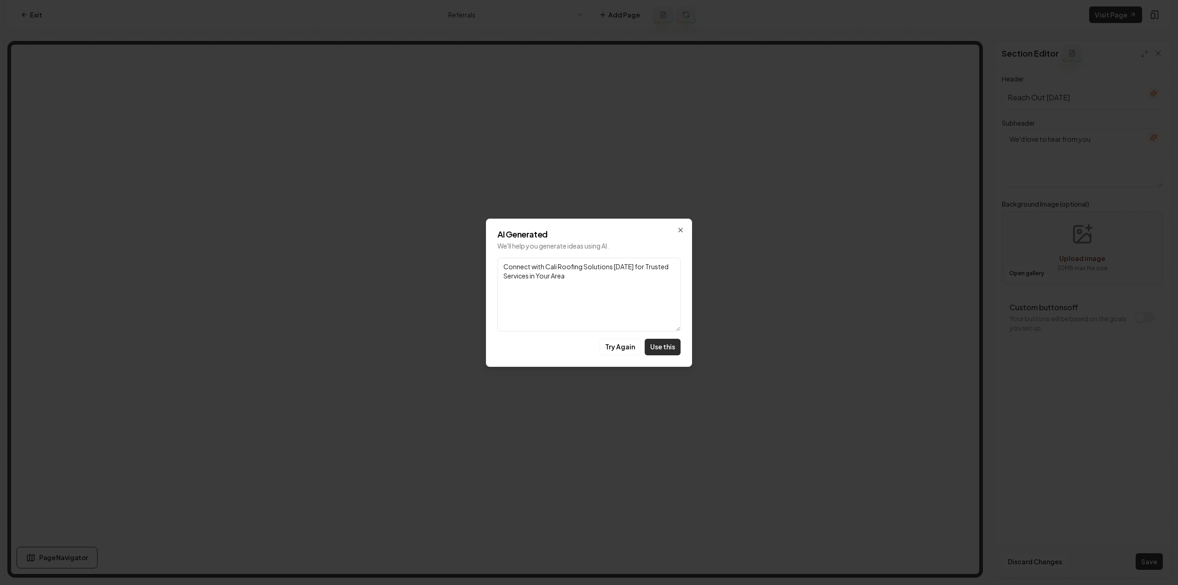
click at [666, 344] on button "Use this" at bounding box center [663, 347] width 36 height 17
type textarea "Connect with Cali Roofing Solutions Today for Trusted Services in Your Area"
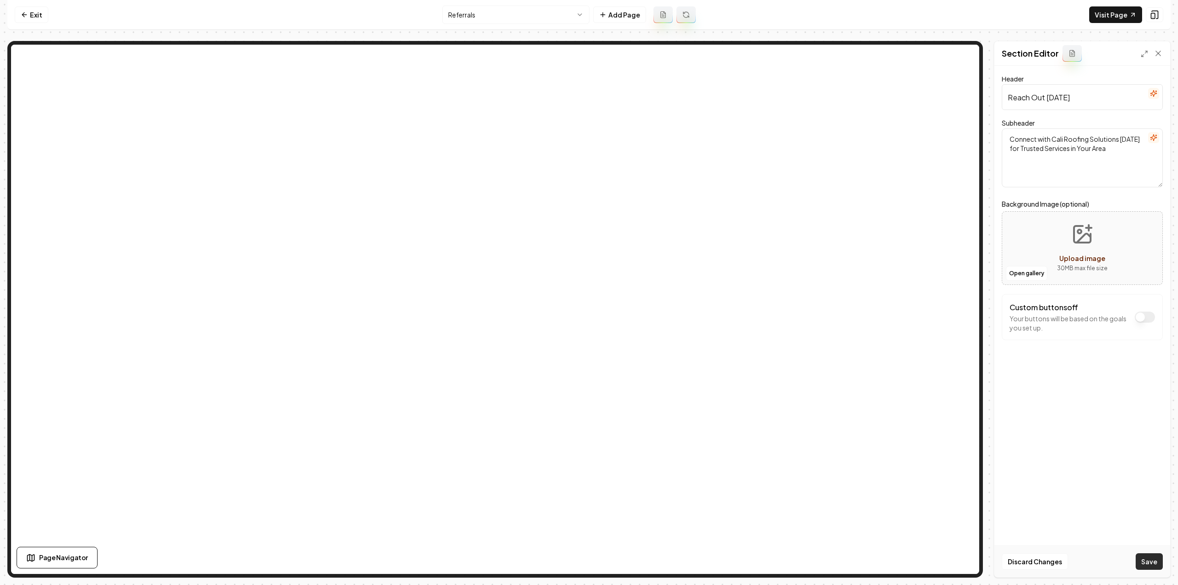
click at [1144, 562] on button "Save" at bounding box center [1149, 561] width 27 height 17
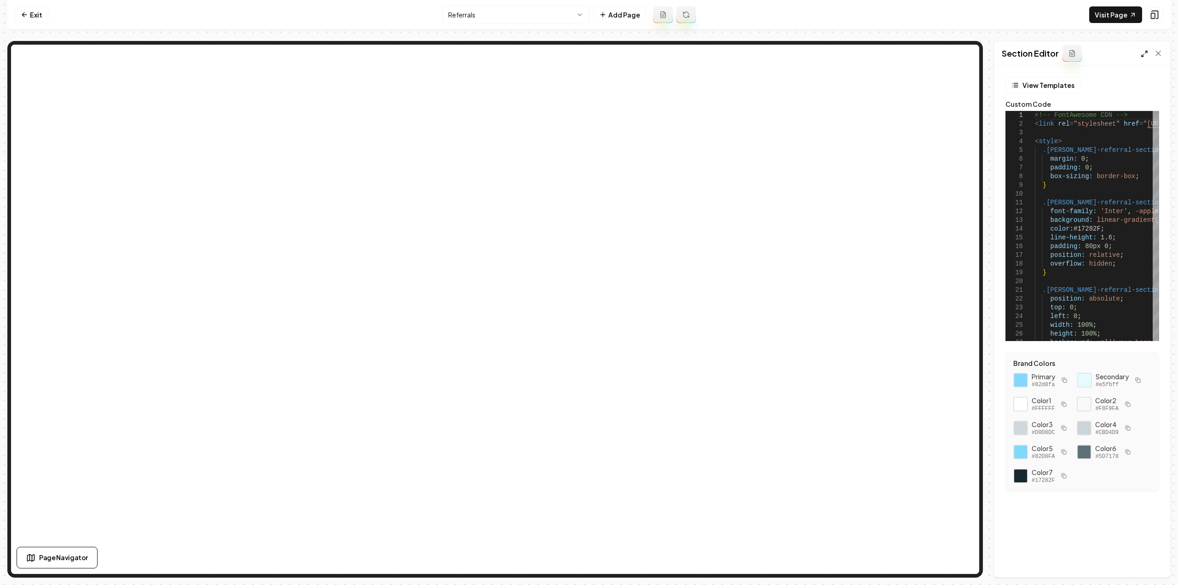
click at [1145, 53] on icon at bounding box center [1144, 53] width 7 height 7
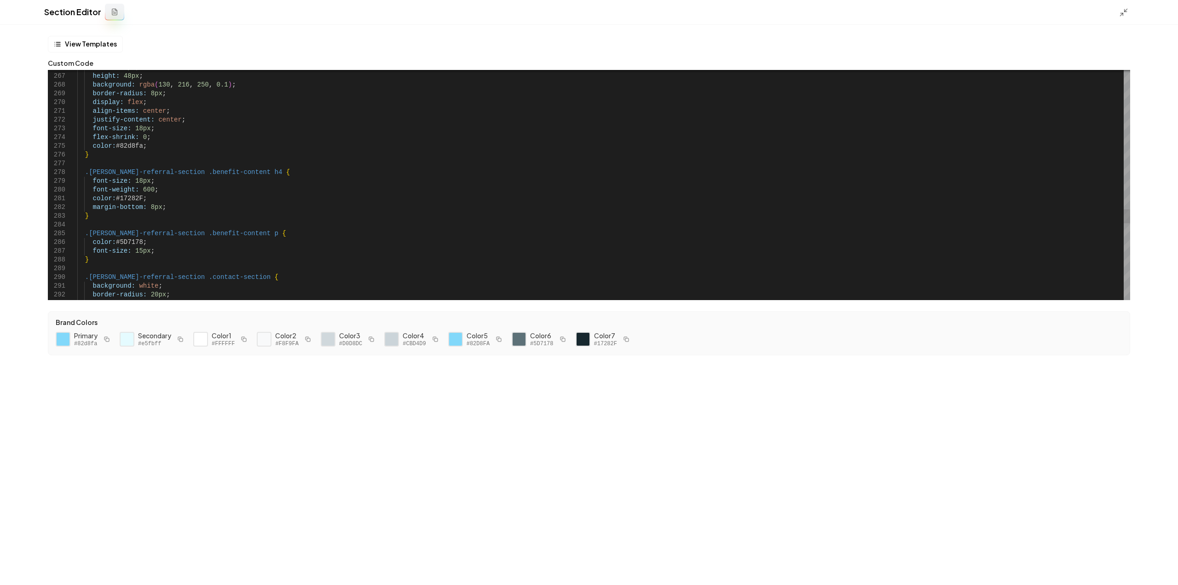
type textarea "**********"
type textarea "*"
type textarea "**********"
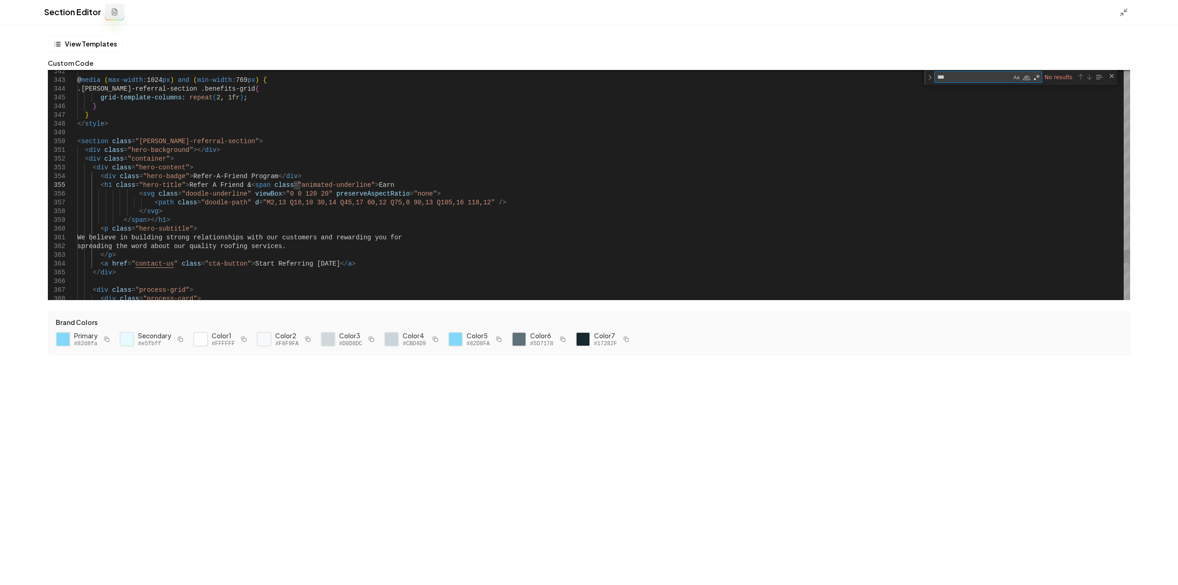
type textarea "**"
type textarea "**********"
type textarea "*"
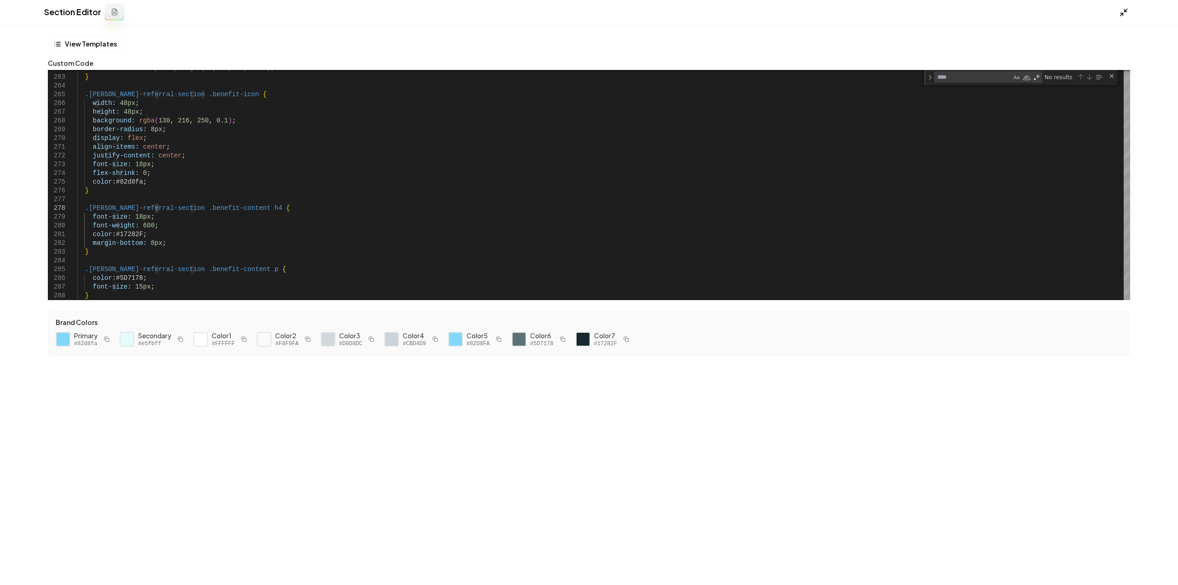
click at [1125, 12] on icon at bounding box center [1123, 12] width 9 height 9
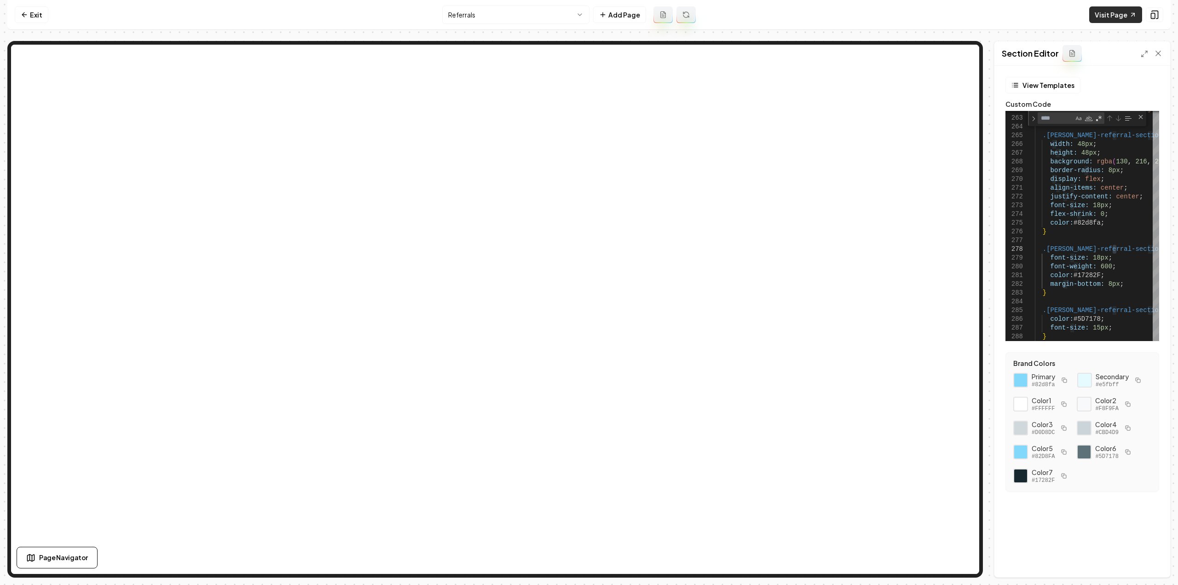
click at [1118, 16] on link "Visit Page" at bounding box center [1115, 14] width 53 height 17
click at [616, 10] on button "Add Page" at bounding box center [619, 14] width 53 height 17
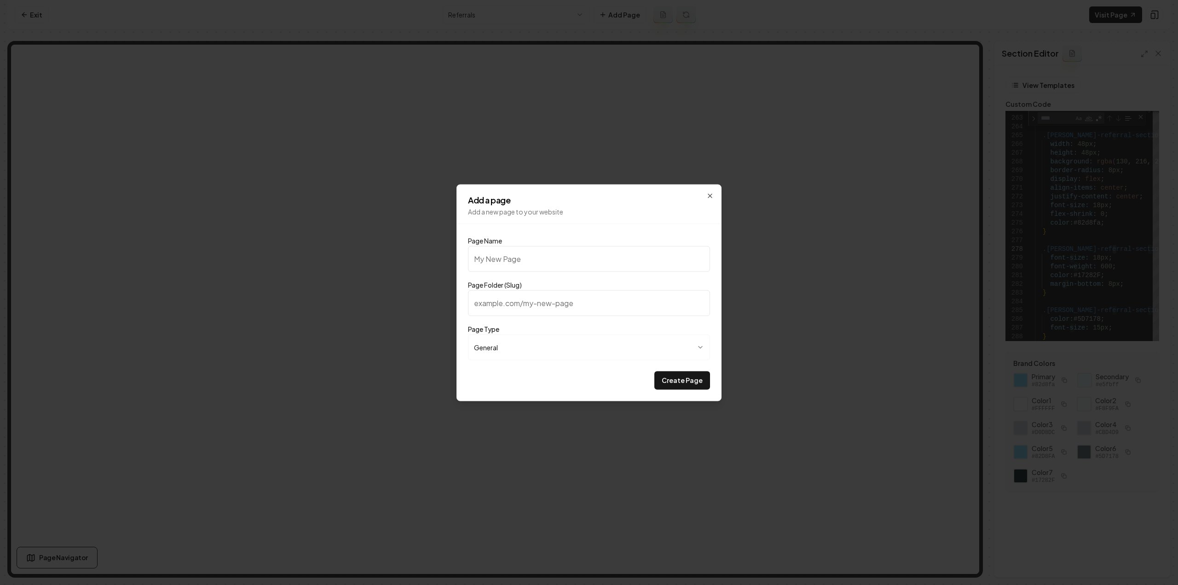
type input "F"
type input "f"
type input "Fi"
type input "fi"
type input "Fin"
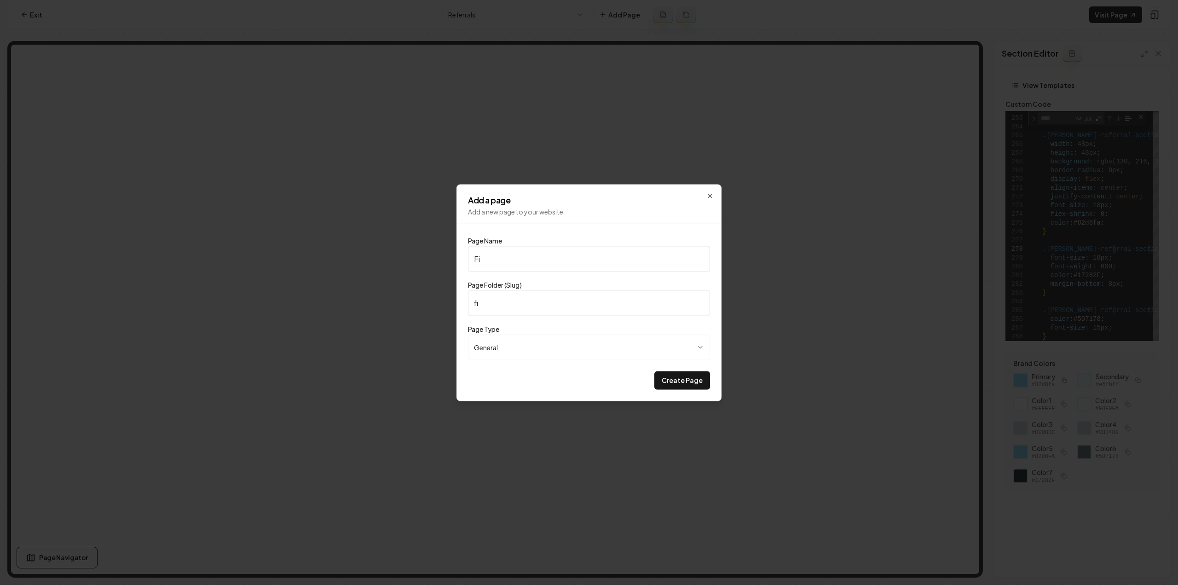
type input "fin"
type input "Fina"
type input "fina"
type input "Finan"
type input "finan"
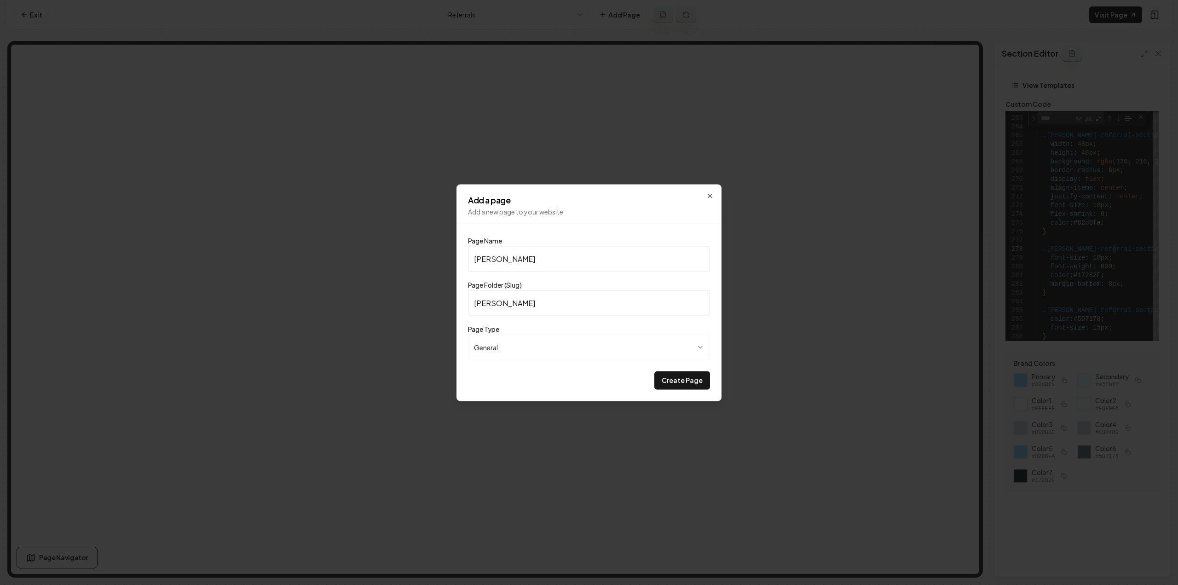
type input "Financ"
type input "financ"
type input "Financi"
type input "financi"
type input "Financin"
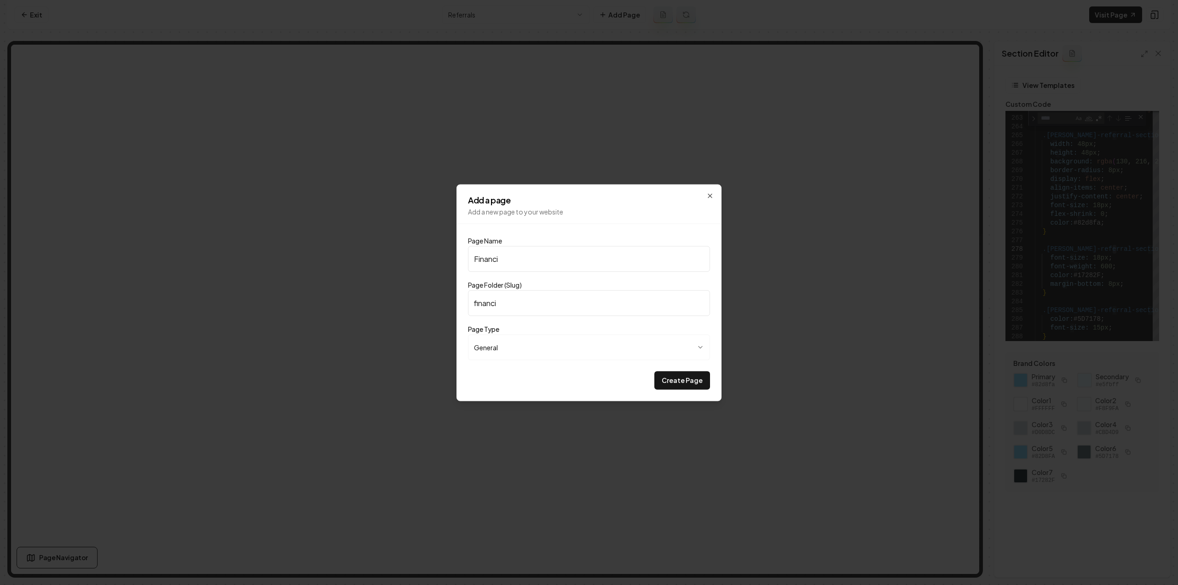
type input "financin"
type input "Financing"
type input "financing"
type input "Financing"
click at [698, 379] on button "Create Page" at bounding box center [682, 380] width 56 height 18
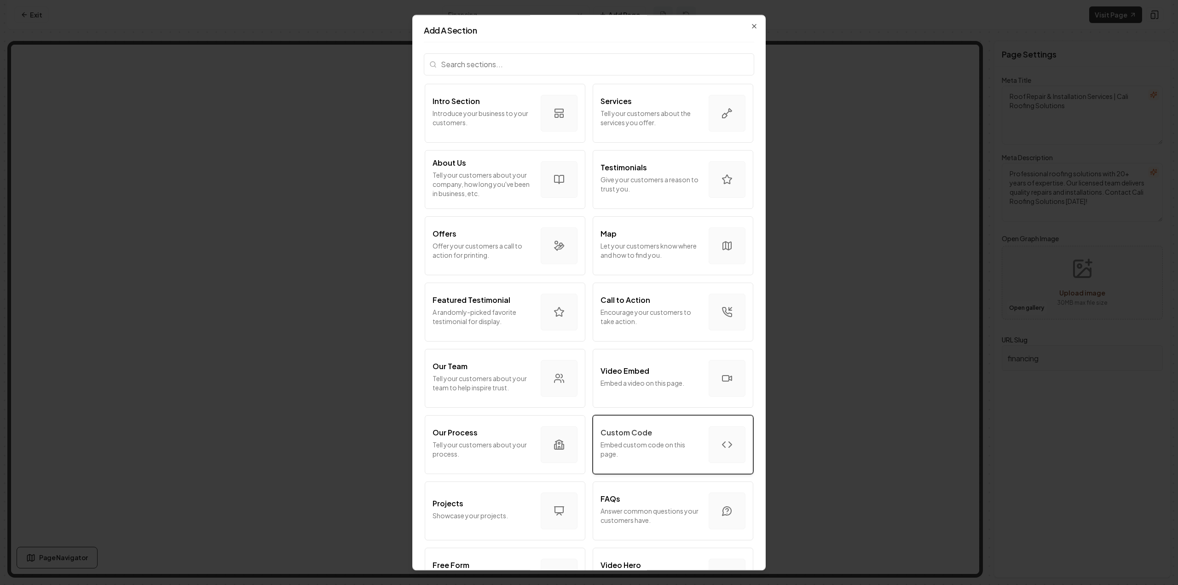
click at [694, 428] on div "Custom Code" at bounding box center [651, 432] width 101 height 11
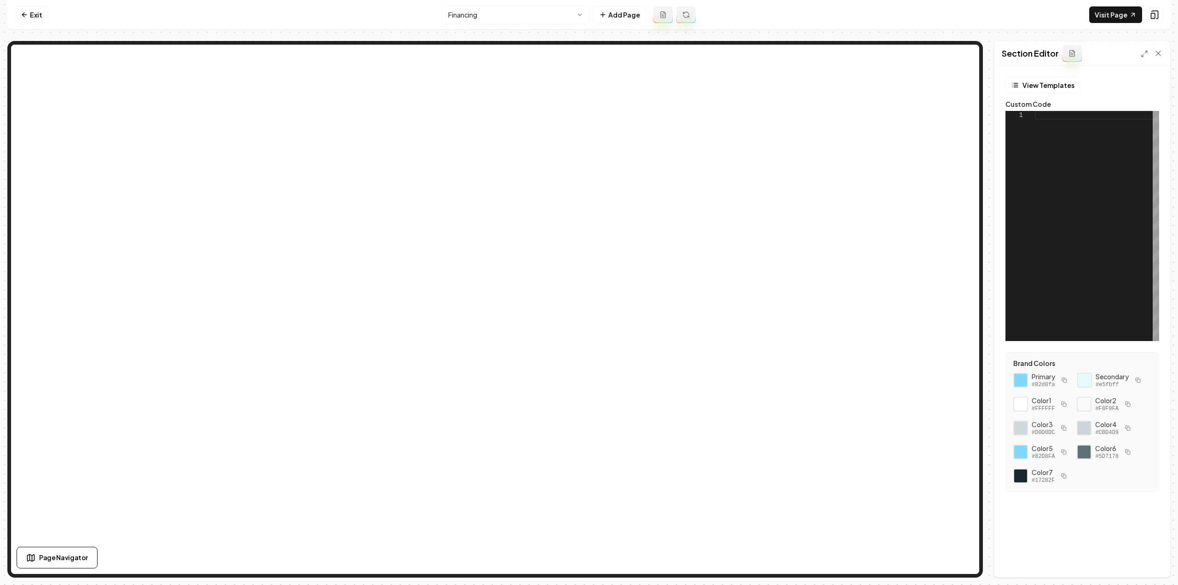
click at [1114, 202] on div at bounding box center [1097, 226] width 124 height 230
click at [1146, 564] on button "Save" at bounding box center [1149, 561] width 27 height 17
type textarea "**********"
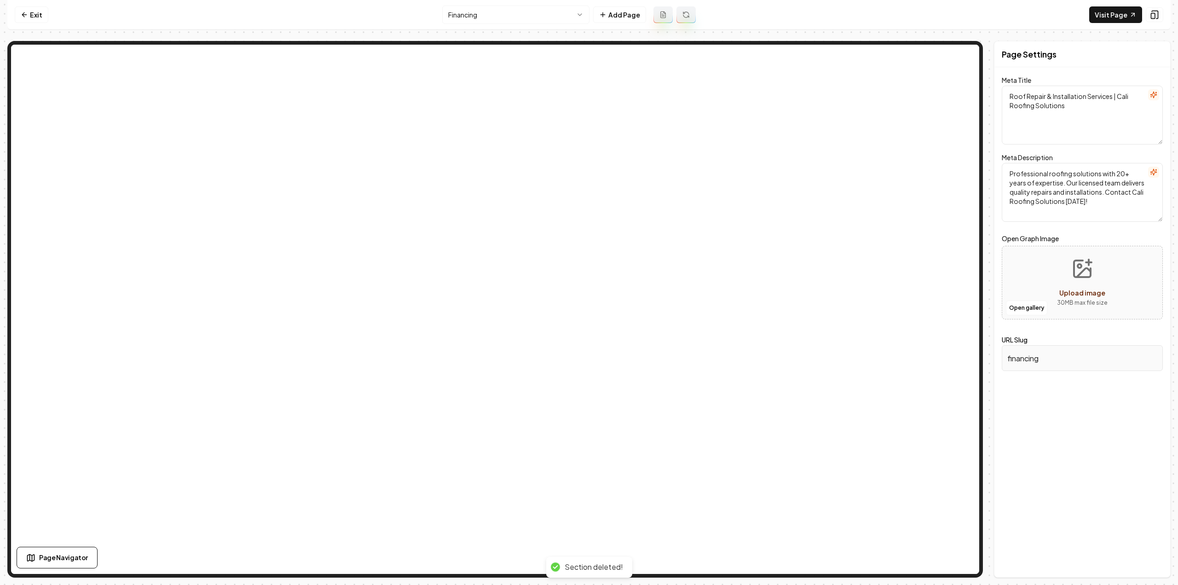
click at [29, 5] on nav "Exit Financing Add Page Visit Page" at bounding box center [588, 15] width 1163 height 30
click at [33, 12] on link "Exit" at bounding box center [32, 14] width 34 height 17
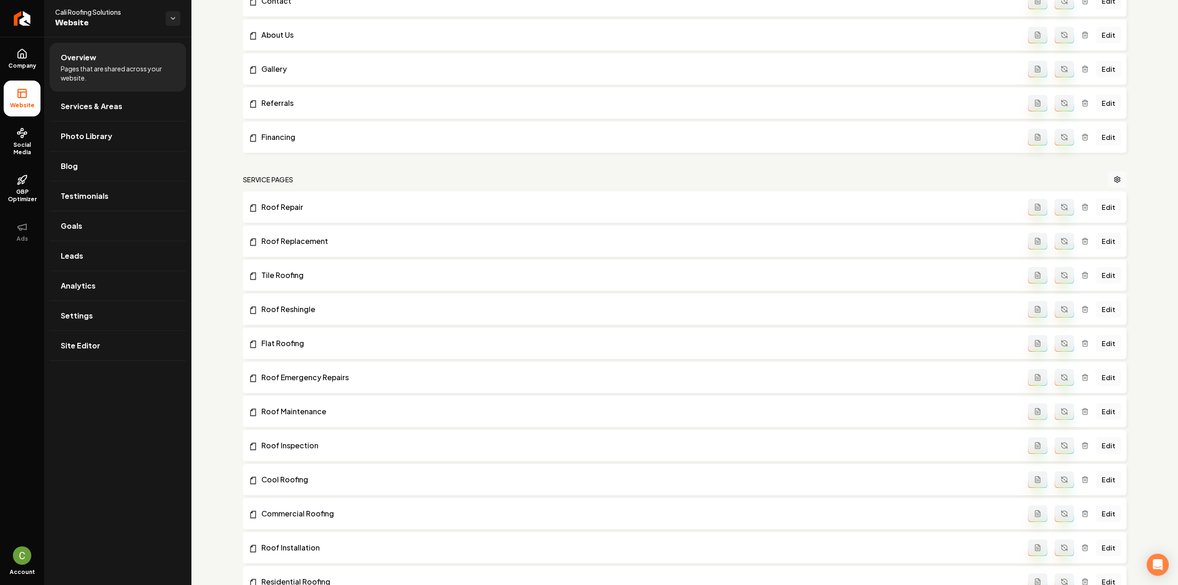
scroll to position [46, 0]
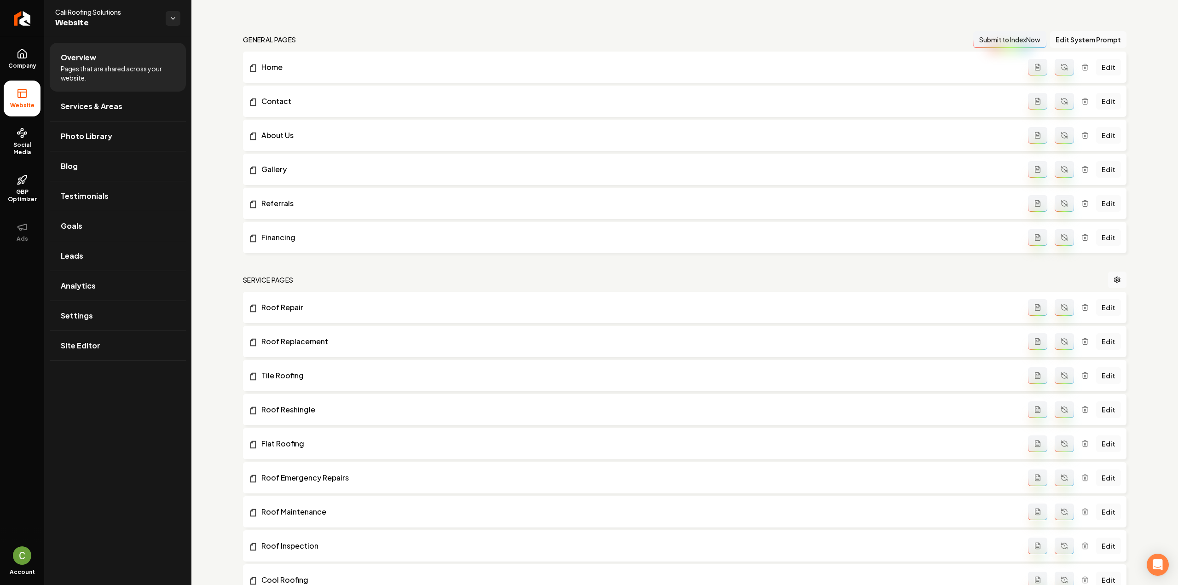
click at [1081, 236] on icon "Main content area" at bounding box center [1084, 237] width 7 height 7
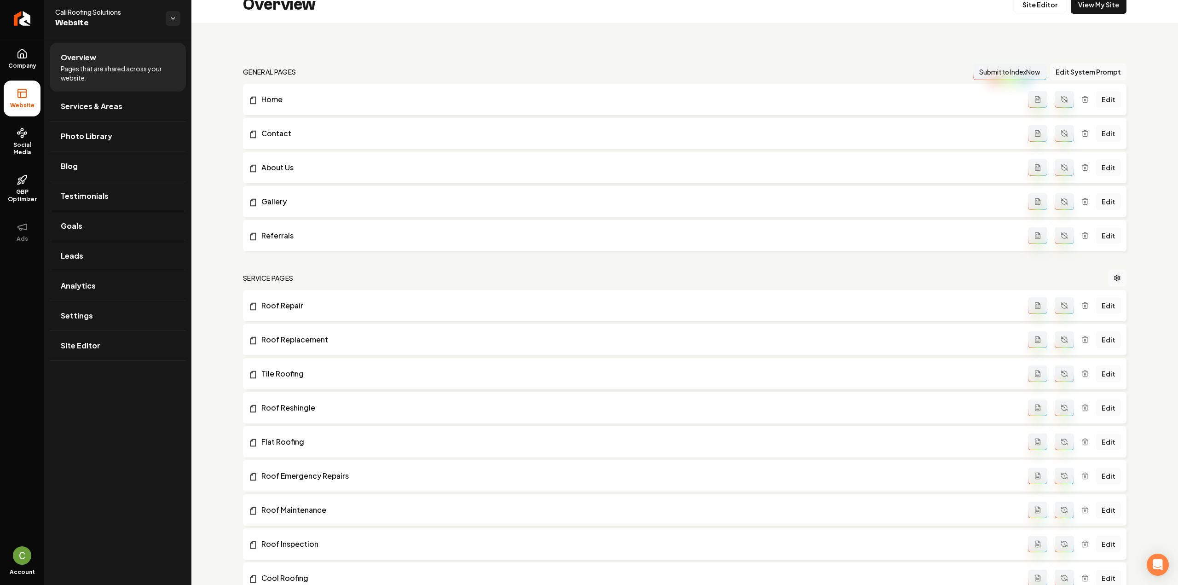
scroll to position [0, 0]
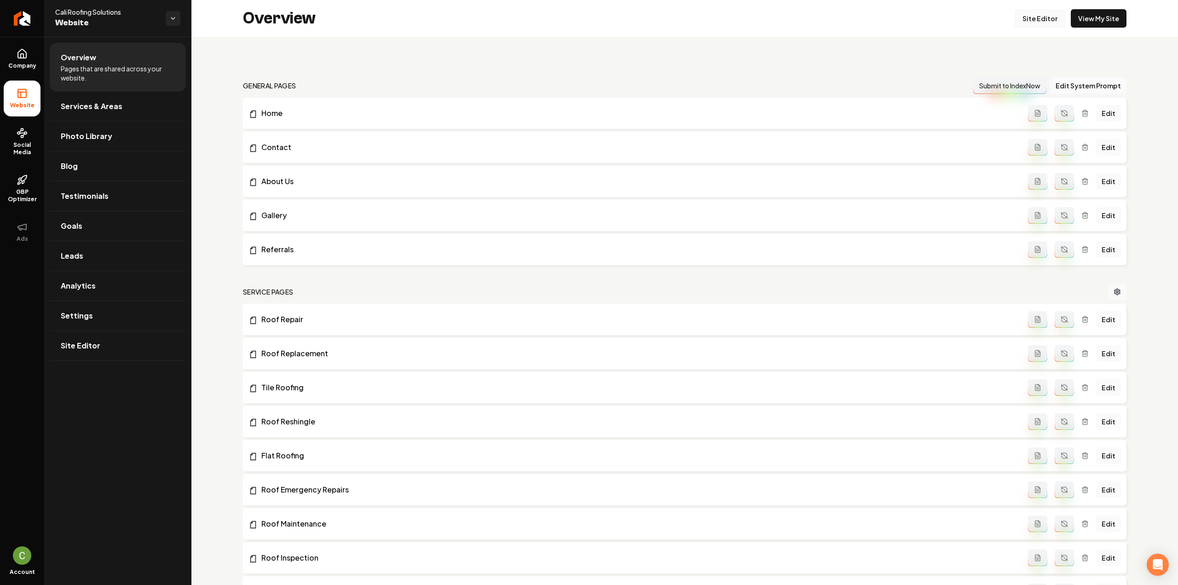
click at [1034, 23] on link "Site Editor" at bounding box center [1040, 18] width 51 height 18
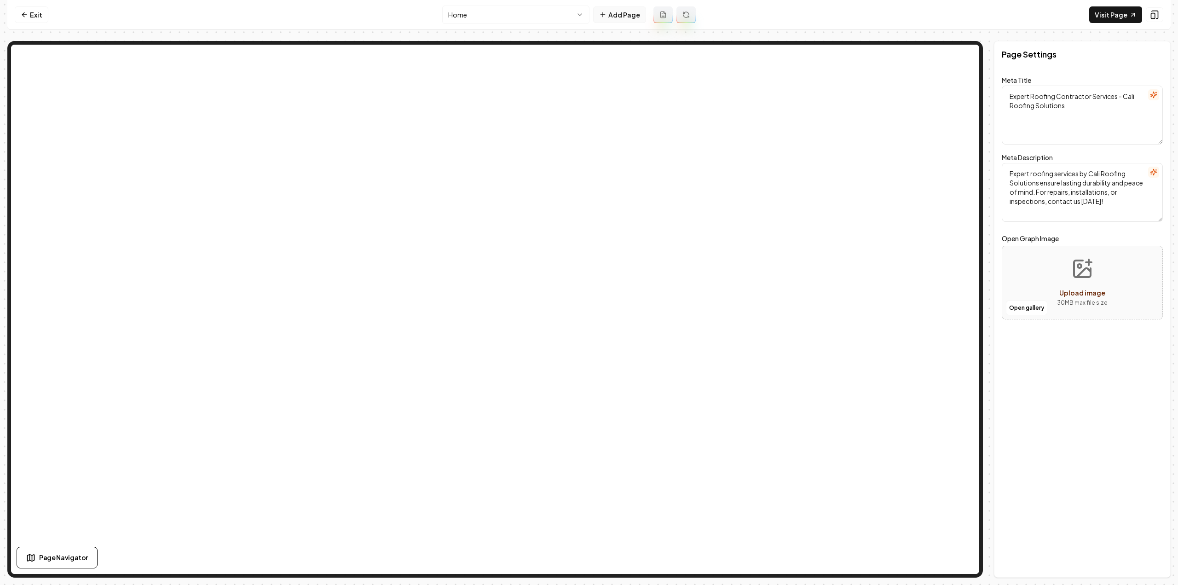
click at [621, 17] on button "Add Page" at bounding box center [619, 14] width 53 height 17
click at [621, 21] on button "Add Page" at bounding box center [619, 14] width 53 height 17
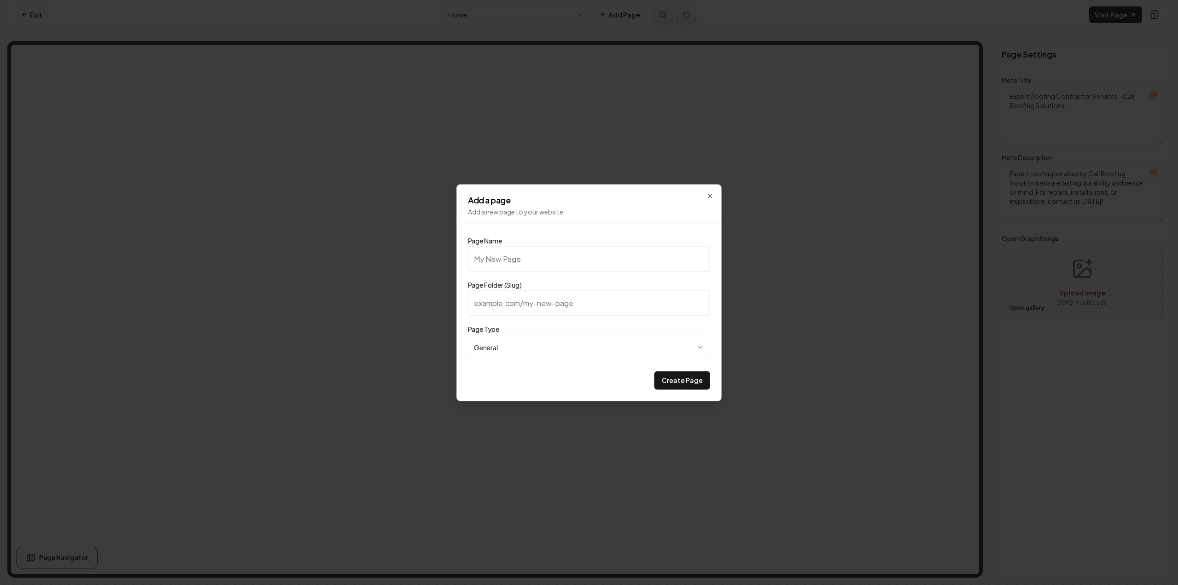
type input "F"
type input "f"
type input "Fi"
type input "fi"
type input "Fin"
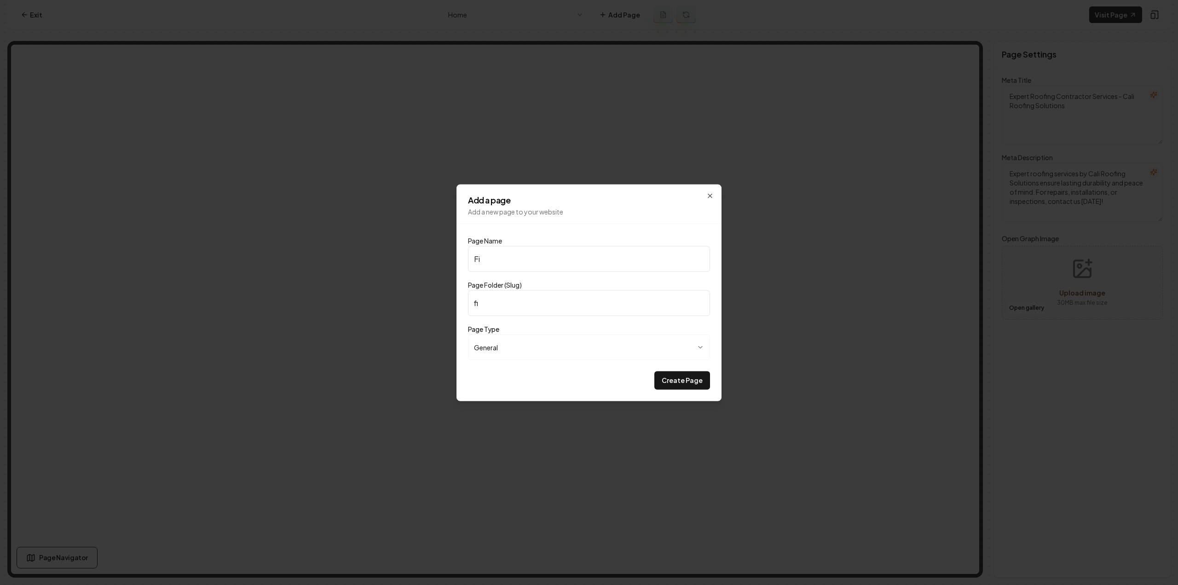
type input "fin"
type input "Fina"
type input "fina"
type input "Finan"
type input "finan"
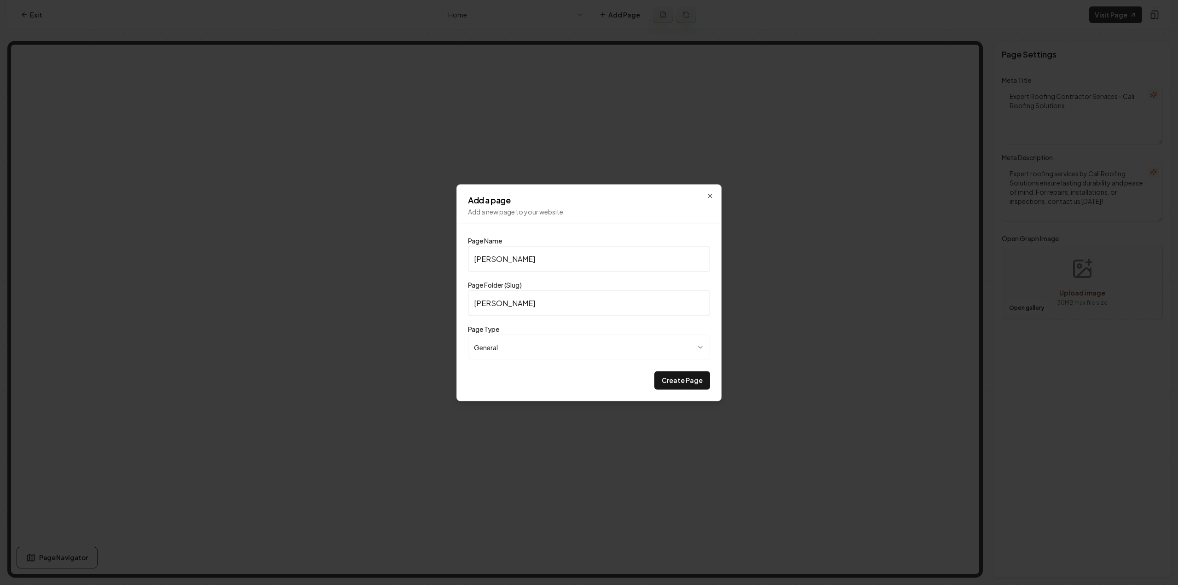
type input "Financ"
type input "financ"
type input "Financi"
type input "financi"
type input "Financin"
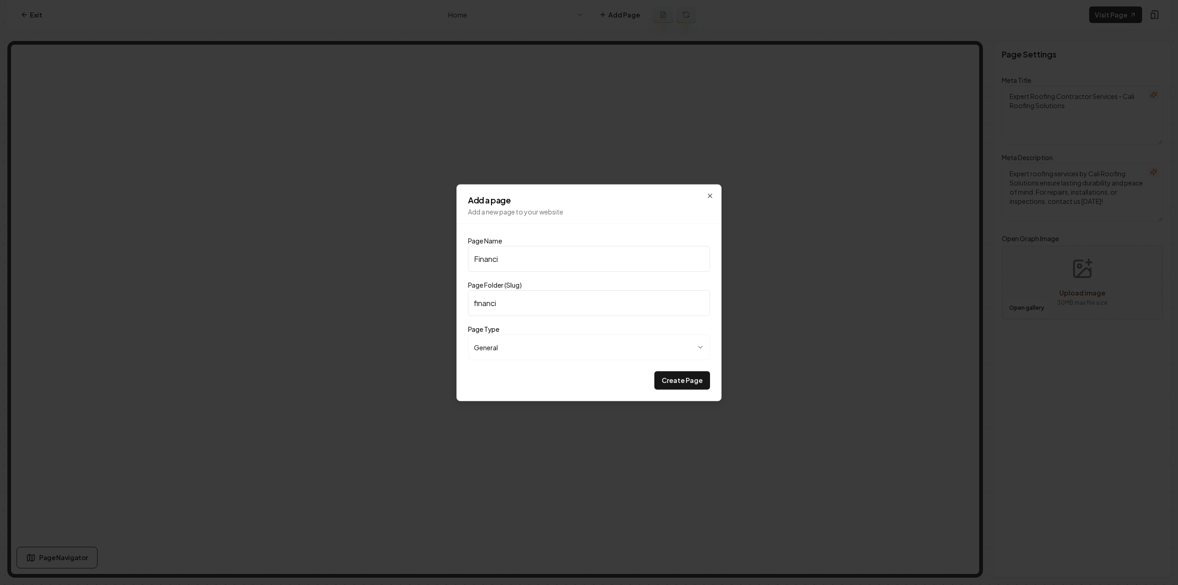
type input "financin"
type input "Financing"
type input "financing"
type input "Financing"
click at [680, 375] on button "Create Page" at bounding box center [682, 380] width 56 height 18
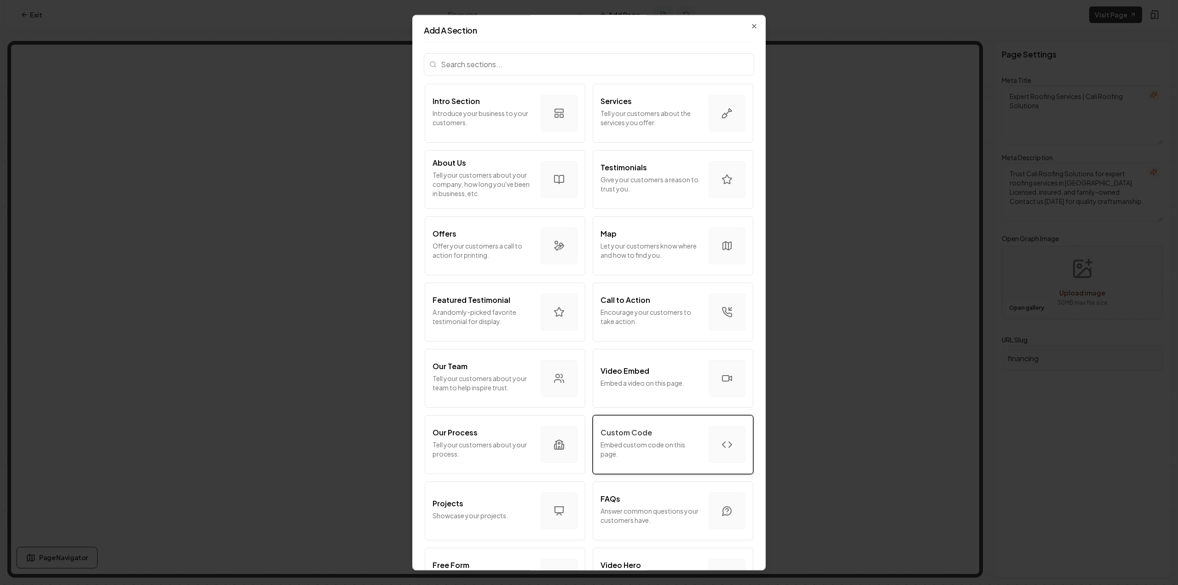
click at [664, 425] on button "Custom Code Embed custom code on this page." at bounding box center [673, 444] width 161 height 59
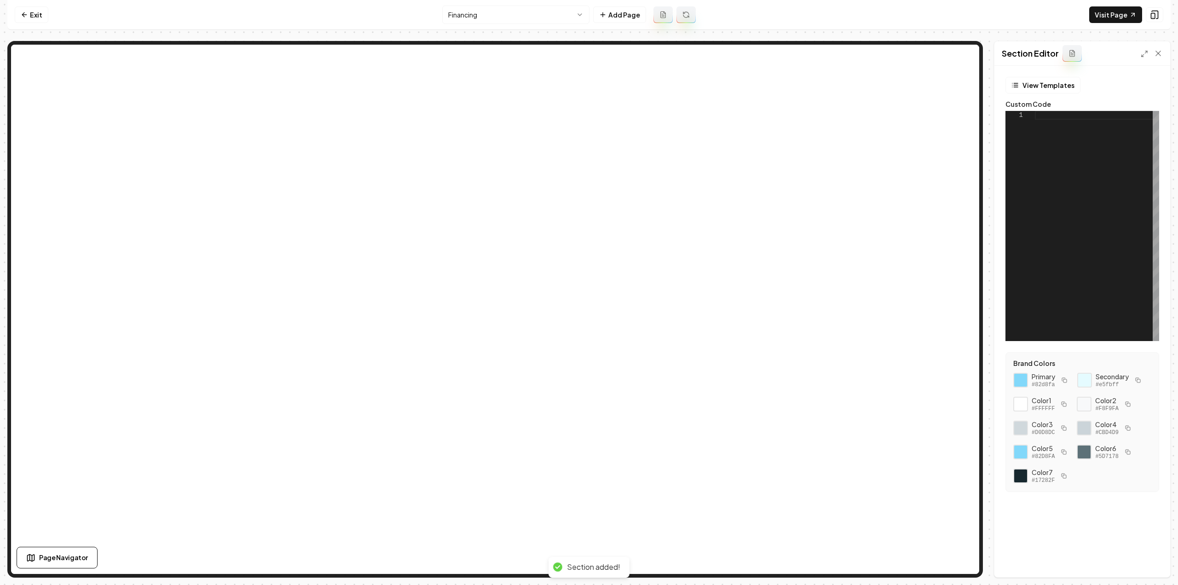
click at [1054, 240] on div at bounding box center [1097, 226] width 124 height 230
click at [1144, 57] on icon at bounding box center [1144, 53] width 7 height 7
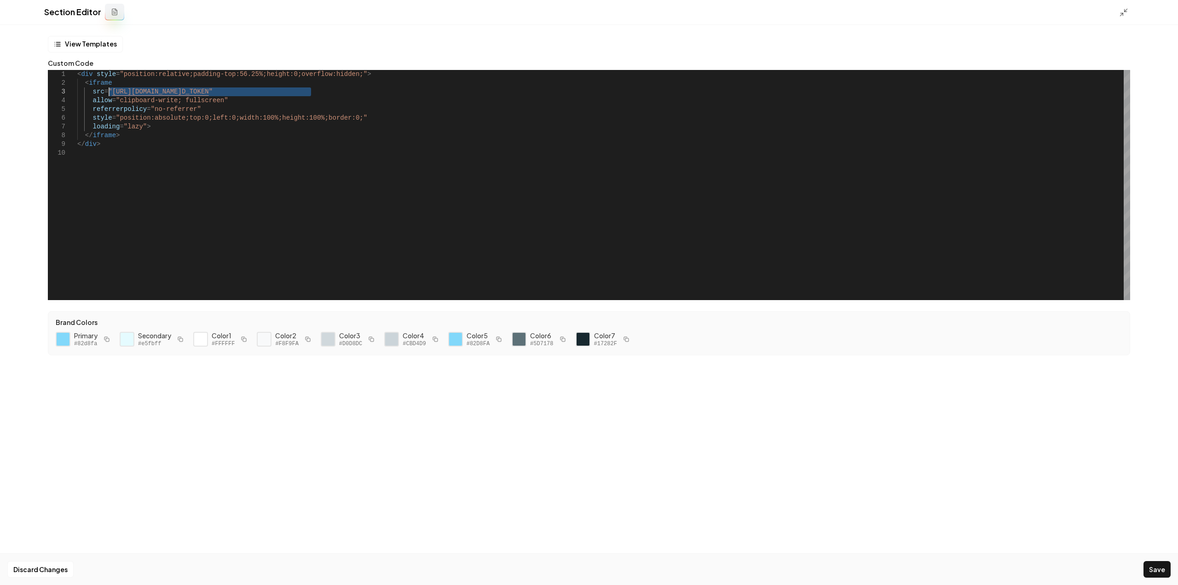
drag, startPoint x: 311, startPoint y: 89, endPoint x: 110, endPoint y: 94, distance: 201.6
click at [110, 94] on div "< div style = "position:relative;padding-top:56.25%;height:0;ove rflow:hidden;"…" at bounding box center [603, 185] width 1053 height 230
click at [1122, 12] on icon at bounding box center [1123, 12] width 9 height 9
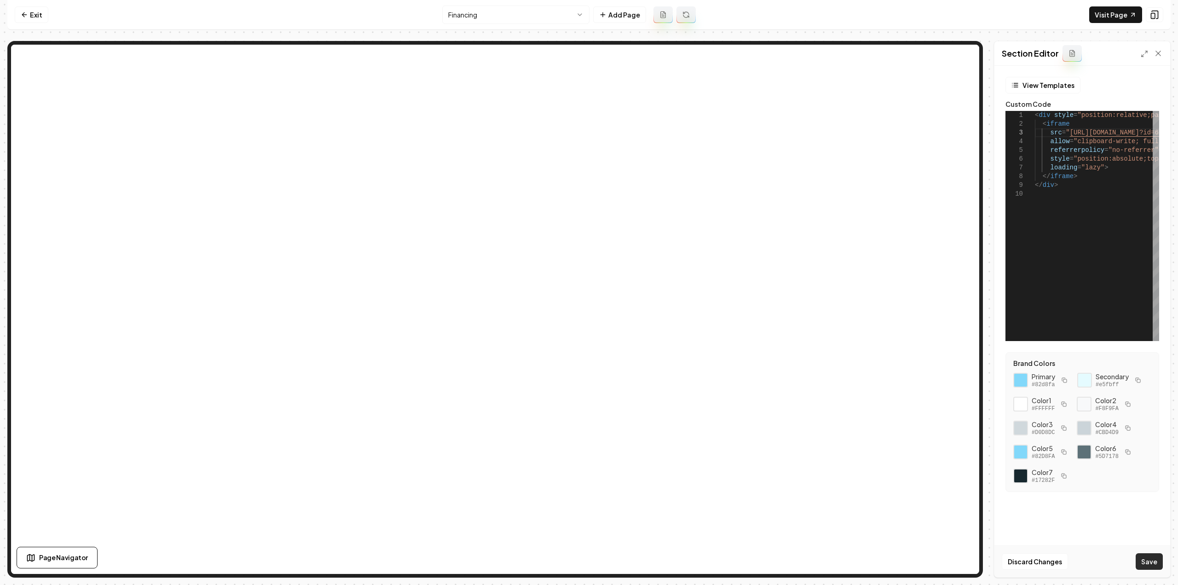
click at [1154, 556] on button "Save" at bounding box center [1149, 561] width 27 height 17
type textarea "**********"
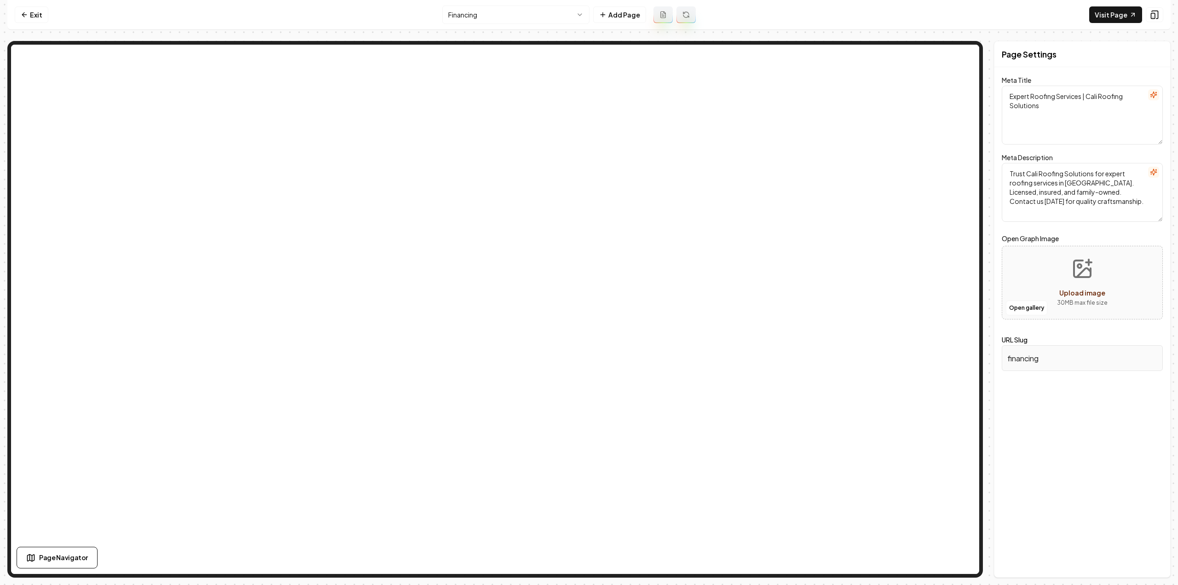
click at [20, 4] on nav "Exit Financing Add Page Visit Page" at bounding box center [588, 15] width 1163 height 30
click at [31, 13] on link "Exit" at bounding box center [32, 14] width 34 height 17
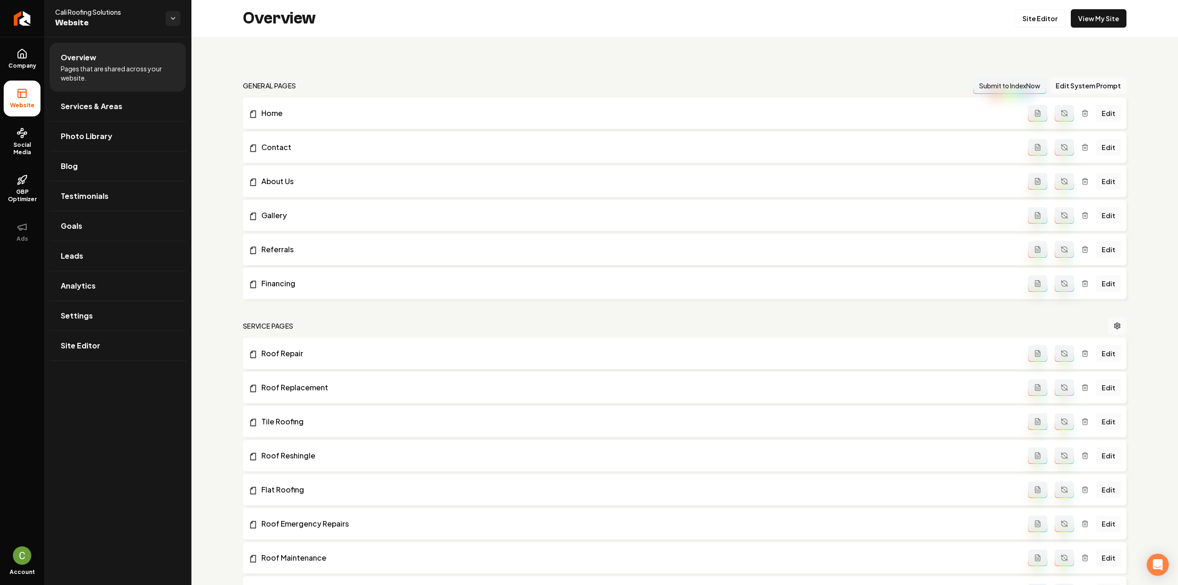
click at [1081, 286] on icon "Main content area" at bounding box center [1084, 283] width 7 height 7
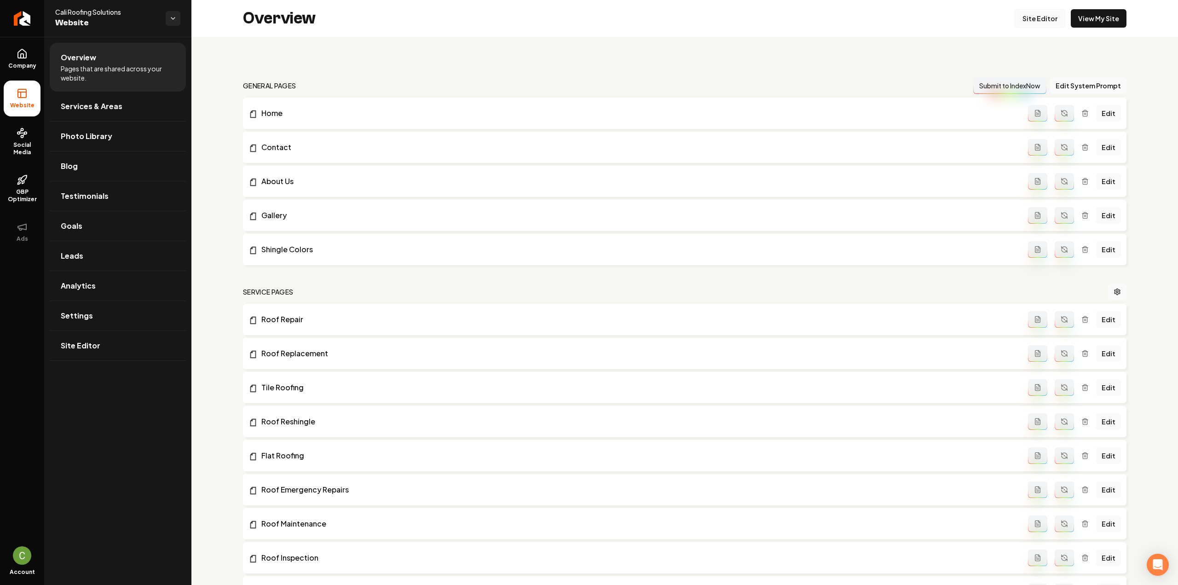
click at [1033, 23] on link "Site Editor" at bounding box center [1040, 18] width 51 height 18
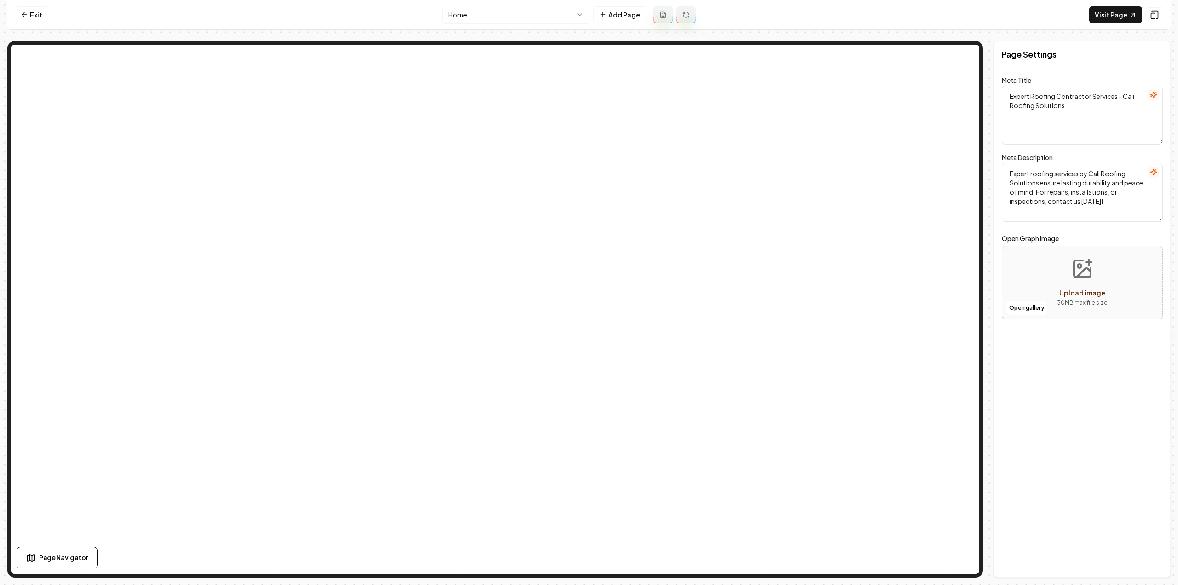
click at [532, 12] on html "Computer Required This feature is only available on a computer. Please switch t…" at bounding box center [589, 292] width 1178 height 585
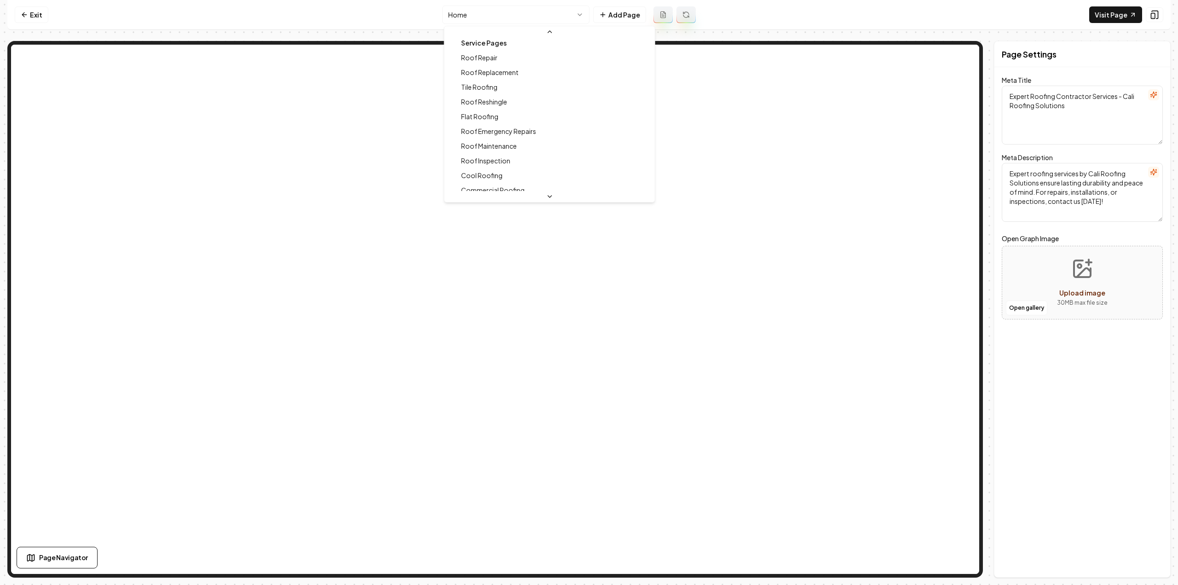
scroll to position [138, 0]
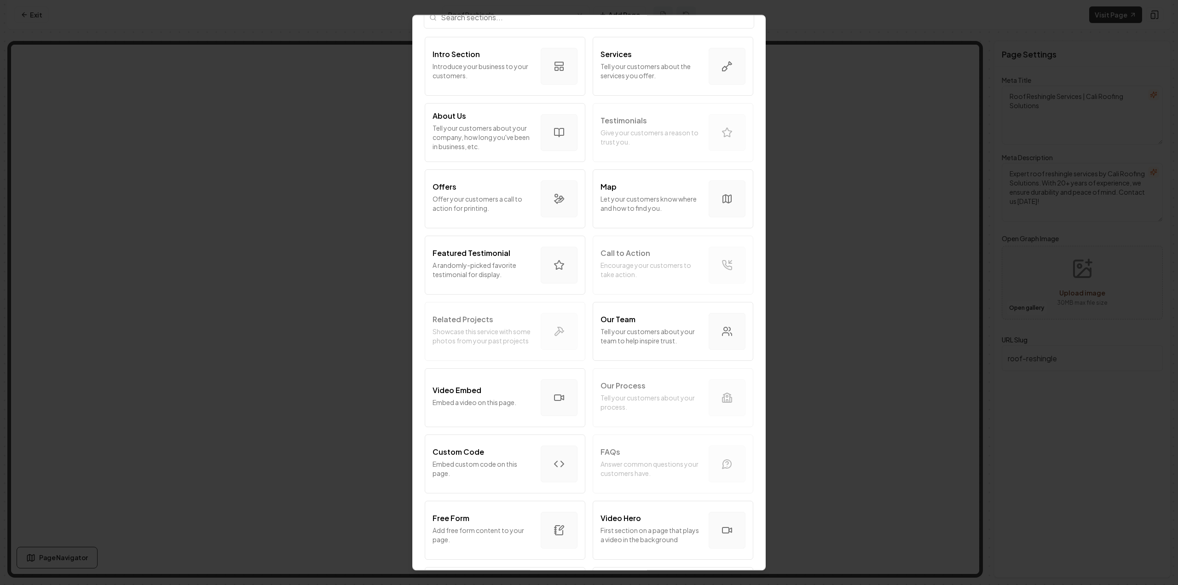
scroll to position [138, 0]
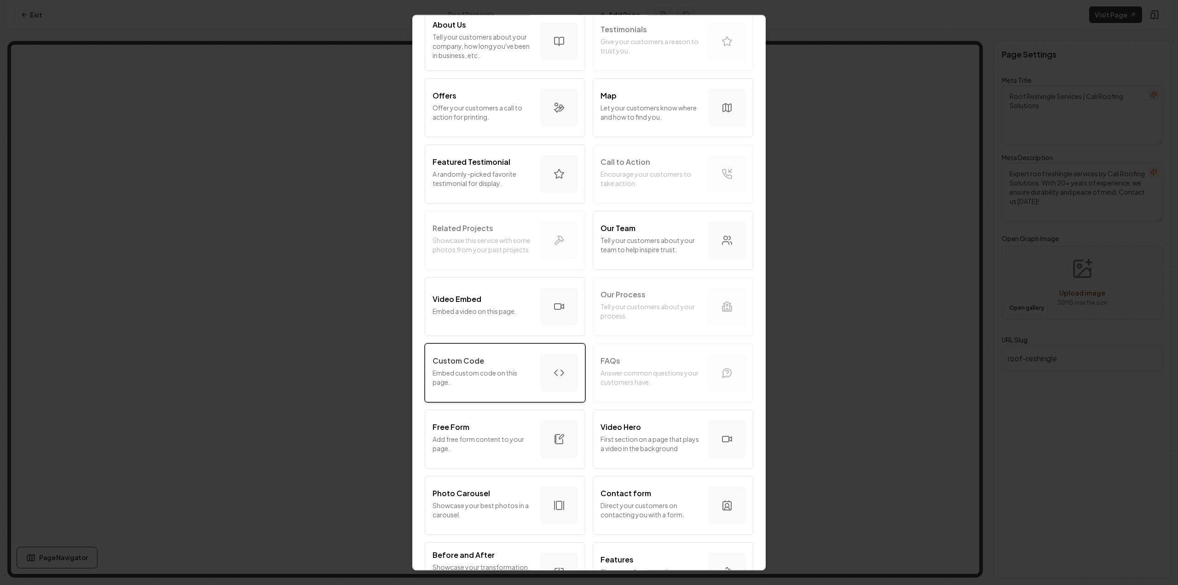
click at [462, 366] on div "Custom Code Embed custom code on this page." at bounding box center [483, 372] width 101 height 35
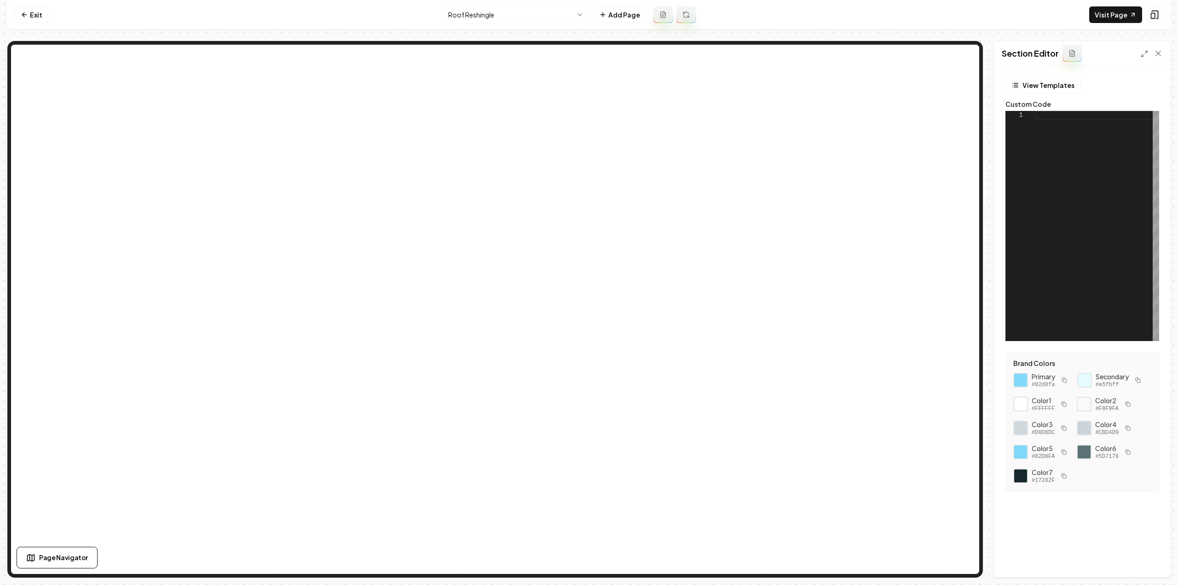
click at [1115, 194] on div at bounding box center [1097, 226] width 124 height 230
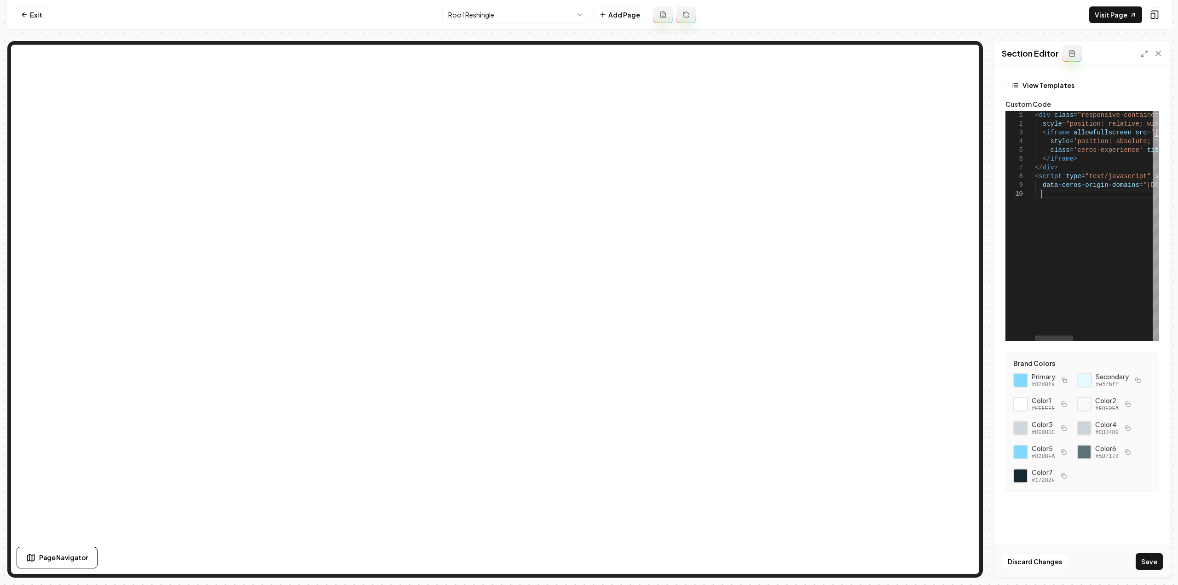
scroll to position [70, 6]
type textarea "**********"
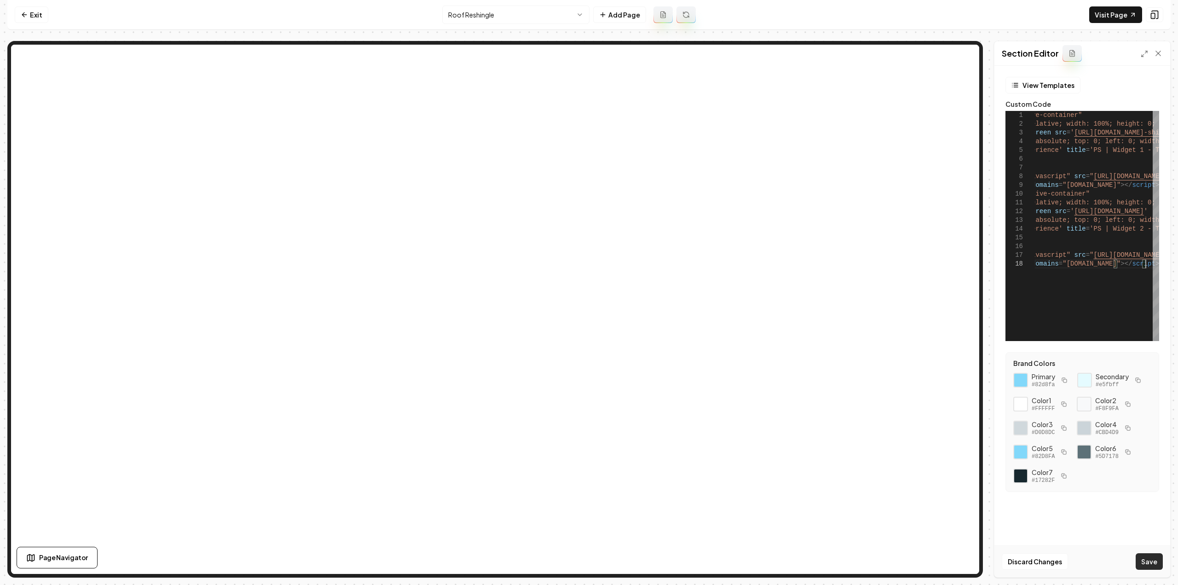
click at [1156, 558] on button "Save" at bounding box center [1149, 561] width 27 height 17
click at [537, 27] on nav "Exit Roof Reshingle Add Page Visit Page" at bounding box center [588, 15] width 1163 height 30
click at [533, 21] on html "Computer Required This feature is only available on a computer. Please switch t…" at bounding box center [589, 292] width 1178 height 585
